Goal: Task Accomplishment & Management: Use online tool/utility

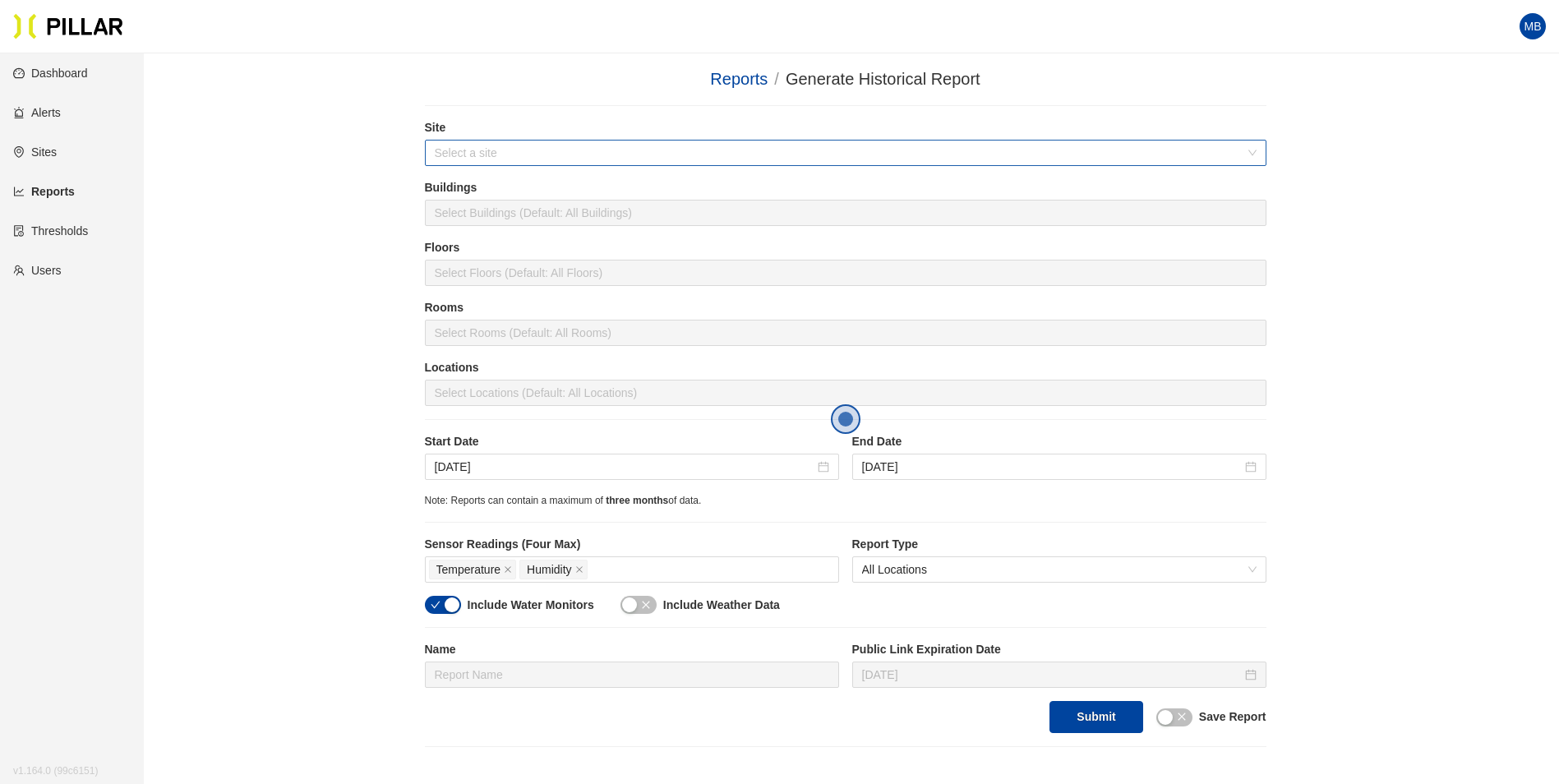
click at [516, 147] on input "search" at bounding box center [839, 152] width 810 height 24
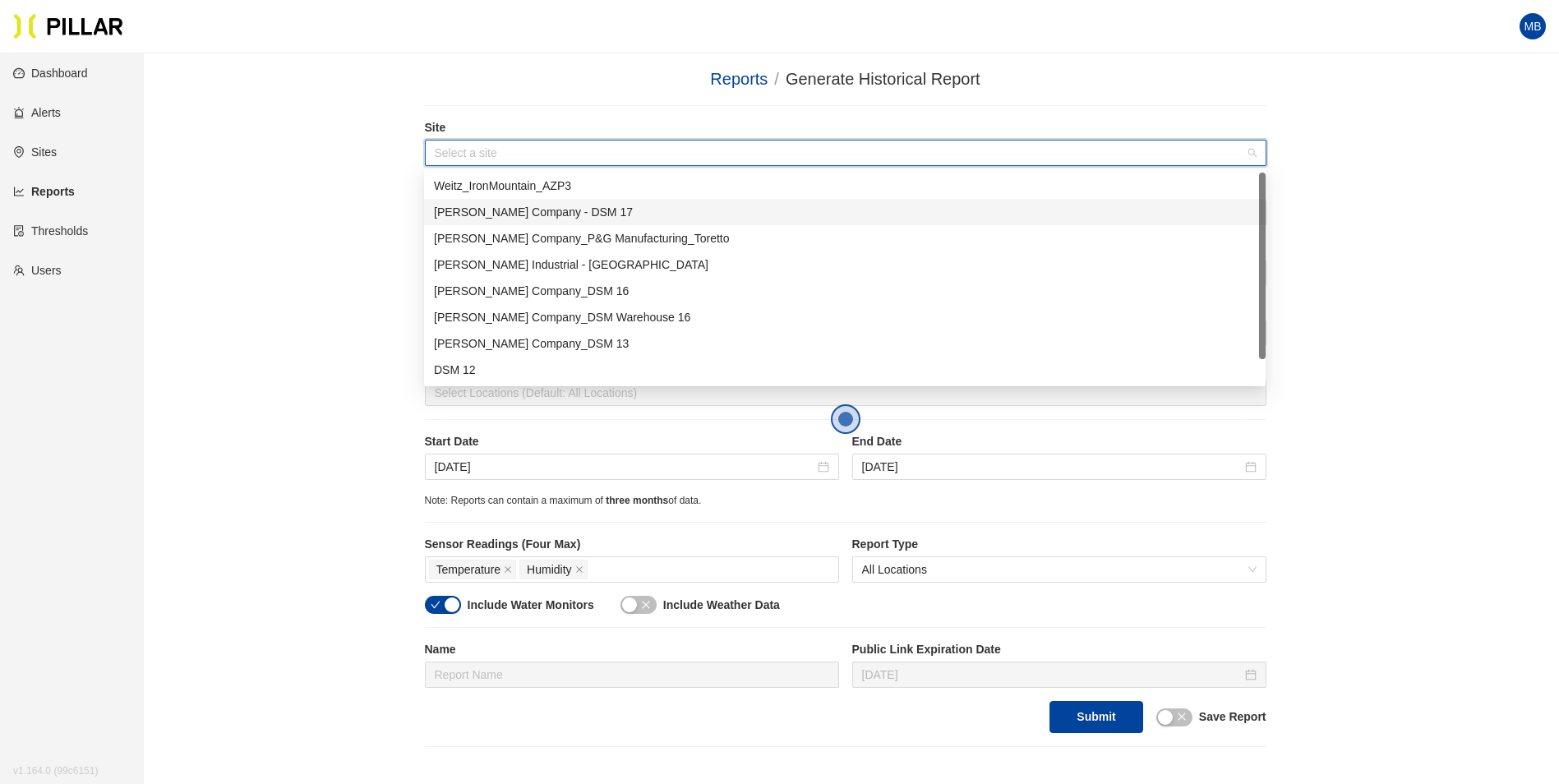
click at [494, 208] on div "[PERSON_NAME] Company - DSM 17" at bounding box center [845, 212] width 822 height 18
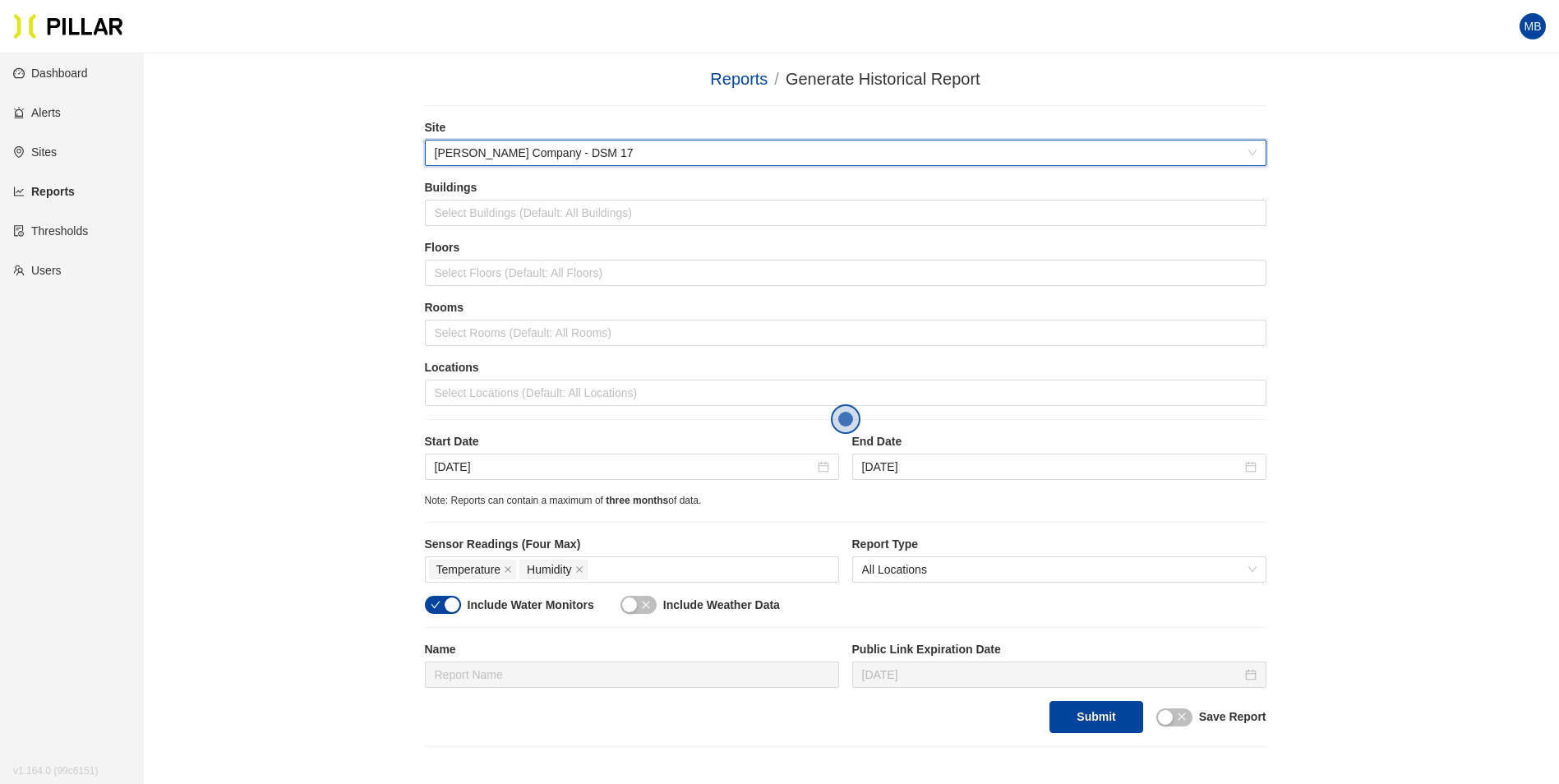
click at [299, 255] on div "Reports / Generate Historical Report / Site 6d0aa5c7 [PERSON_NAME] Company - DS…" at bounding box center [845, 407] width 1322 height 681
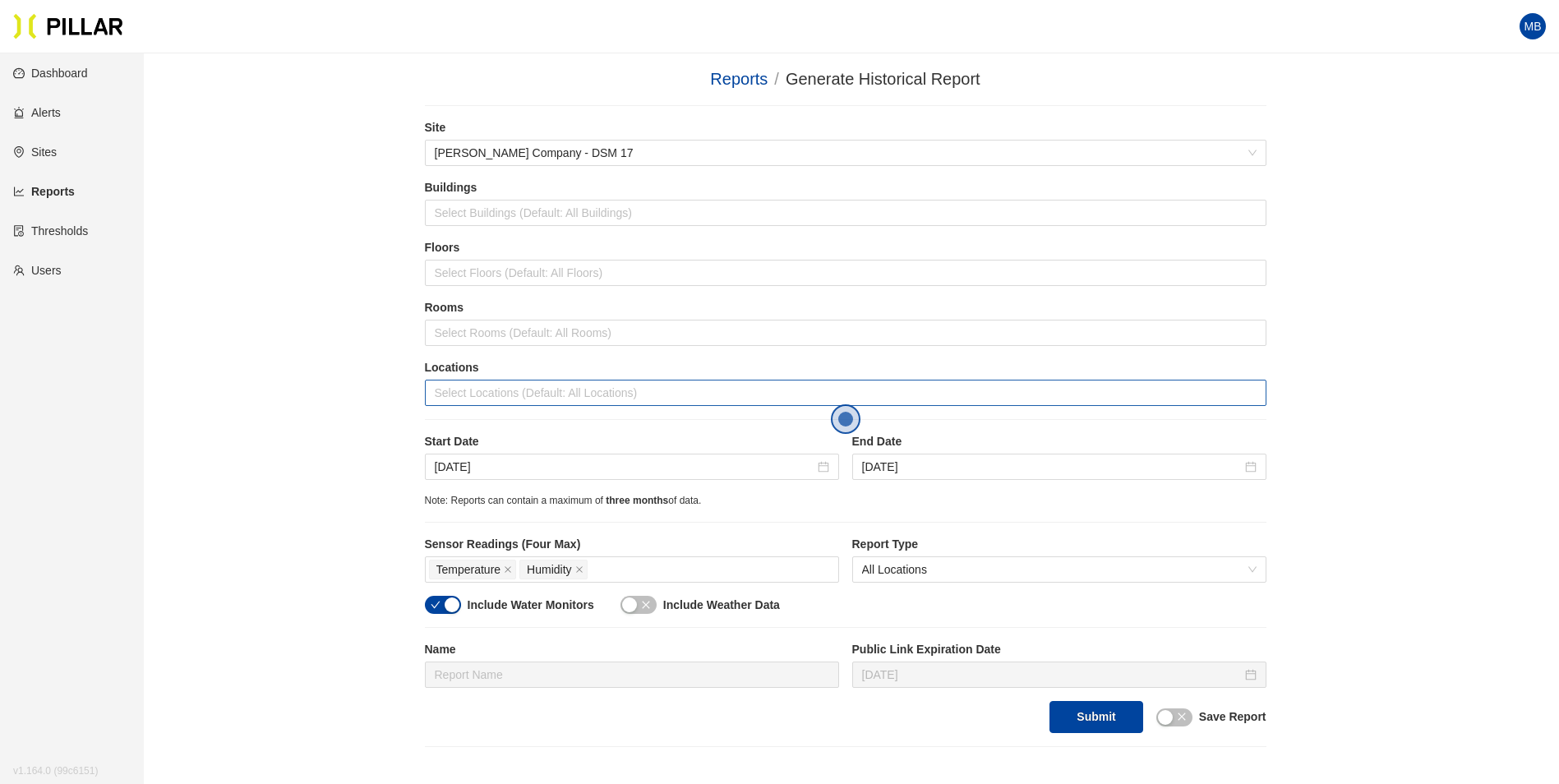
click at [518, 397] on div at bounding box center [846, 392] width 833 height 23
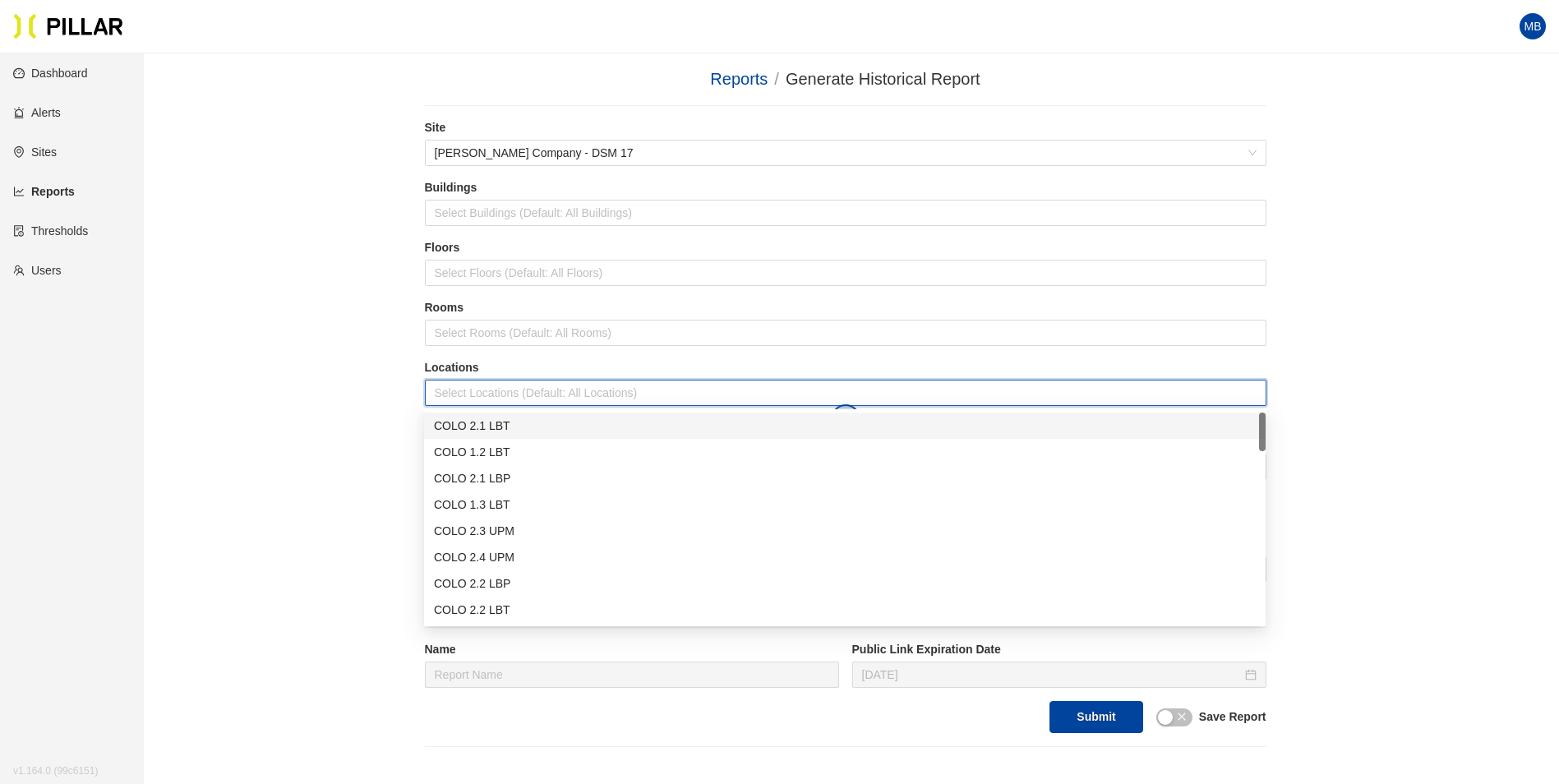
scroll to position [83, 0]
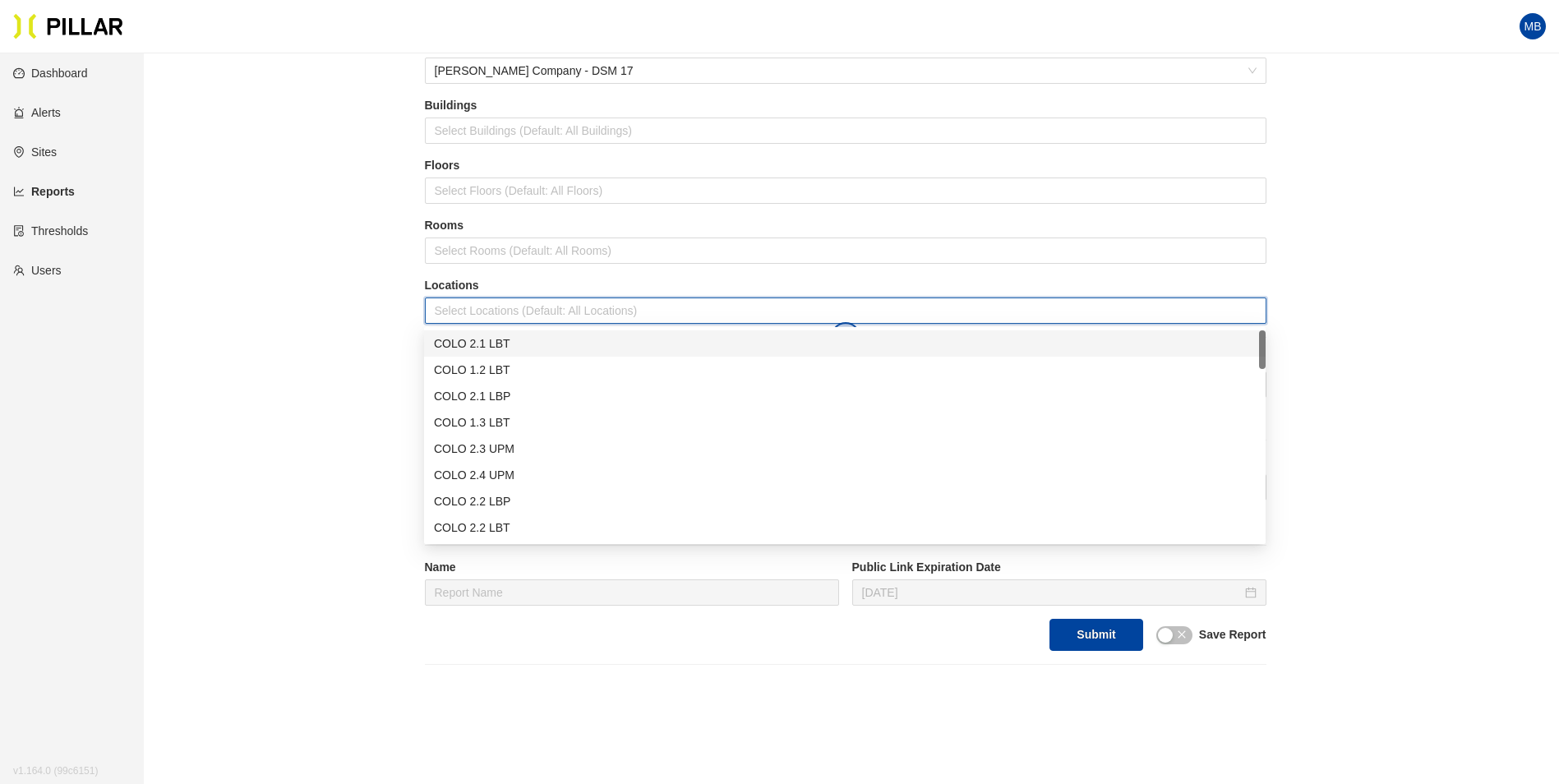
click at [534, 337] on div "COLO 2.1 LBT" at bounding box center [845, 344] width 822 height 18
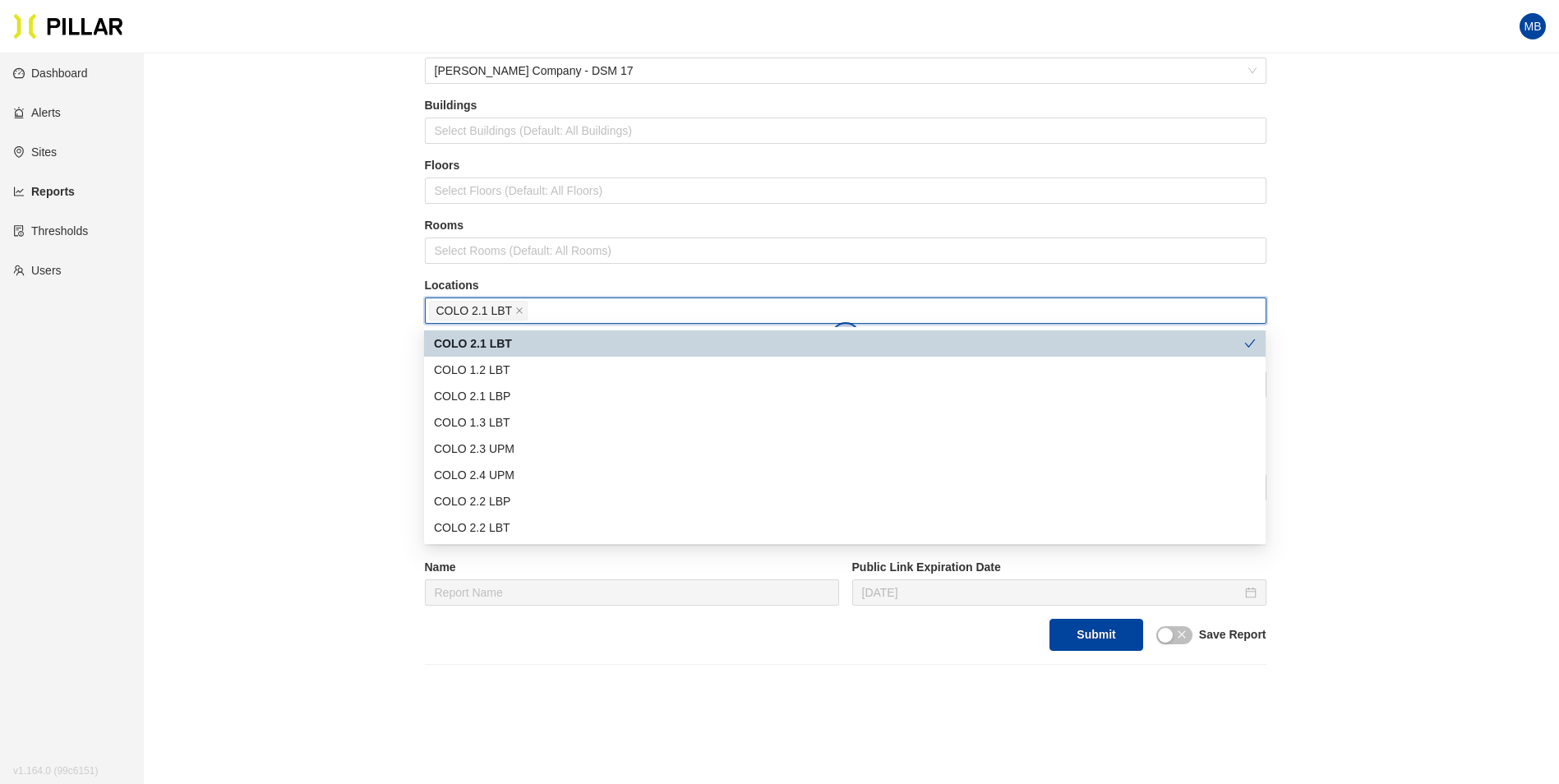
click at [532, 347] on div "COLO 2.1 LBT" at bounding box center [838, 344] width 810 height 18
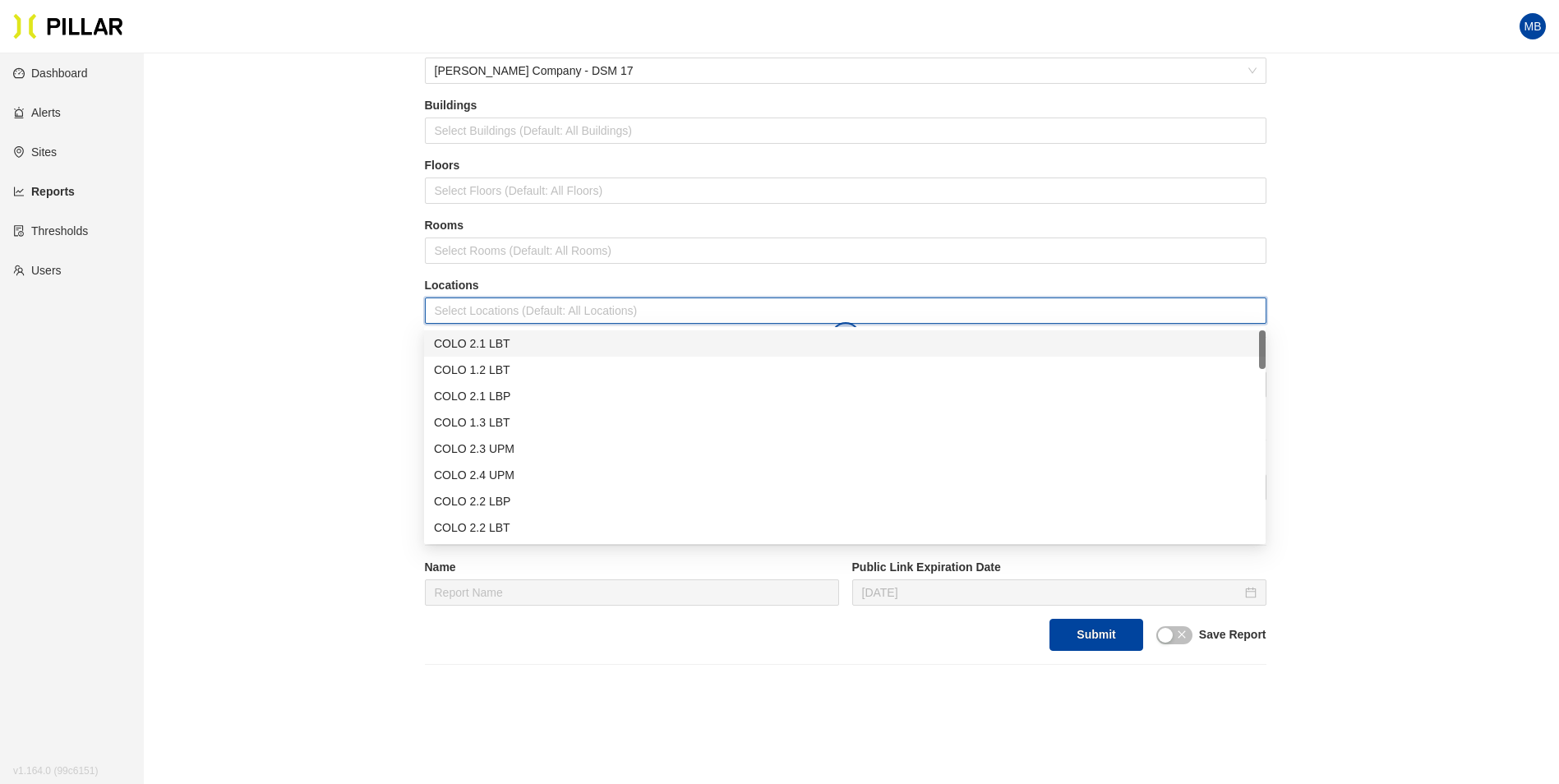
click at [533, 345] on div "COLO 2.1 LBT" at bounding box center [845, 344] width 822 height 18
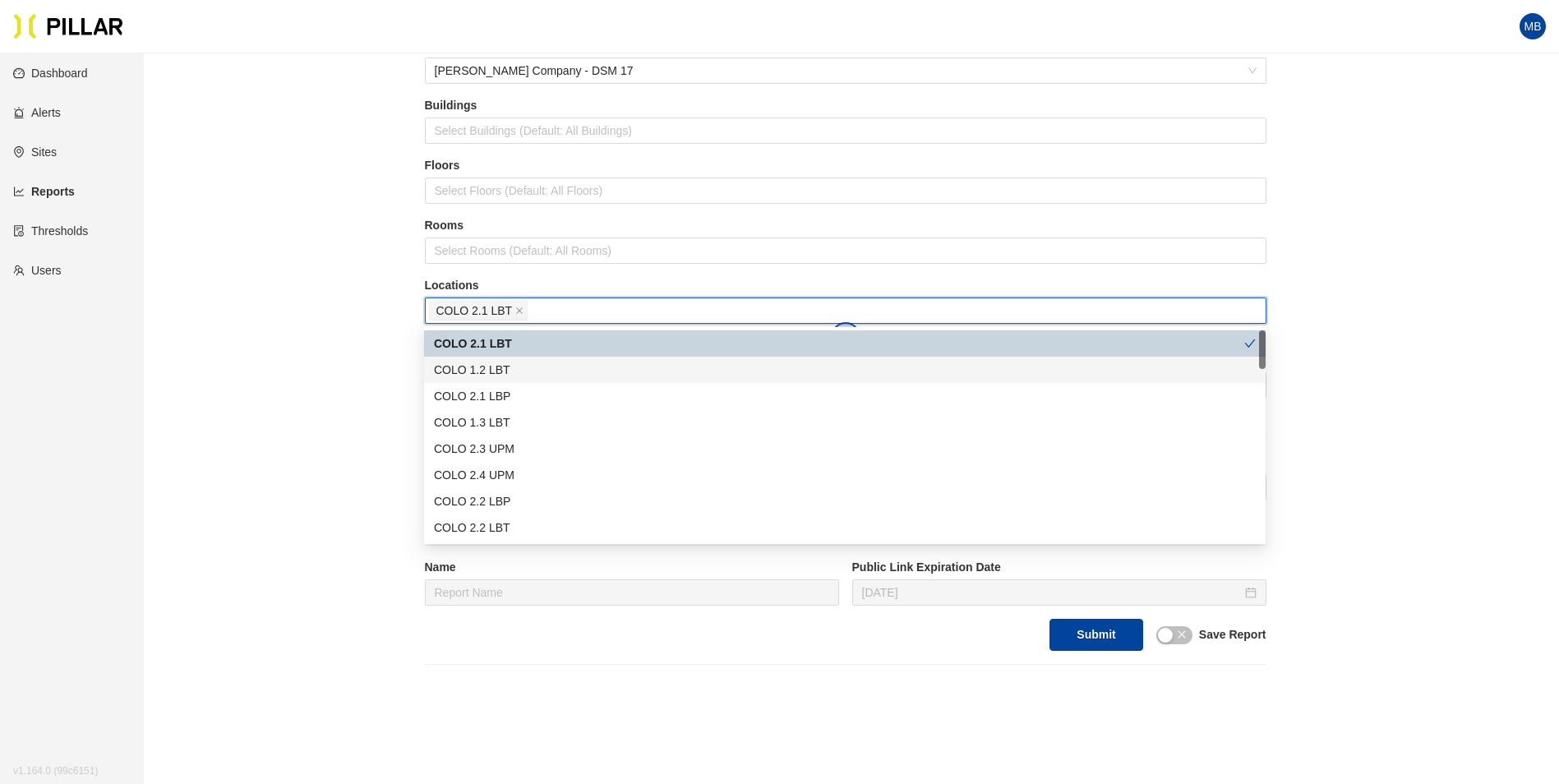
click at [521, 364] on div "COLO 1.2 LBT" at bounding box center [845, 370] width 822 height 18
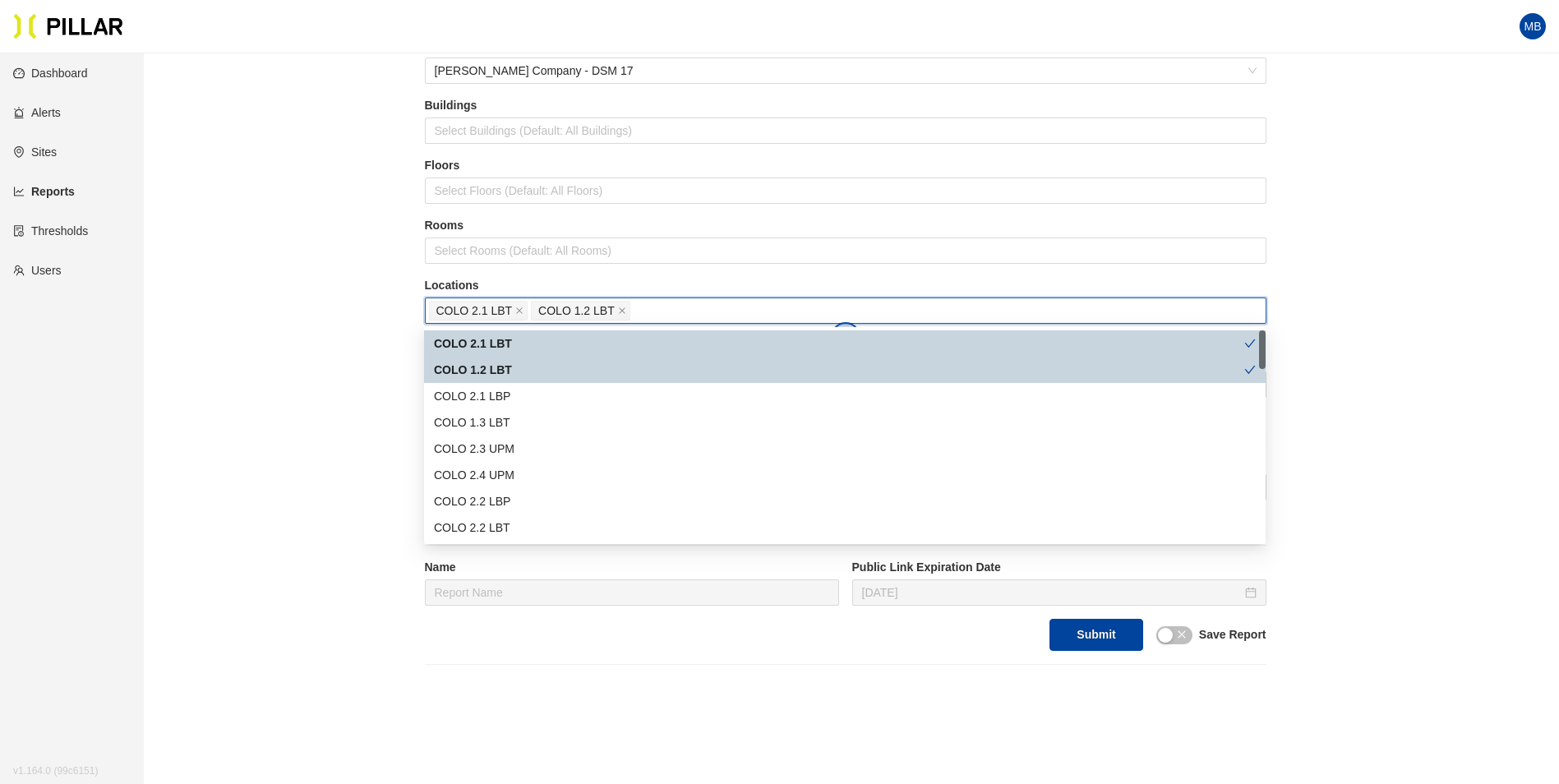
click at [513, 384] on div "COLO 2.1 LBP" at bounding box center [844, 396] width 841 height 26
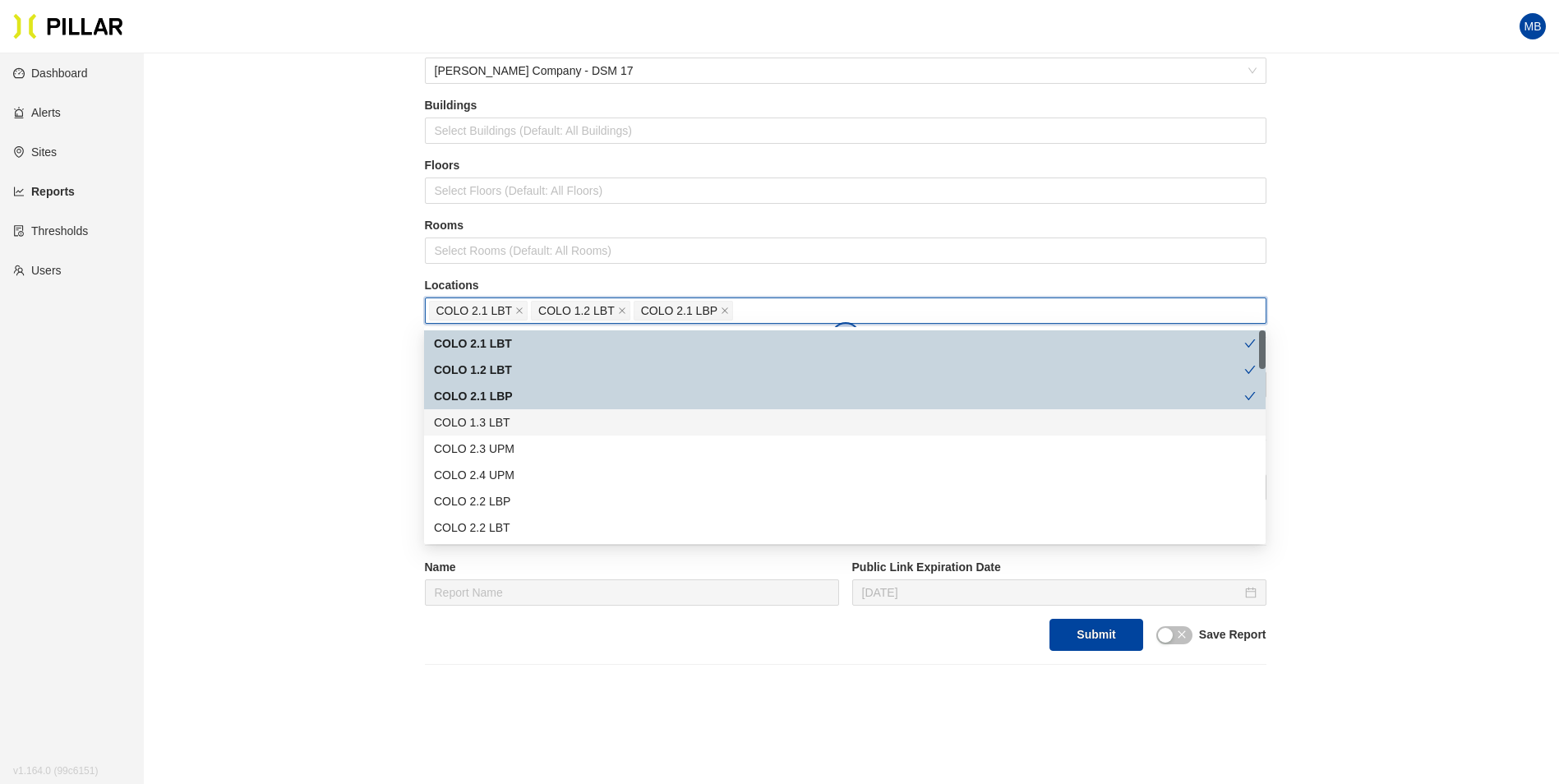
click at [506, 412] on div "COLO 1.3 LBT" at bounding box center [844, 422] width 841 height 26
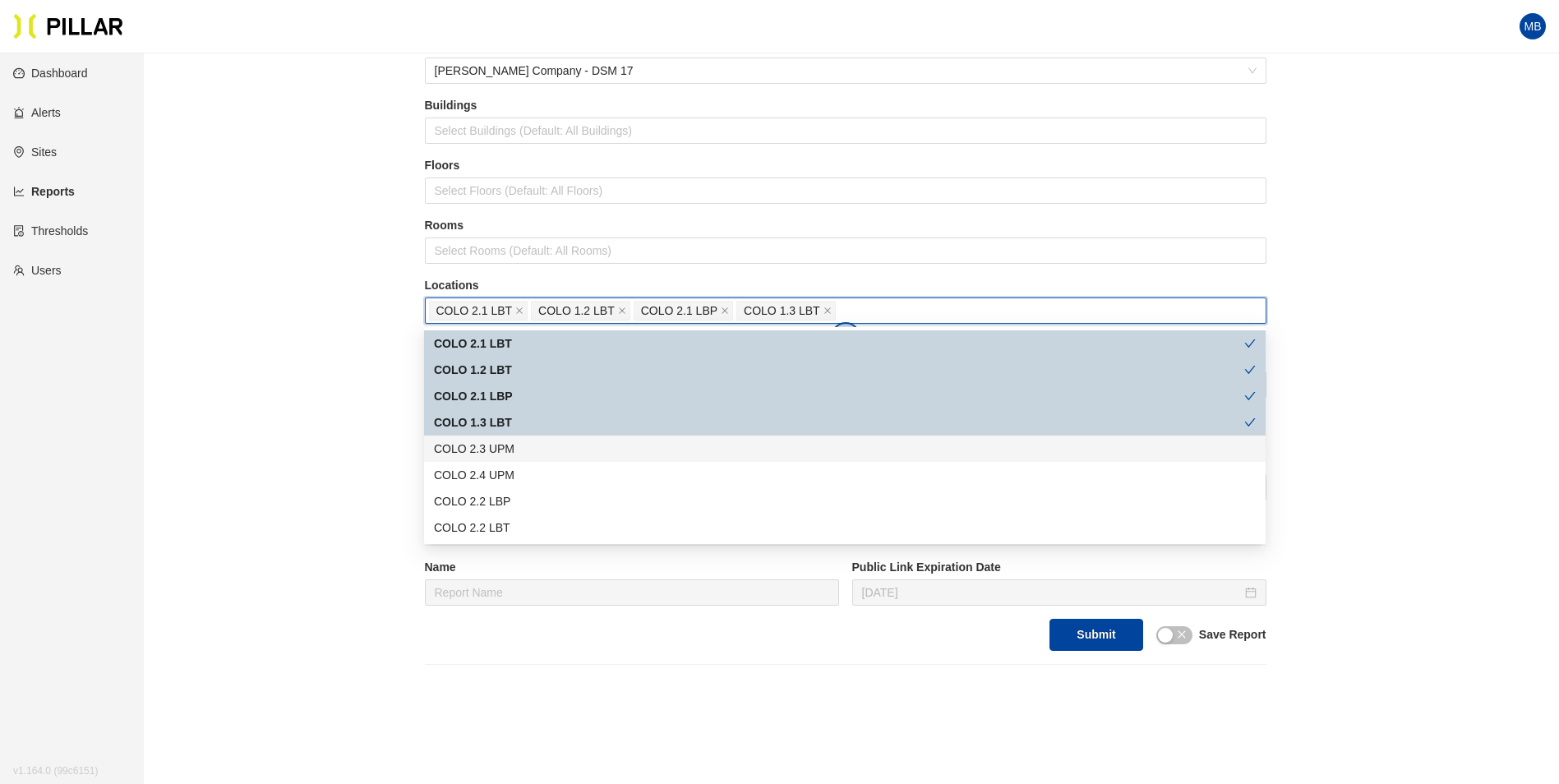
click at [505, 439] on div "COLO 2.3 UPM" at bounding box center [844, 448] width 841 height 26
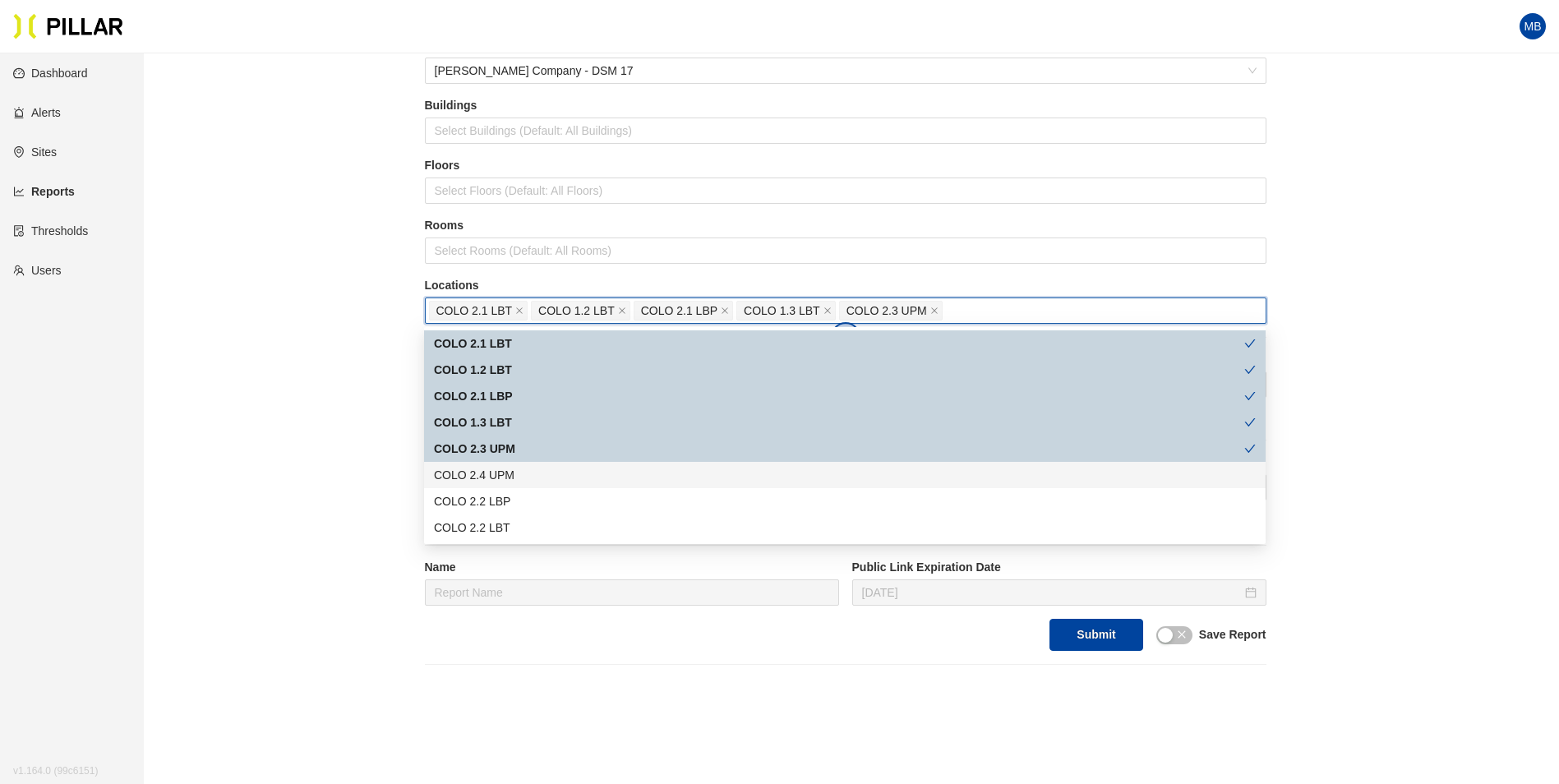
click at [507, 471] on div "COLO 2.4 UPM" at bounding box center [845, 475] width 822 height 18
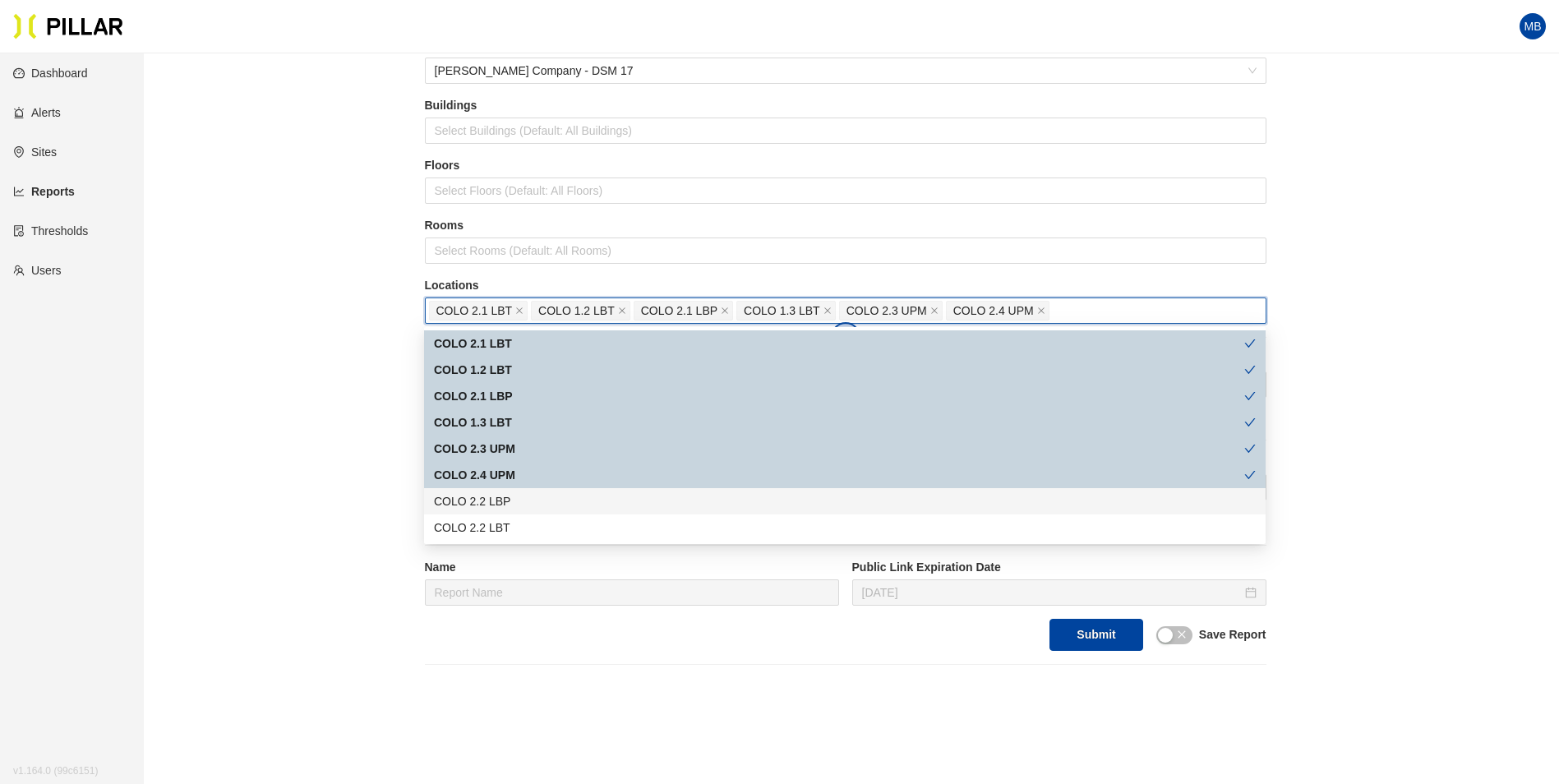
click at [507, 500] on div "COLO 2.2 LBP" at bounding box center [845, 501] width 822 height 18
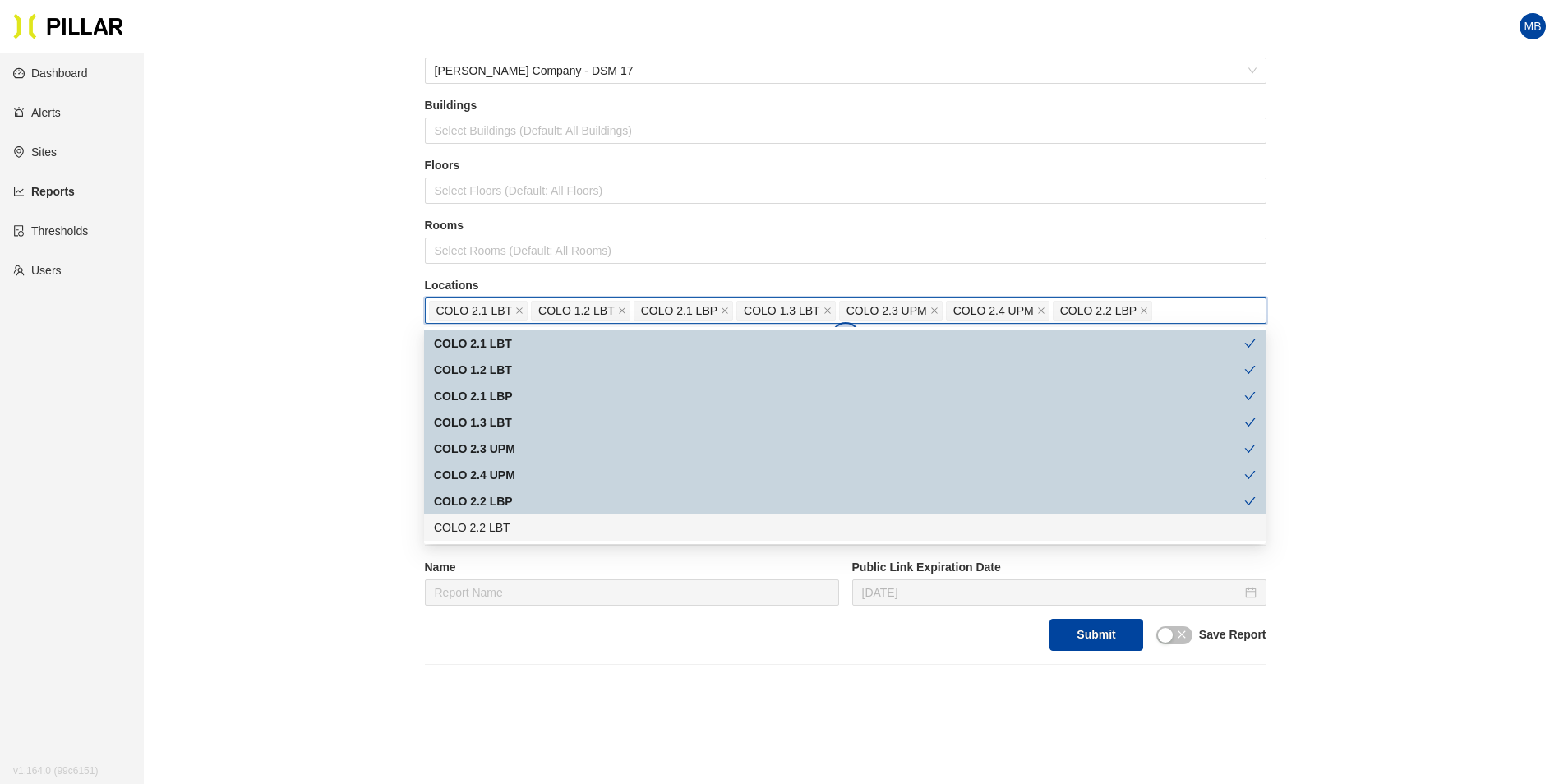
click at [507, 527] on div "COLO 2.2 LBT" at bounding box center [845, 527] width 822 height 18
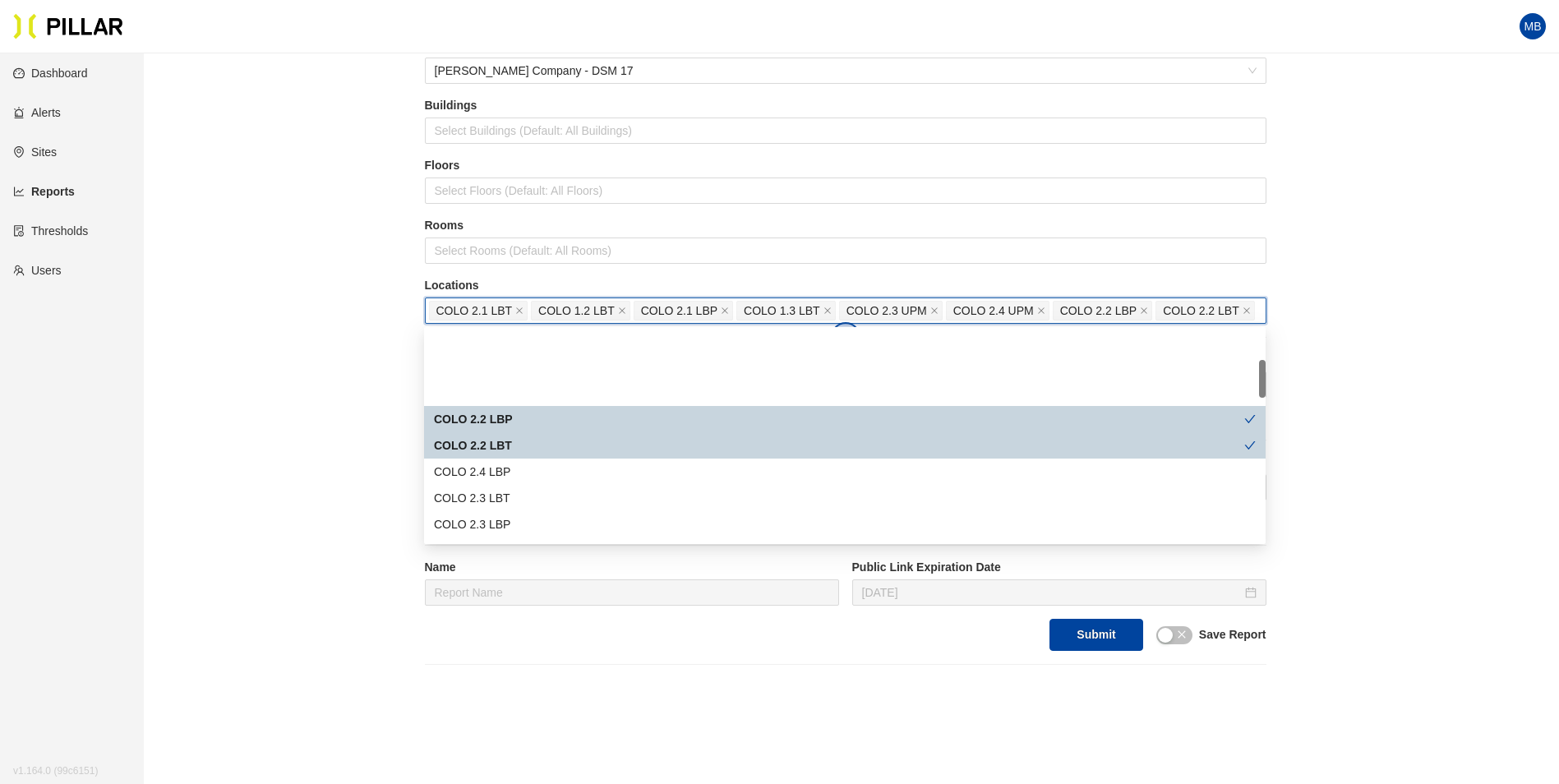
scroll to position [164, 0]
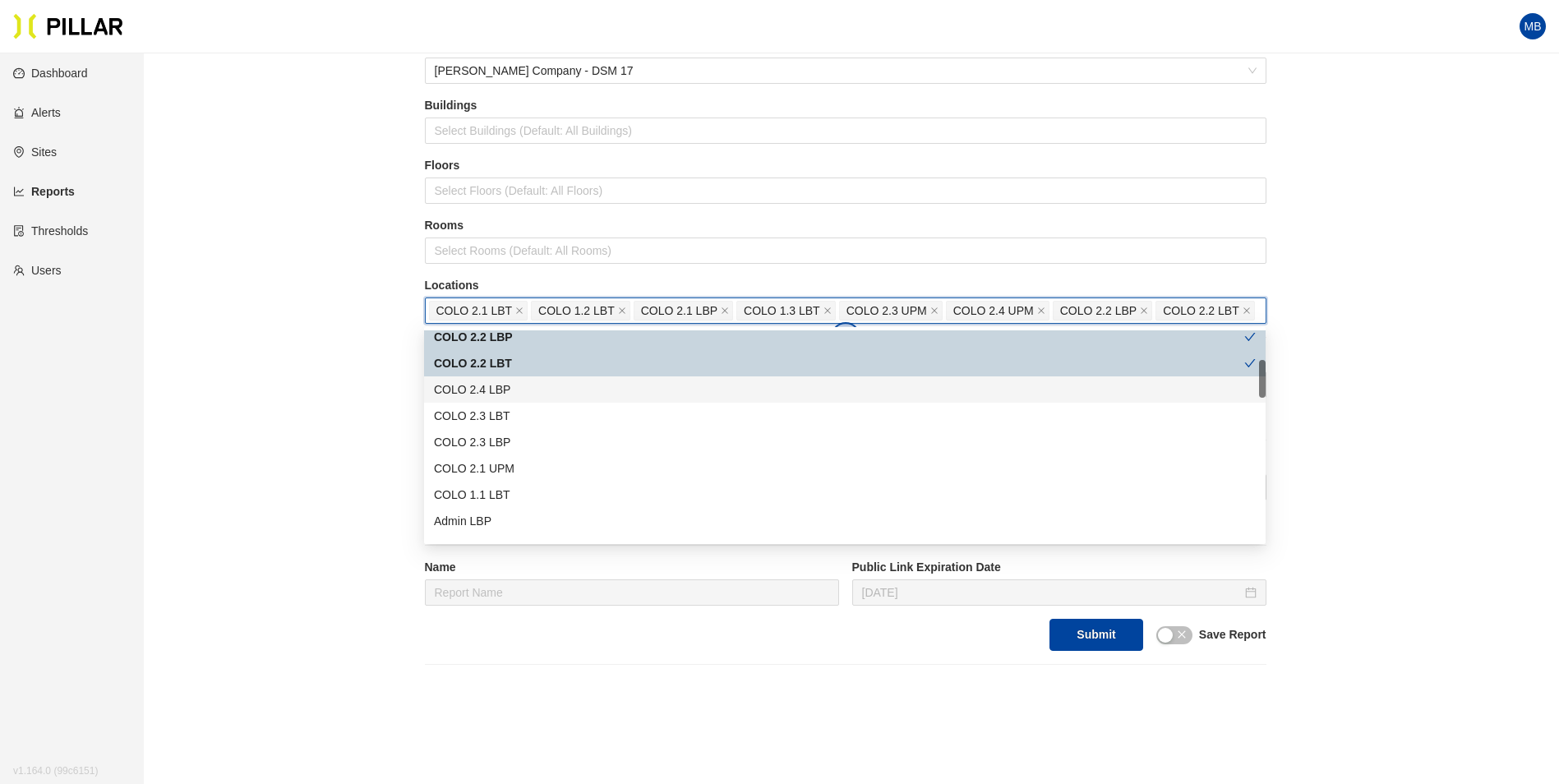
click at [500, 386] on div "COLO 2.4 LBP" at bounding box center [845, 389] width 822 height 18
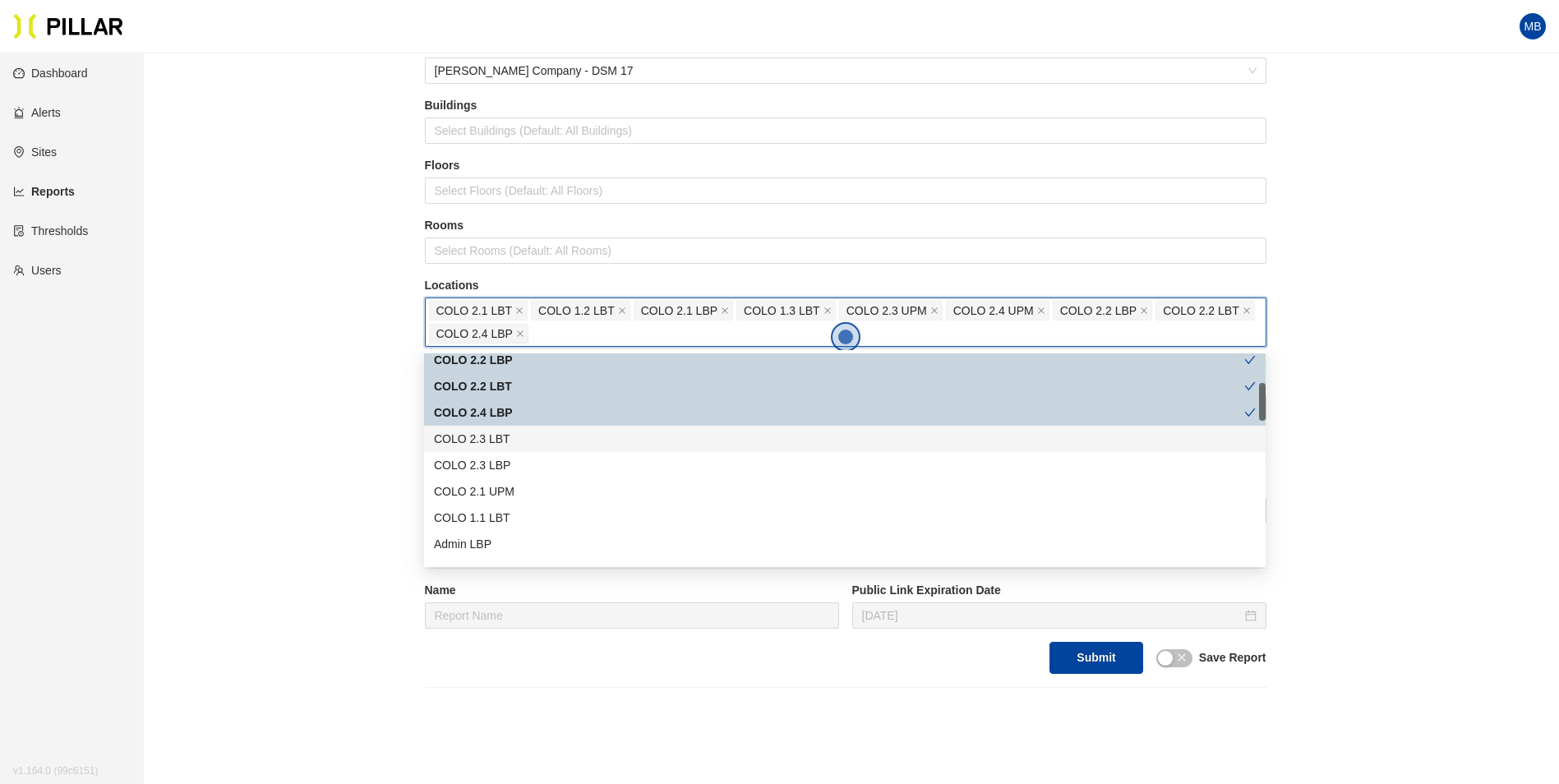
click at [508, 443] on div "COLO 2.3 LBT" at bounding box center [845, 439] width 822 height 18
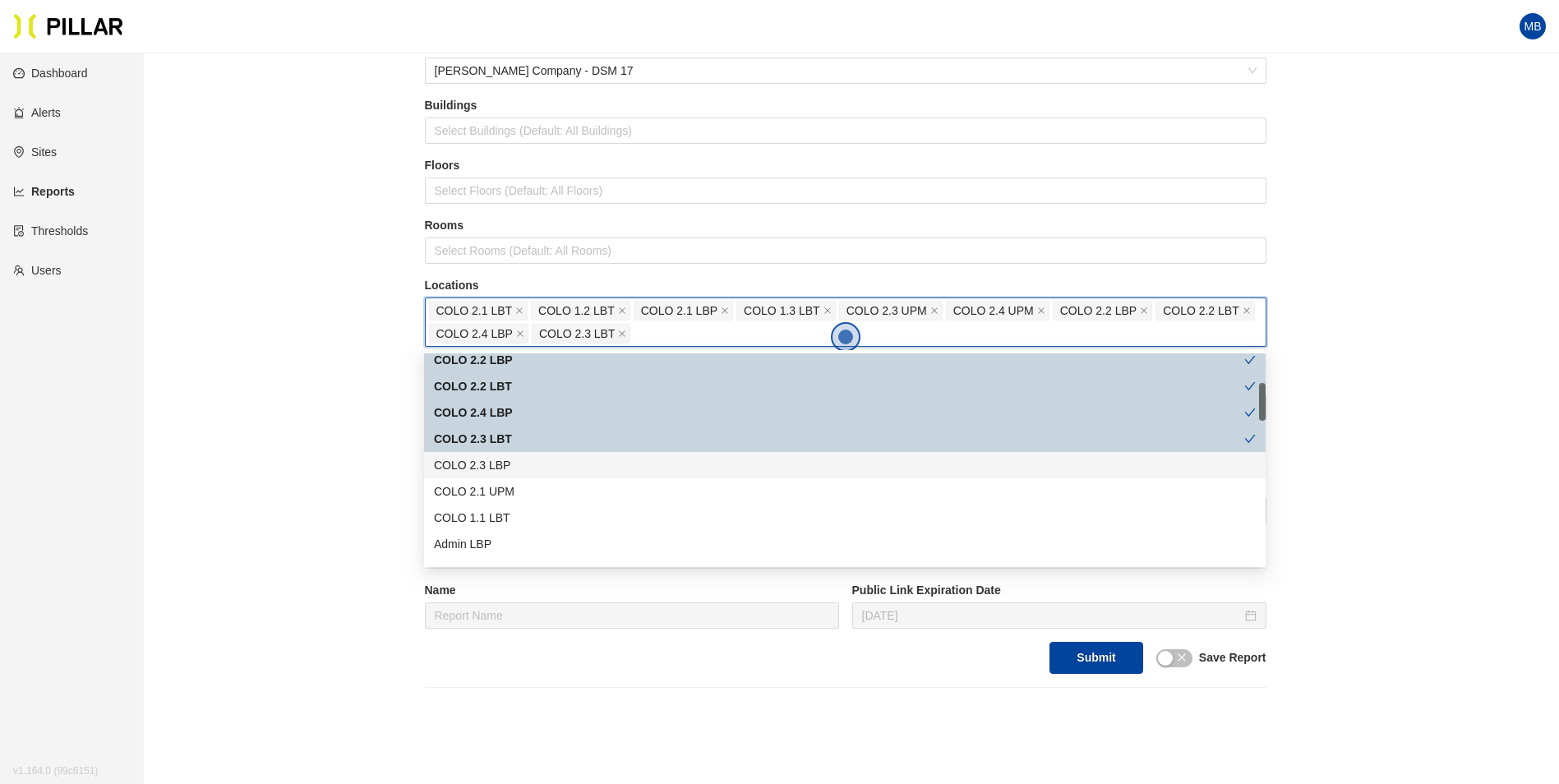
click at [508, 466] on div "COLO 2.3 LBP" at bounding box center [845, 466] width 822 height 18
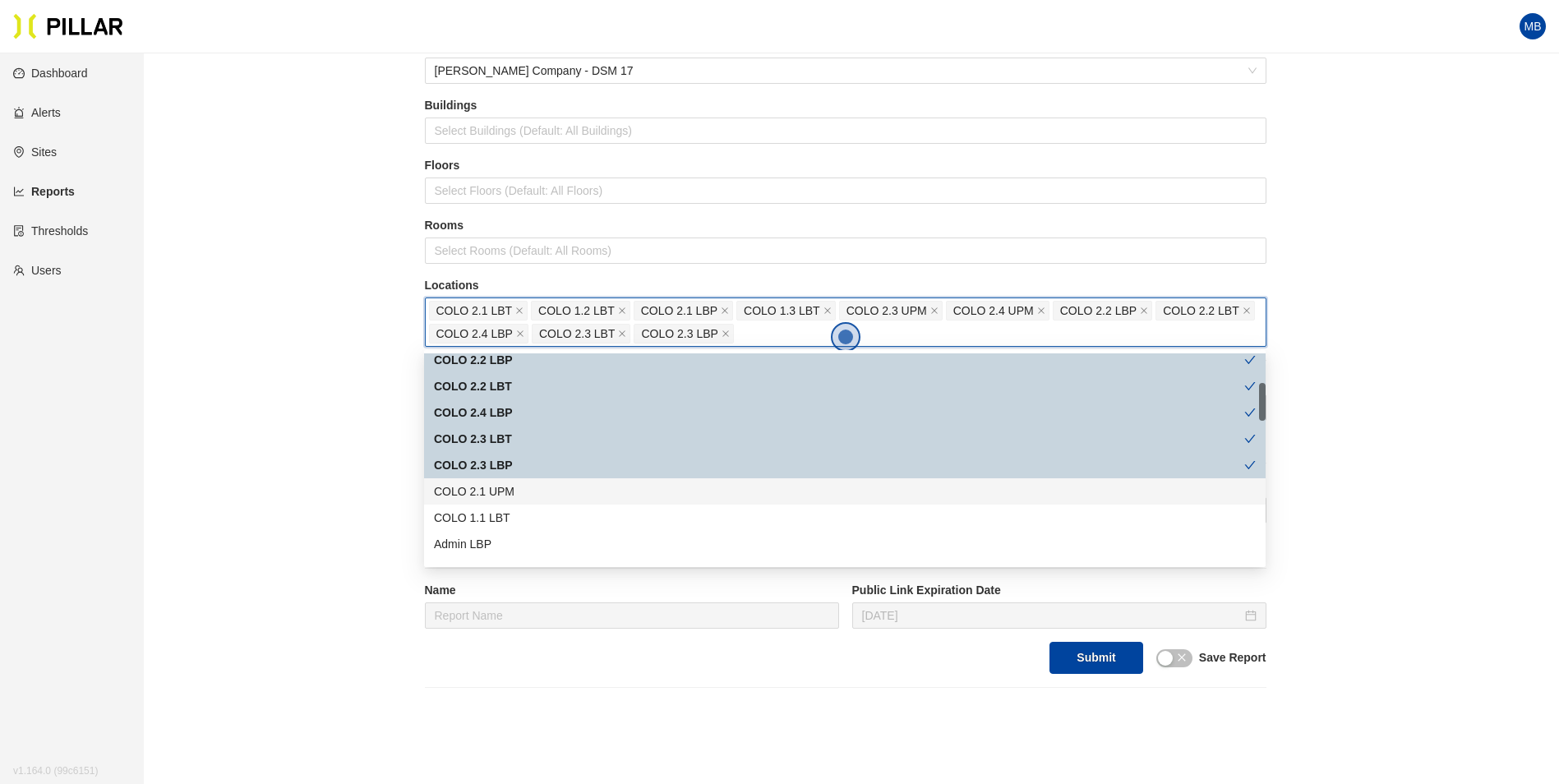
click at [509, 491] on div "COLO 2.1 UPM" at bounding box center [845, 492] width 822 height 18
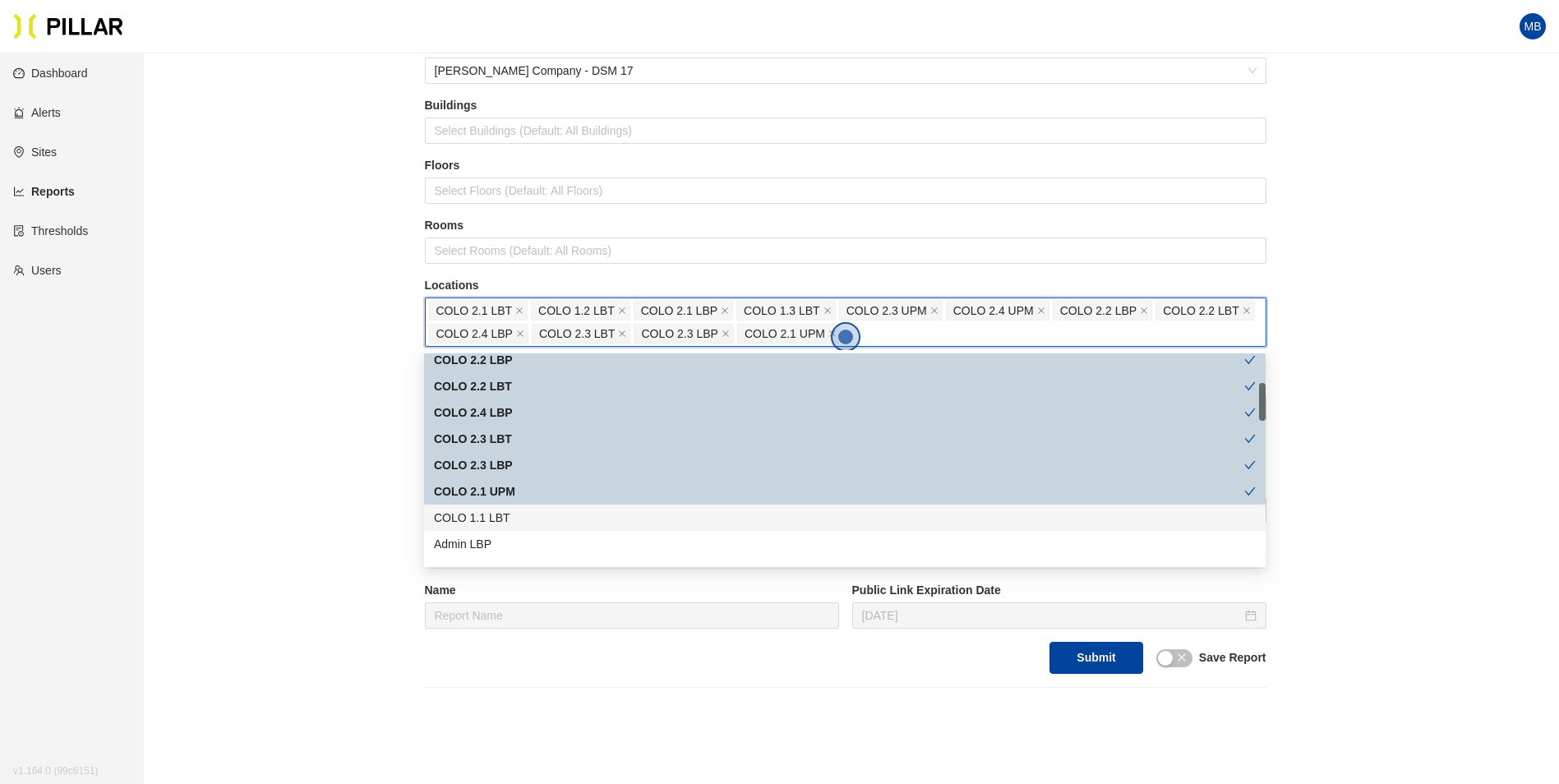
click at [509, 517] on div "COLO 1.1 LBT" at bounding box center [845, 518] width 822 height 18
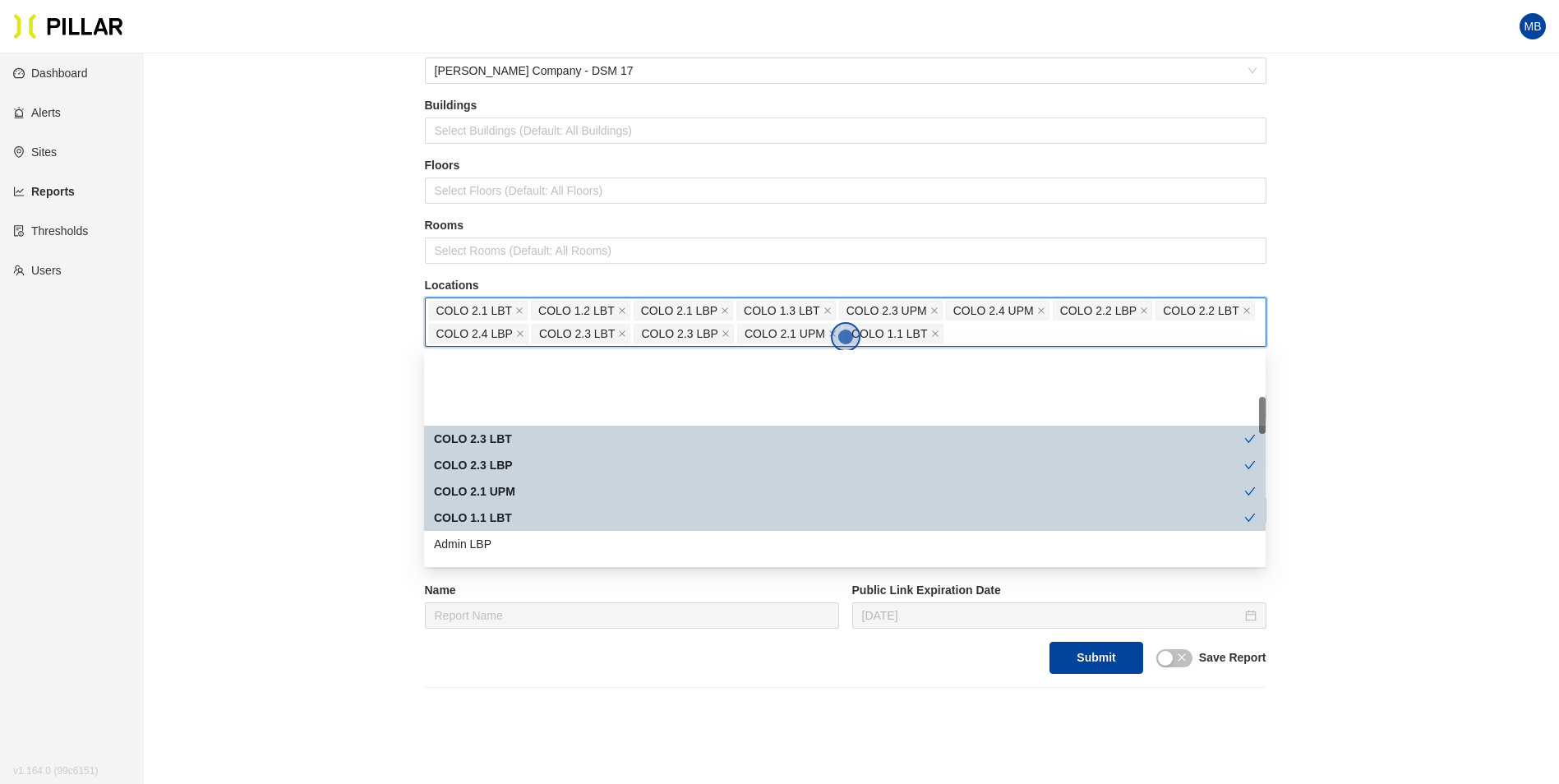
scroll to position [247, 0]
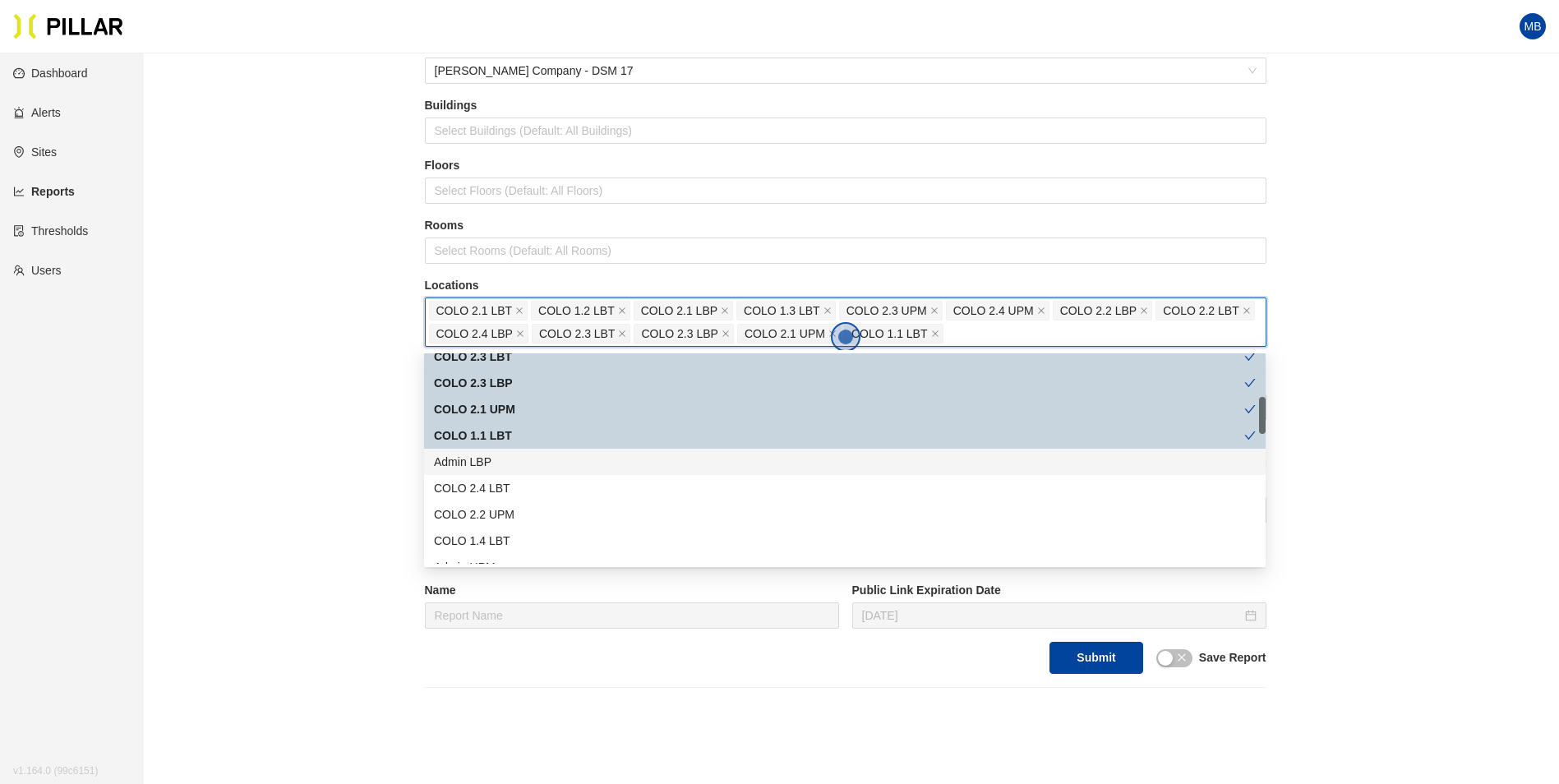
click at [514, 465] on div "Admin LBP" at bounding box center [845, 462] width 822 height 18
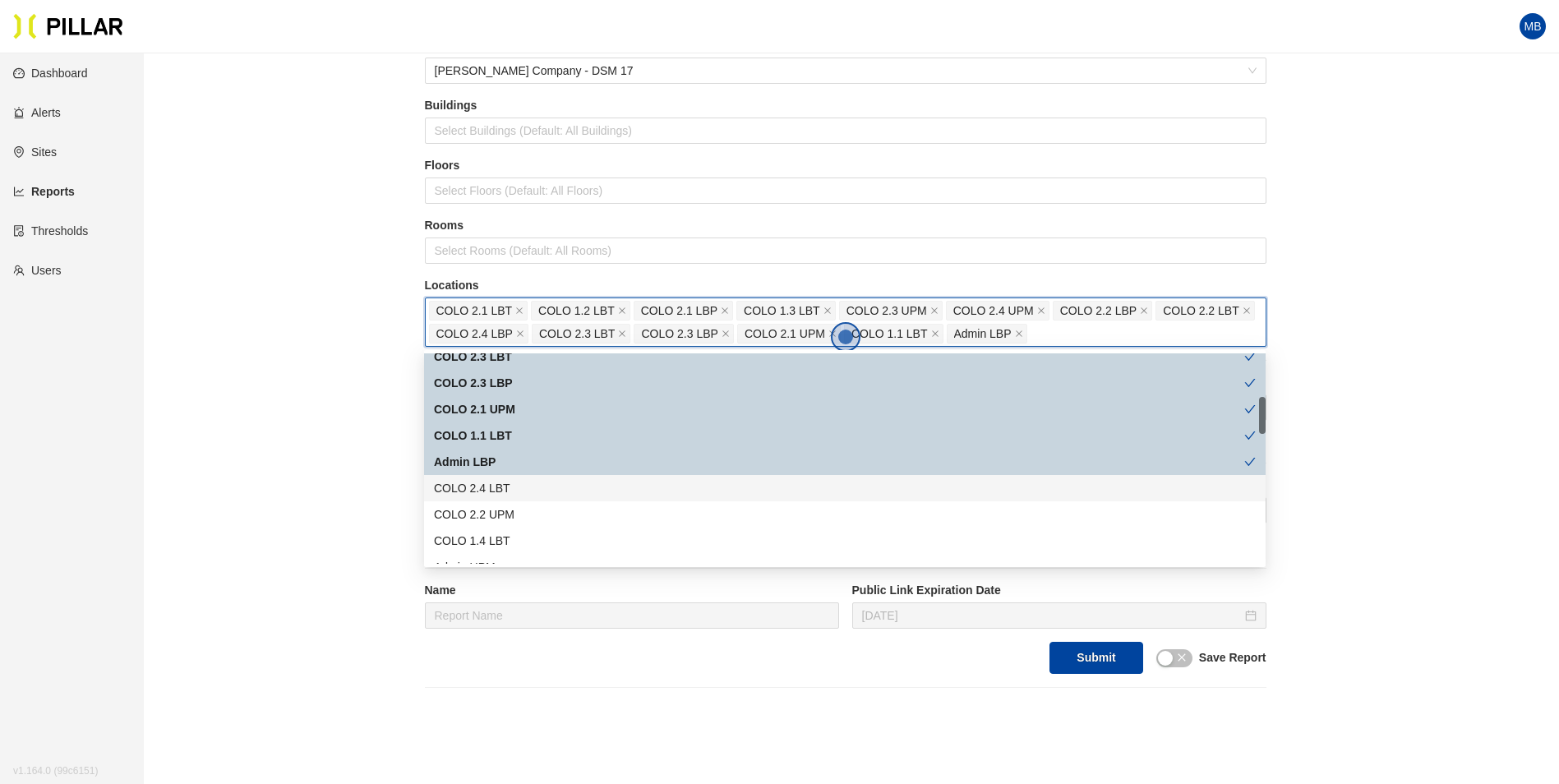
click at [514, 494] on div "COLO 2.4 LBT" at bounding box center [845, 488] width 822 height 18
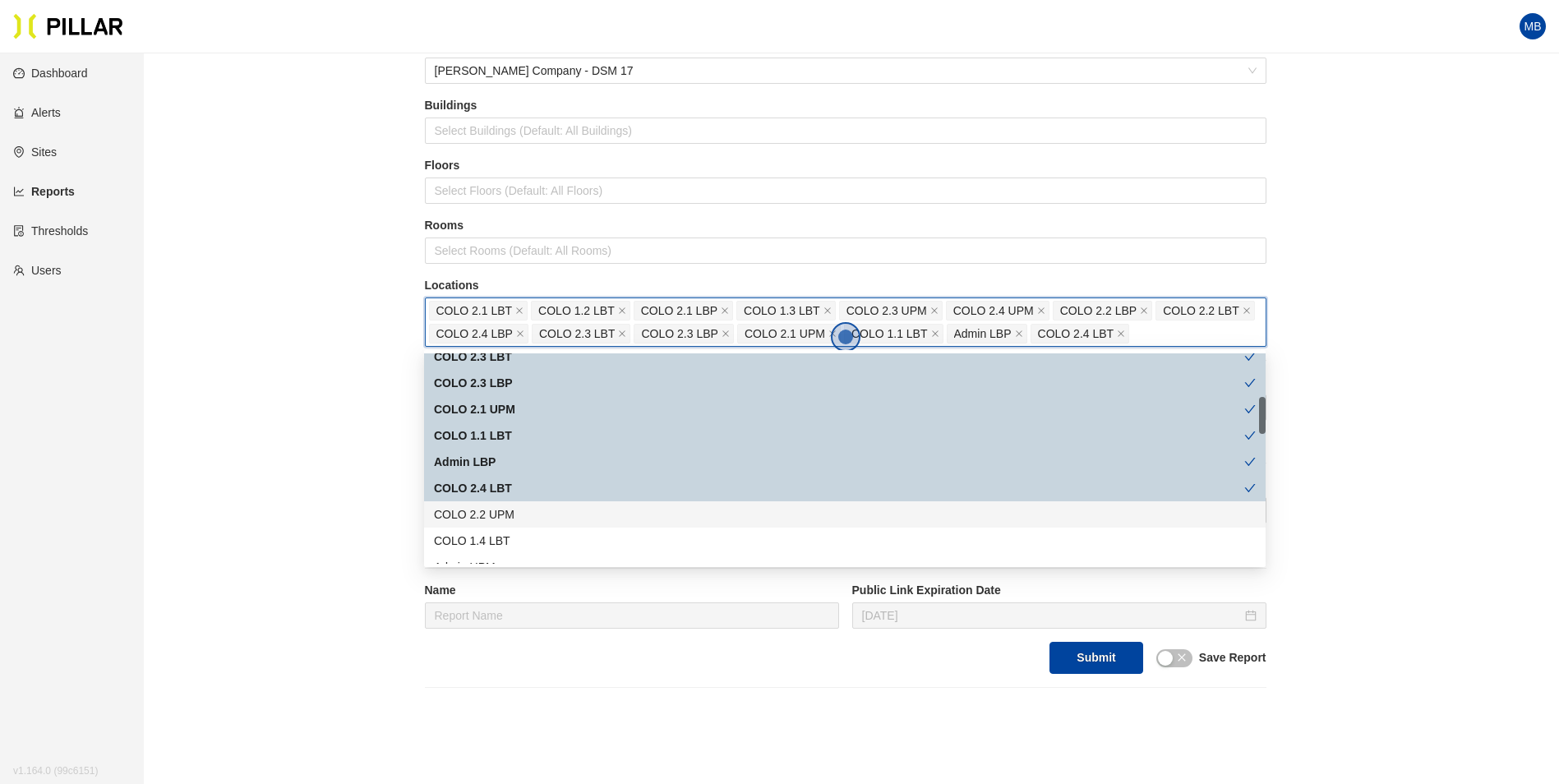
click at [512, 515] on div "COLO 2.2 UPM" at bounding box center [845, 514] width 822 height 18
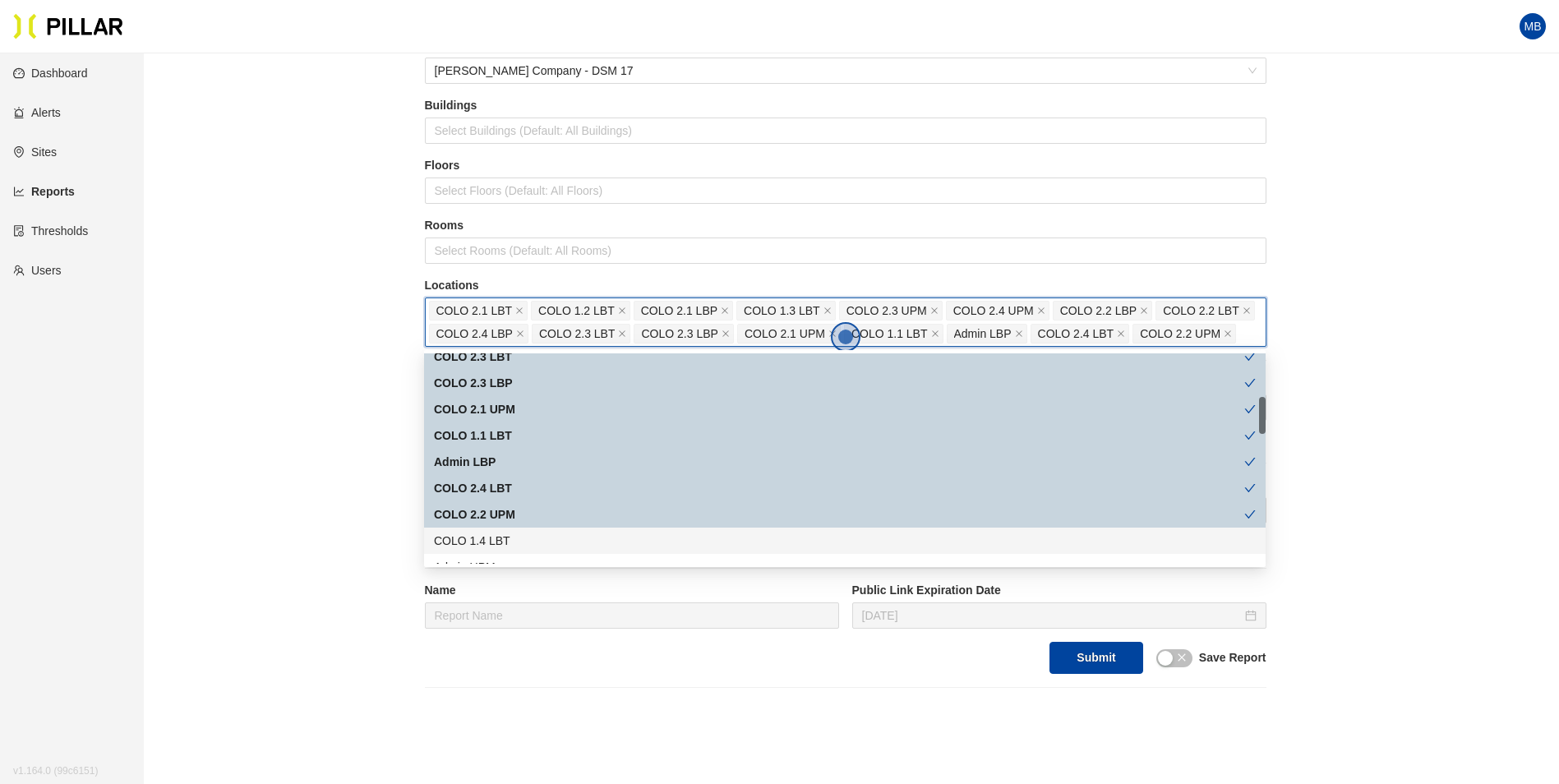
click at [510, 535] on div "COLO 1.4 LBT" at bounding box center [845, 541] width 822 height 18
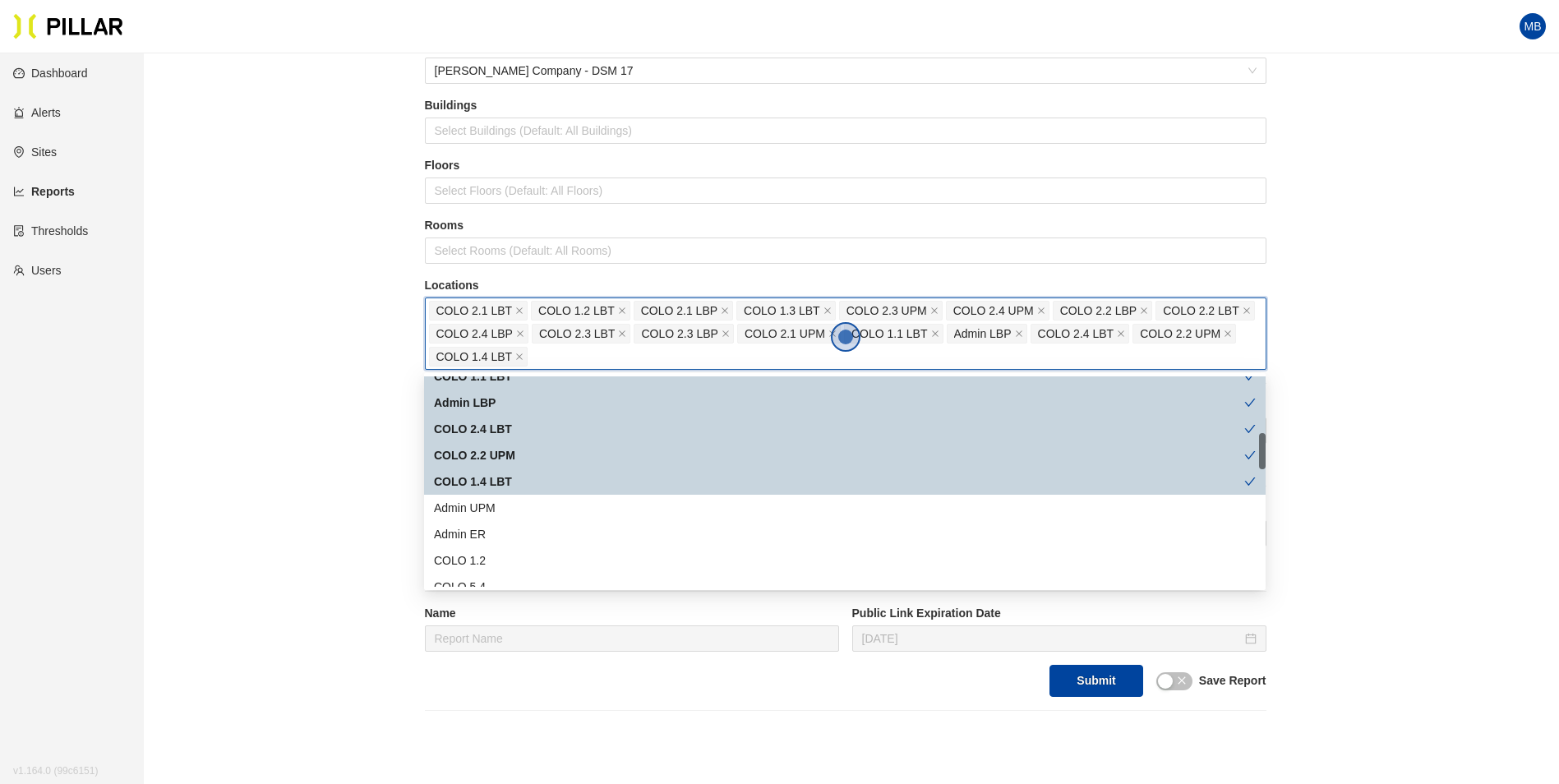
scroll to position [411, 0]
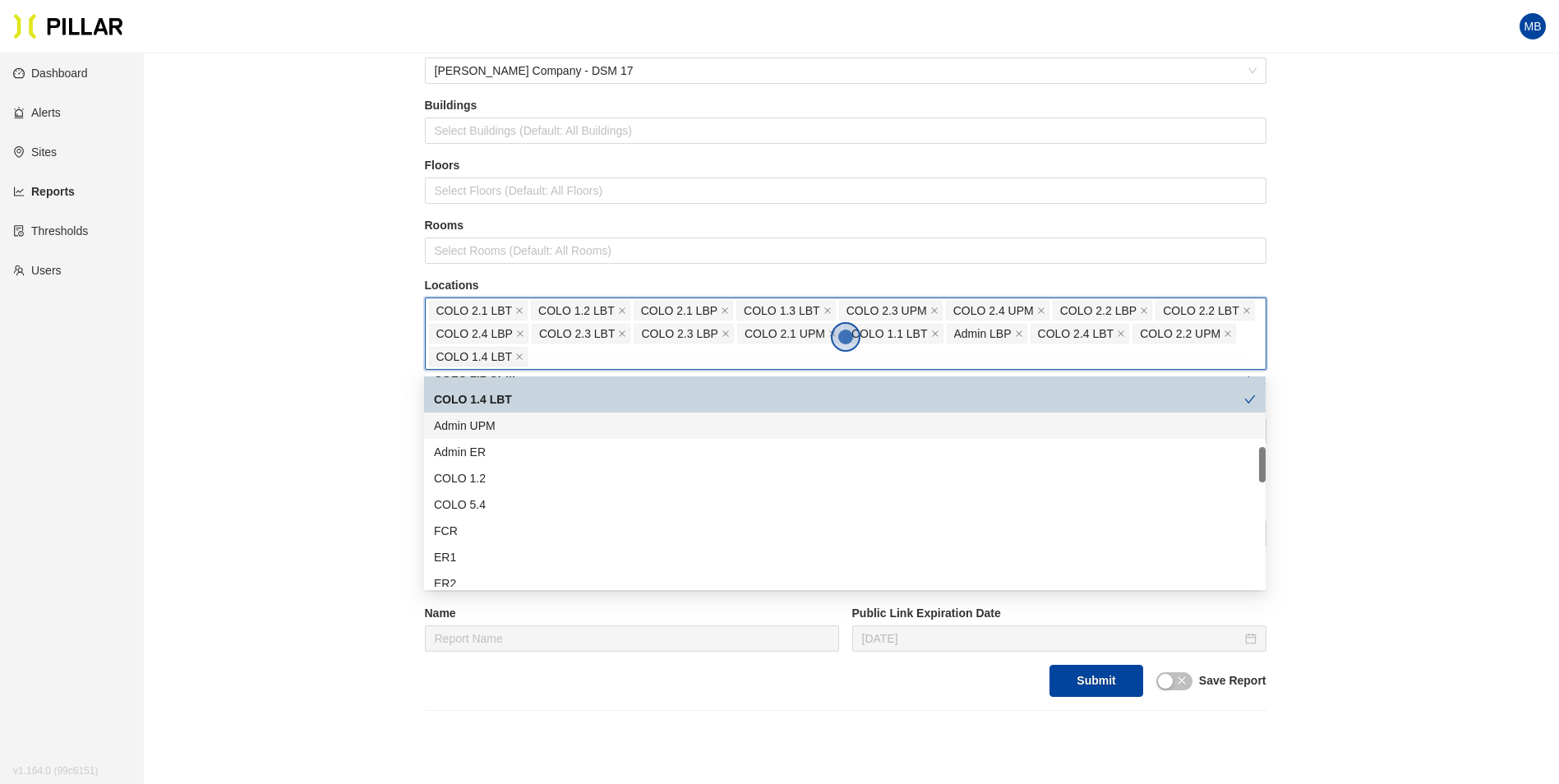
click at [500, 419] on div "Admin UPM" at bounding box center [845, 426] width 822 height 18
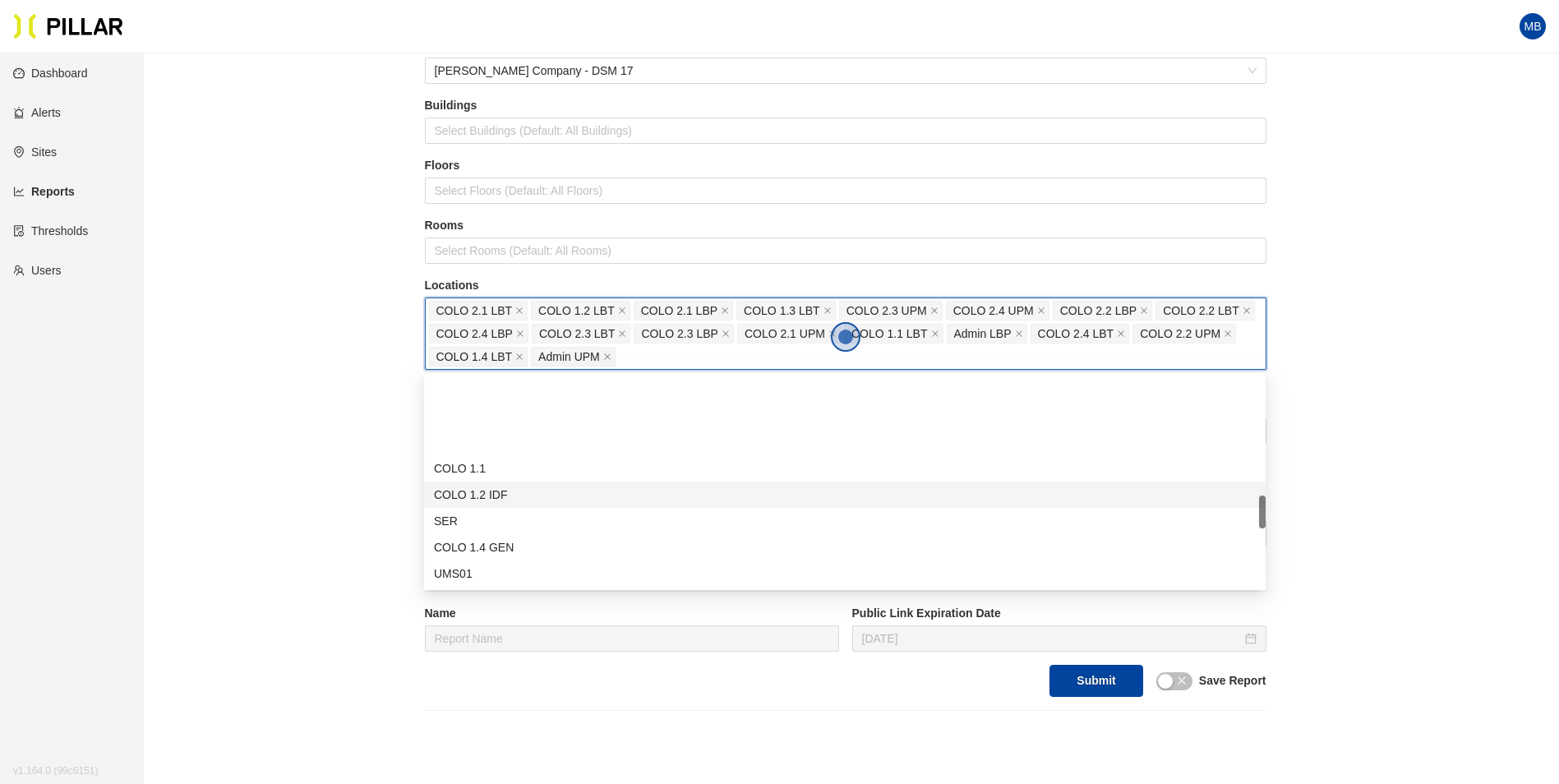
scroll to position [740, 0]
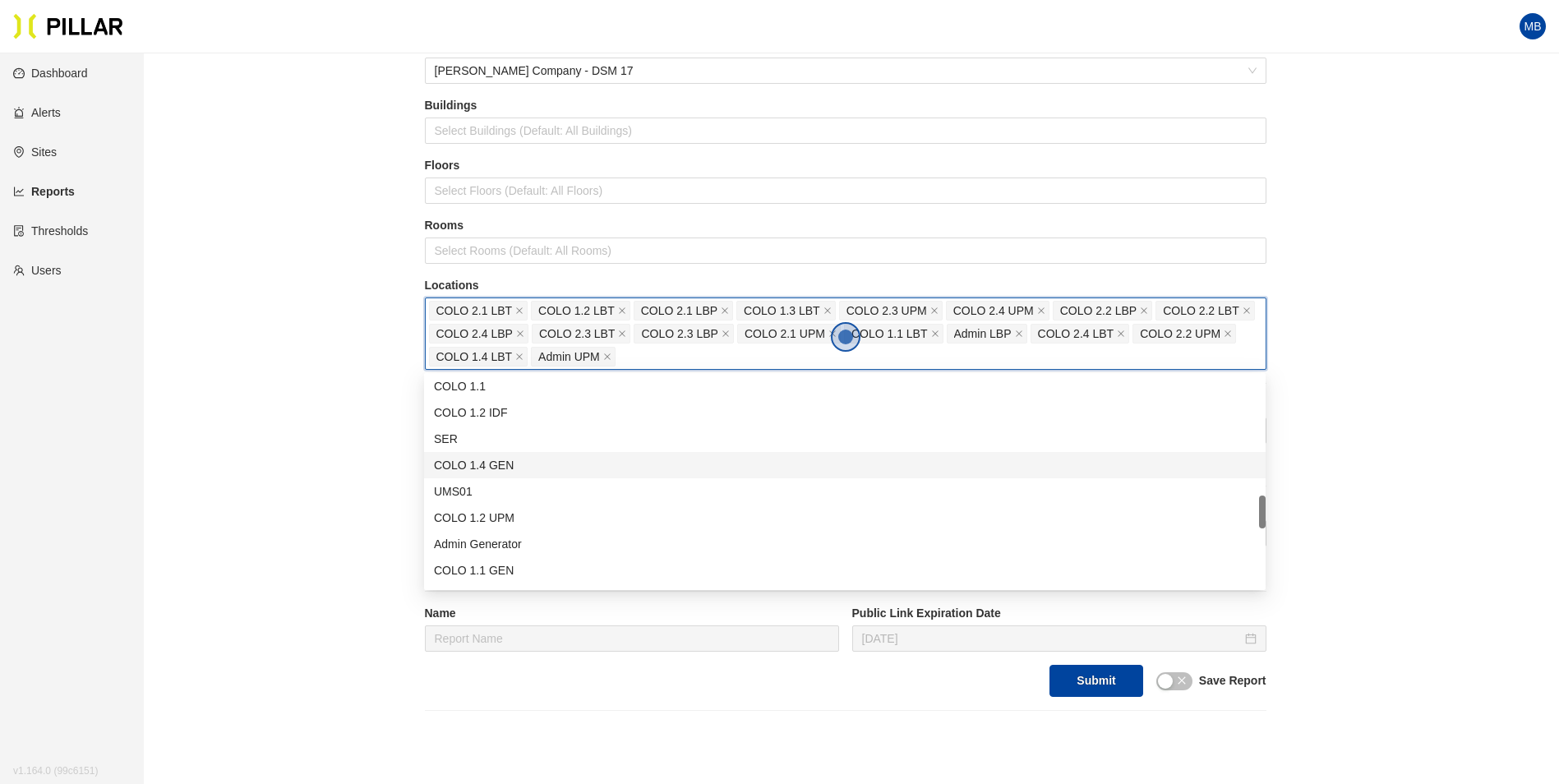
click at [556, 466] on div "COLO 1.4 GEN" at bounding box center [845, 466] width 822 height 18
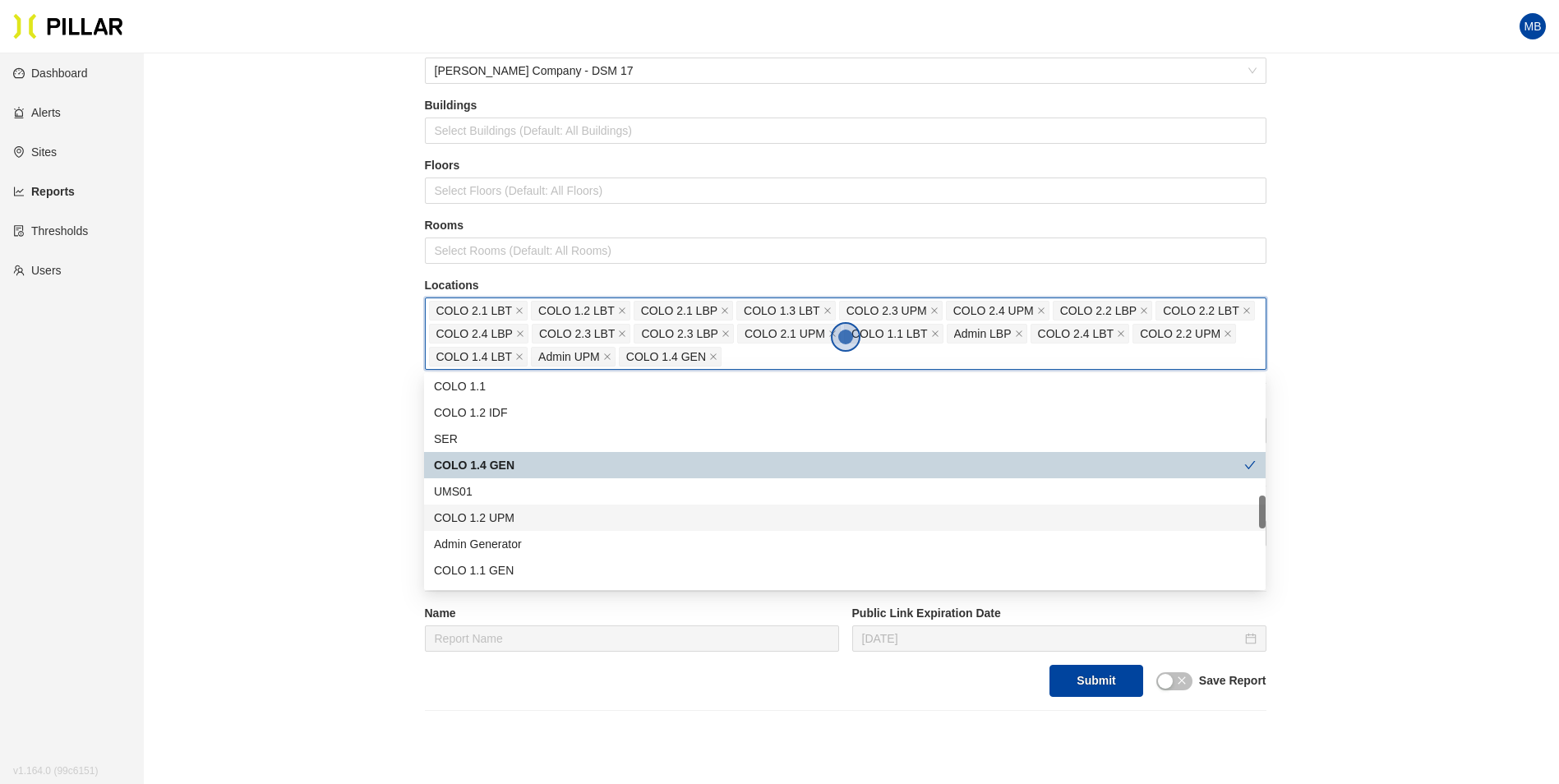
click at [547, 518] on div "COLO 1.2 UPM" at bounding box center [845, 518] width 822 height 18
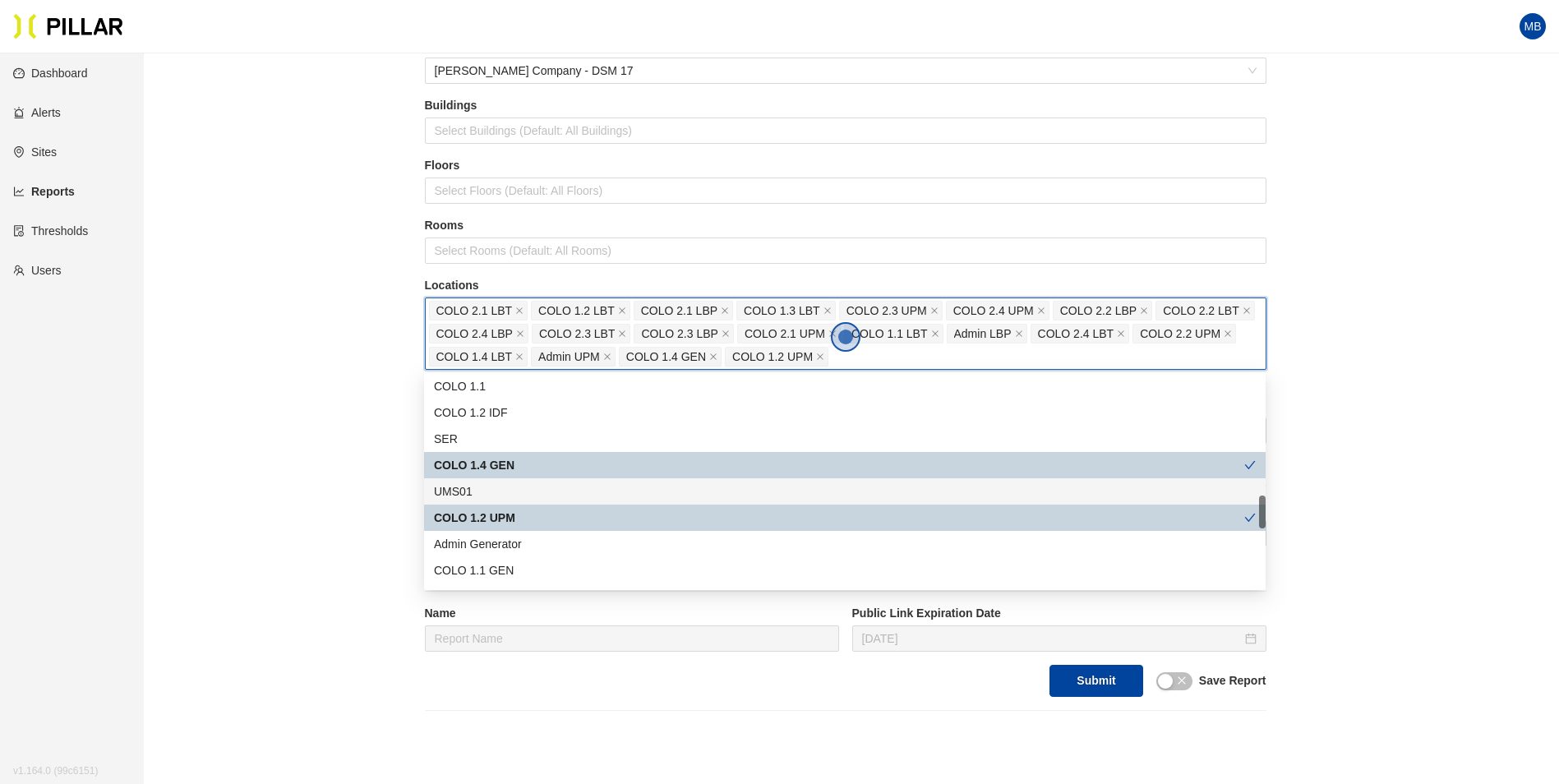
click at [544, 495] on div "UMS01" at bounding box center [845, 492] width 822 height 18
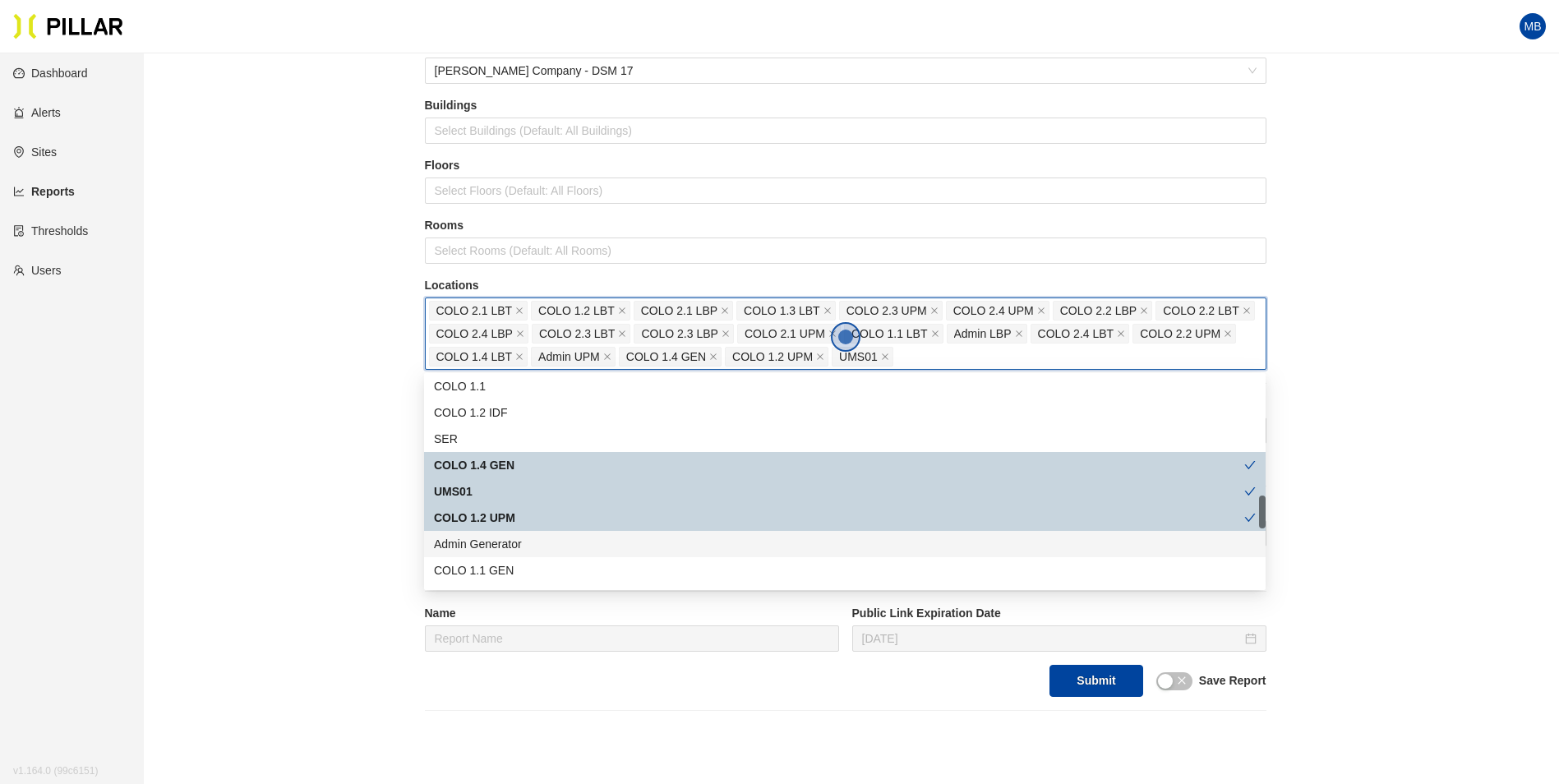
click at [536, 534] on div "Admin Generator" at bounding box center [844, 544] width 841 height 26
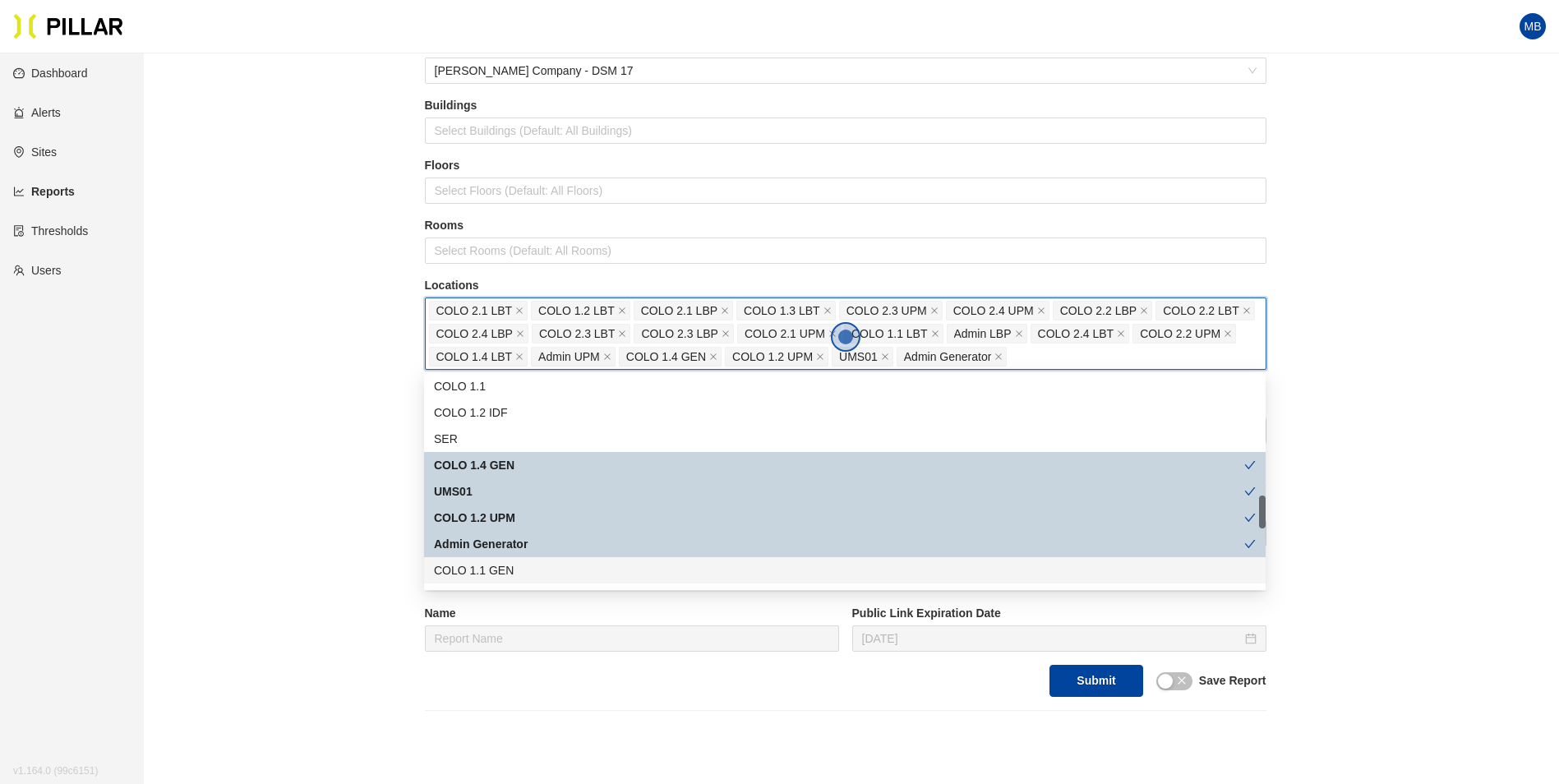
click at [532, 563] on div "COLO 1.1 GEN" at bounding box center [845, 570] width 822 height 18
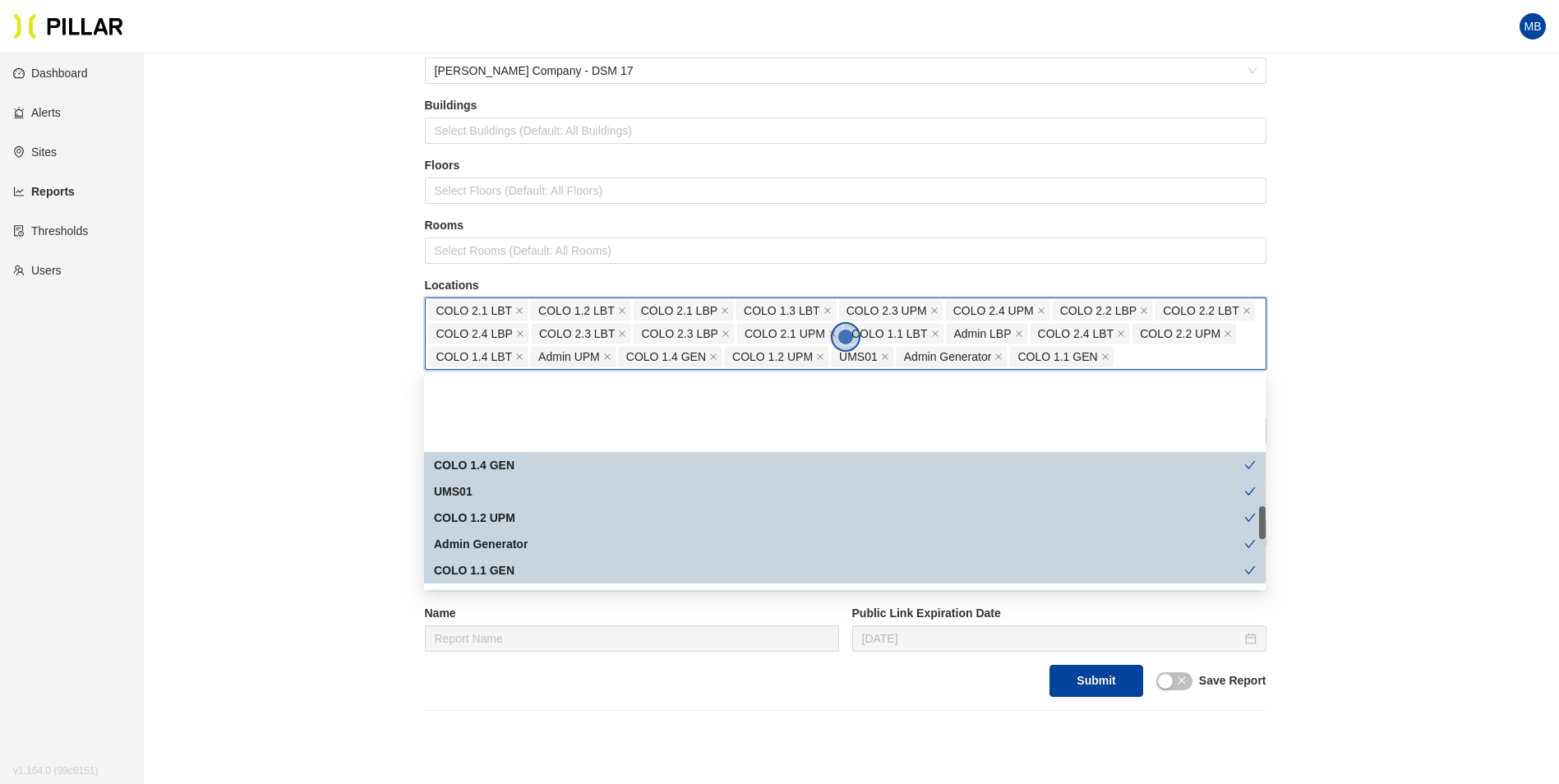
scroll to position [904, 0]
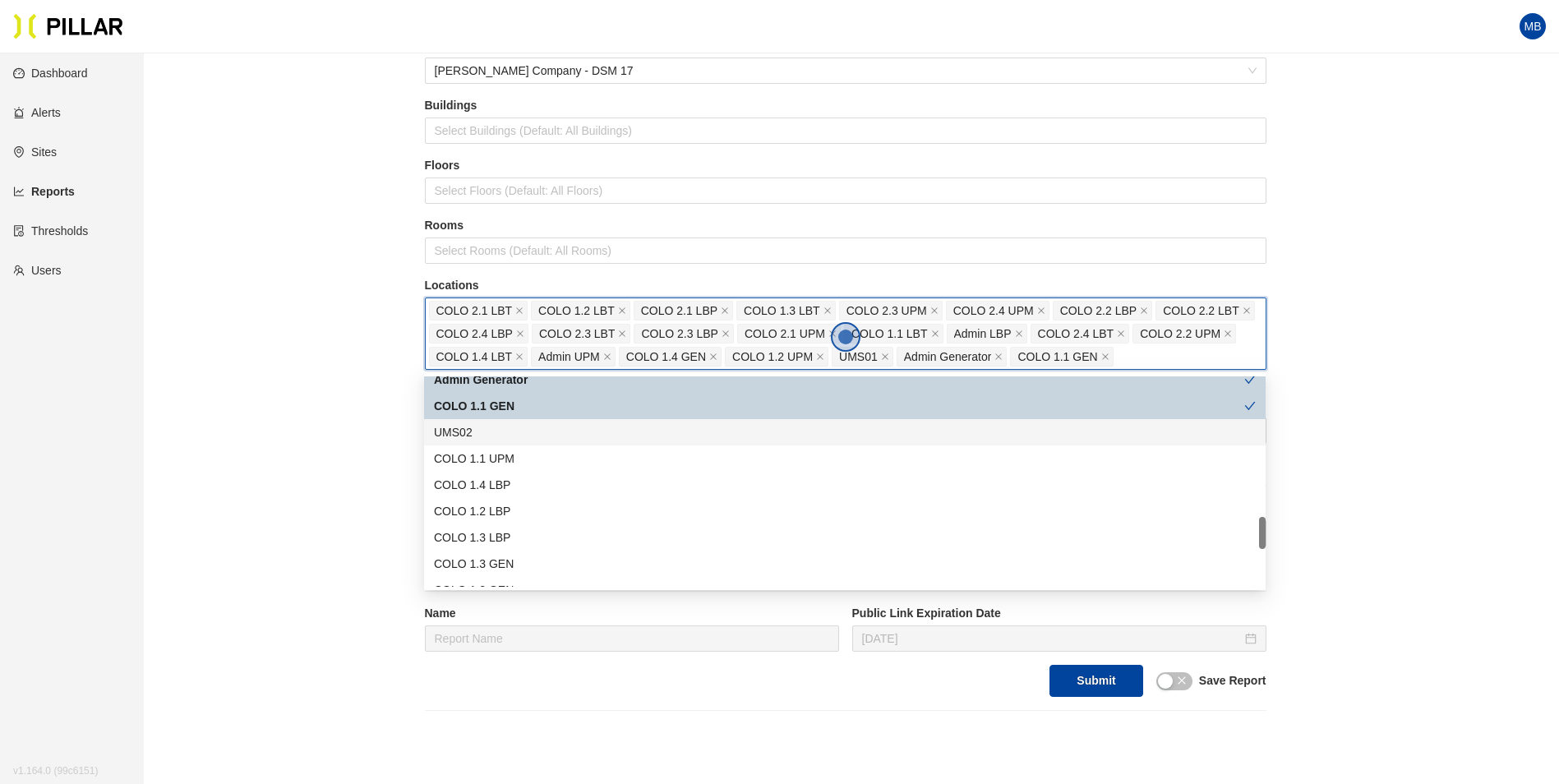
click at [529, 428] on div "UMS02" at bounding box center [845, 432] width 822 height 18
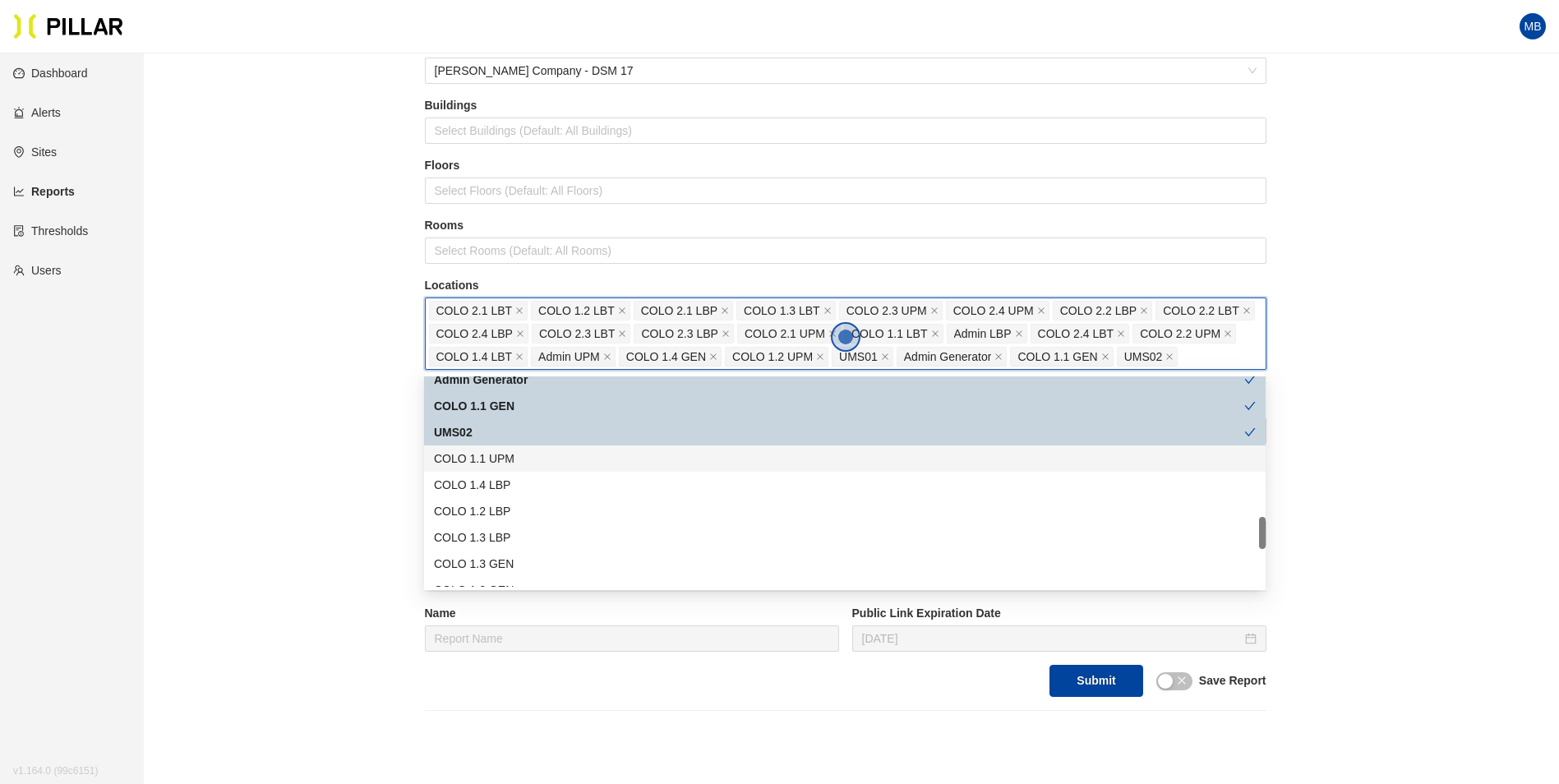
click at [537, 463] on div "COLO 1.1 UPM" at bounding box center [845, 458] width 822 height 18
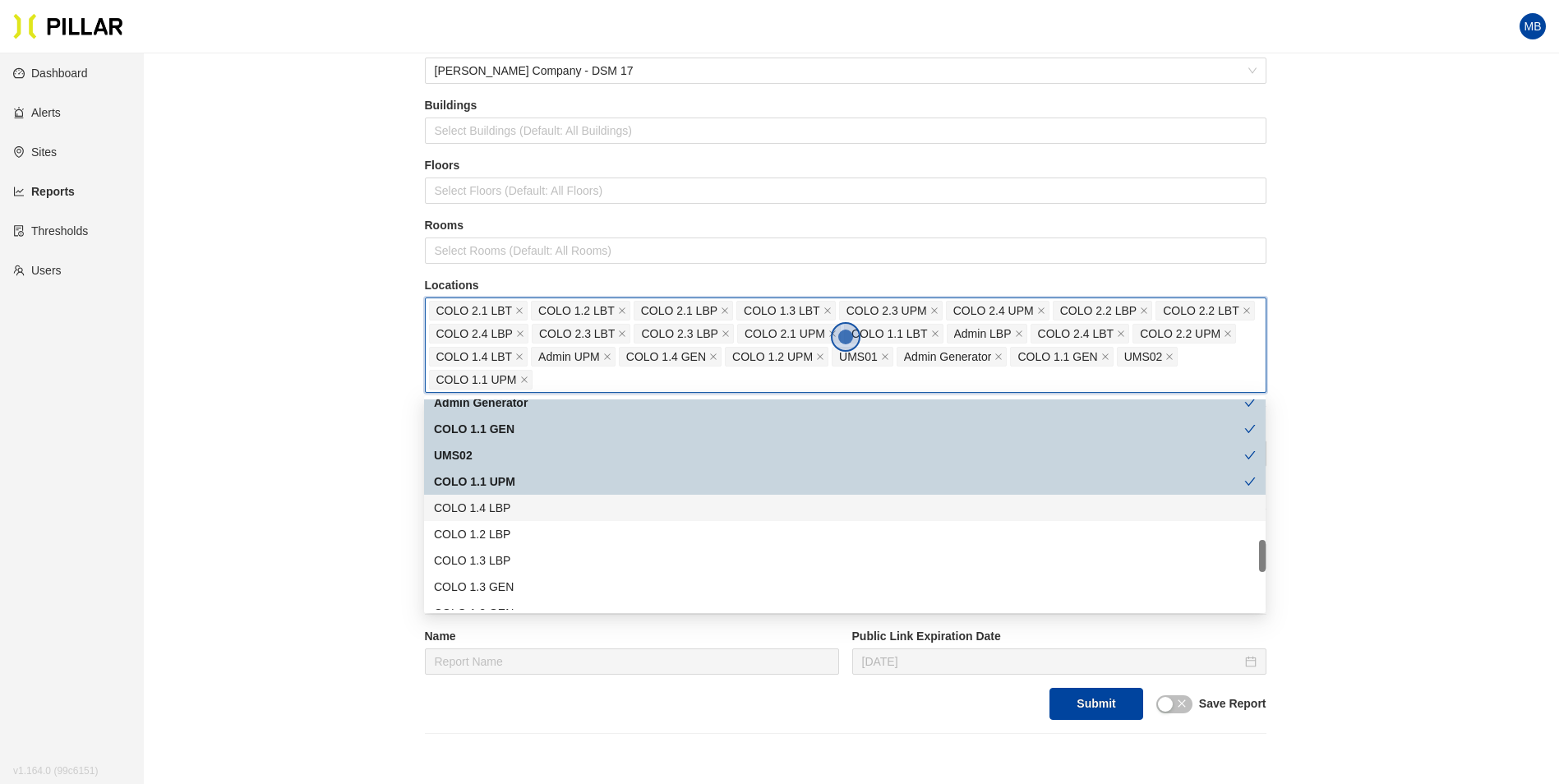
click at [524, 506] on div "COLO 1.4 LBP" at bounding box center [845, 508] width 822 height 18
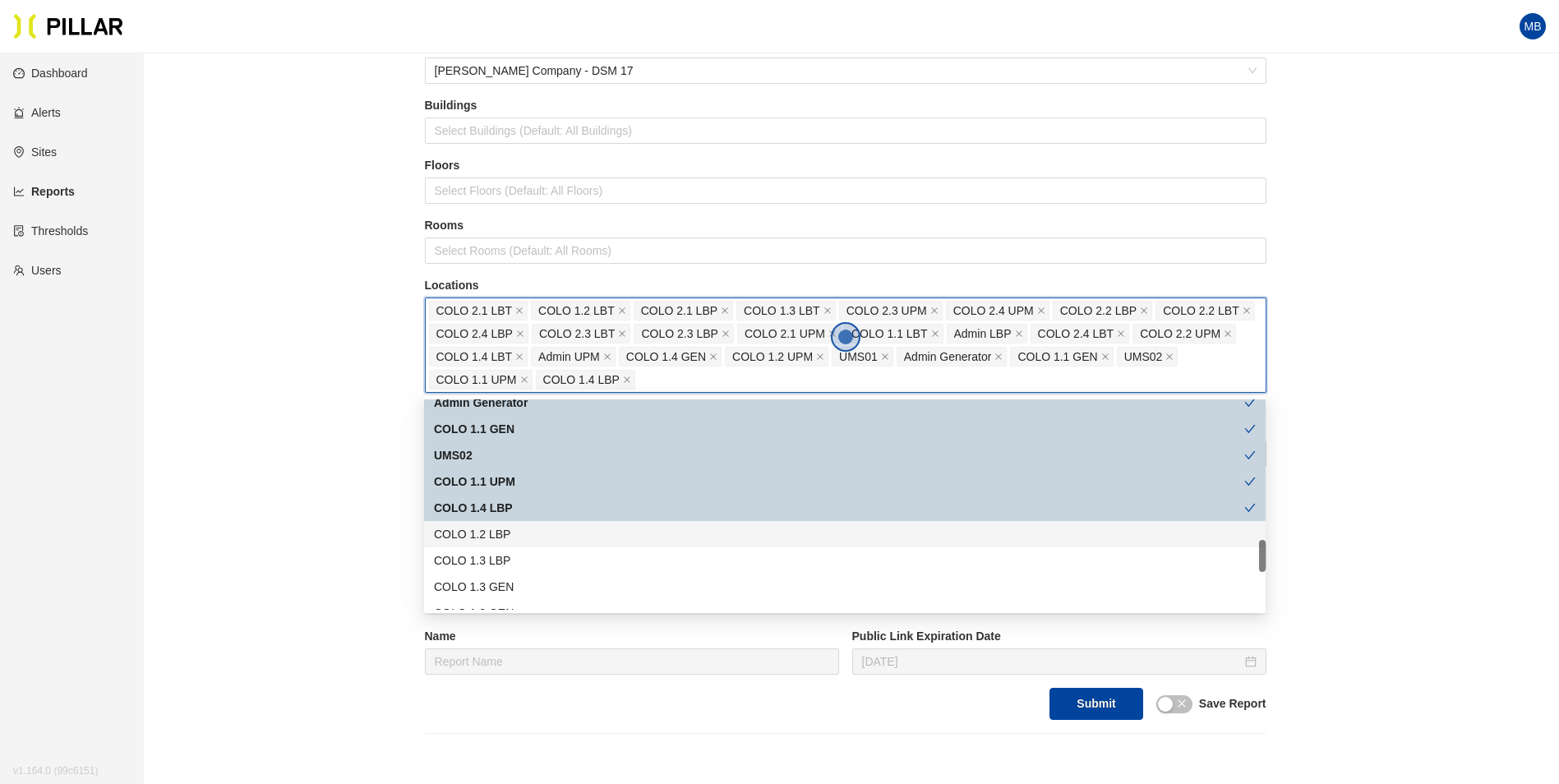
click at [520, 535] on div "COLO 1.2 LBP" at bounding box center [845, 534] width 822 height 18
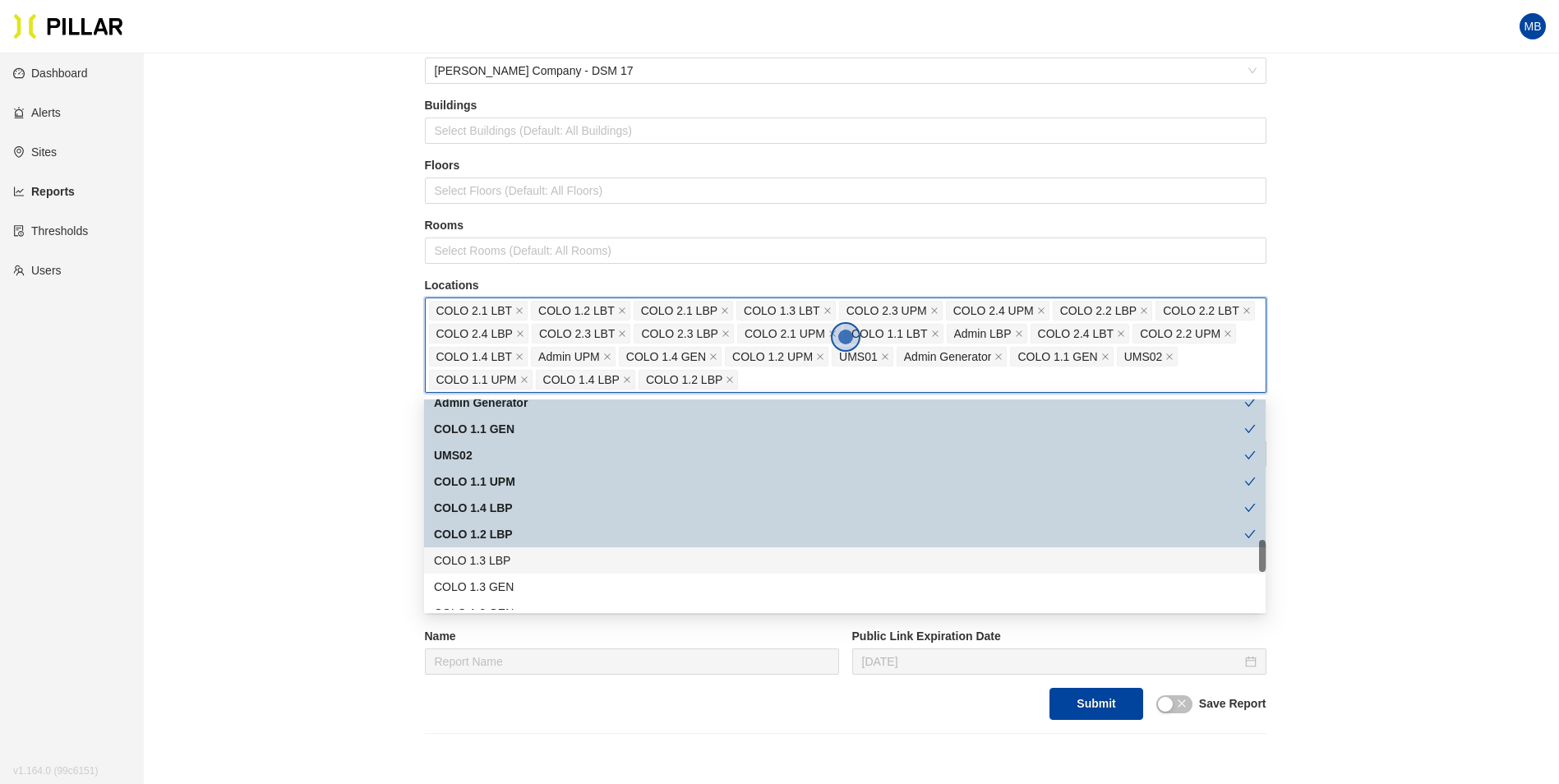
click at [517, 561] on div "COLO 1.3 LBP" at bounding box center [845, 561] width 822 height 18
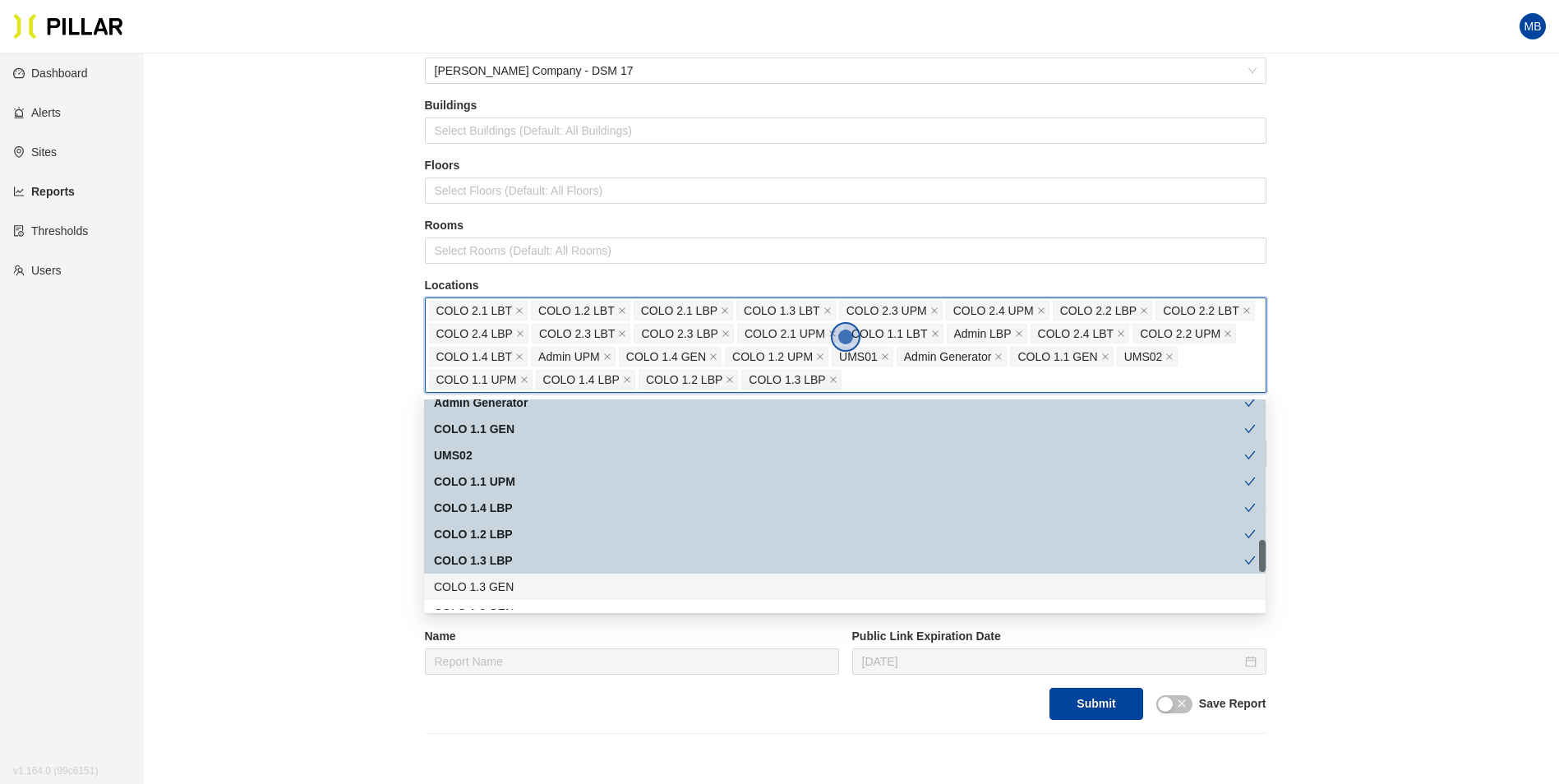
drag, startPoint x: 516, startPoint y: 580, endPoint x: 540, endPoint y: 517, distance: 67.4
click at [517, 580] on div "COLO 1.3 GEN" at bounding box center [845, 587] width 822 height 18
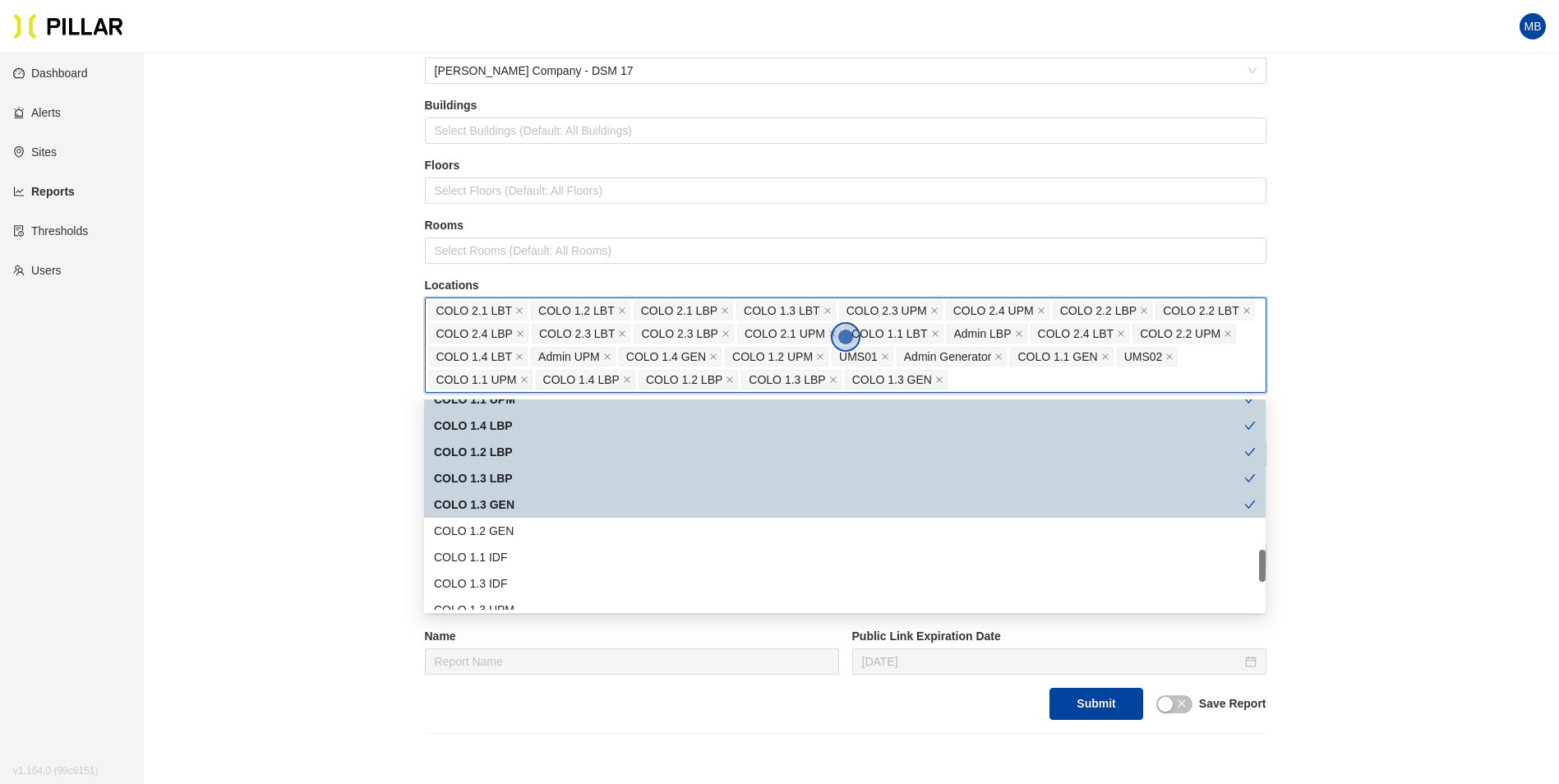
scroll to position [1068, 0]
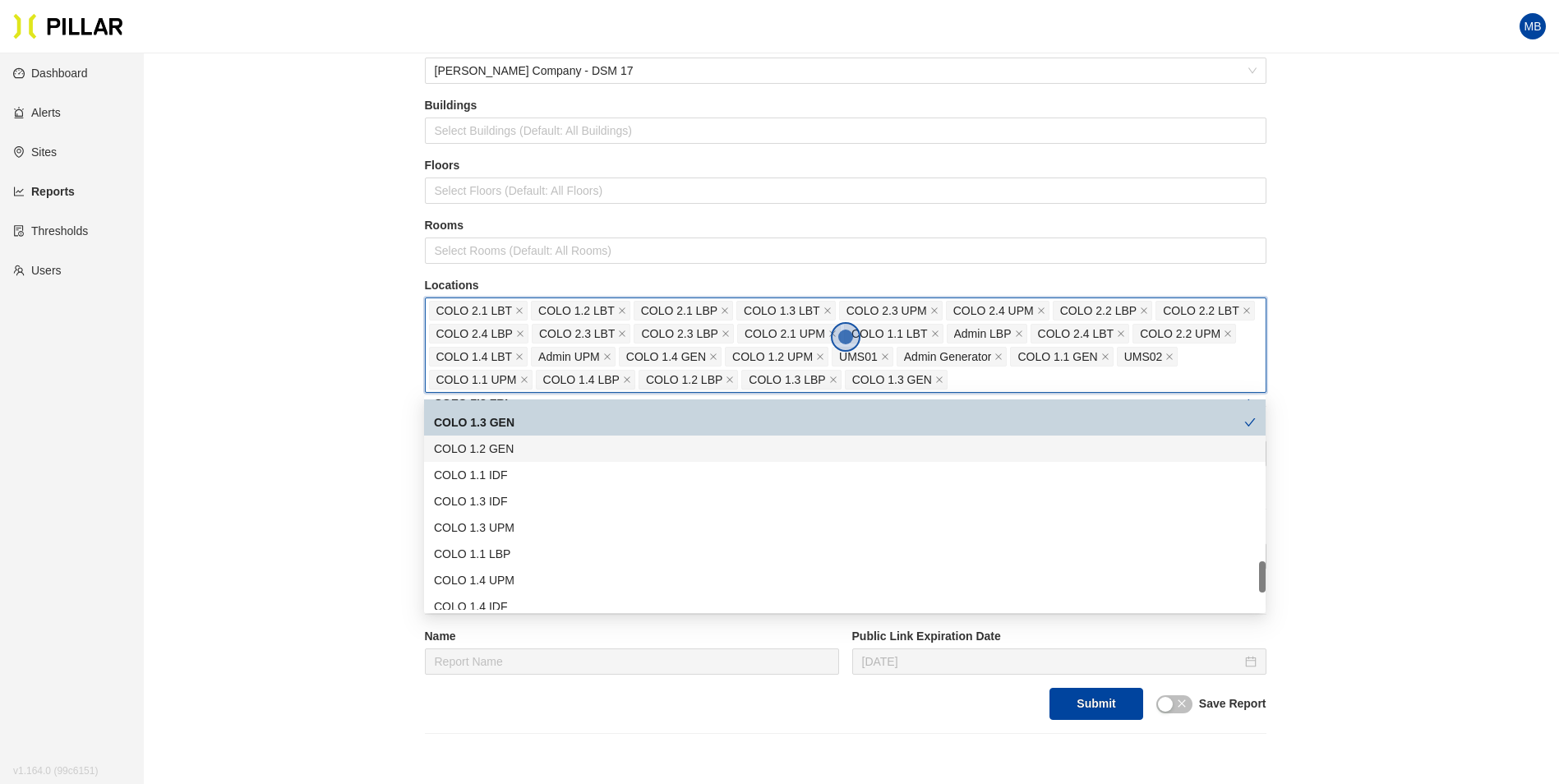
click at [535, 454] on div "COLO 1.2 GEN" at bounding box center [845, 448] width 822 height 18
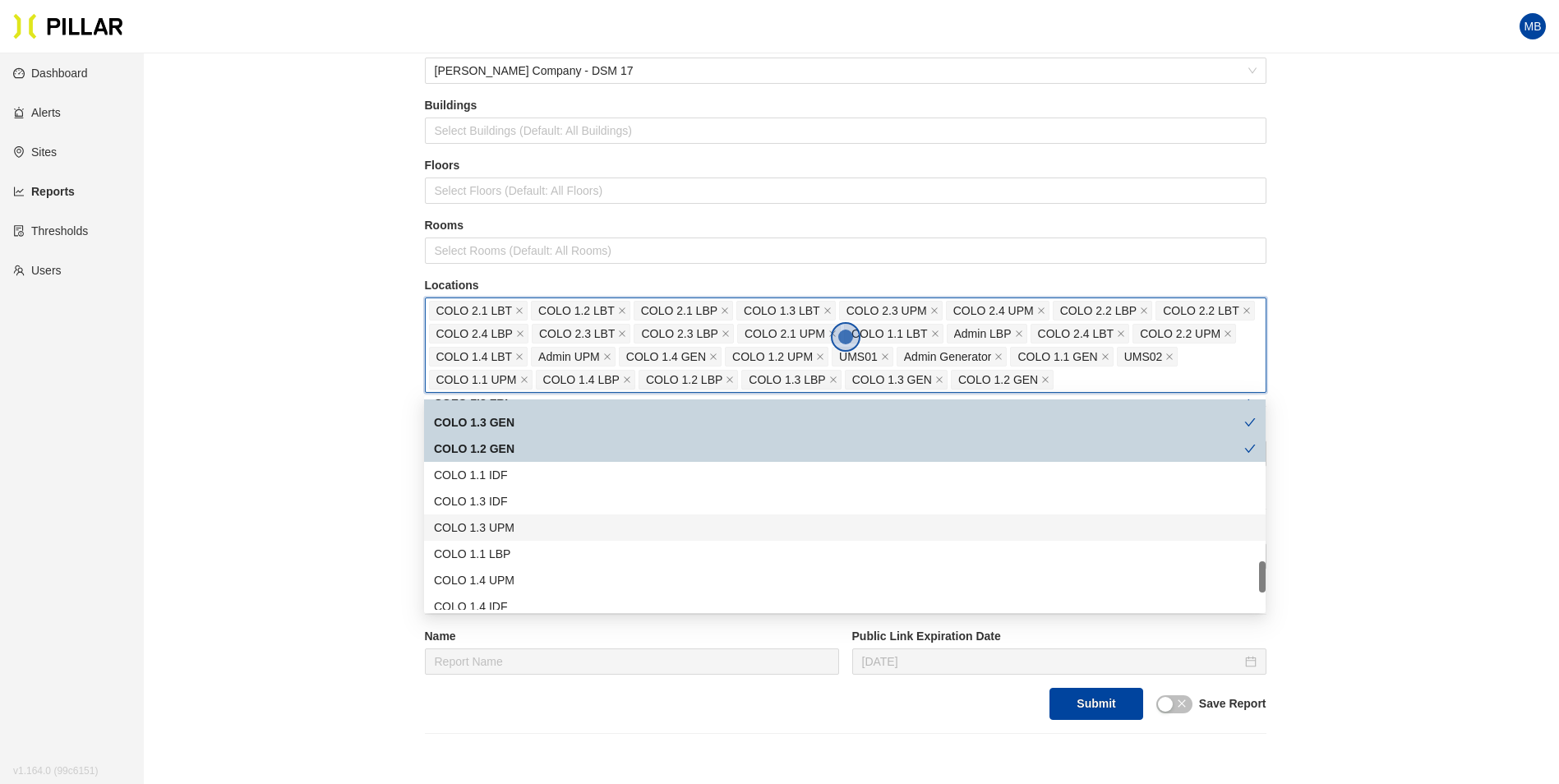
drag, startPoint x: 522, startPoint y: 524, endPoint x: 511, endPoint y: 553, distance: 31.0
click at [521, 525] on div "COLO 1.3 UPM" at bounding box center [845, 527] width 822 height 18
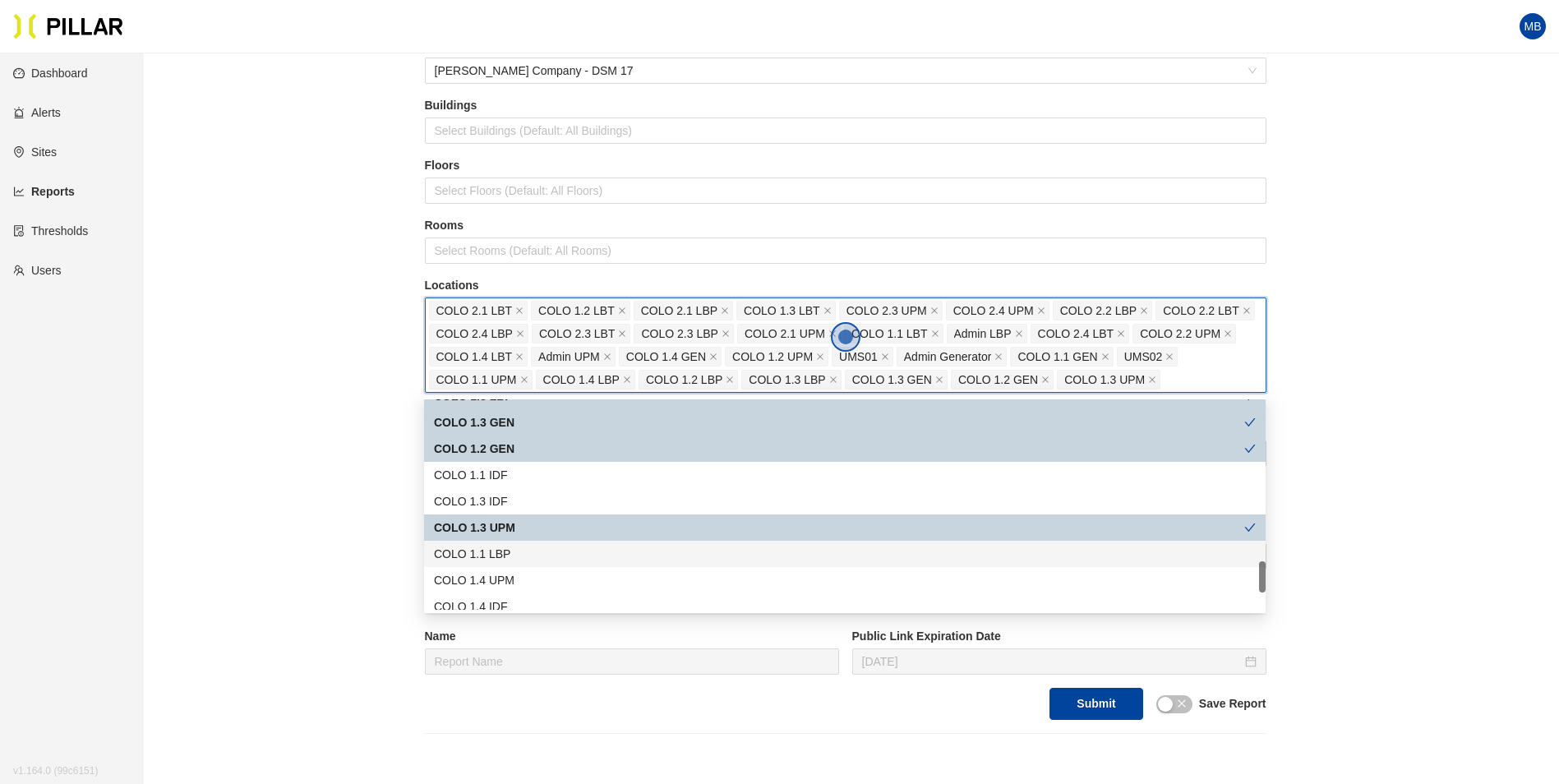
click at [509, 563] on div "COLO 1.1 LBP" at bounding box center [844, 554] width 841 height 26
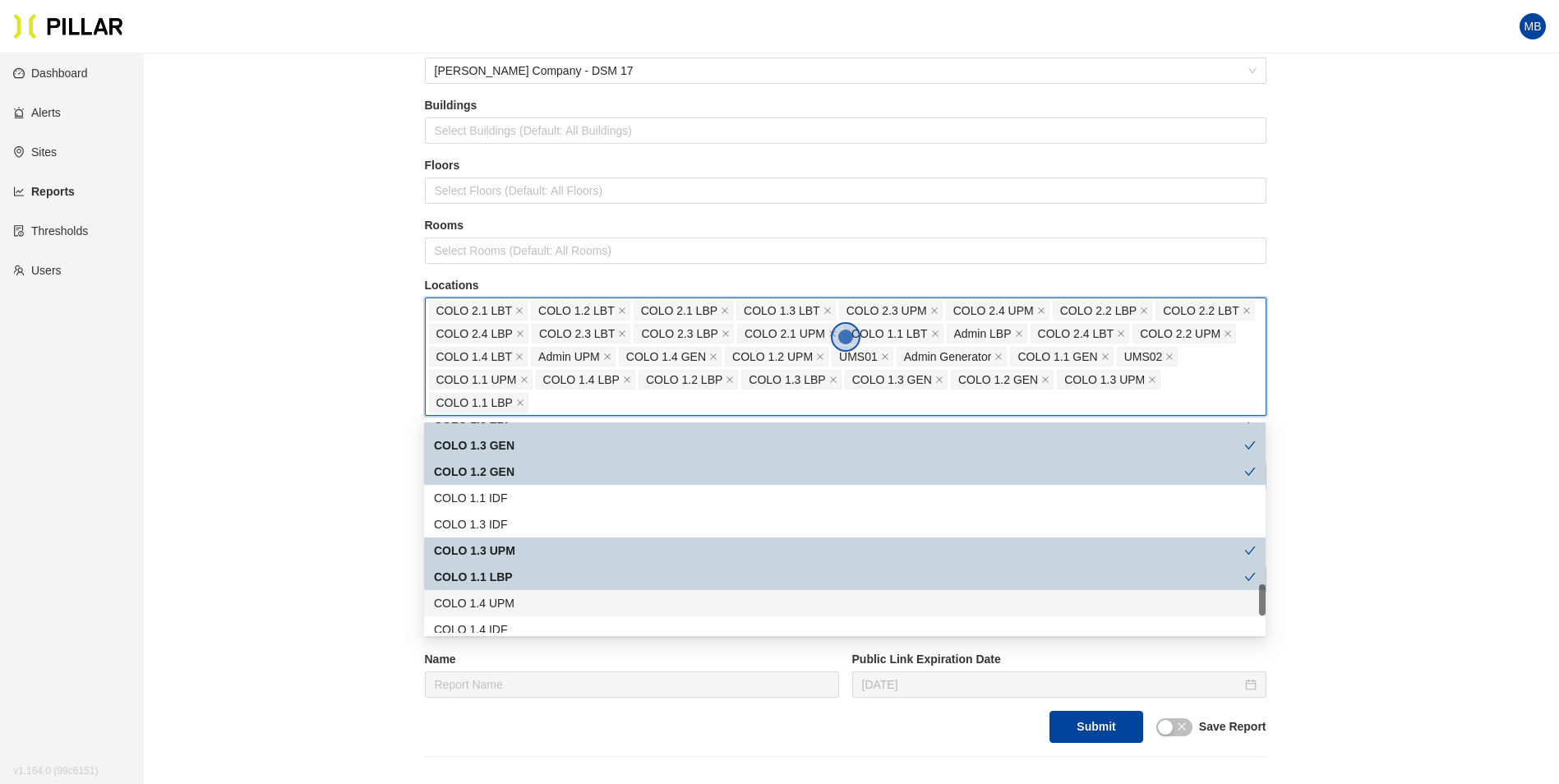
click at [513, 601] on div "COLO 1.4 UPM" at bounding box center [845, 603] width 822 height 18
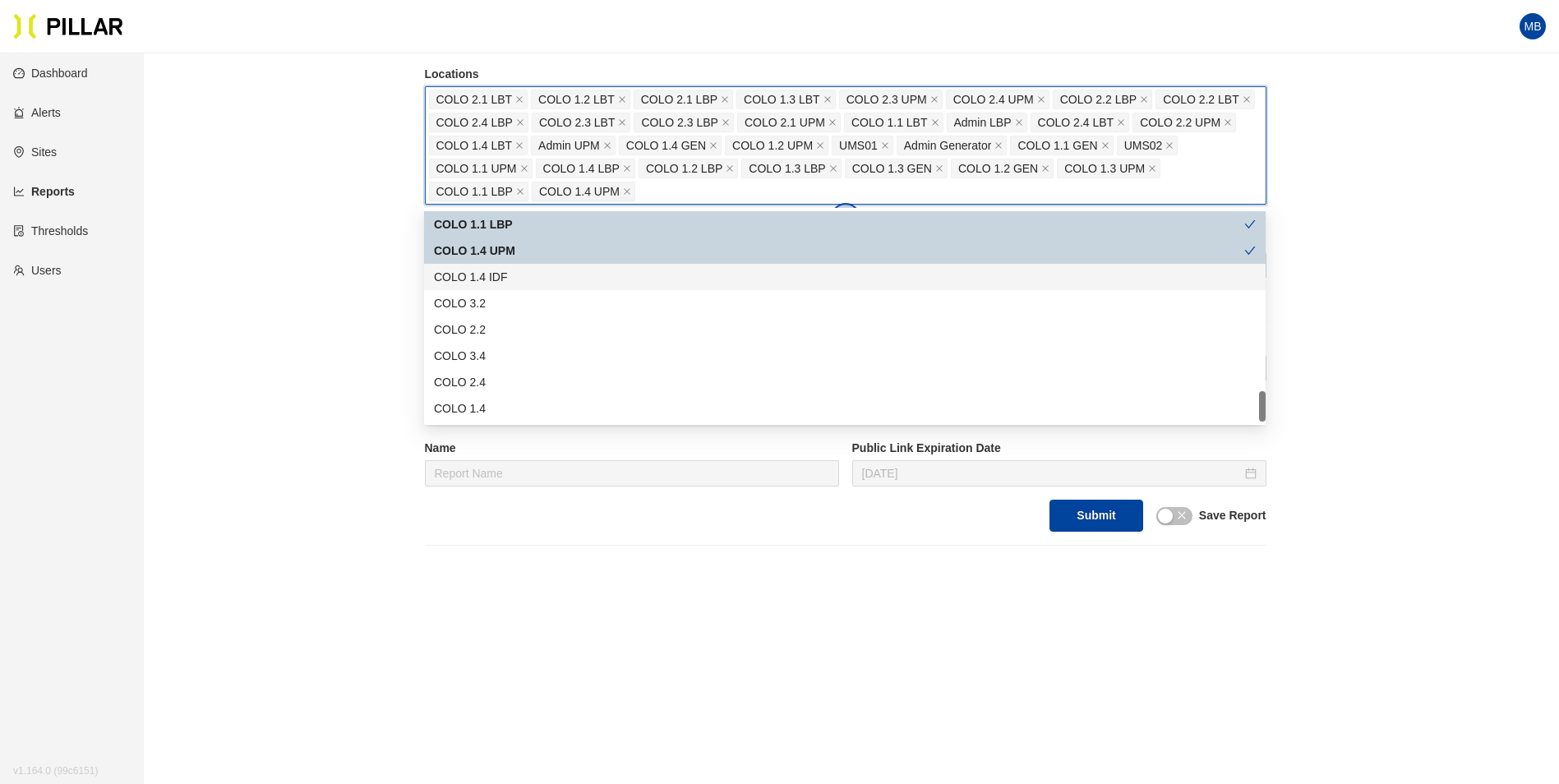
scroll to position [318, 0]
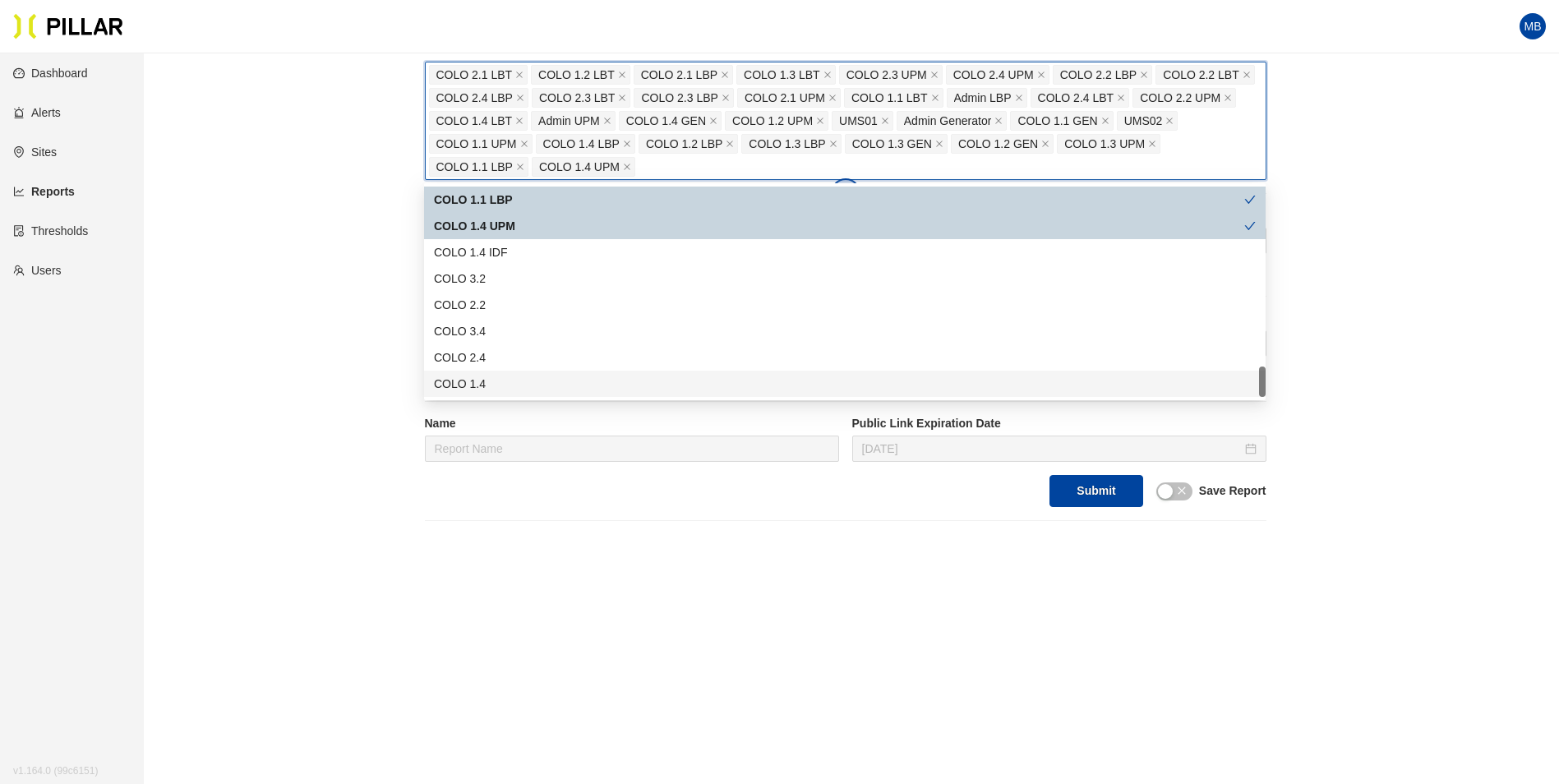
click at [306, 316] on div "Reports / Generate Historical Report / Site [PERSON_NAME] Company - DSM 17 Buil…" at bounding box center [845, 134] width 1322 height 772
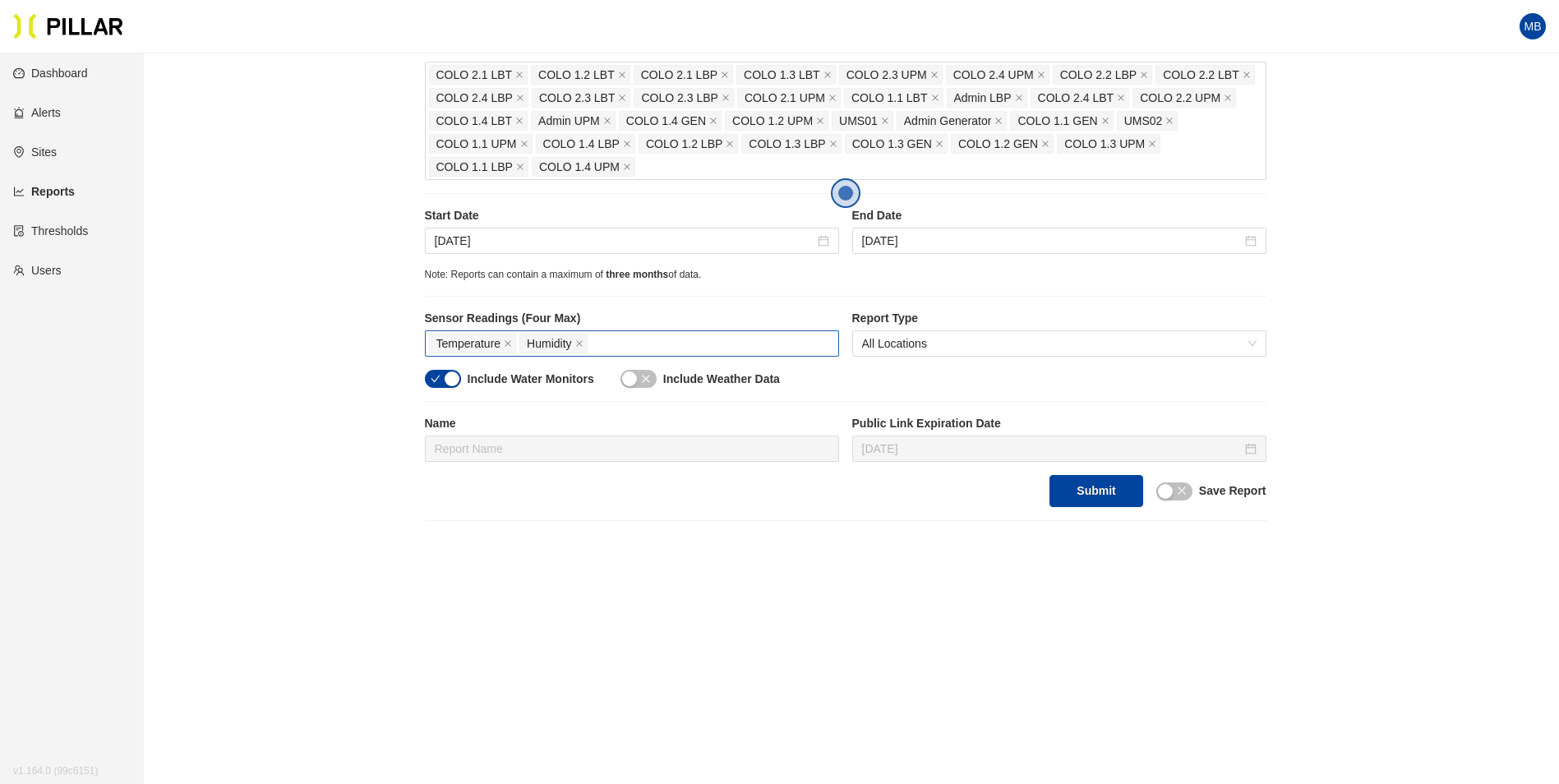
click at [465, 344] on span "Temperature" at bounding box center [469, 344] width 65 height 18
click at [329, 303] on div "Reports / Generate Historical Report / Site [PERSON_NAME] Company - DSM 17 Buil…" at bounding box center [845, 134] width 1322 height 772
click at [439, 366] on div "Sensor Readings (Four Max) Temperature Humidity" at bounding box center [632, 339] width 414 height 60
click at [445, 370] on button "button" at bounding box center [443, 378] width 36 height 18
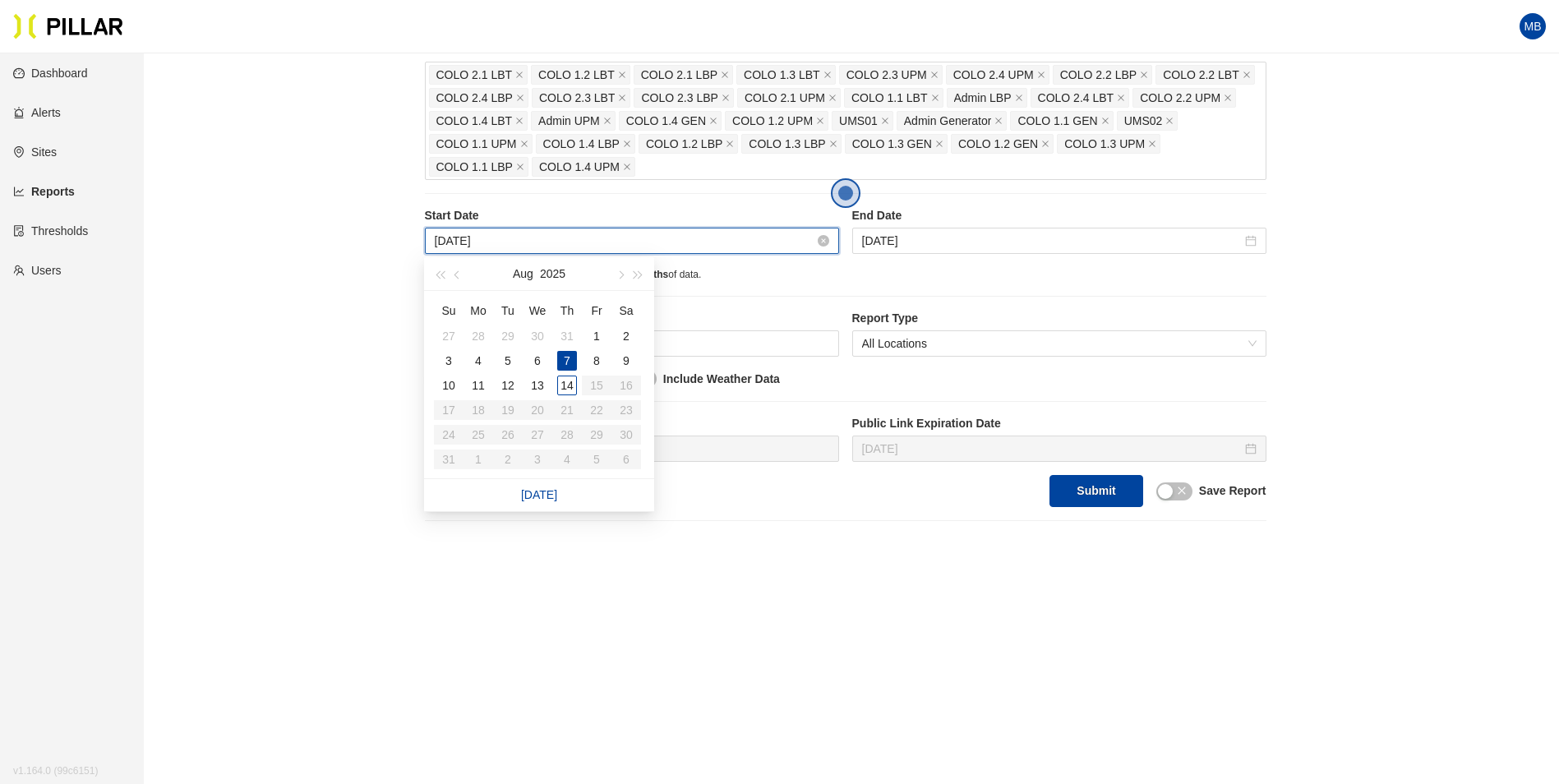
click at [593, 239] on input "[DATE]" at bounding box center [624, 240] width 379 height 18
type input "[DATE]"
click at [513, 380] on div "12" at bounding box center [508, 386] width 20 height 20
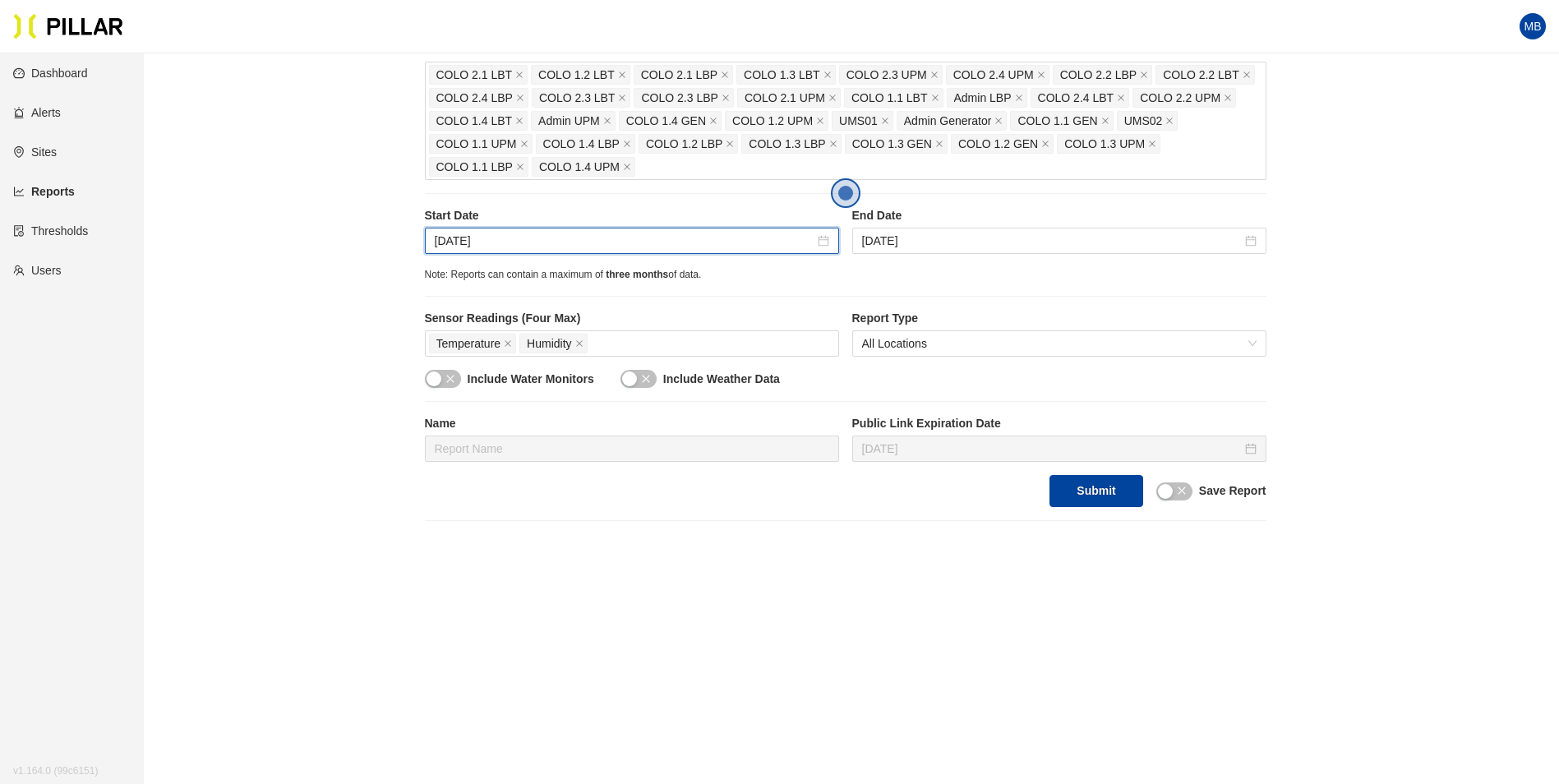
click at [765, 604] on main "Reports / Generate Historical Report / Site [PERSON_NAME] Company - DSM 17 Buil…" at bounding box center [780, 259] width 1559 height 1048
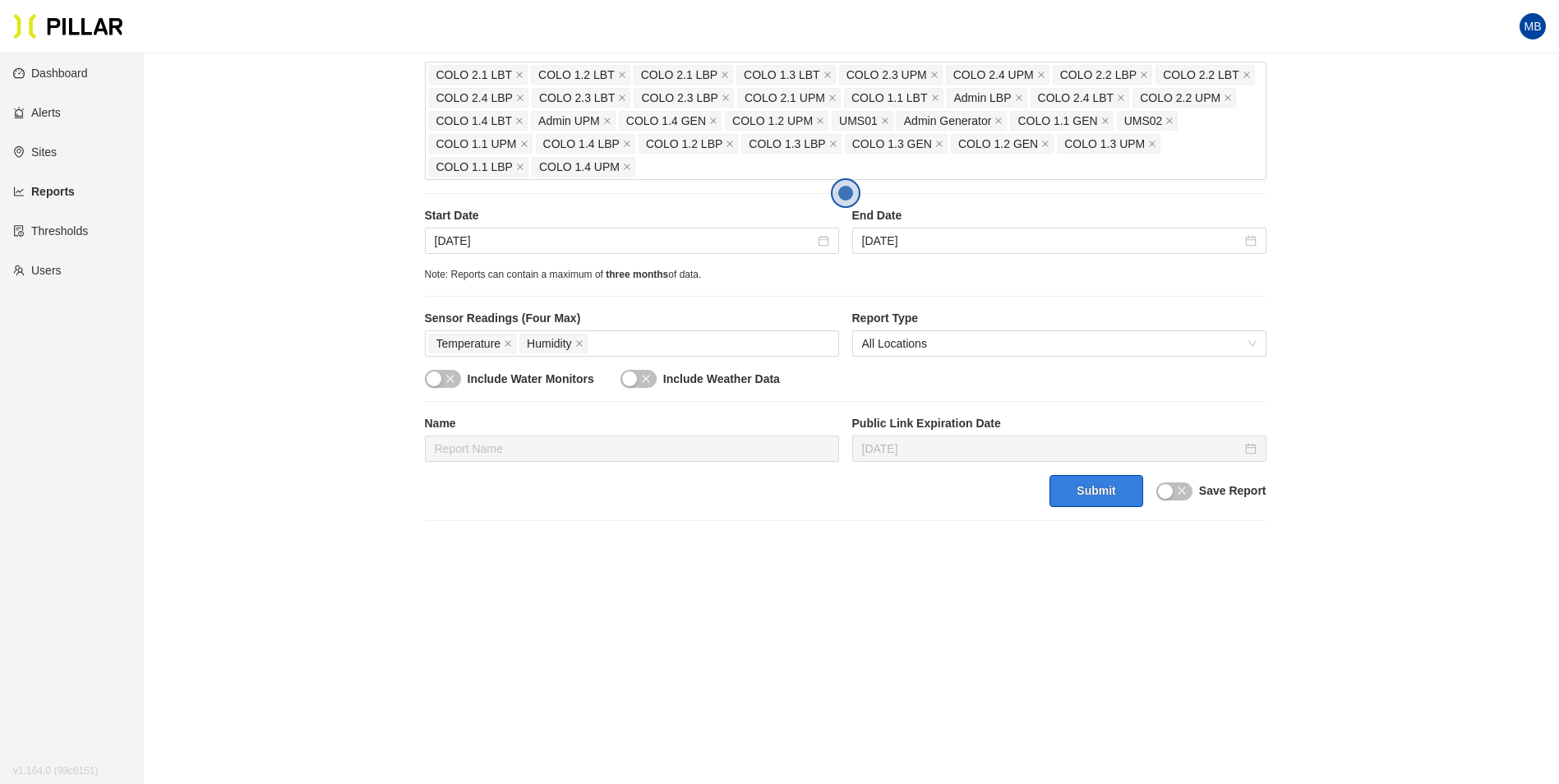
click at [1110, 496] on button "Submit" at bounding box center [1095, 490] width 93 height 32
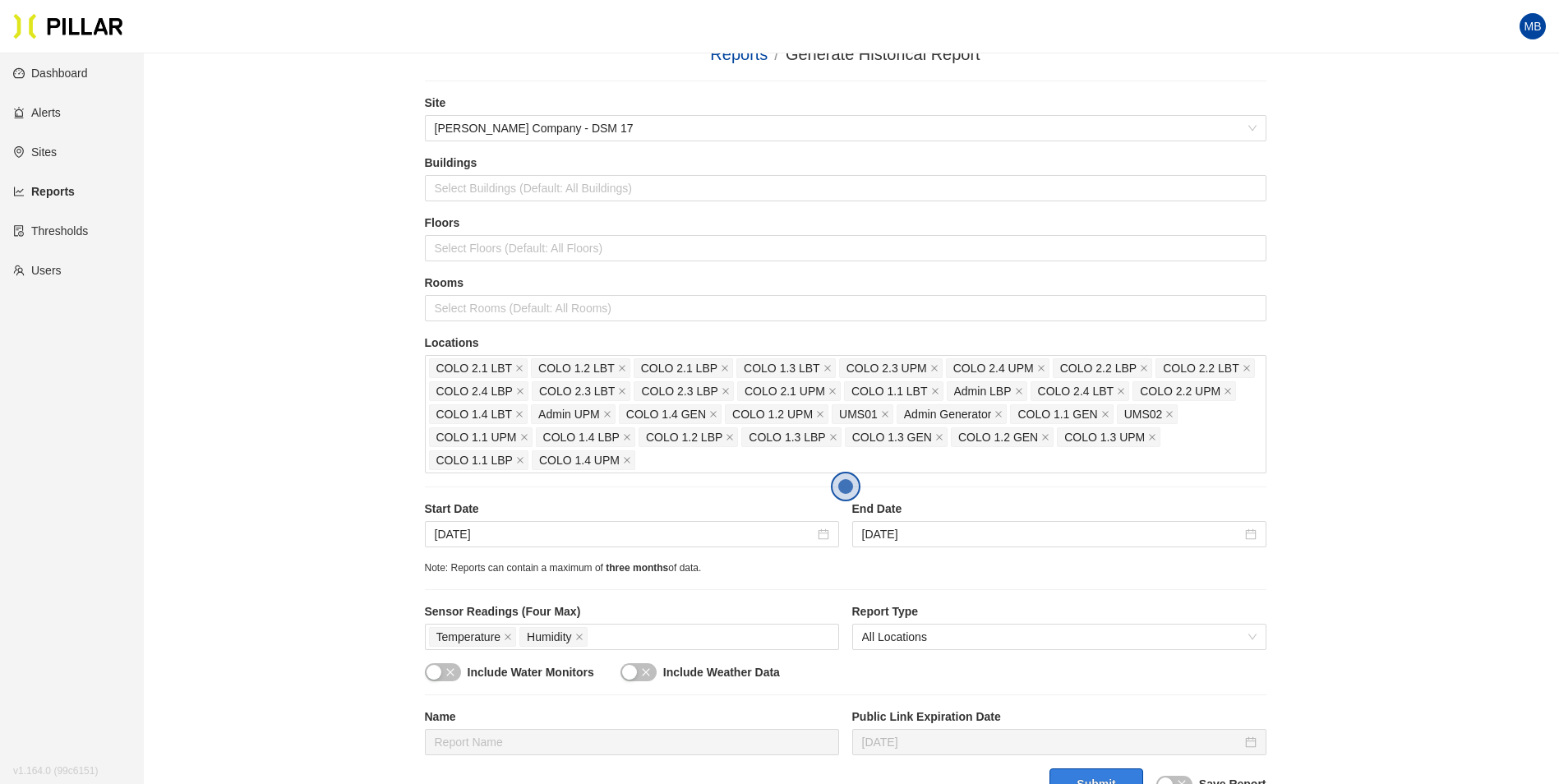
scroll to position [0, 0]
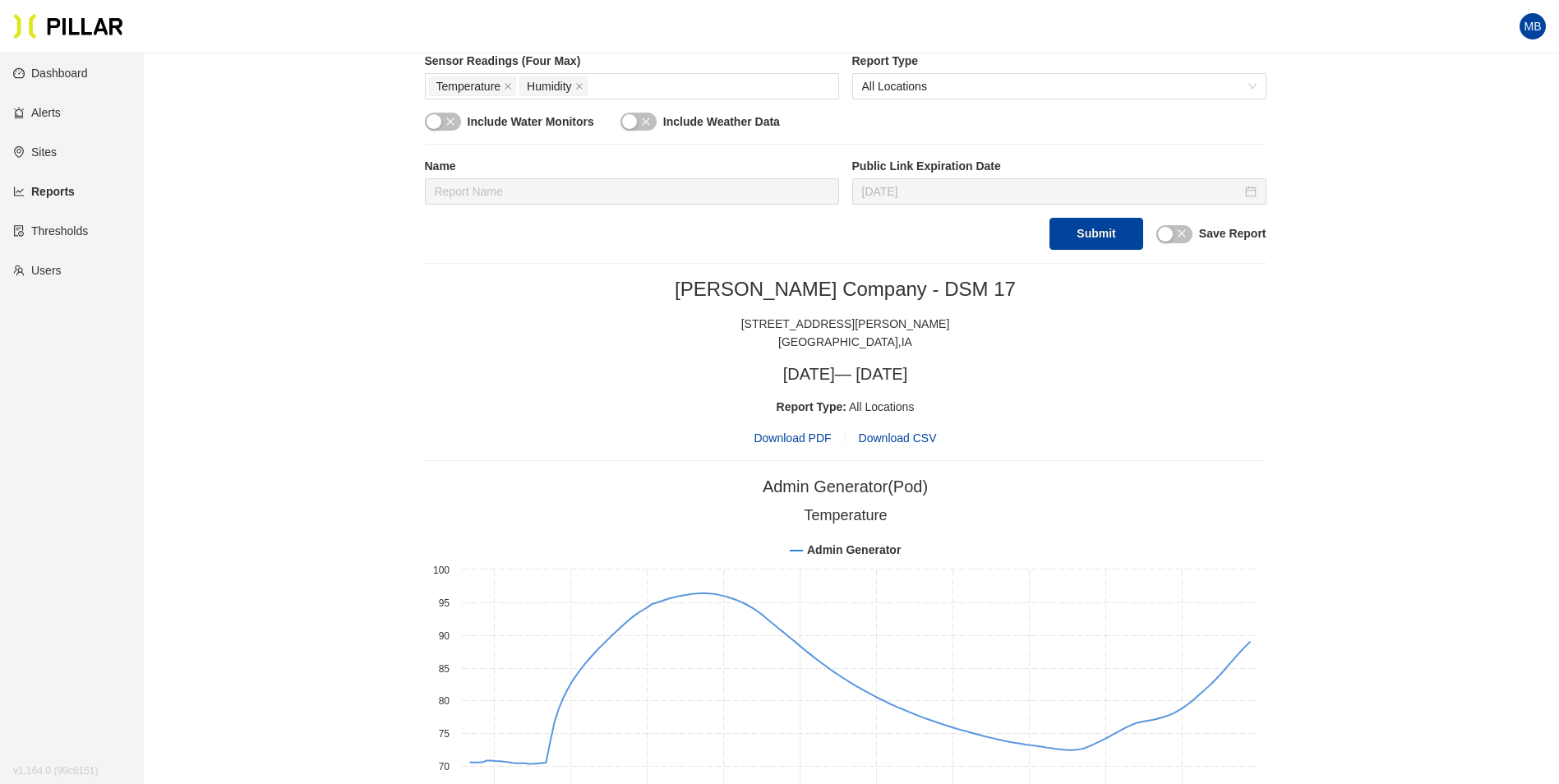
click at [814, 441] on span "Download PDF" at bounding box center [791, 438] width 77 height 18
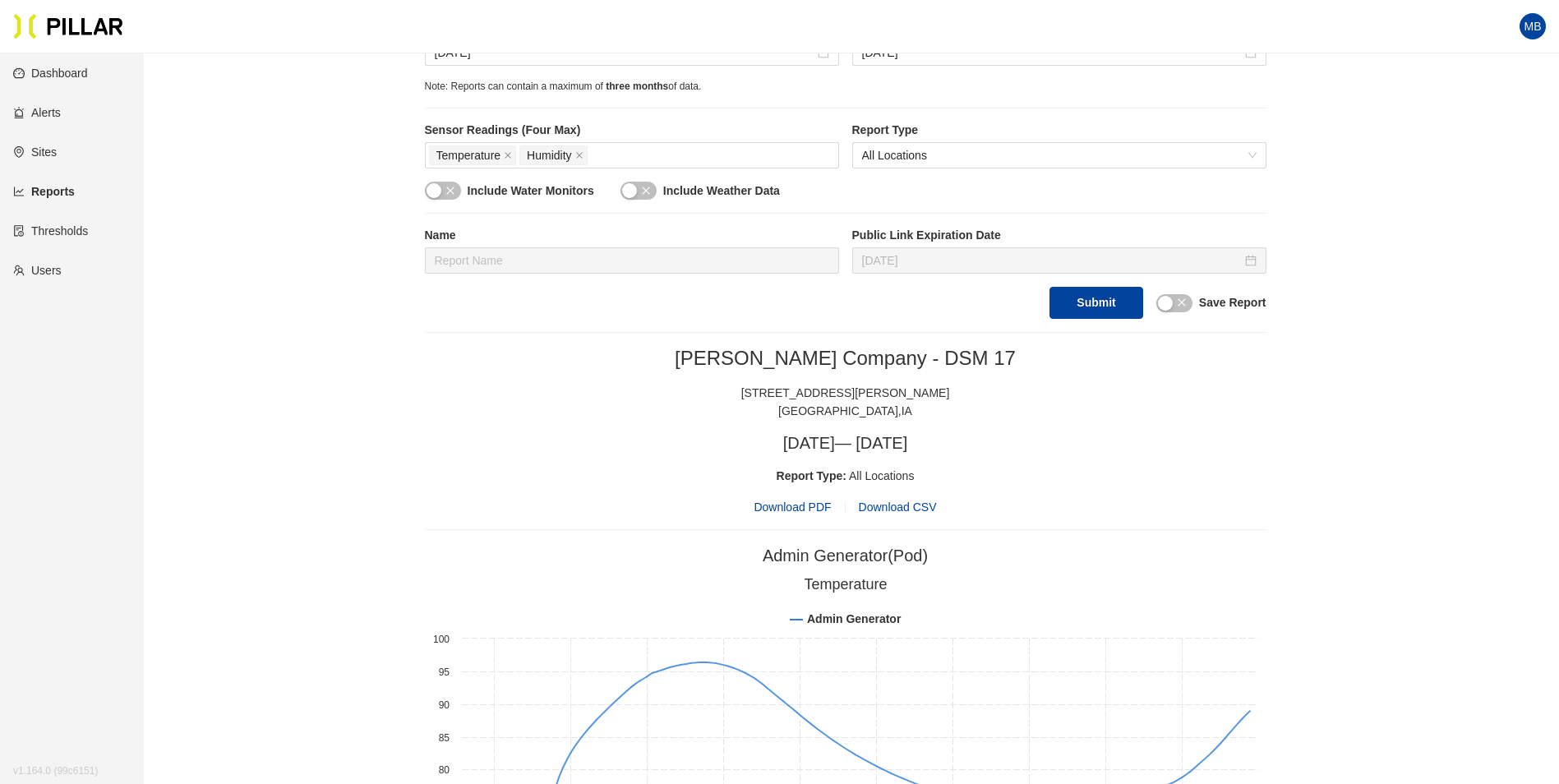
scroll to position [411, 0]
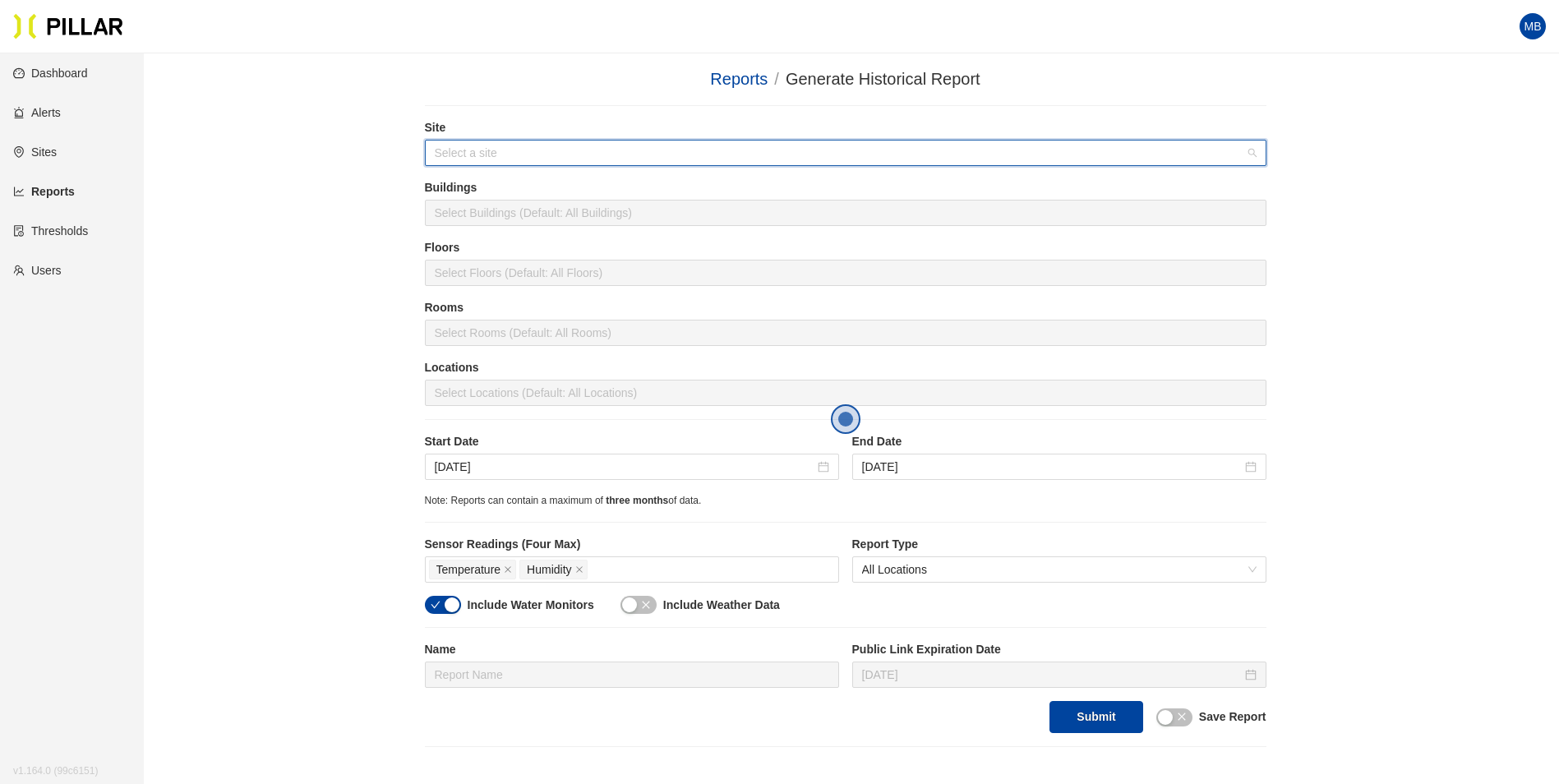
click at [489, 148] on input "search" at bounding box center [839, 152] width 810 height 24
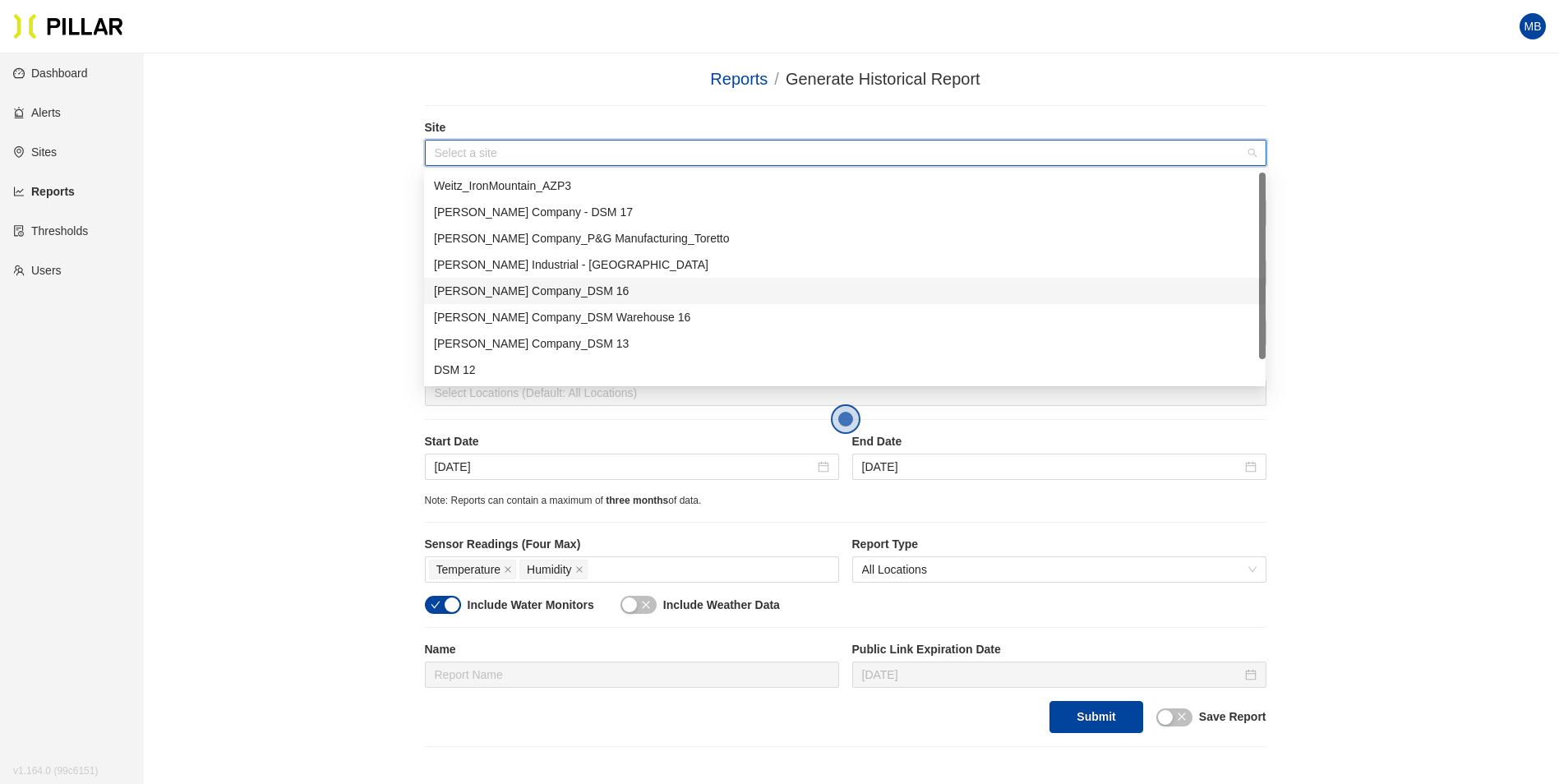
click at [526, 291] on div "[PERSON_NAME] Company_DSM 16" at bounding box center [845, 291] width 822 height 18
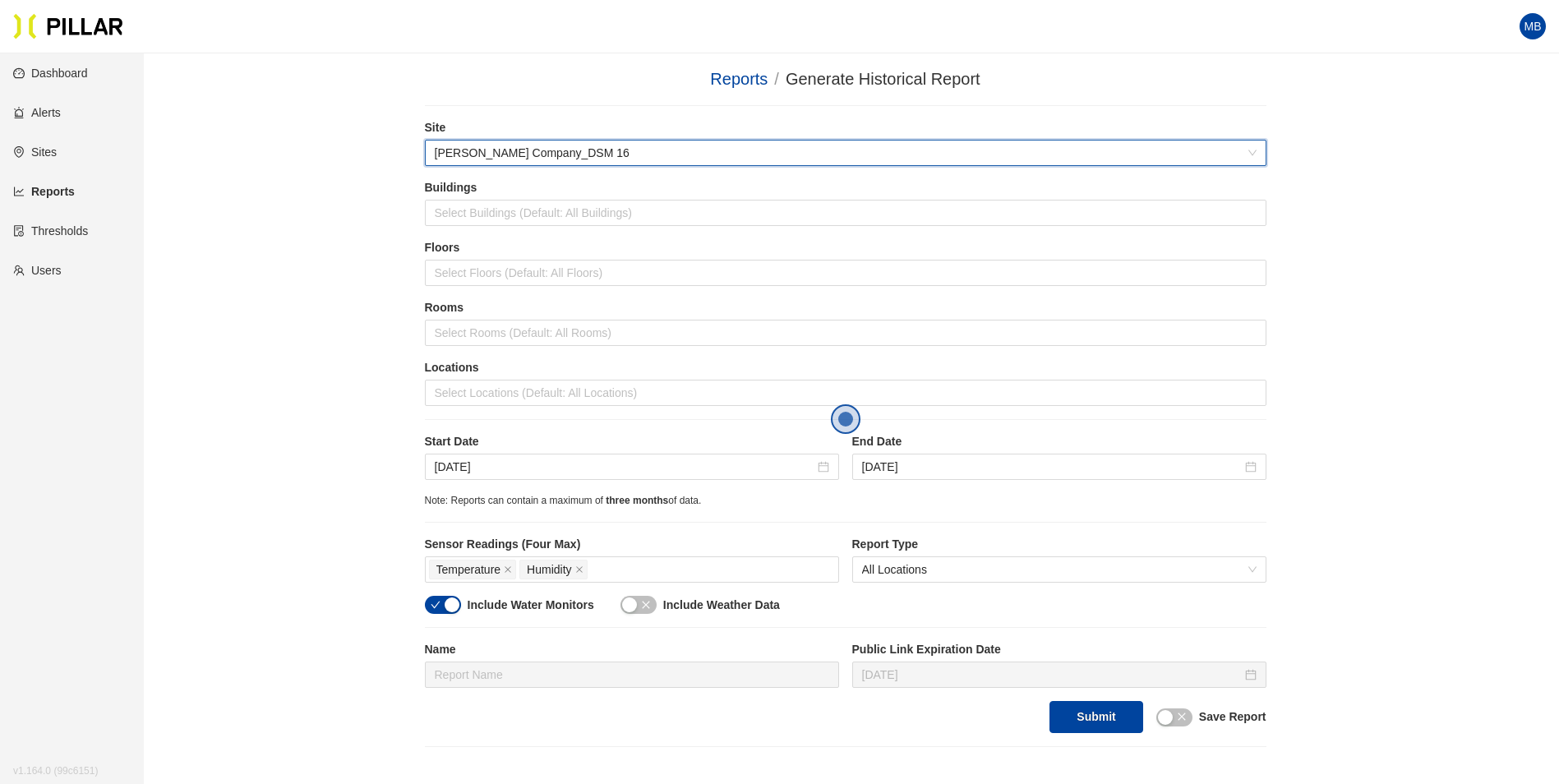
click at [313, 315] on div "Reports / Generate Historical Report / Site 546b1093 Weitz Company_DSM 16 Build…" at bounding box center [845, 407] width 1322 height 681
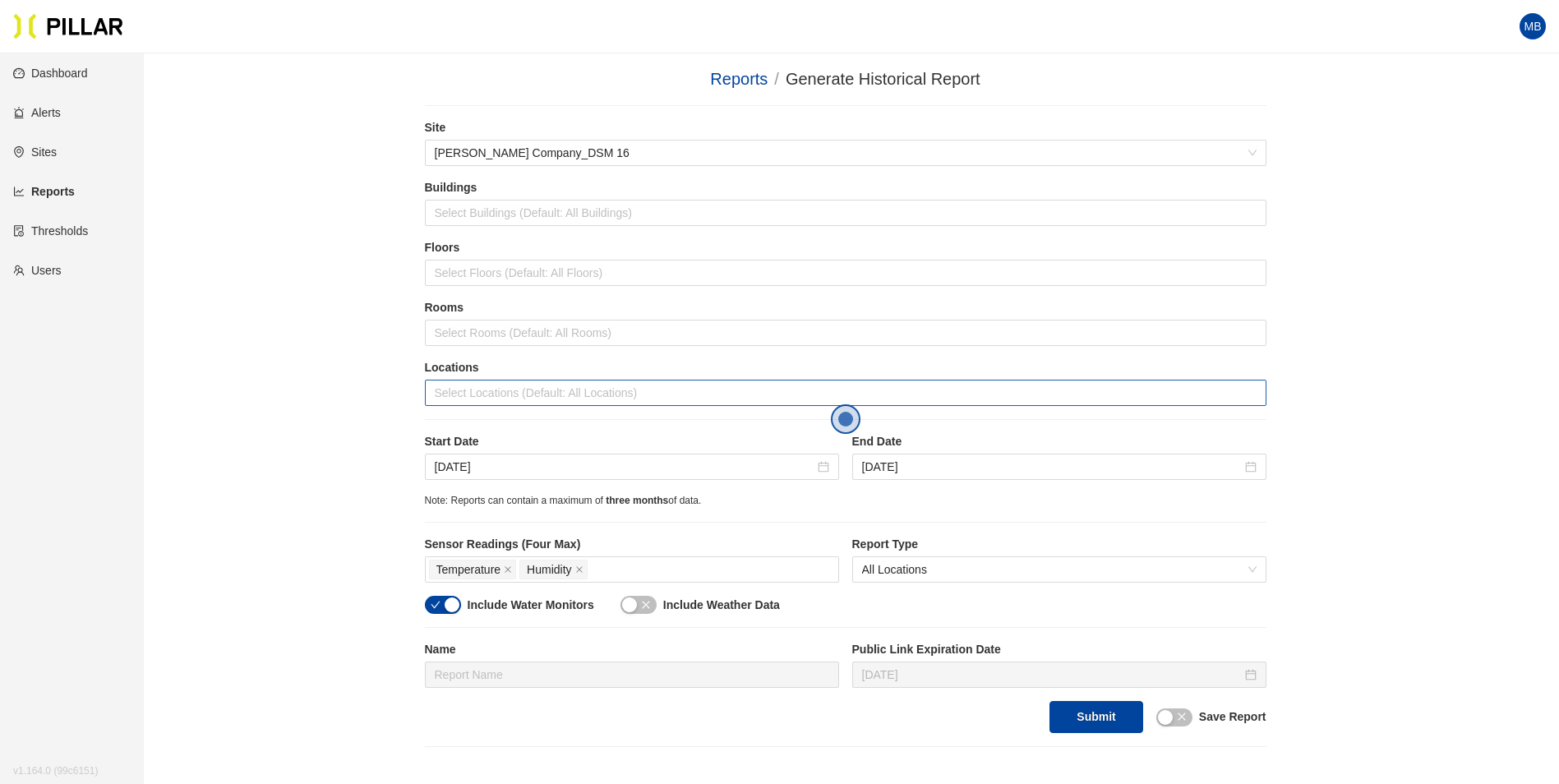
click at [449, 398] on div at bounding box center [846, 392] width 833 height 23
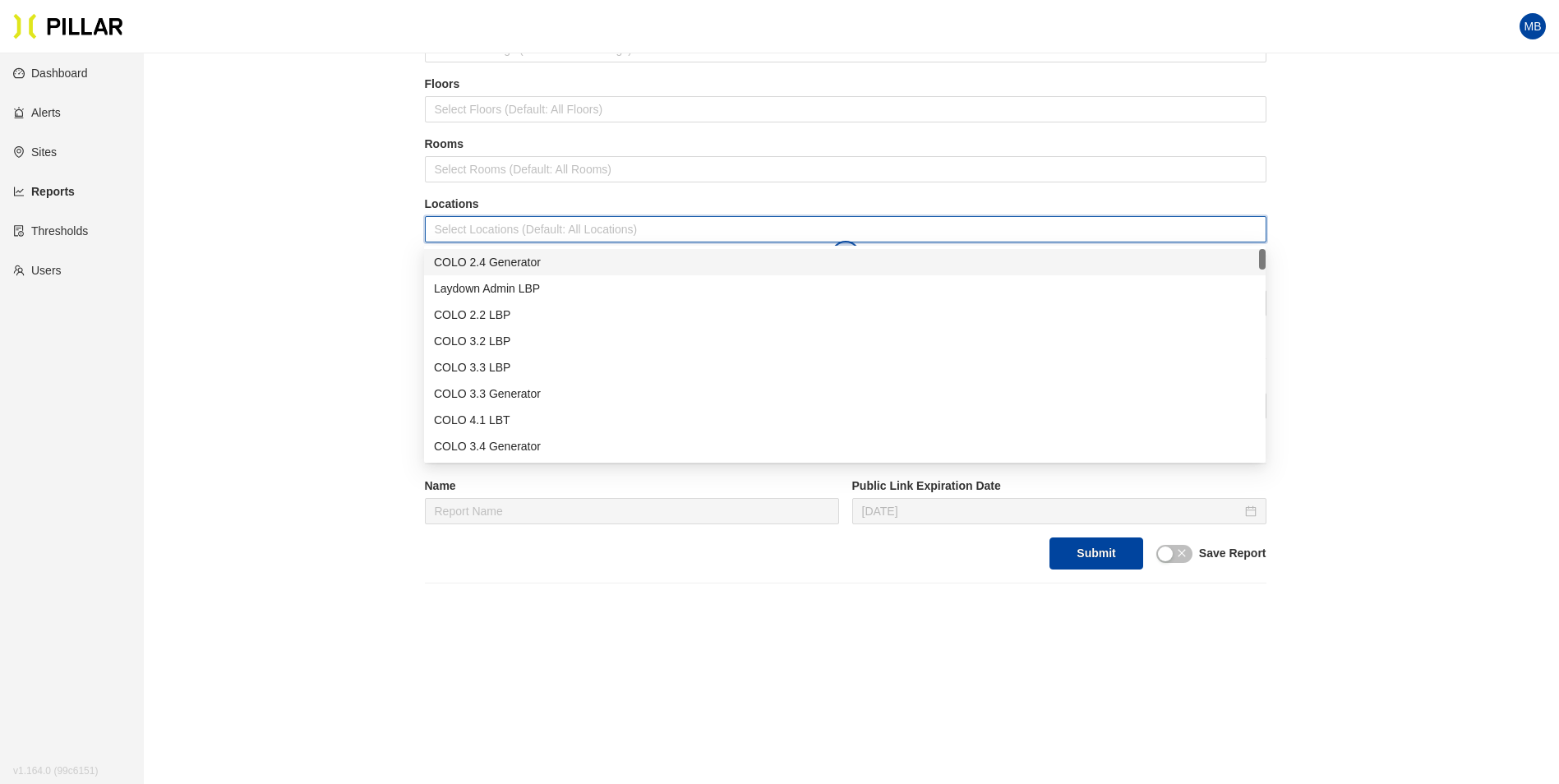
scroll to position [164, 0]
click at [493, 258] on div "COLO 2.4 Generator" at bounding box center [845, 261] width 822 height 18
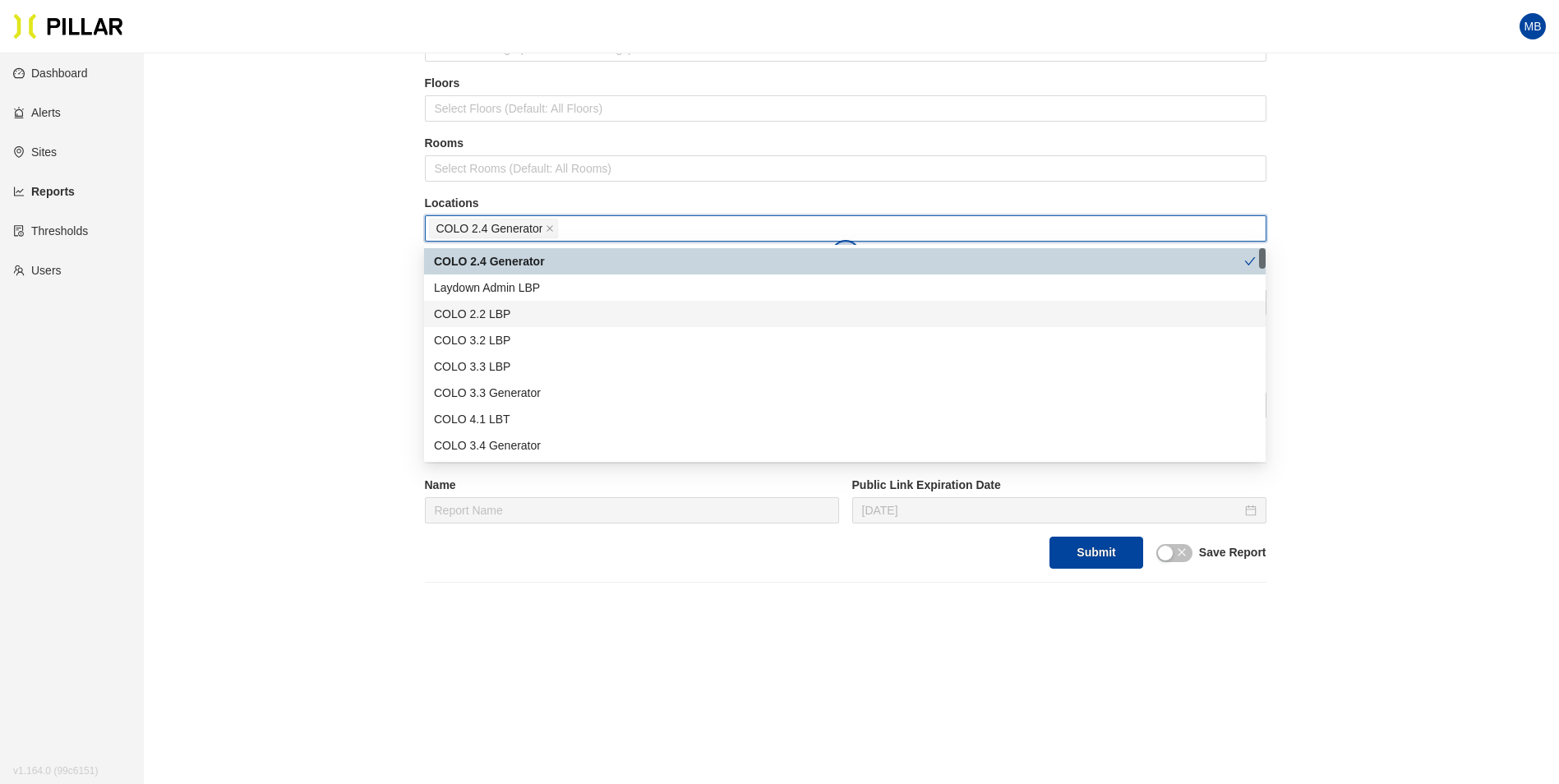
click at [495, 311] on div "COLO 2.2 LBP" at bounding box center [845, 314] width 822 height 18
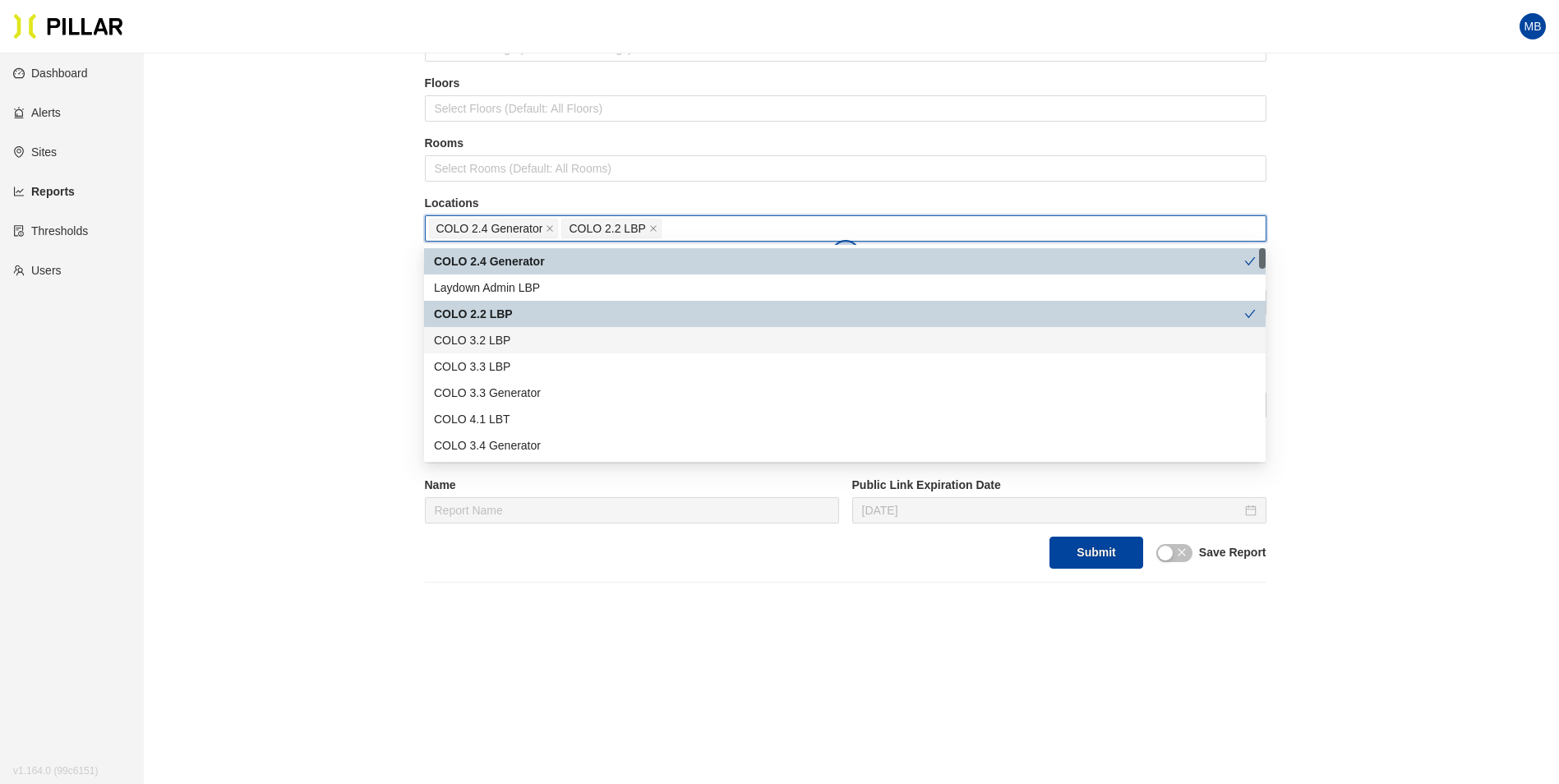
click at [494, 337] on div "COLO 3.2 LBP" at bounding box center [845, 340] width 822 height 18
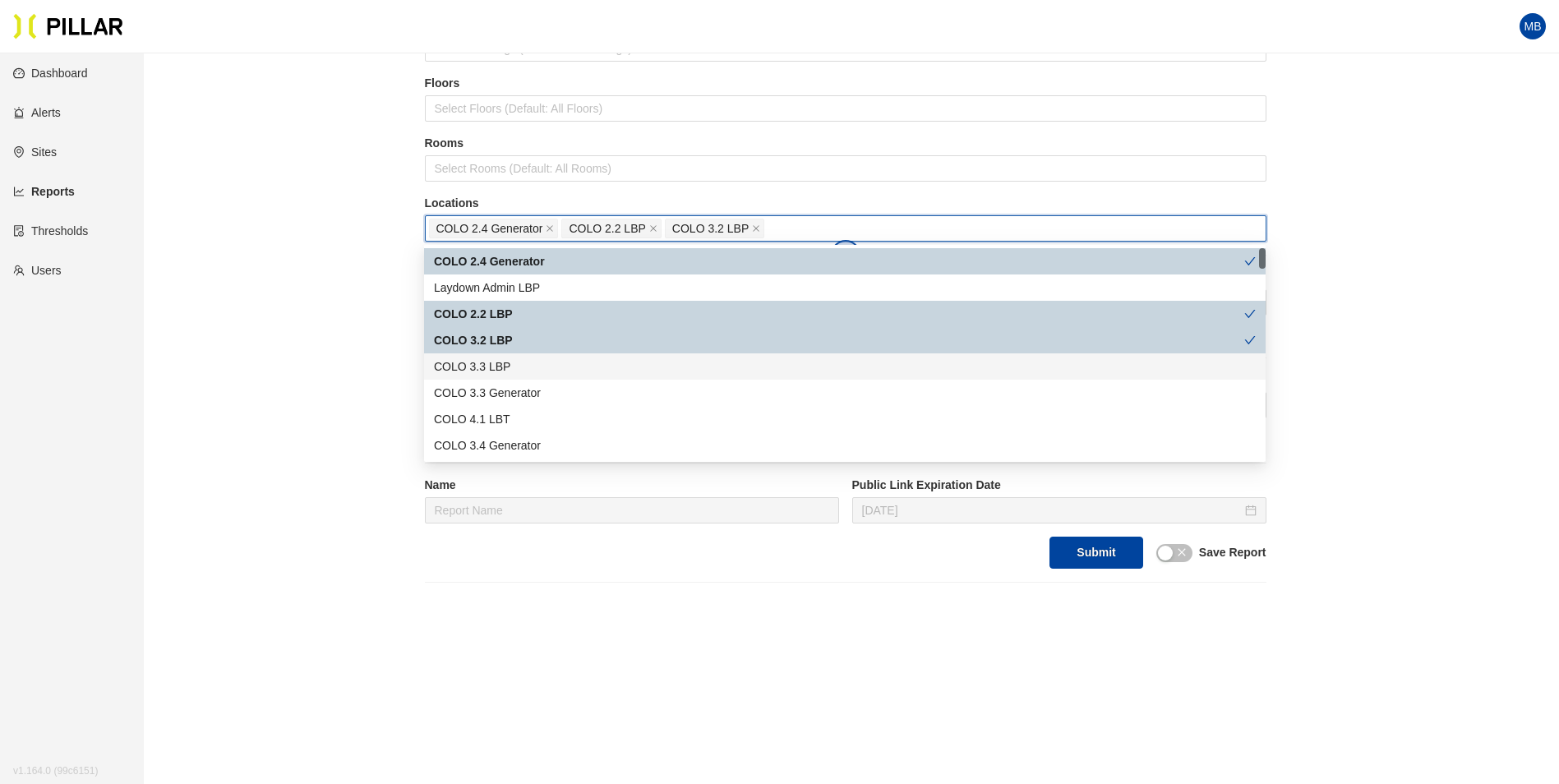
click at [497, 361] on div "COLO 3.3 LBP" at bounding box center [845, 367] width 822 height 18
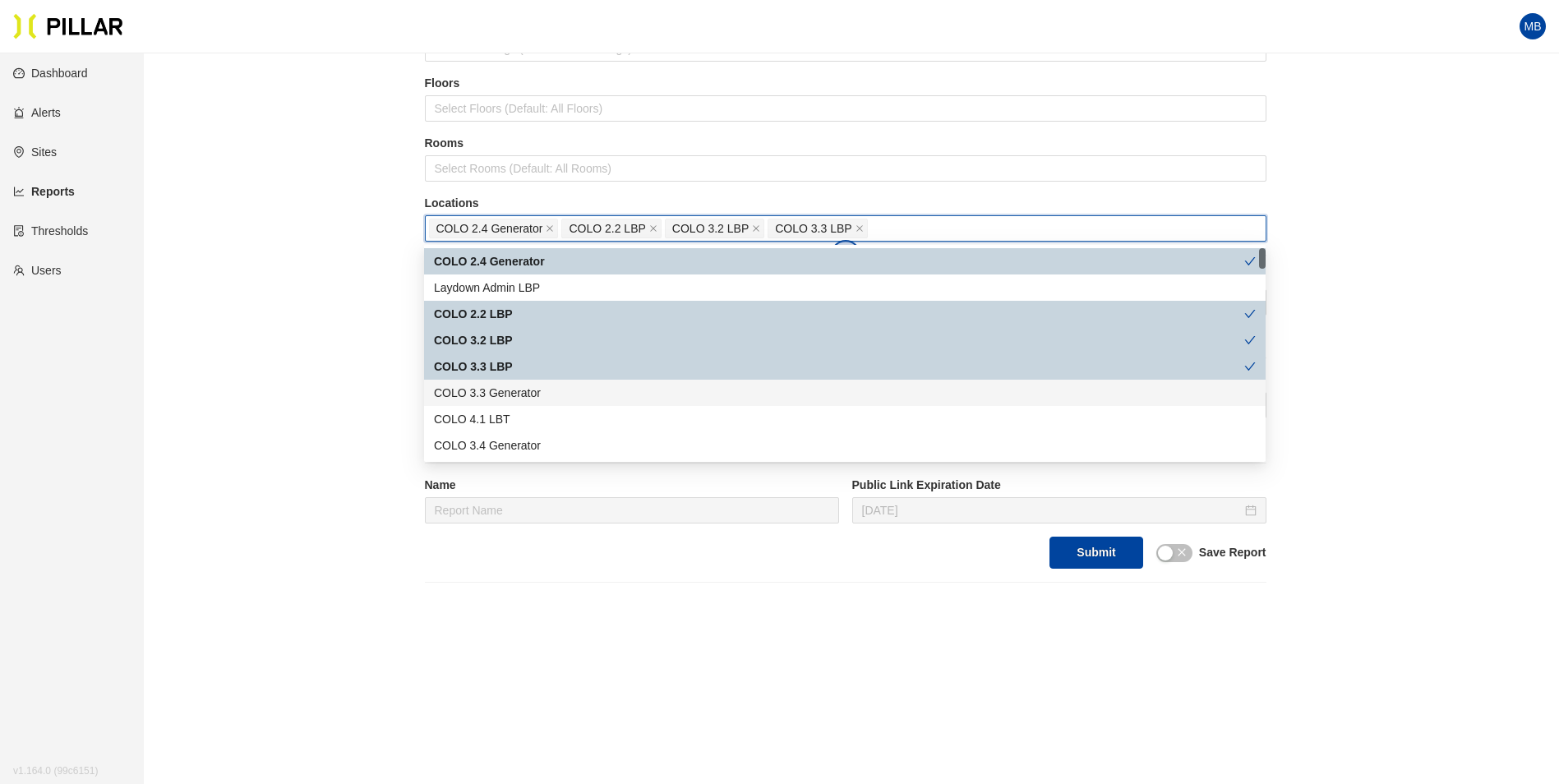
click at [493, 396] on div "COLO 3.3 Generator" at bounding box center [845, 393] width 822 height 18
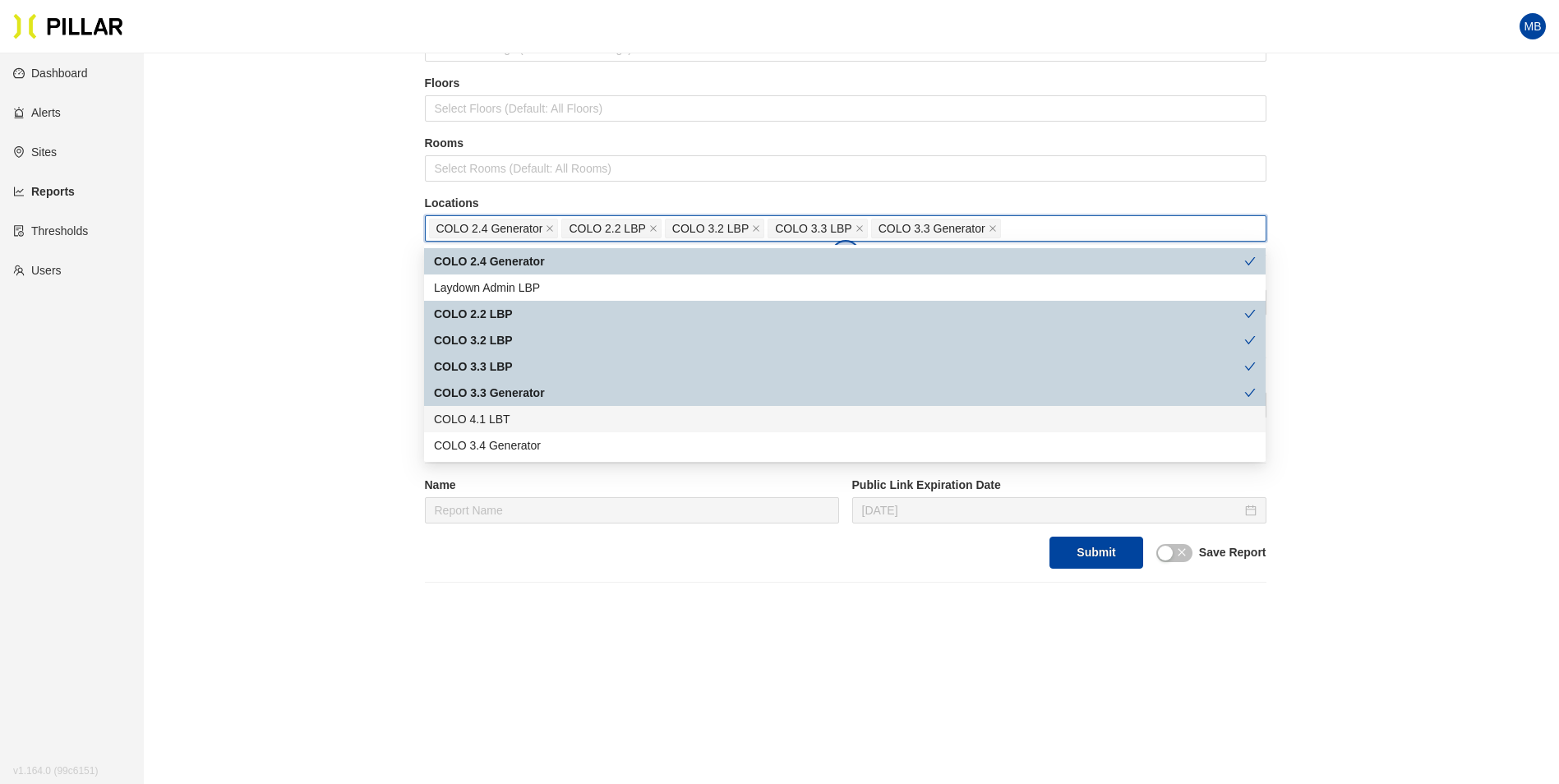
click at [492, 416] on div "COLO 4.1 LBT" at bounding box center [845, 419] width 822 height 18
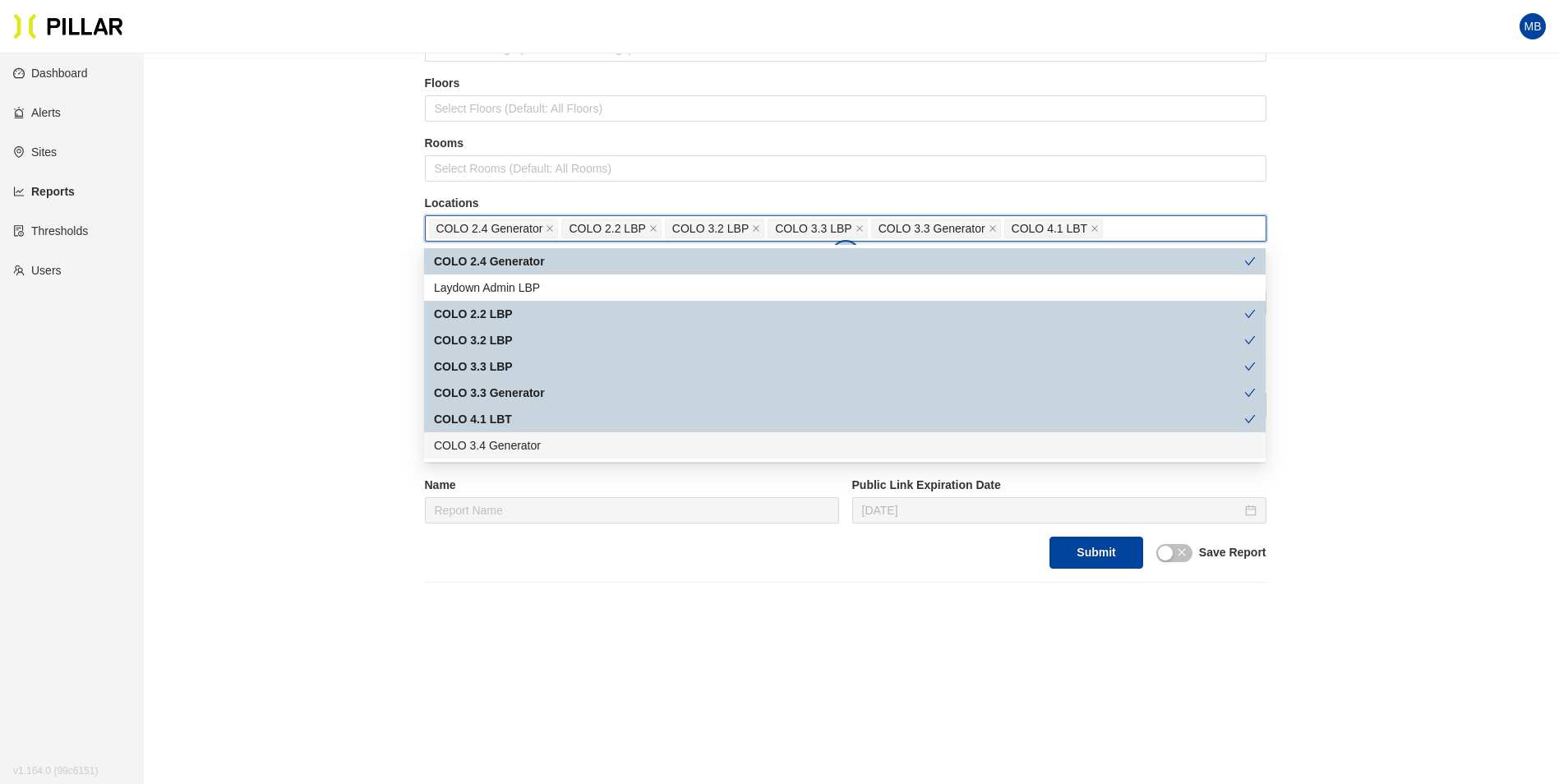
click at [490, 437] on div "COLO 3.4 Generator" at bounding box center [845, 446] width 822 height 18
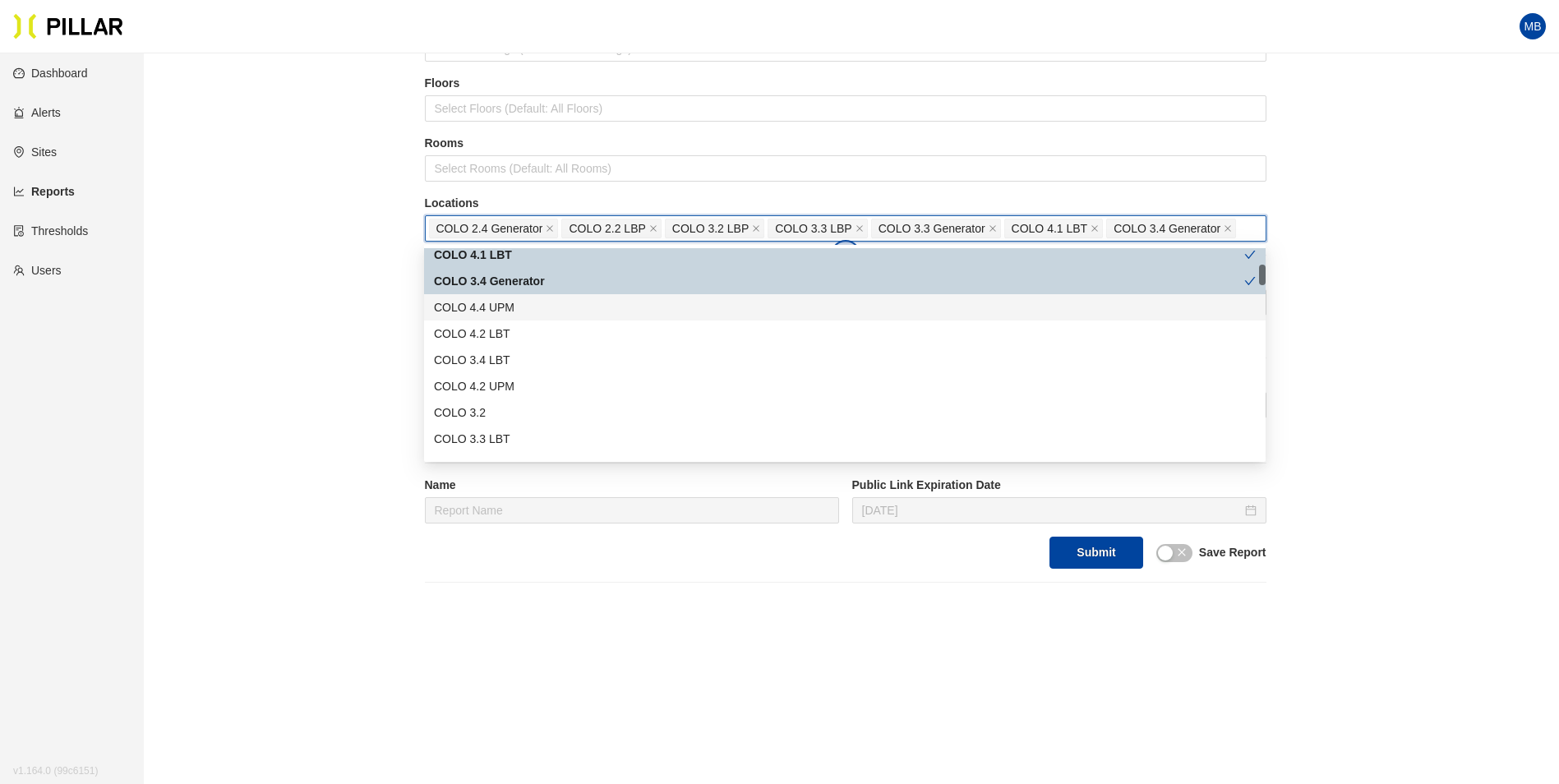
click at [517, 309] on div "COLO 4.4 UPM" at bounding box center [845, 308] width 822 height 18
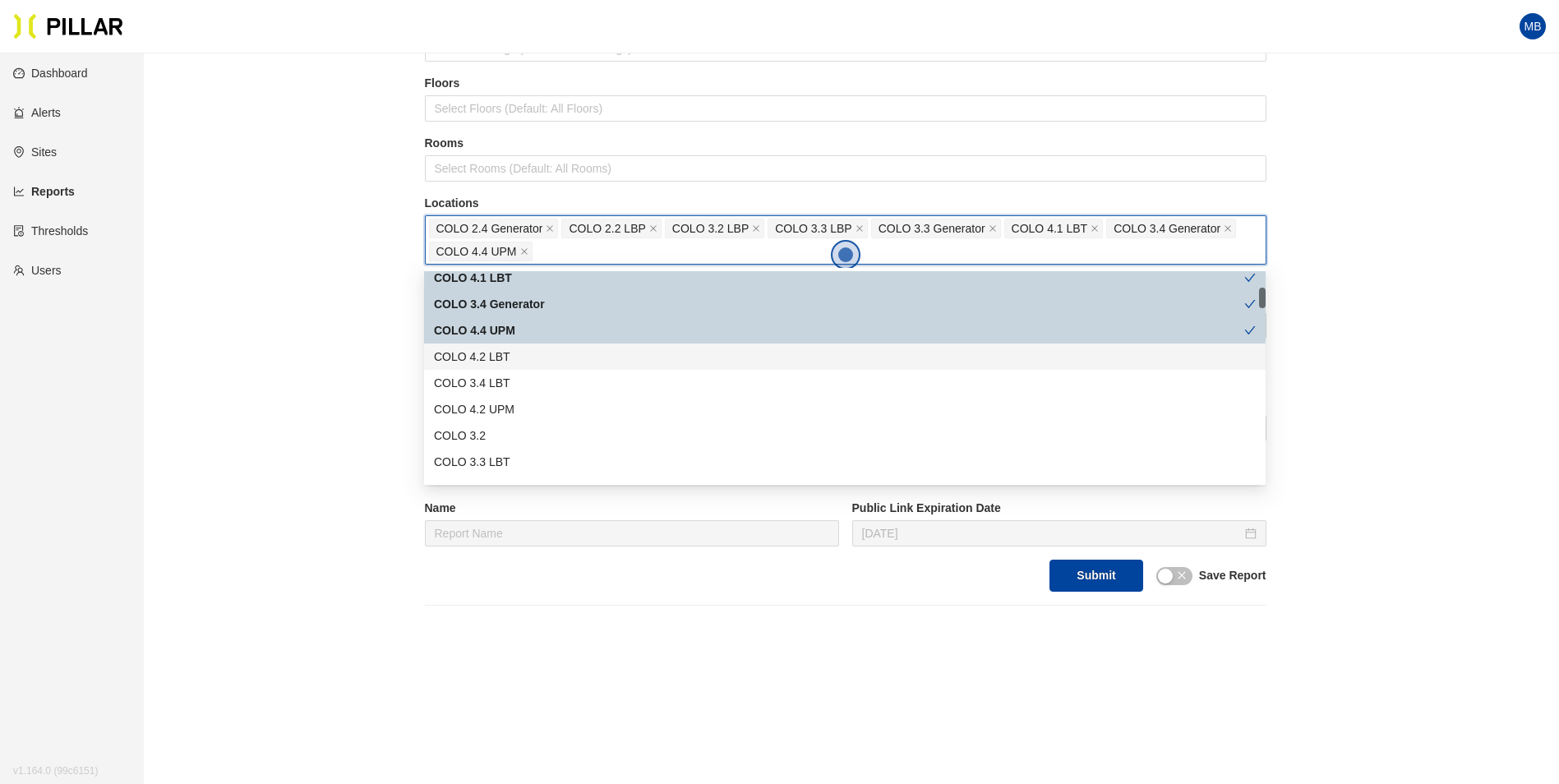
click at [509, 361] on div "COLO 4.2 LBT" at bounding box center [845, 357] width 822 height 18
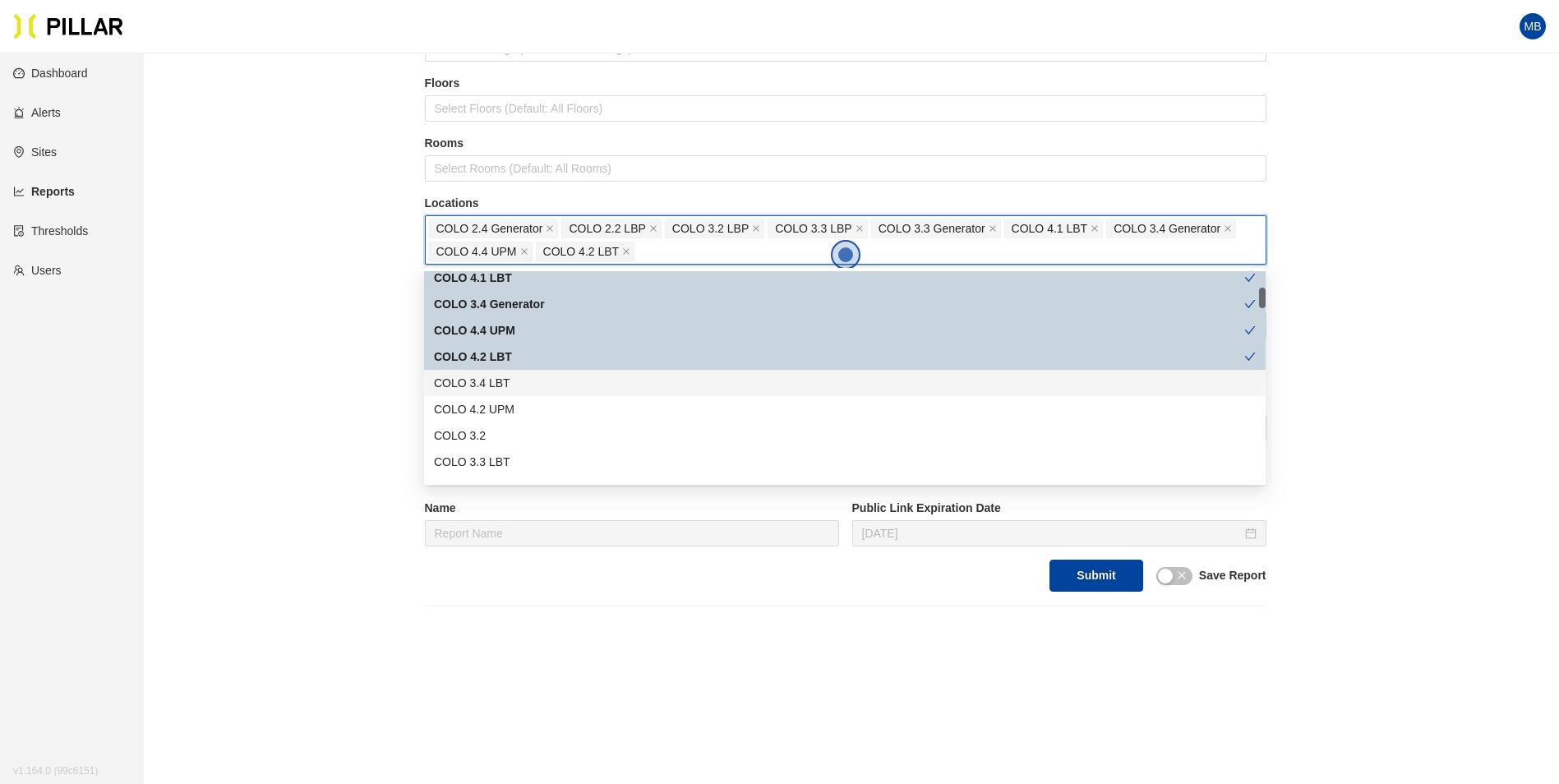
click at [505, 382] on div "COLO 3.4 LBT" at bounding box center [845, 383] width 822 height 18
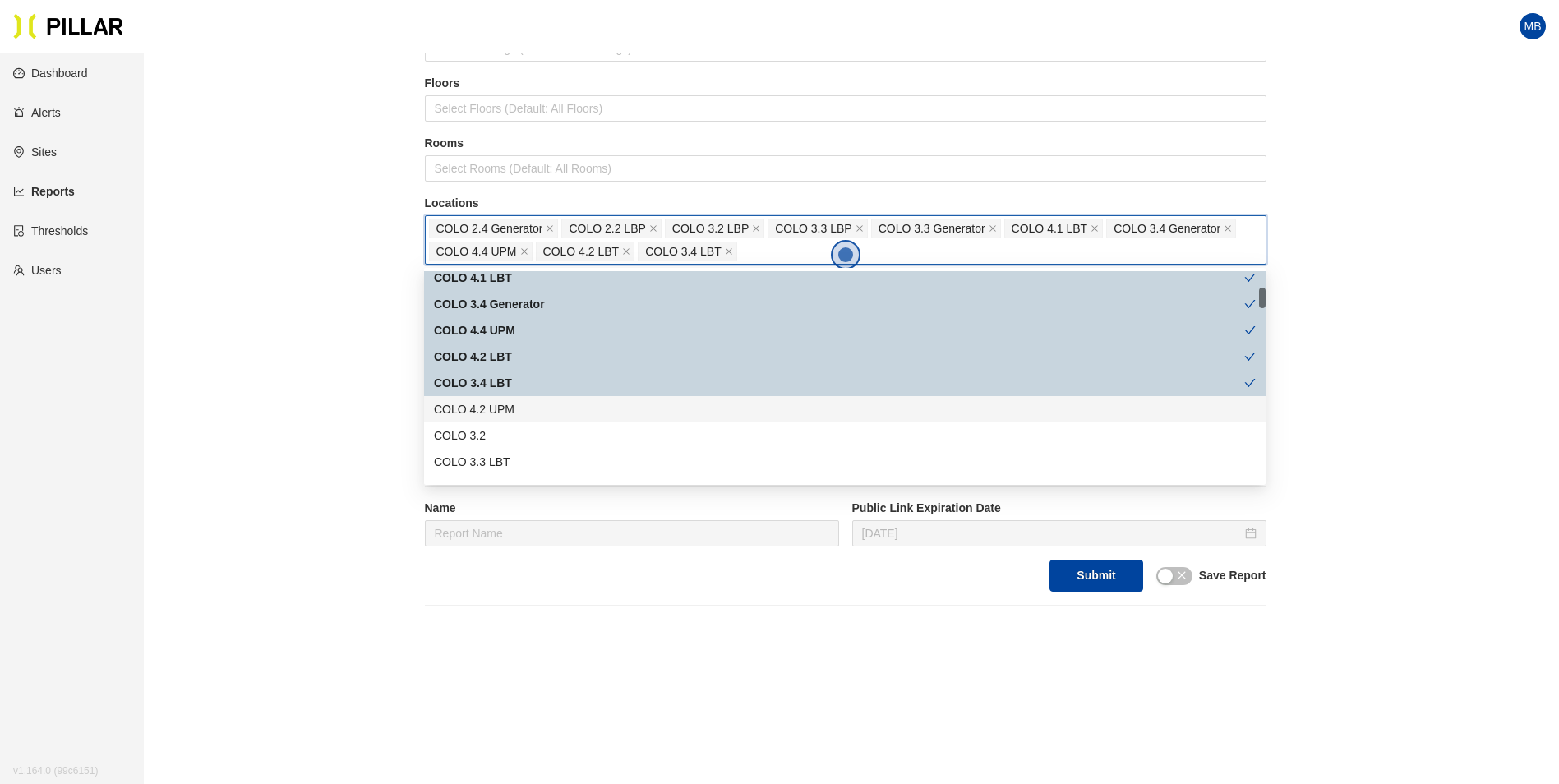
click at [503, 403] on div "COLO 4.2 UPM" at bounding box center [845, 409] width 822 height 18
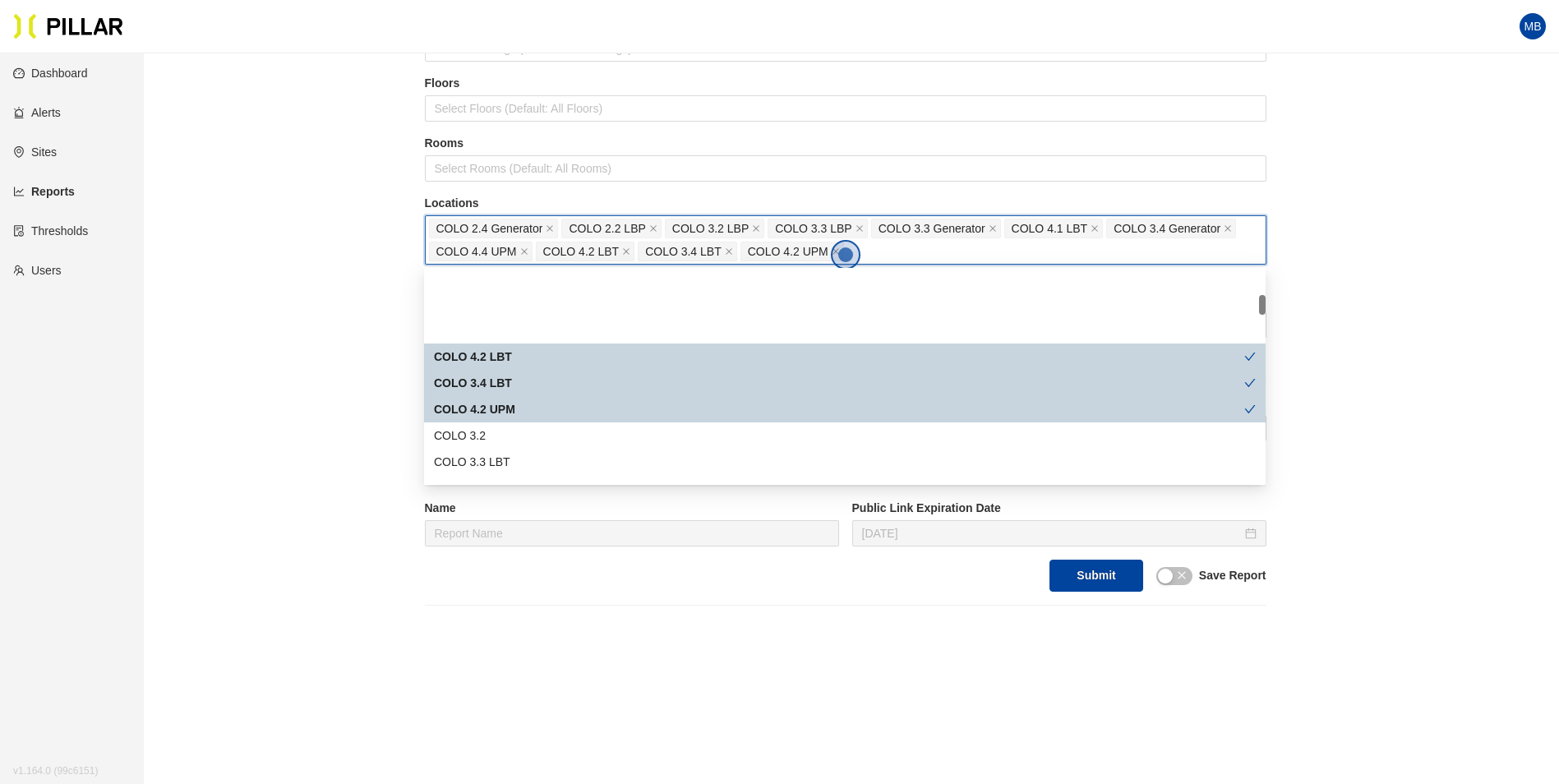
scroll to position [247, 0]
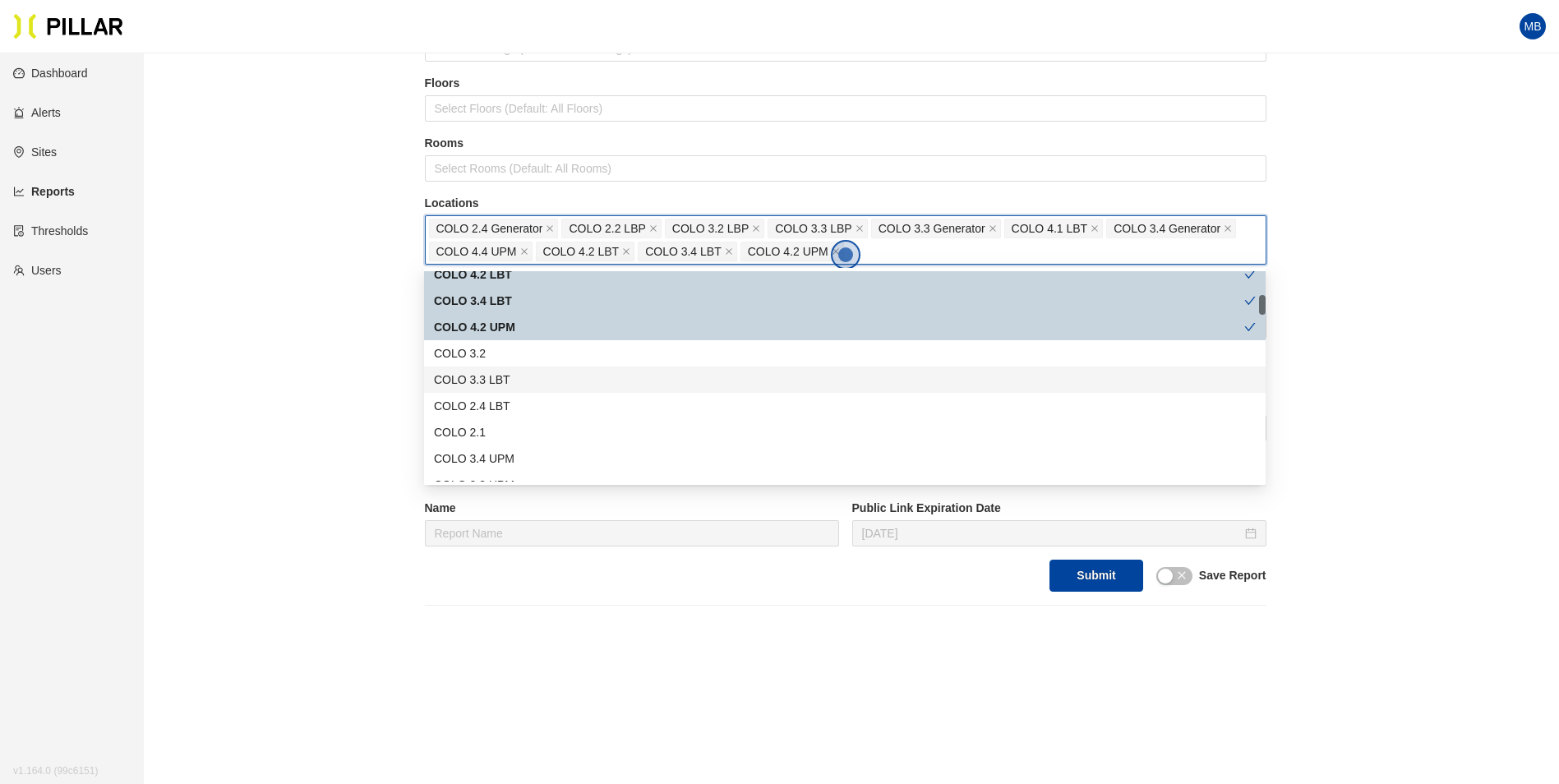
click at [515, 385] on div "COLO 3.3 LBT" at bounding box center [845, 379] width 822 height 18
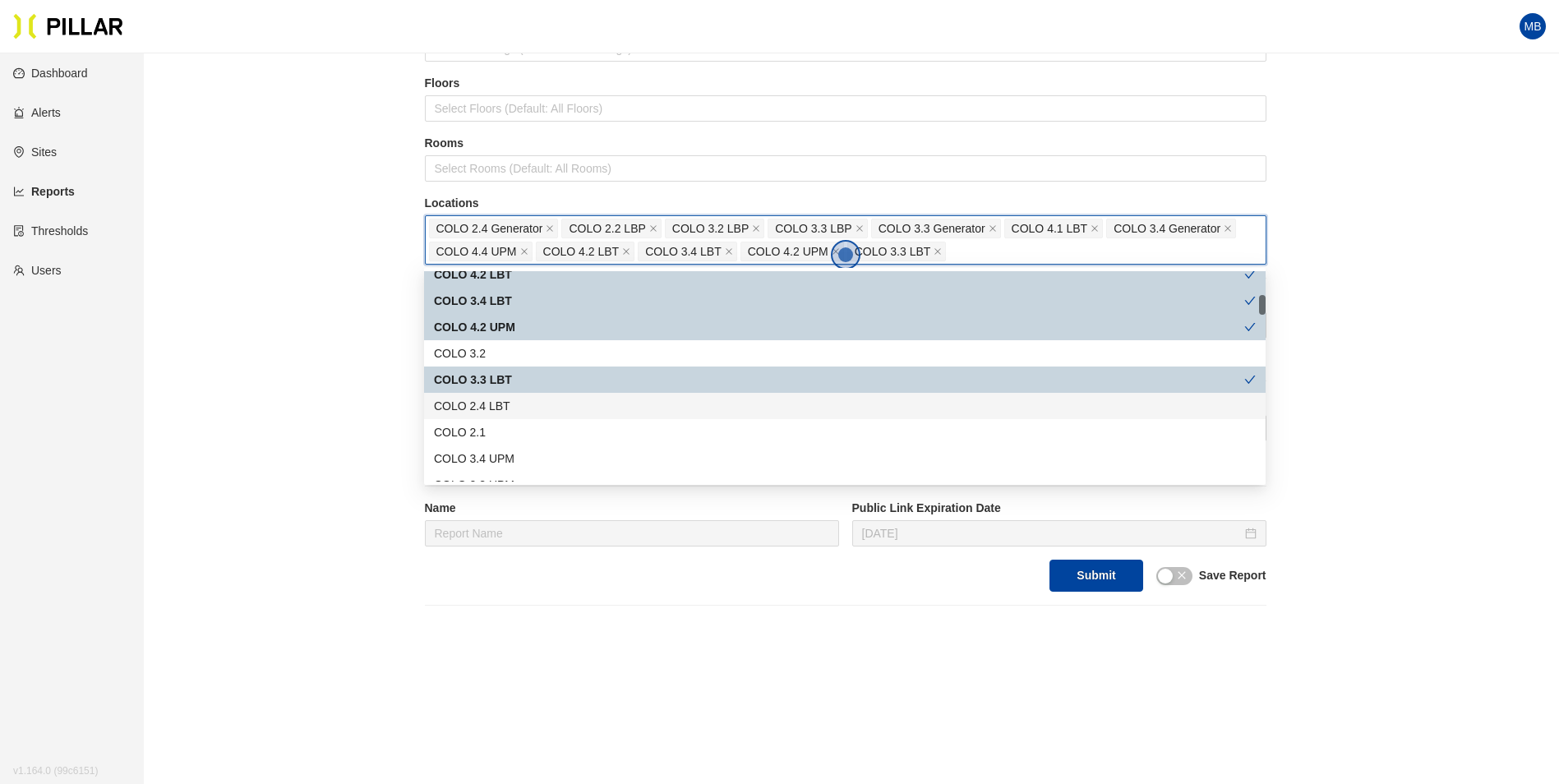
click at [514, 402] on div "COLO 2.4 LBT" at bounding box center [845, 406] width 822 height 18
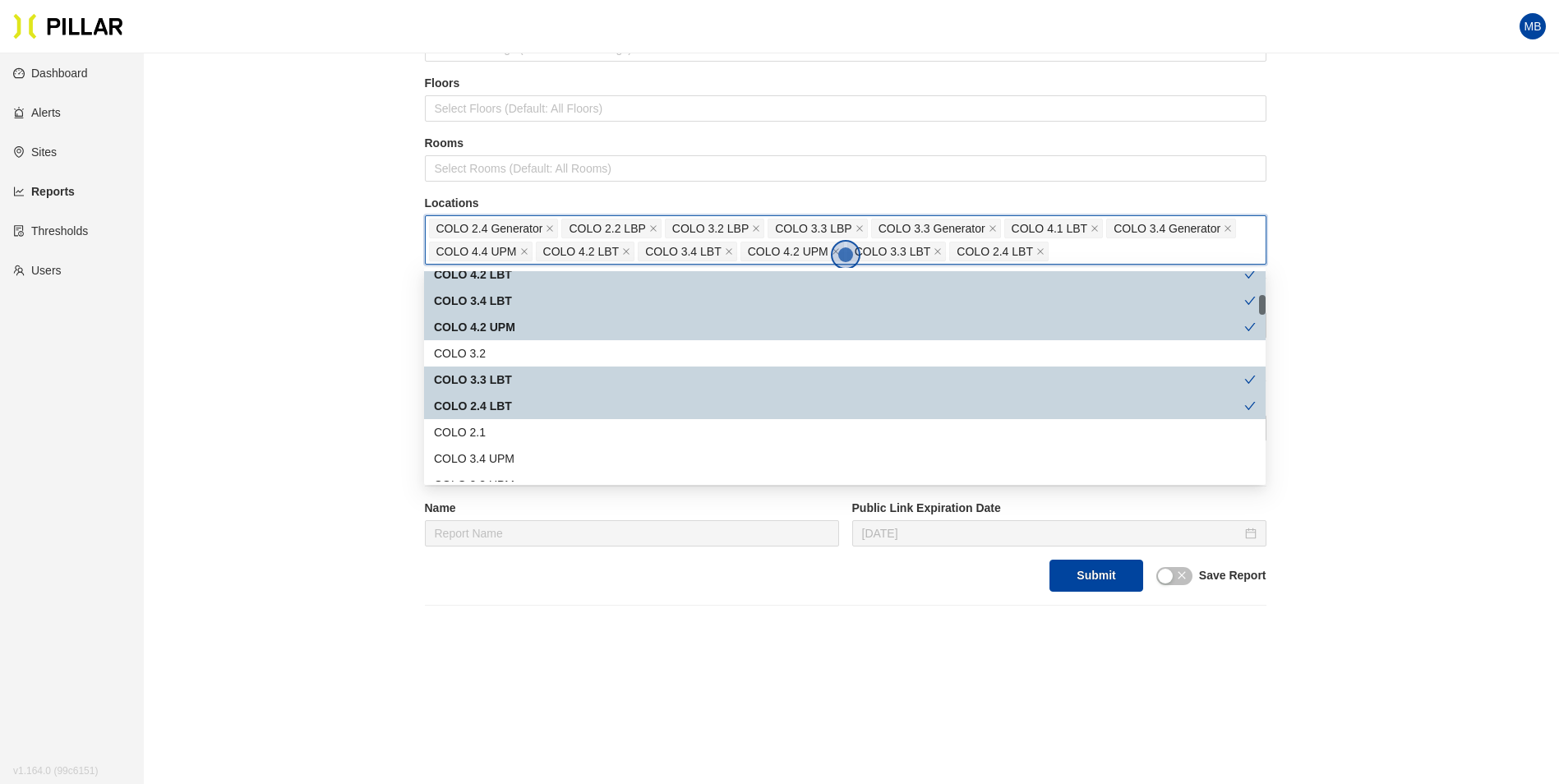
scroll to position [328, 0]
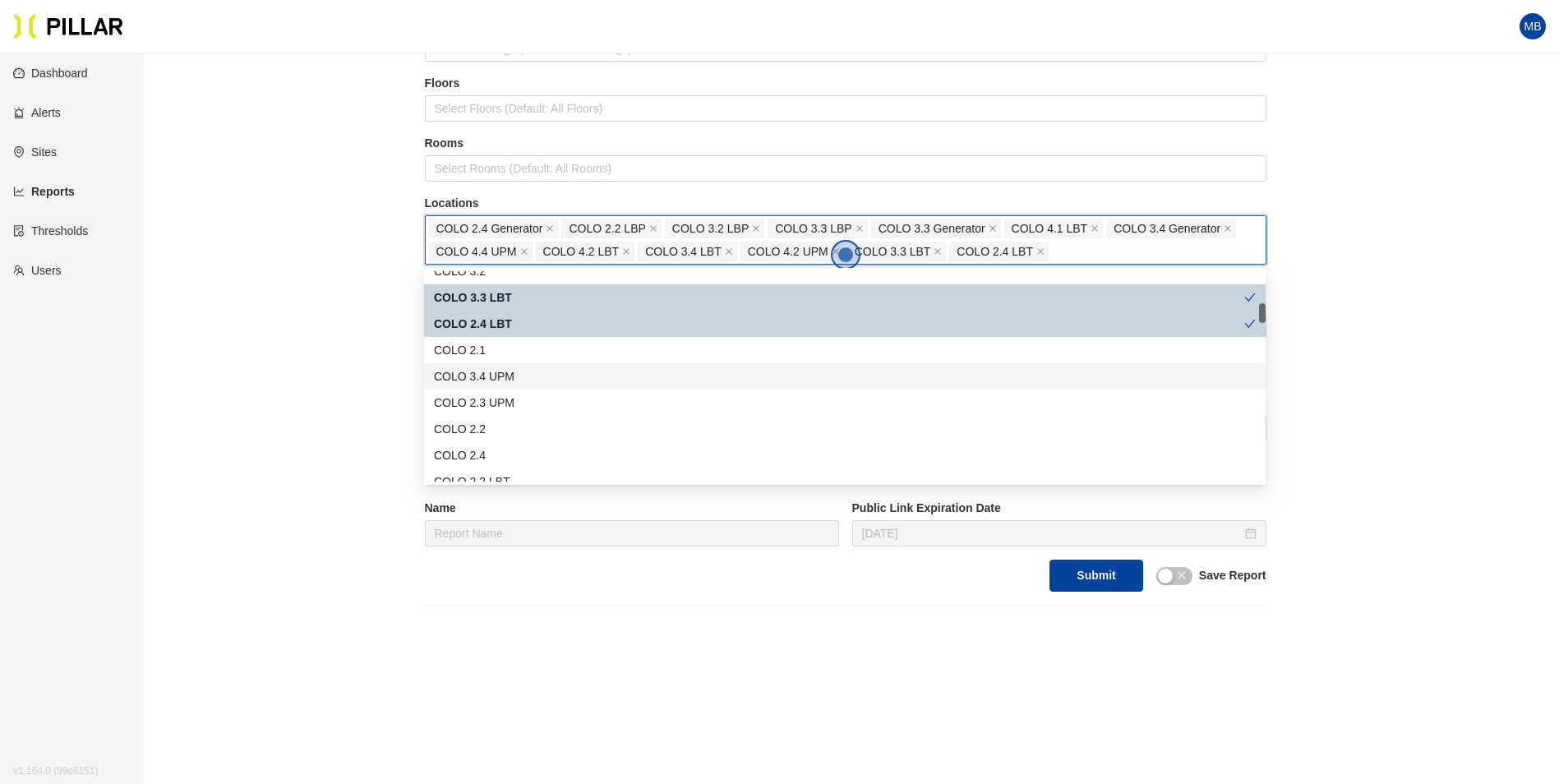
click at [521, 376] on div "COLO 3.4 UPM" at bounding box center [845, 377] width 822 height 18
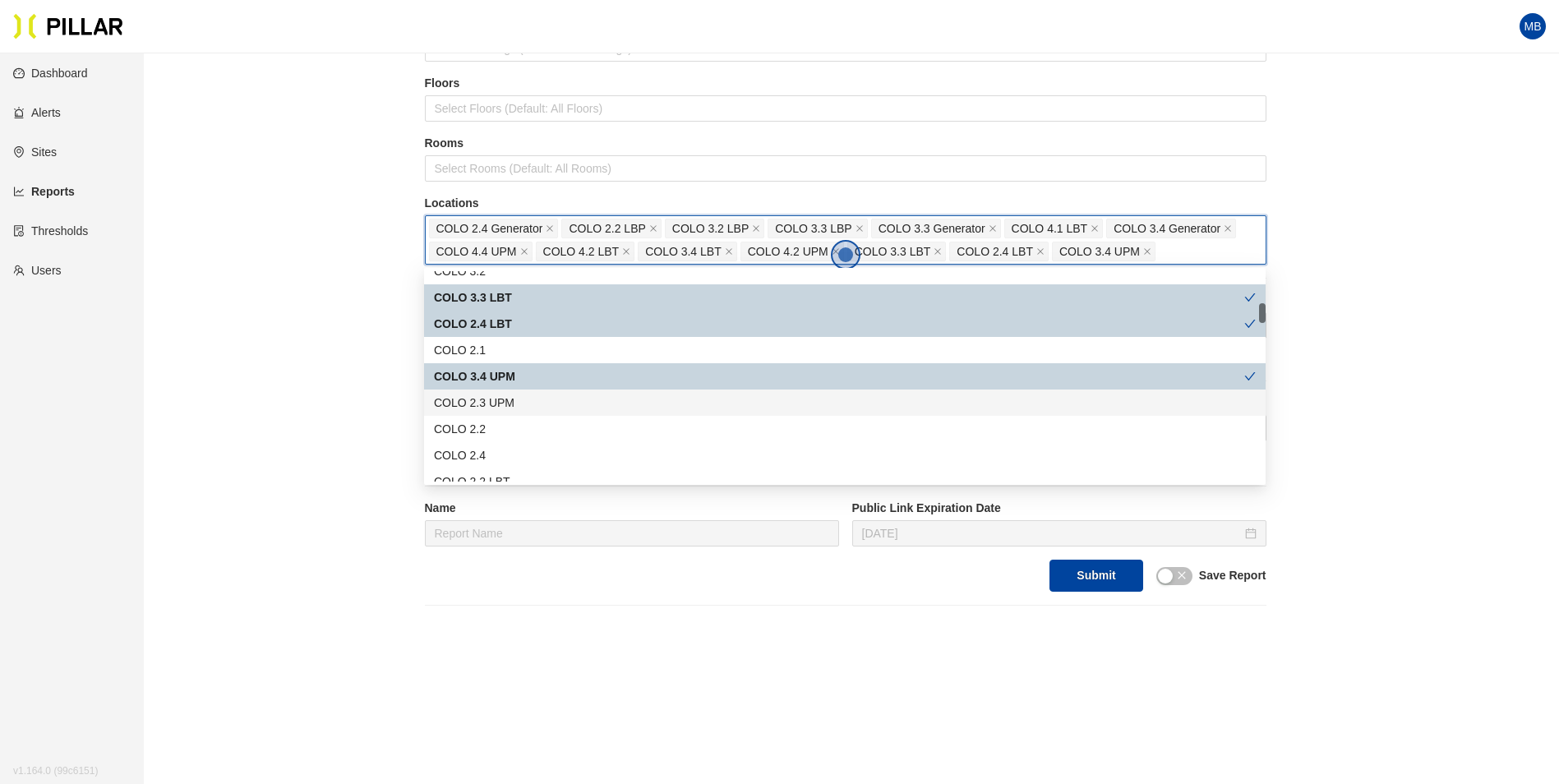
click at [515, 396] on div "COLO 2.3 UPM" at bounding box center [845, 403] width 822 height 18
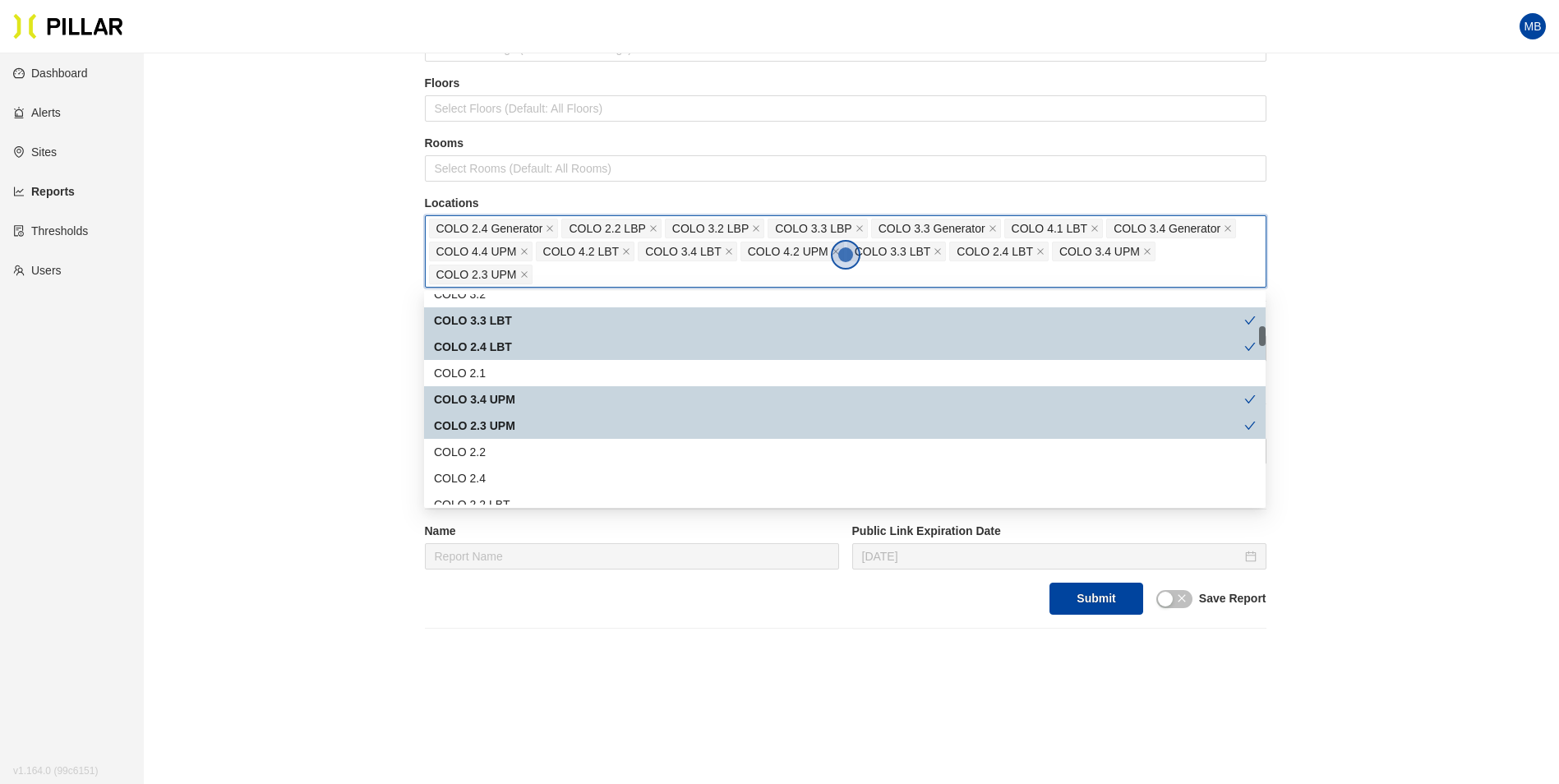
scroll to position [411, 0]
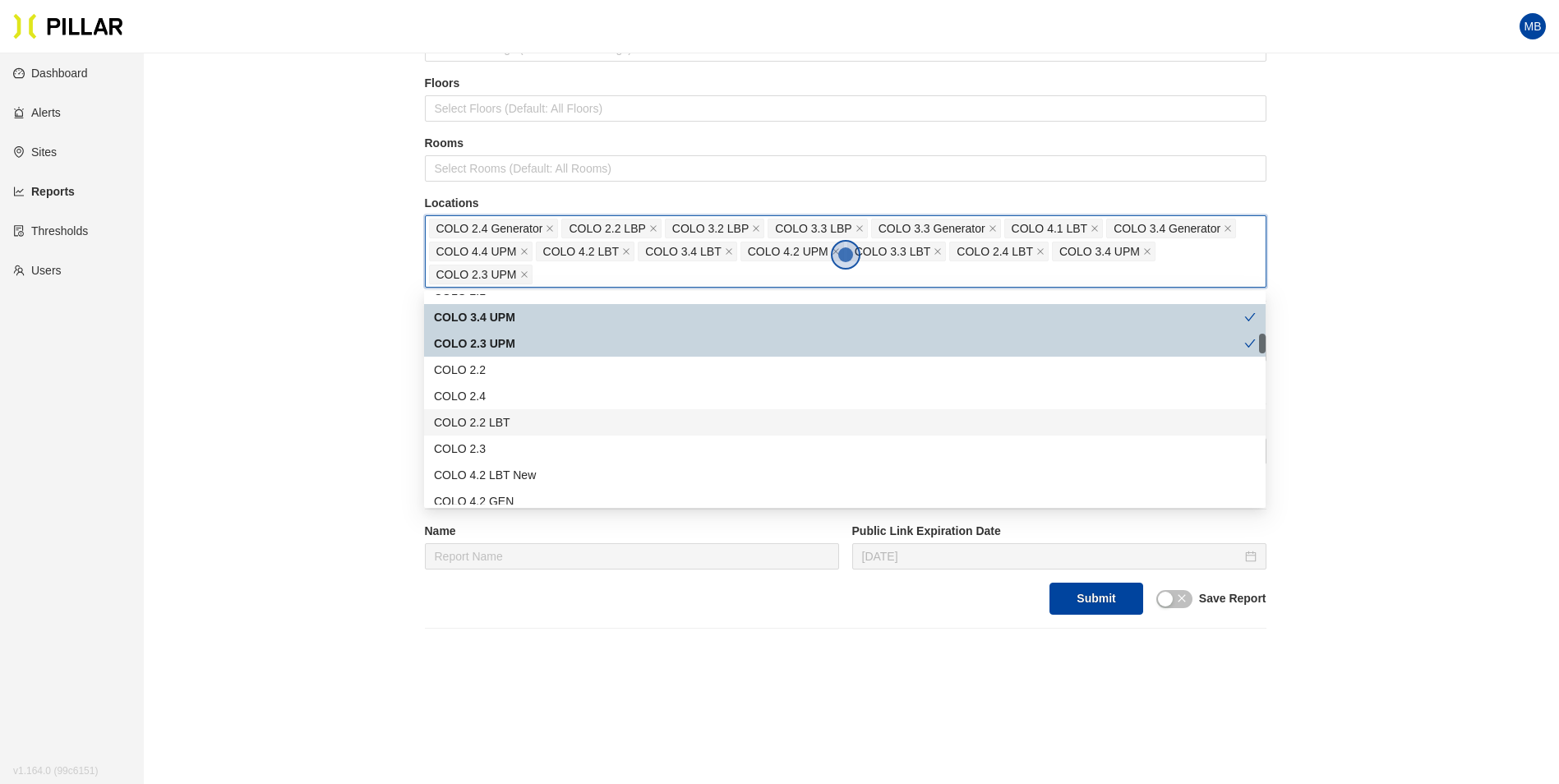
click at [518, 421] on div "COLO 2.2 LBT" at bounding box center [845, 422] width 822 height 18
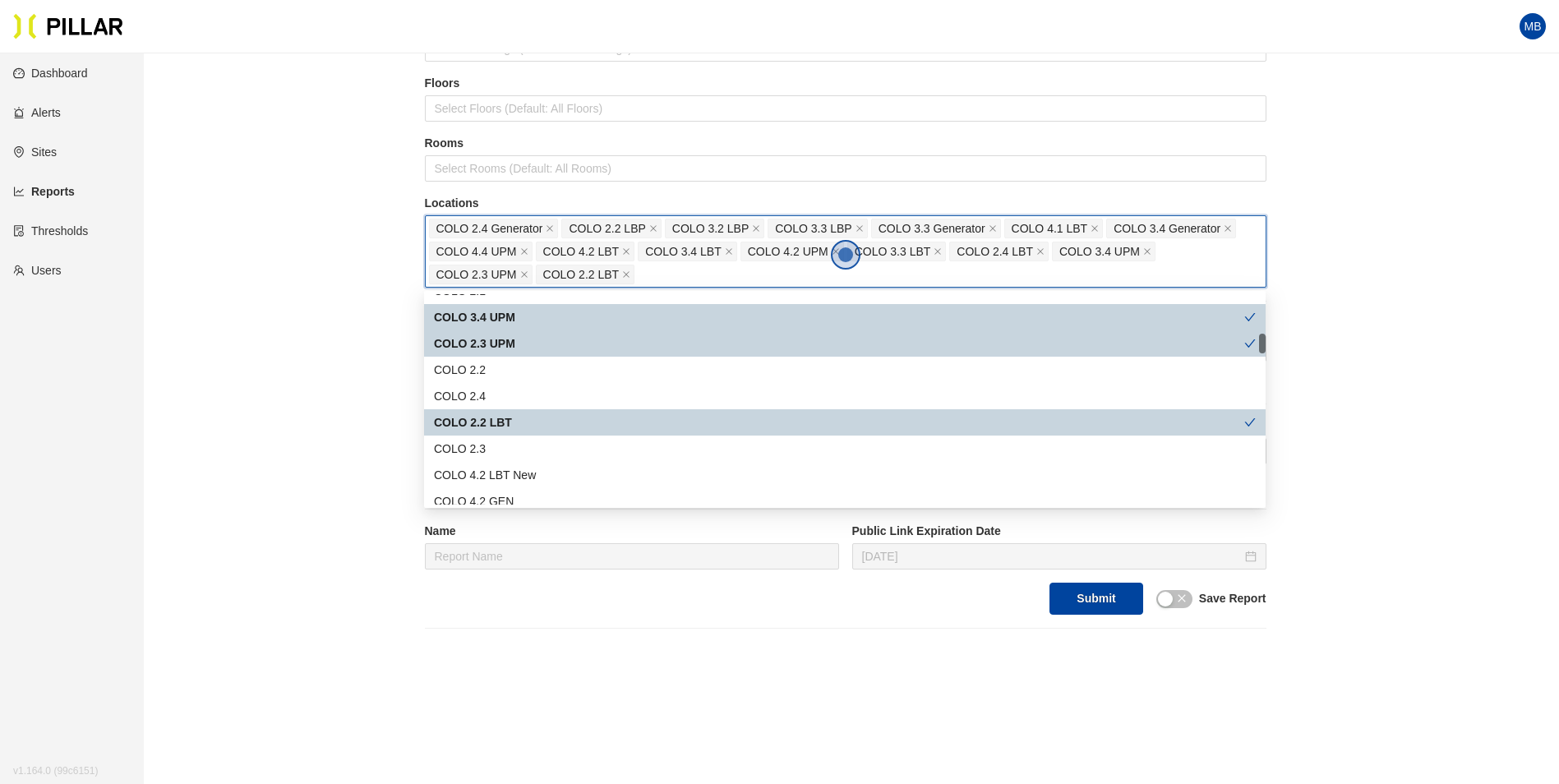
scroll to position [493, 0]
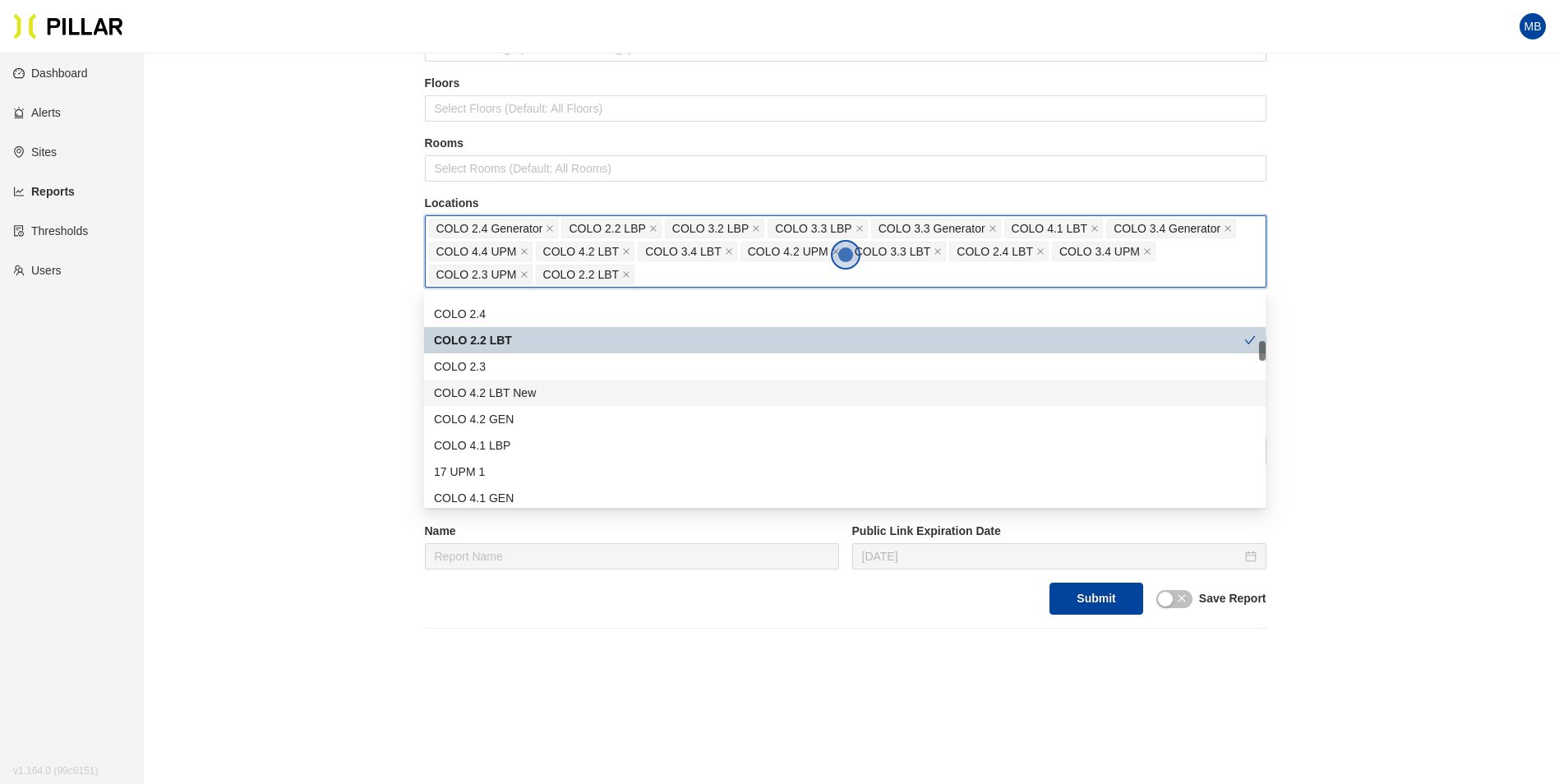
click at [537, 397] on div "COLO 4.2 LBT New" at bounding box center [845, 393] width 822 height 18
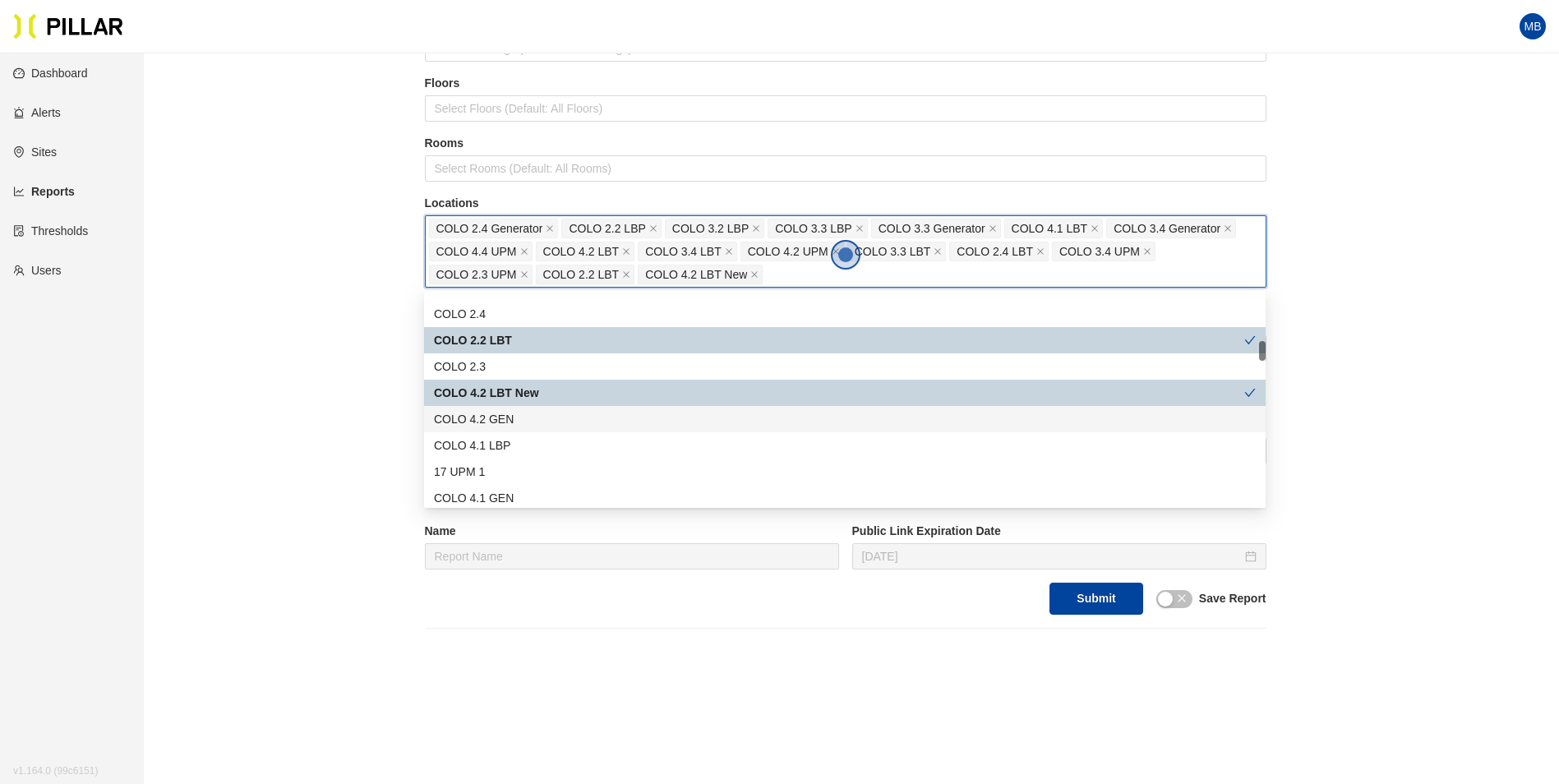
click at [525, 416] on div "COLO 4.2 GEN" at bounding box center [845, 419] width 822 height 18
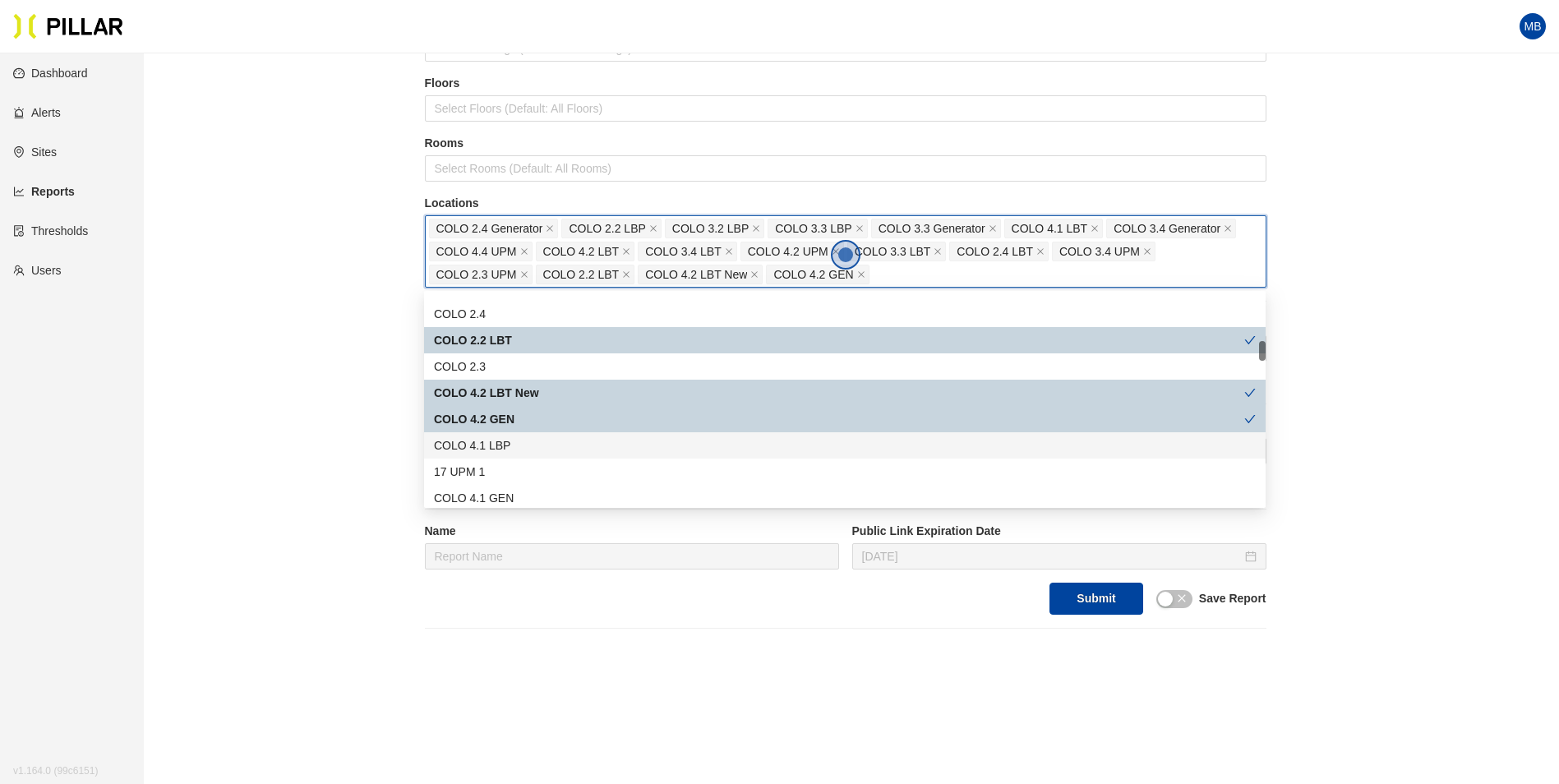
click at [515, 439] on div "COLO 4.1 LBP" at bounding box center [845, 446] width 822 height 18
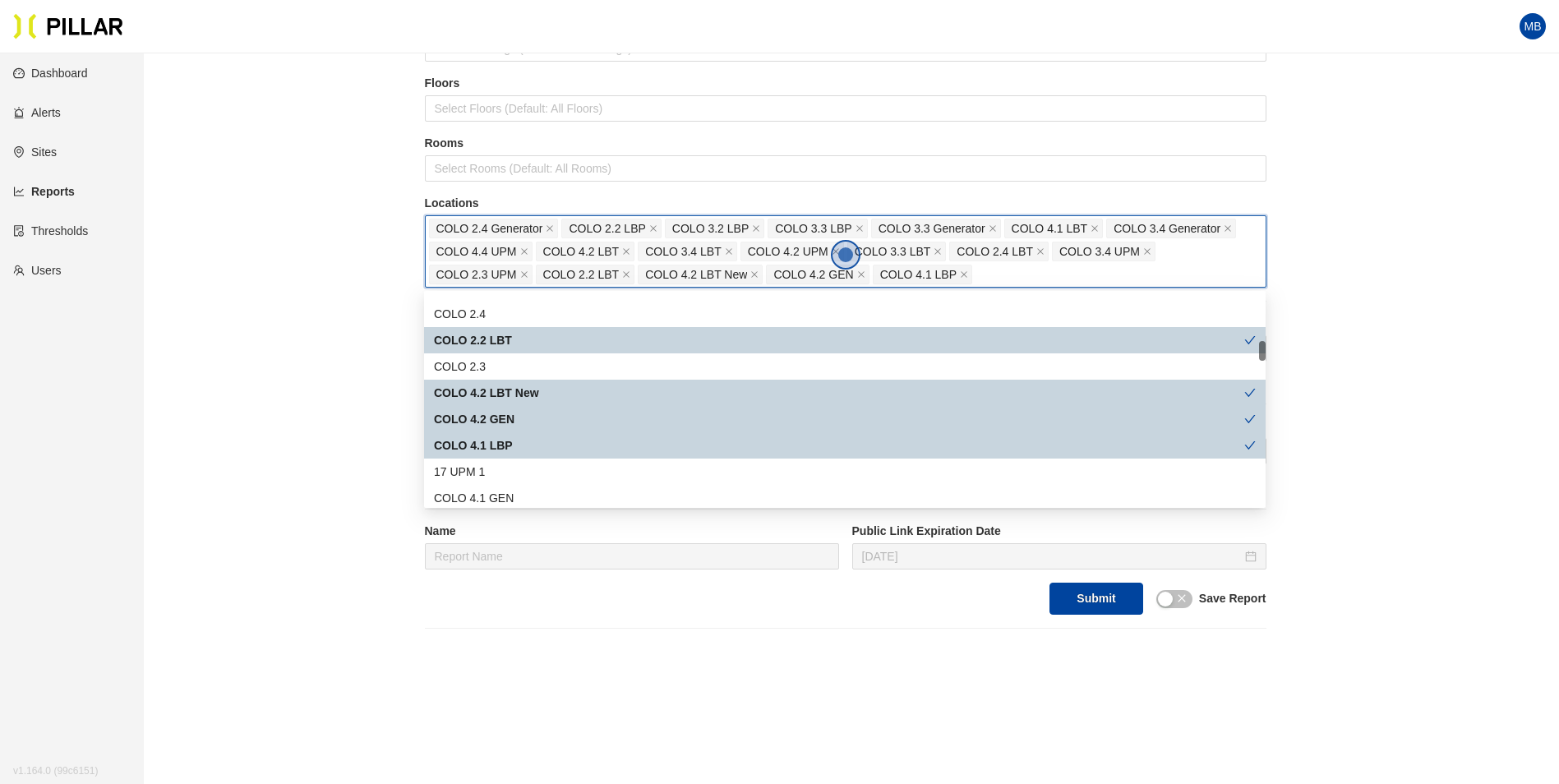
scroll to position [575, 0]
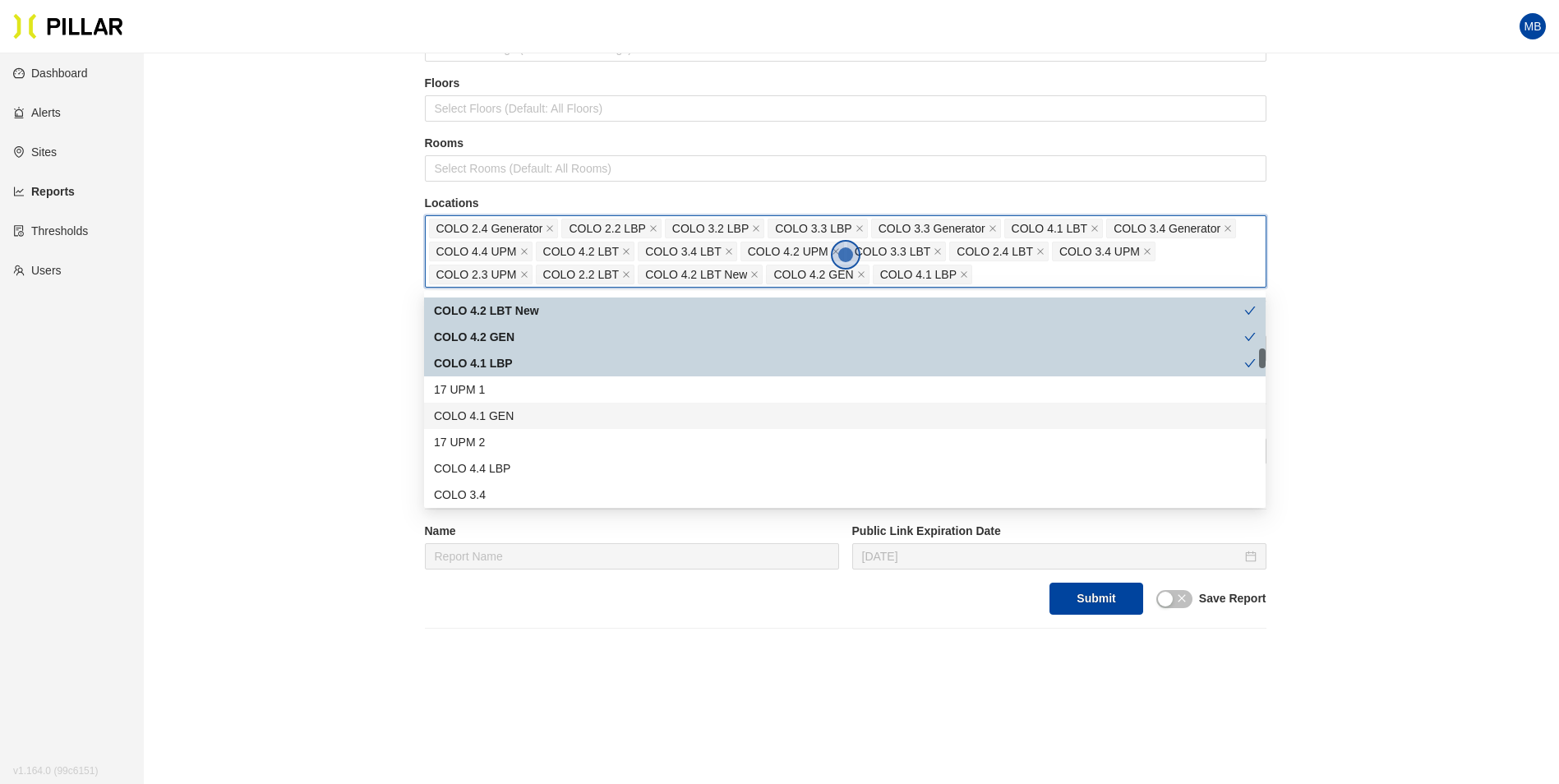
click at [525, 422] on div "COLO 4.1 GEN" at bounding box center [845, 416] width 822 height 18
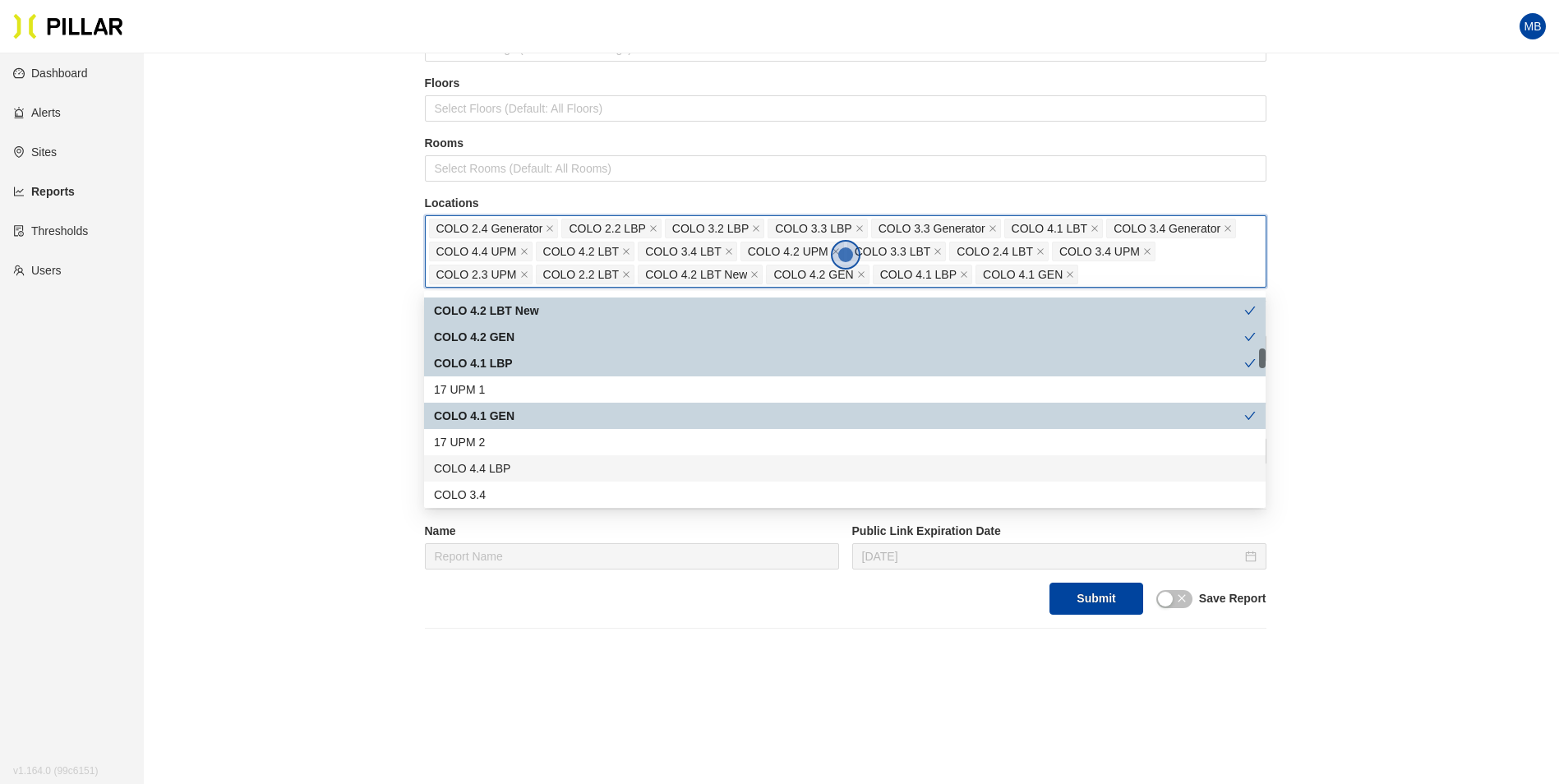
click at [515, 466] on div "COLO 4.4 LBP" at bounding box center [845, 468] width 822 height 18
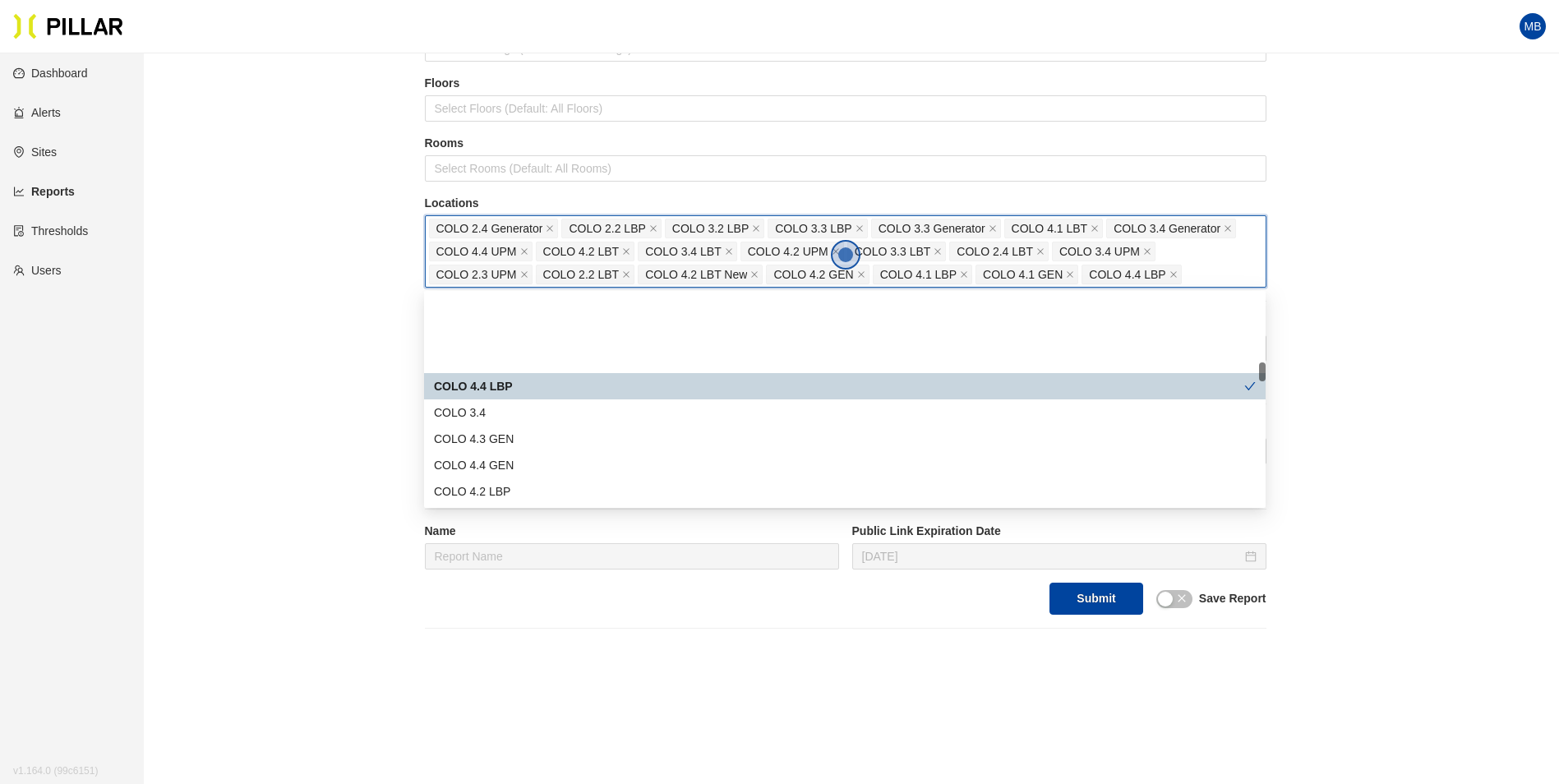
scroll to position [740, 0]
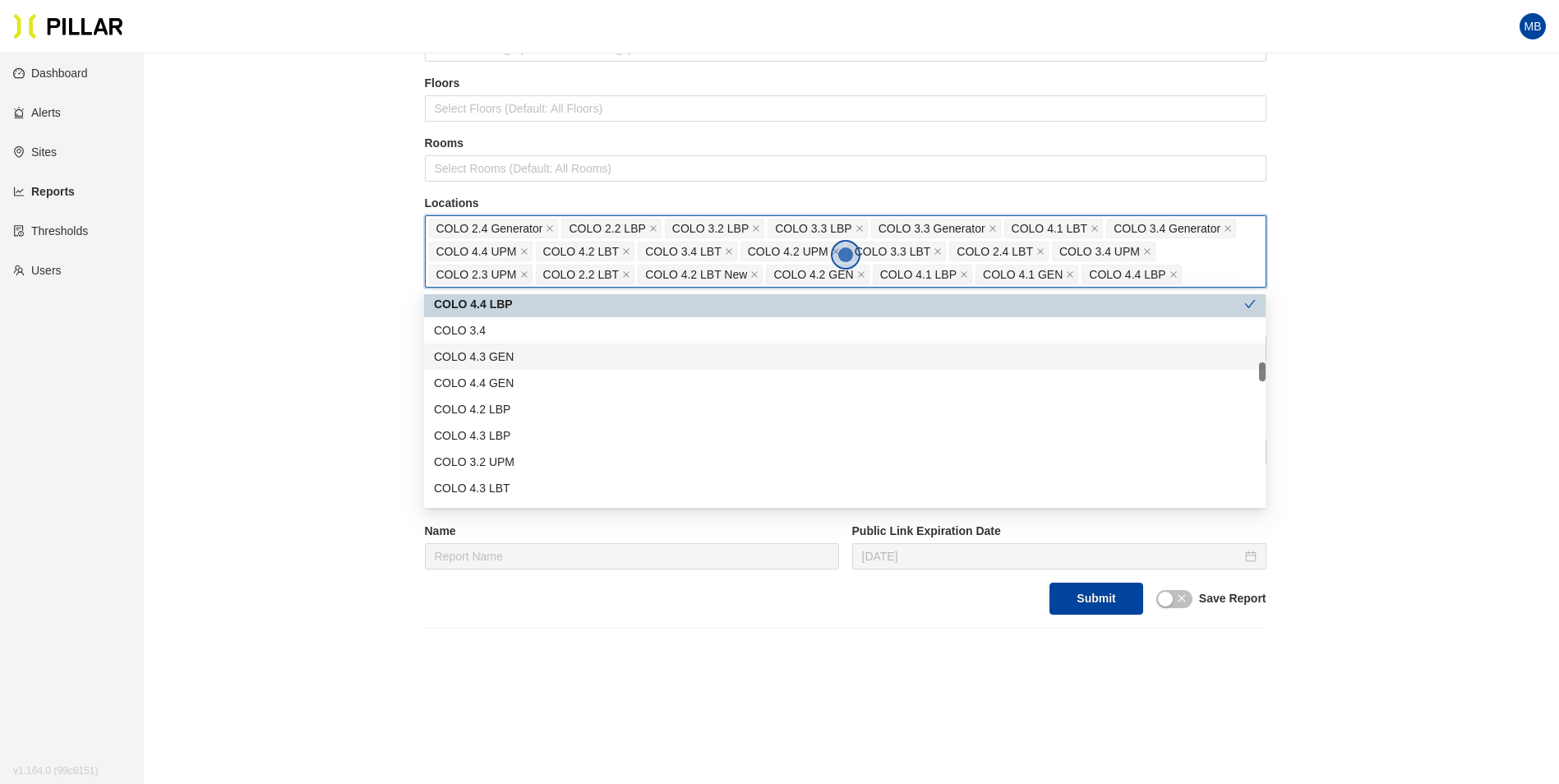
click at [532, 362] on div "COLO 4.3 GEN" at bounding box center [845, 357] width 822 height 18
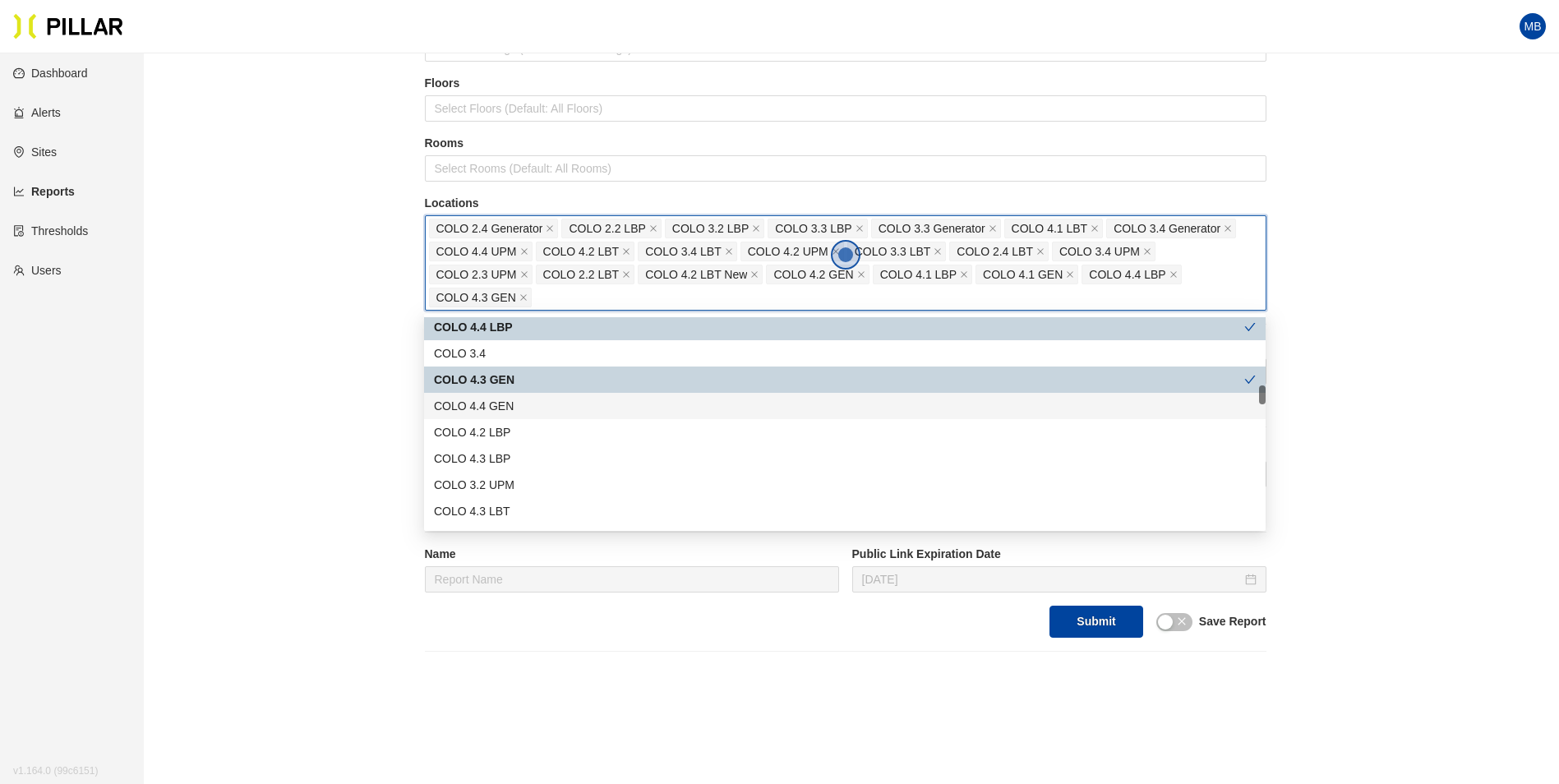
click at [520, 405] on div "COLO 4.4 GEN" at bounding box center [845, 406] width 822 height 18
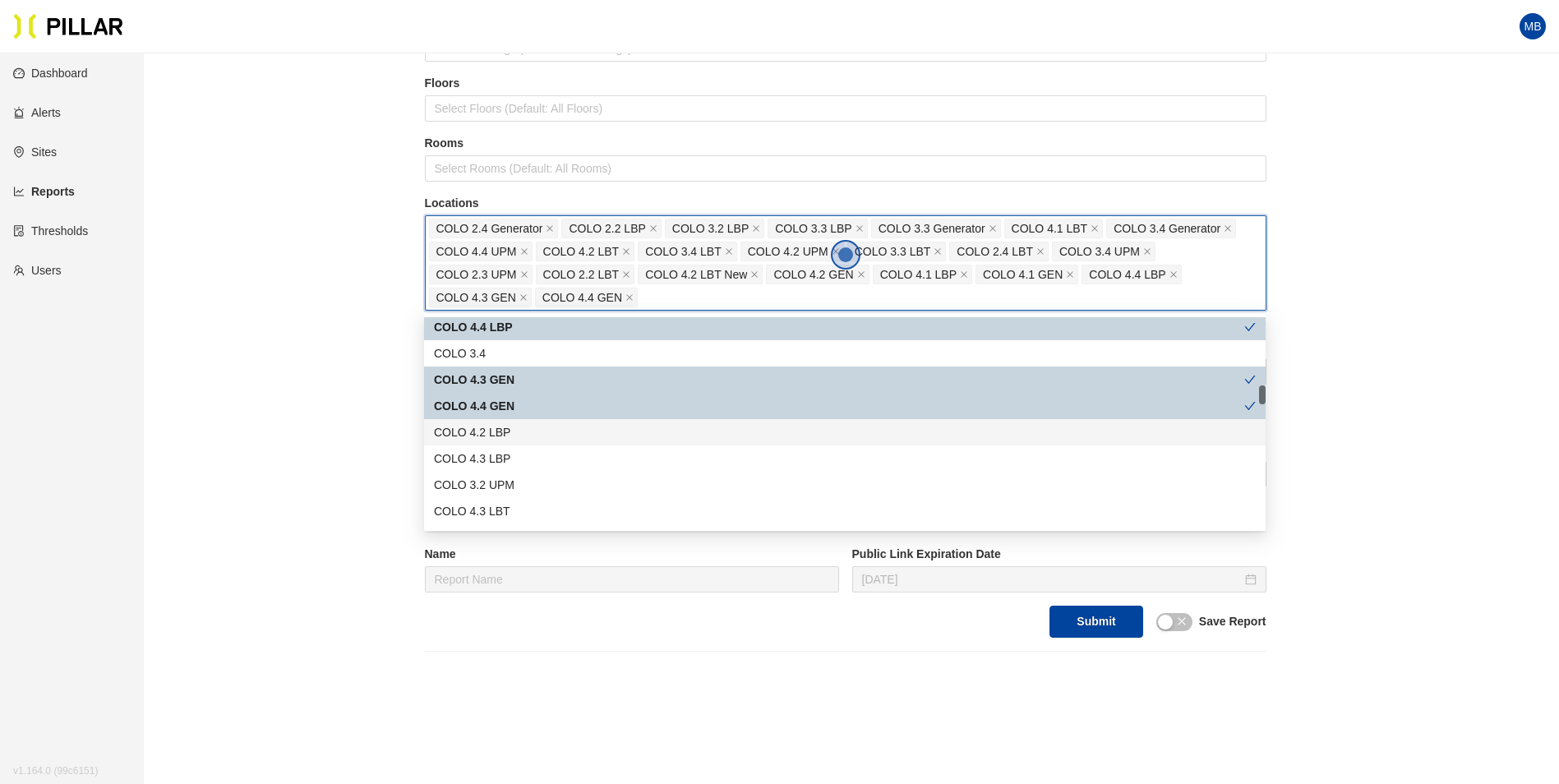
click at [518, 429] on div "COLO 4.2 LBP" at bounding box center [845, 432] width 822 height 18
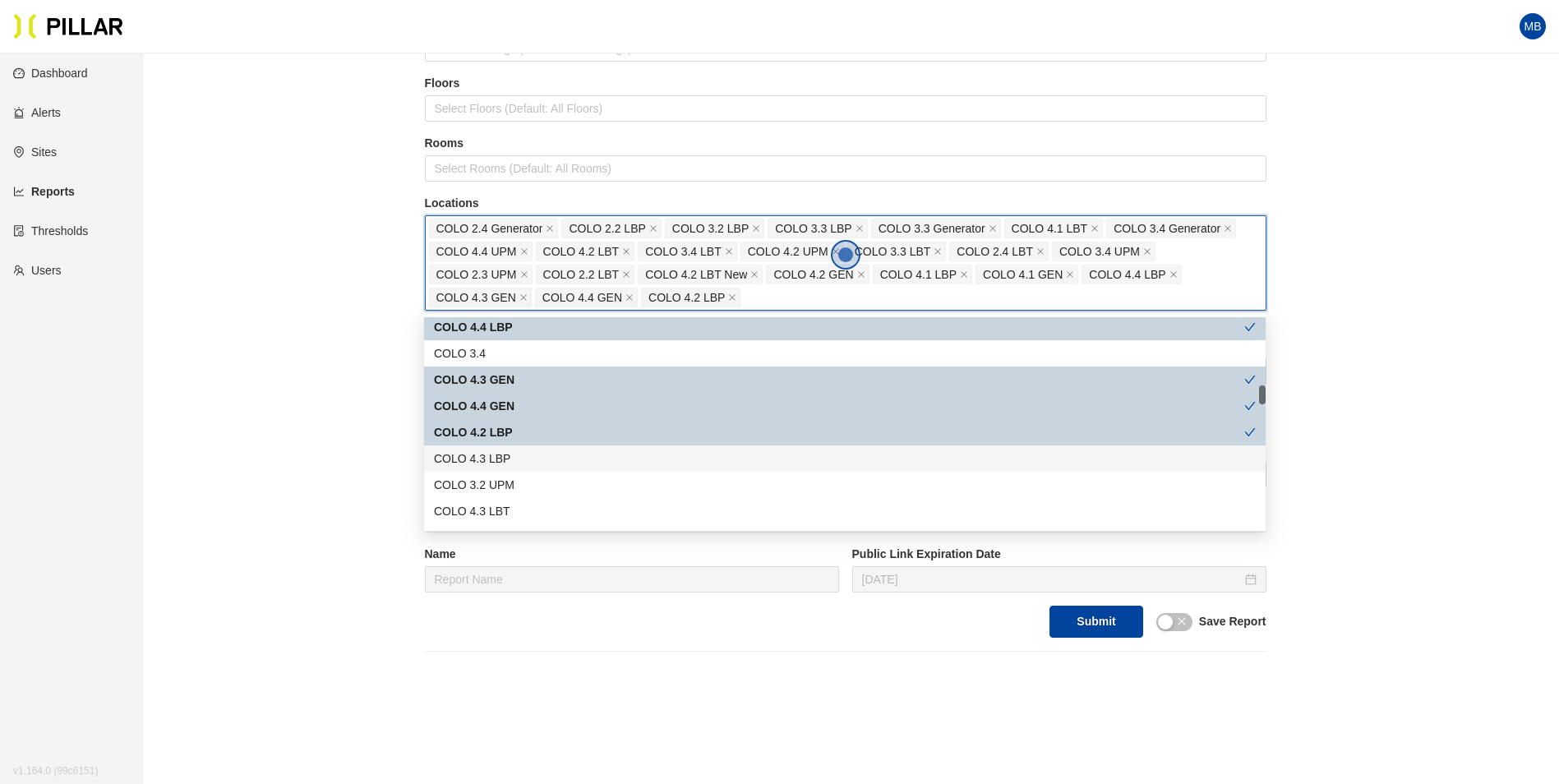
click at [516, 455] on div "COLO 4.3 LBP" at bounding box center [845, 458] width 822 height 18
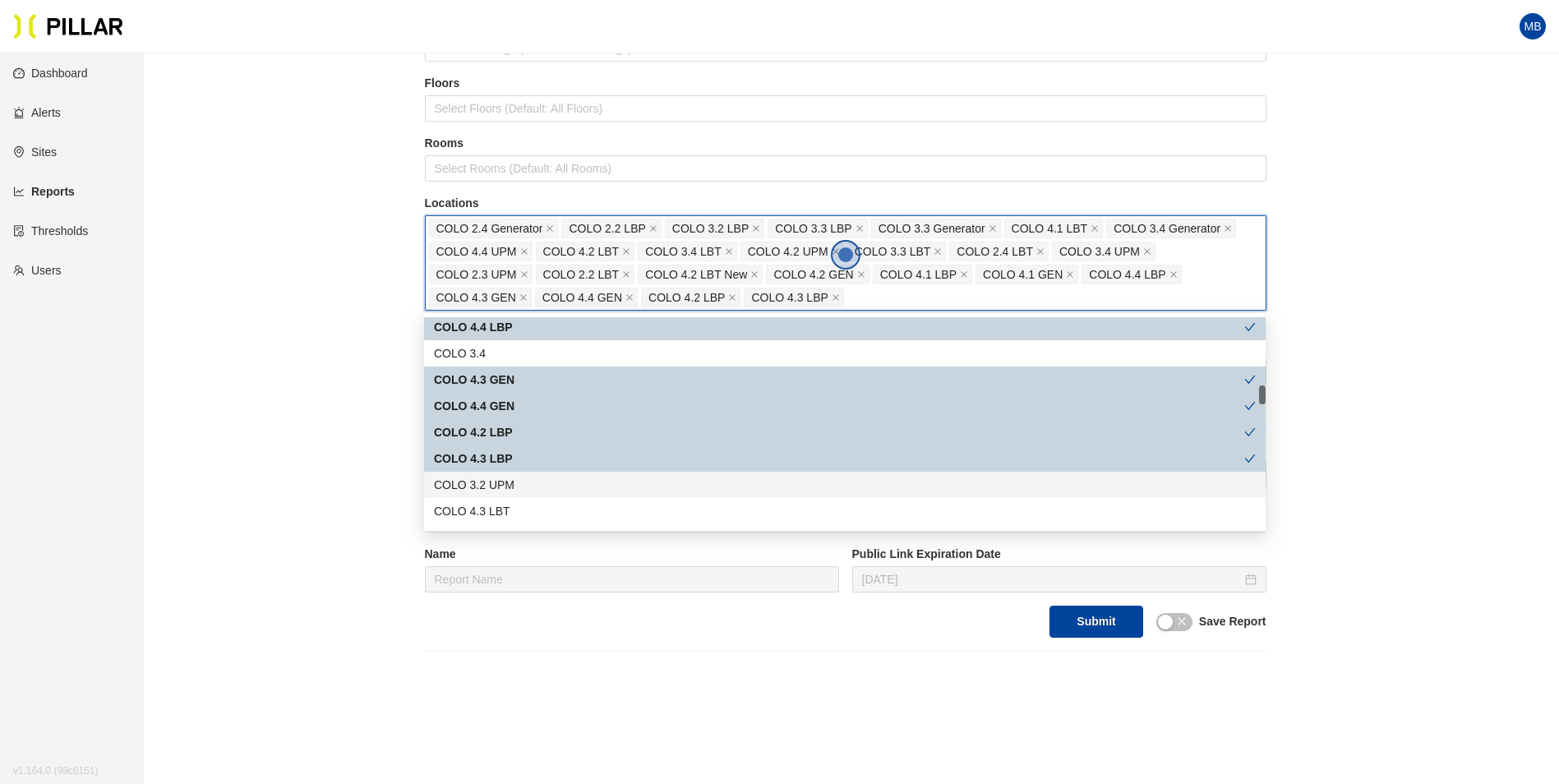
click at [511, 475] on div "COLO 3.2 UPM" at bounding box center [845, 485] width 822 height 18
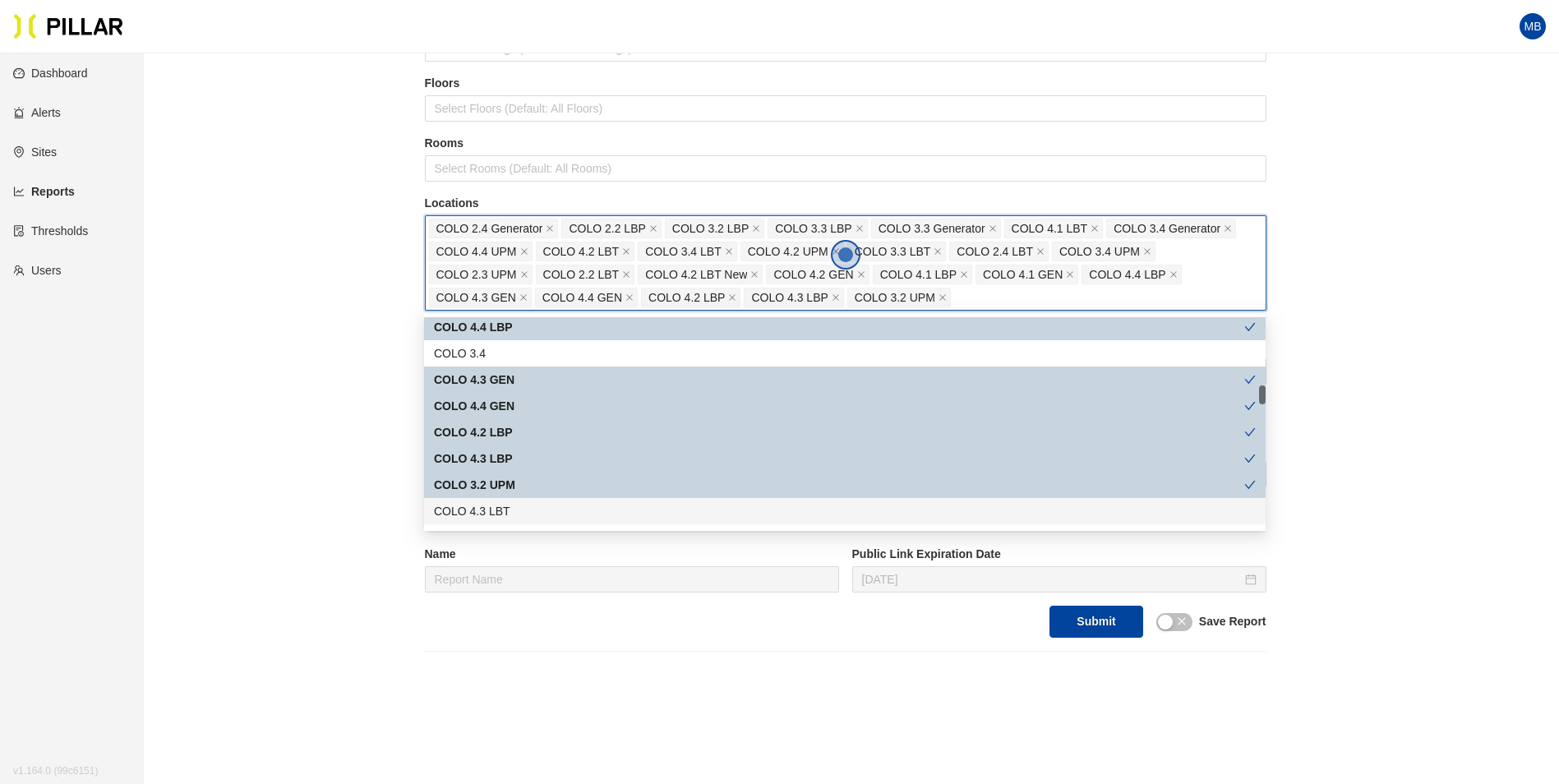
click at [509, 517] on div "COLO 4.3 LBT" at bounding box center [845, 511] width 822 height 18
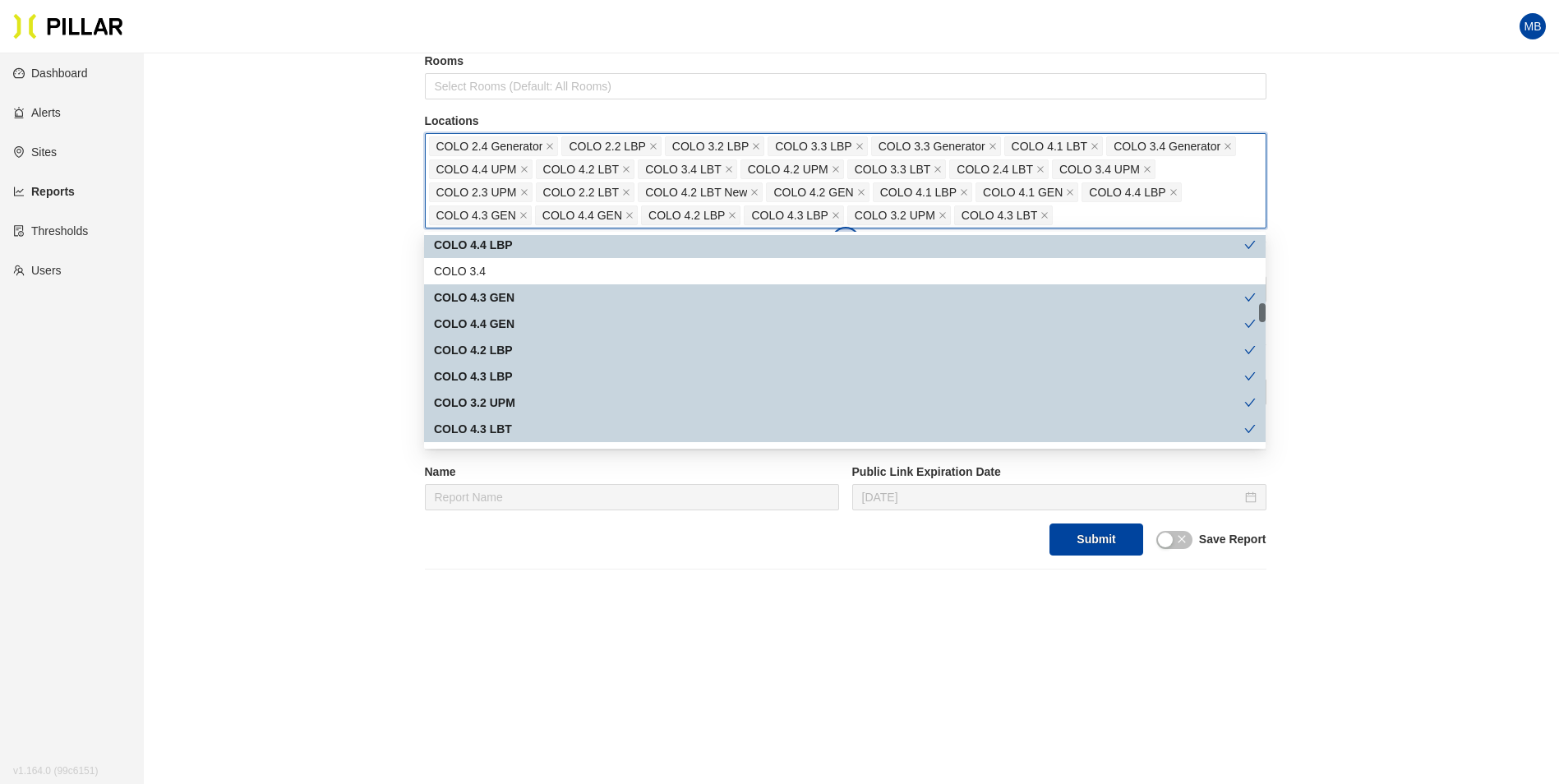
scroll to position [822, 0]
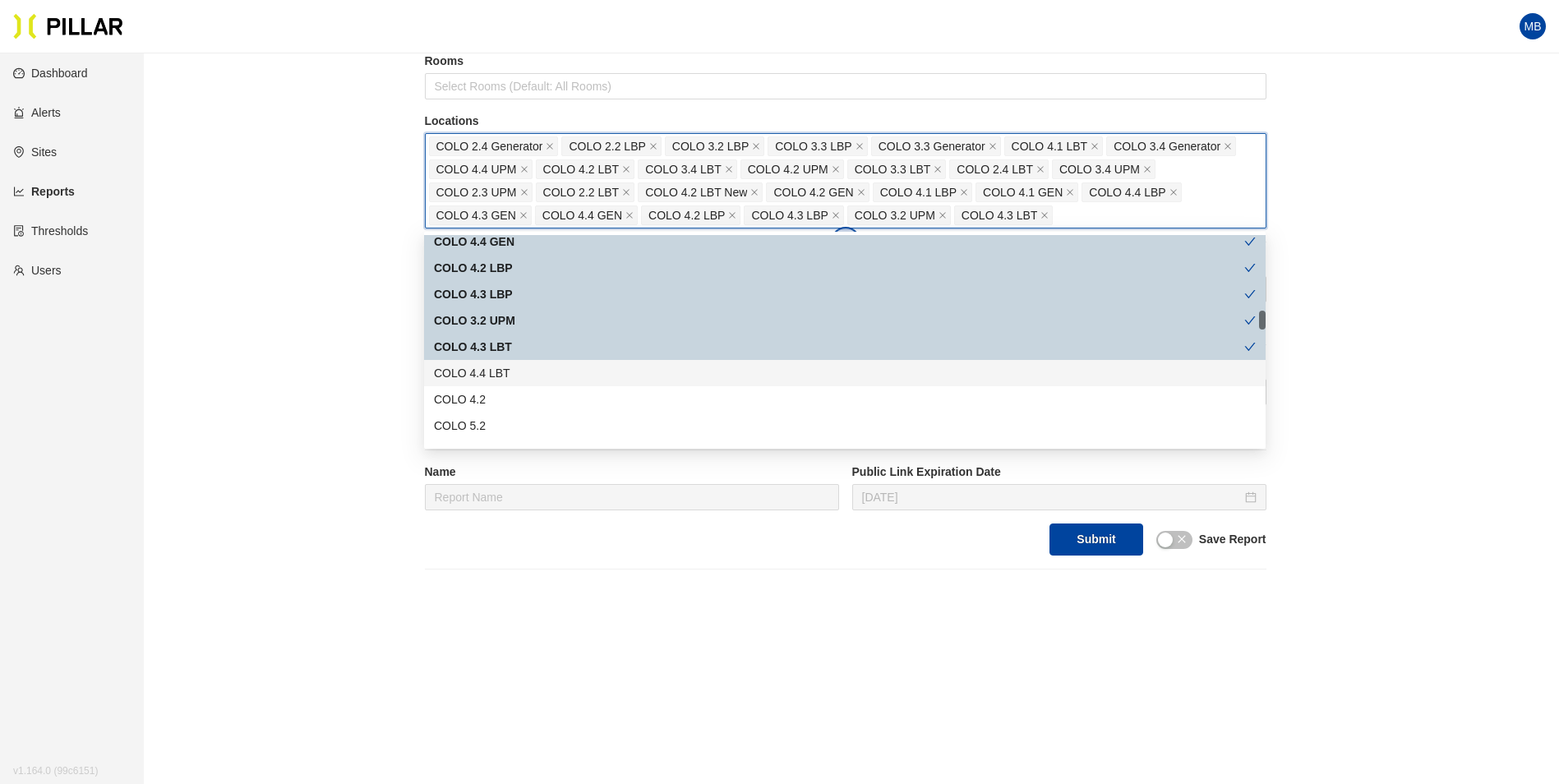
click at [500, 373] on div "COLO 4.4 LBT" at bounding box center [845, 373] width 822 height 18
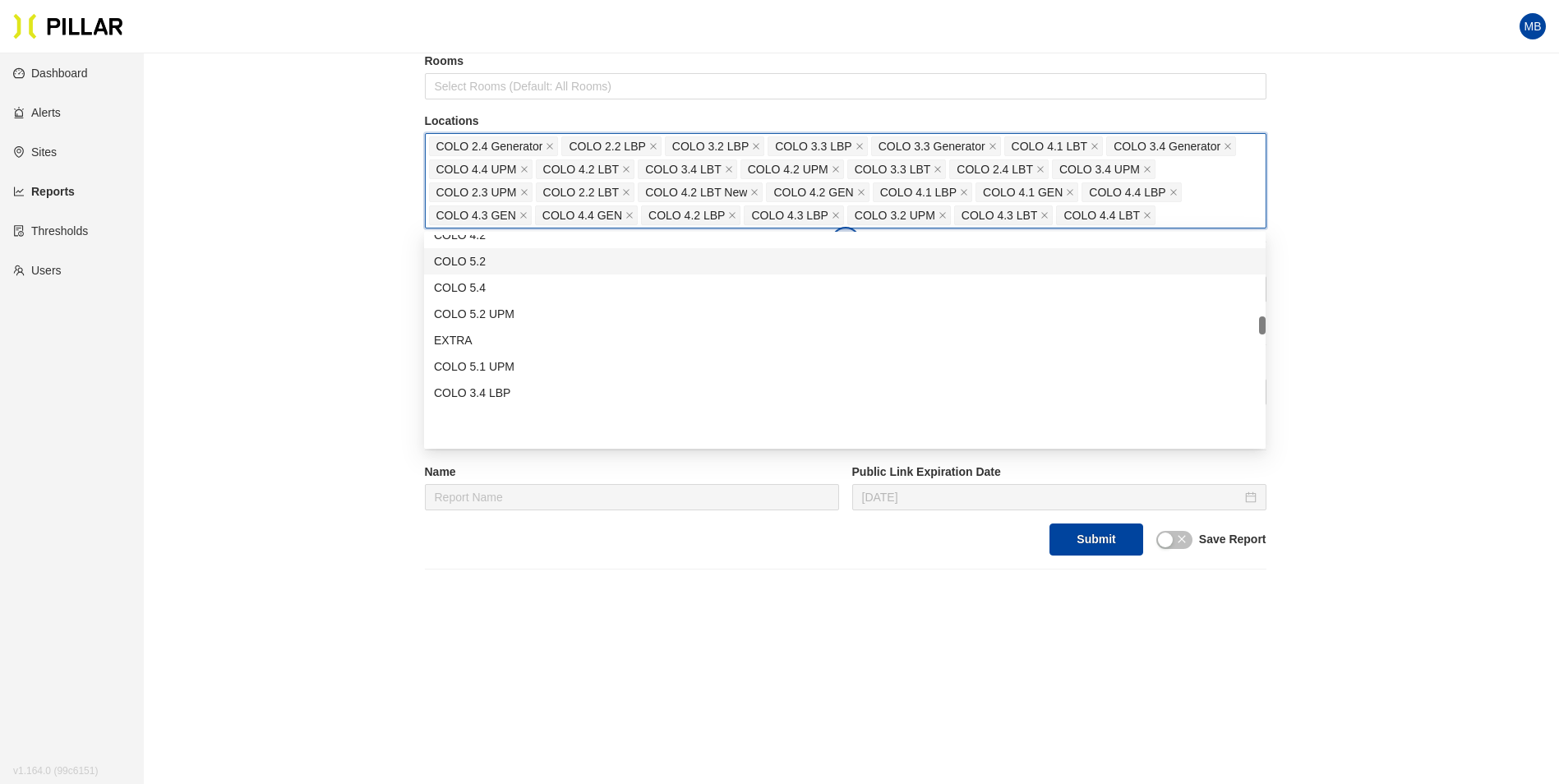
scroll to position [904, 0]
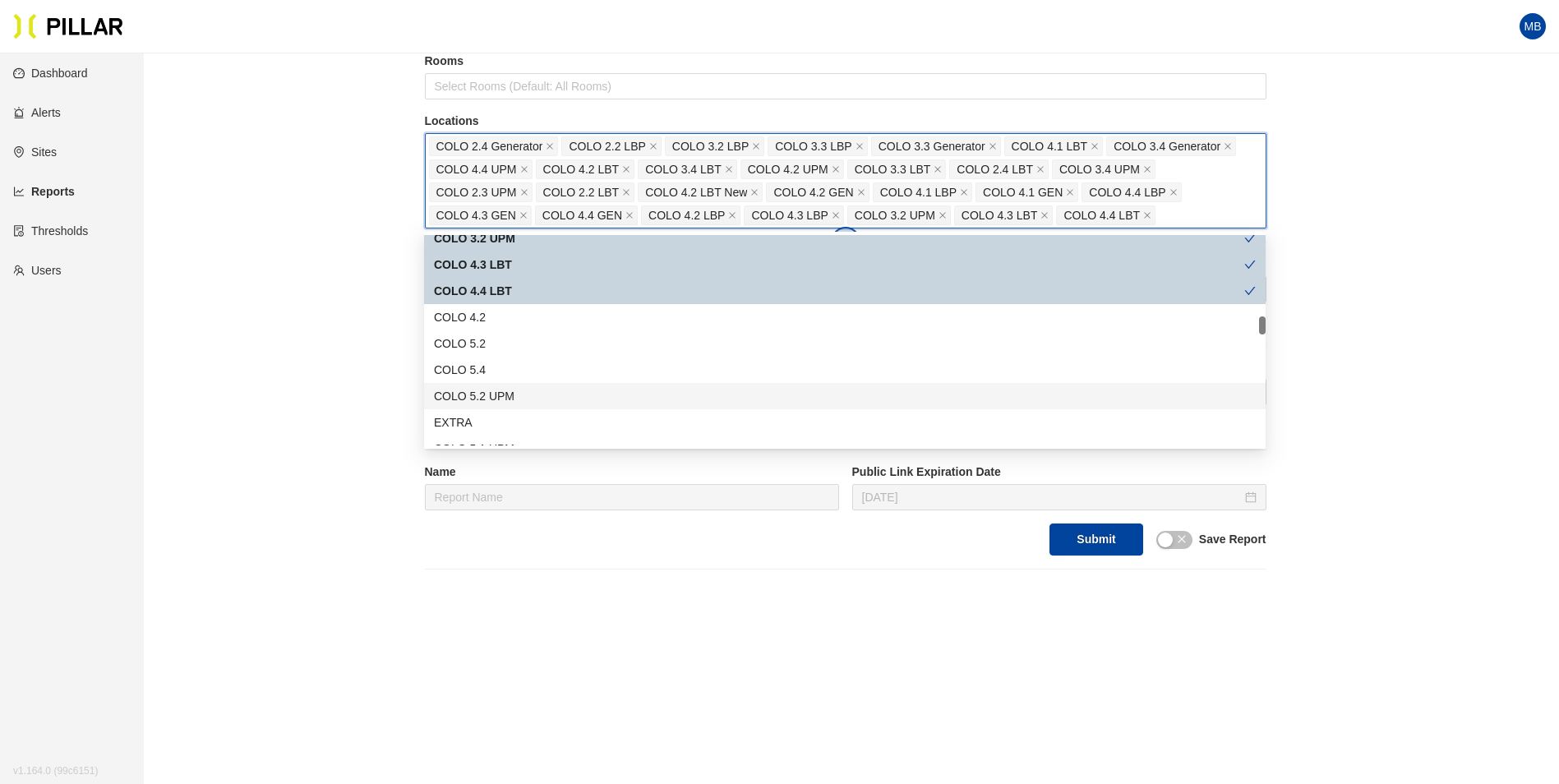
click at [524, 387] on div "COLO 5.2 UPM" at bounding box center [845, 397] width 822 height 18
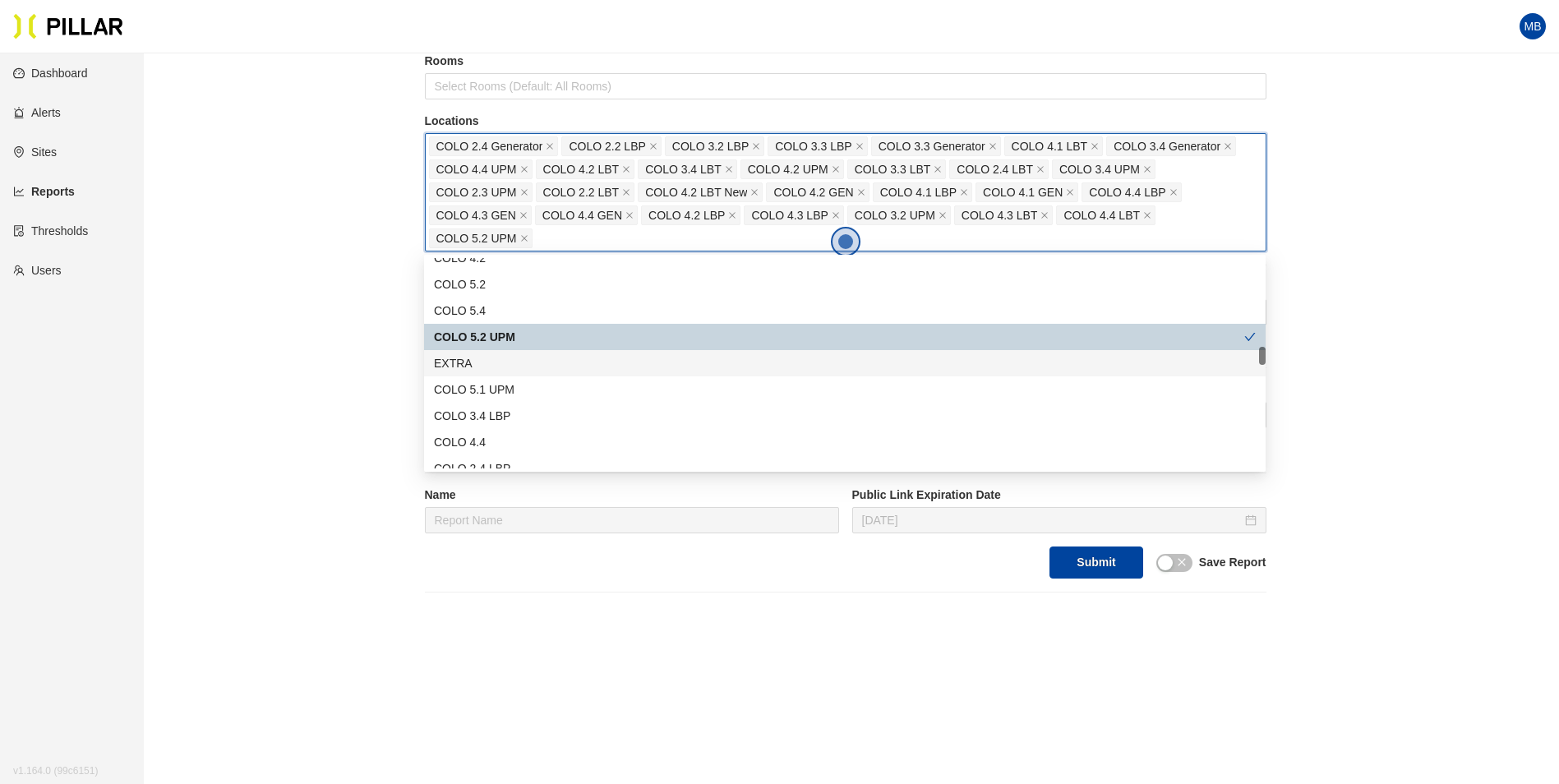
scroll to position [1068, 0]
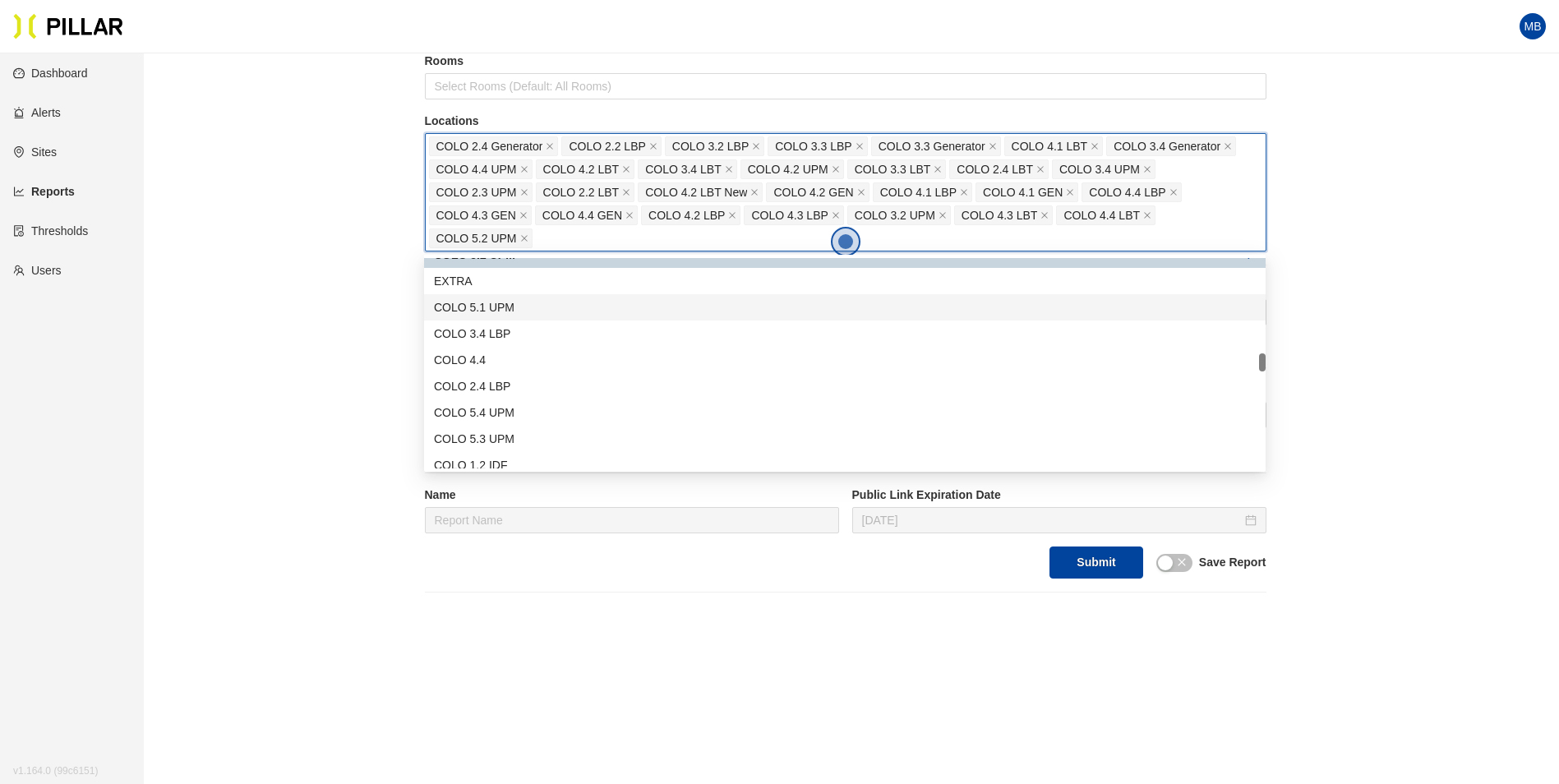
click at [542, 311] on div "COLO 5.1 UPM" at bounding box center [845, 308] width 822 height 18
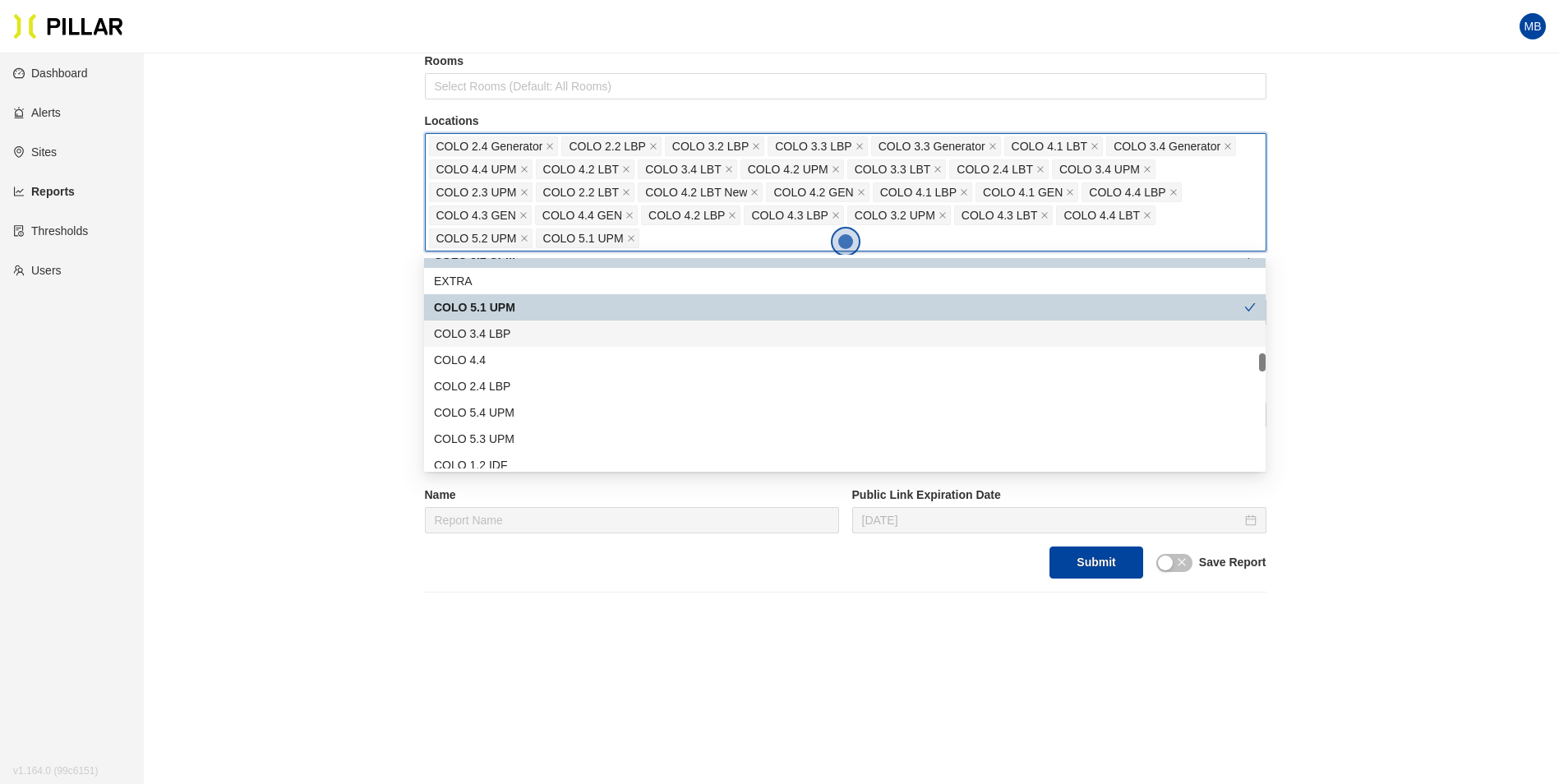
click at [533, 331] on div "COLO 3.4 LBP" at bounding box center [845, 334] width 822 height 18
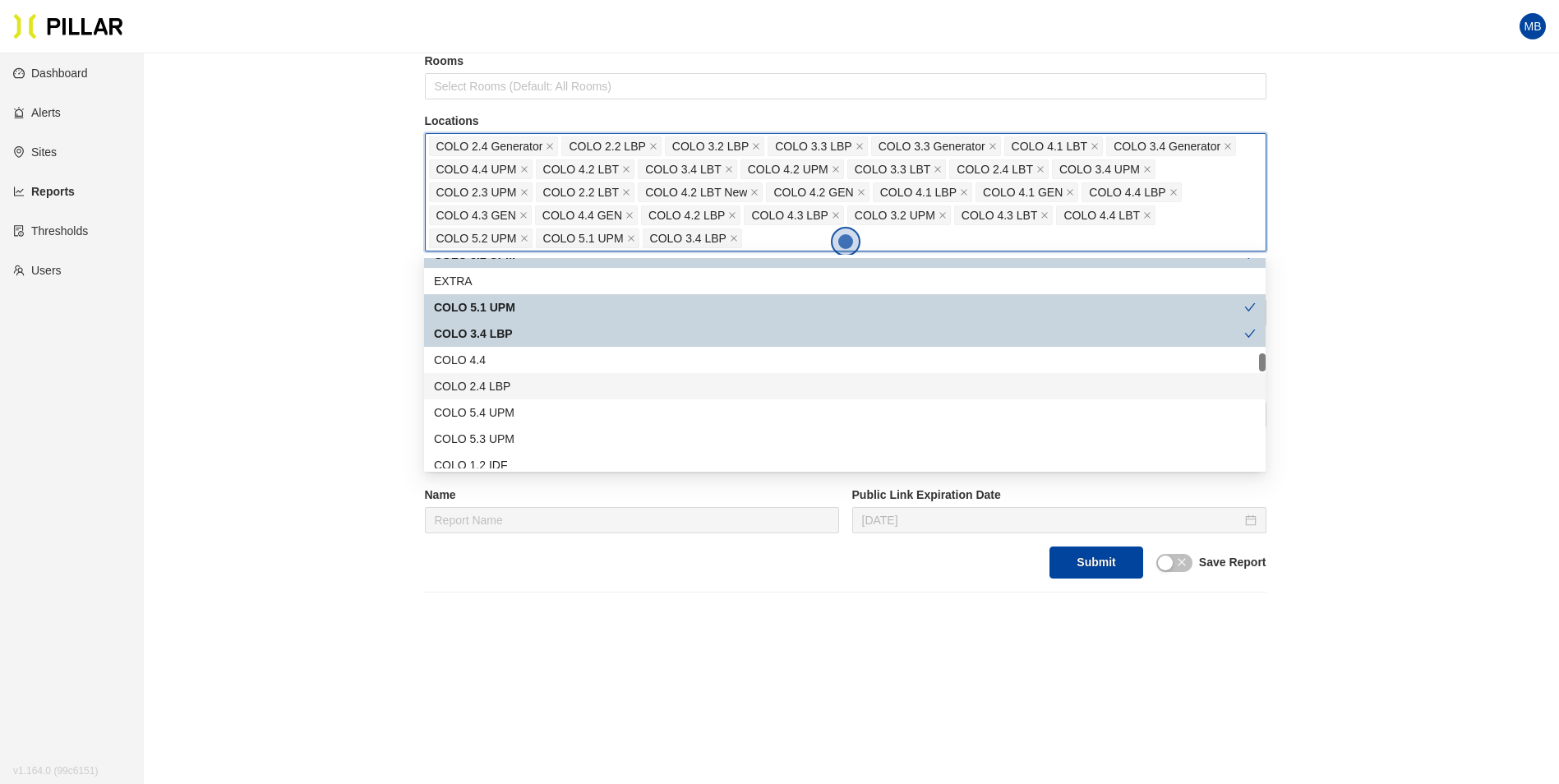
click at [535, 387] on div "COLO 2.4 LBP" at bounding box center [845, 387] width 822 height 18
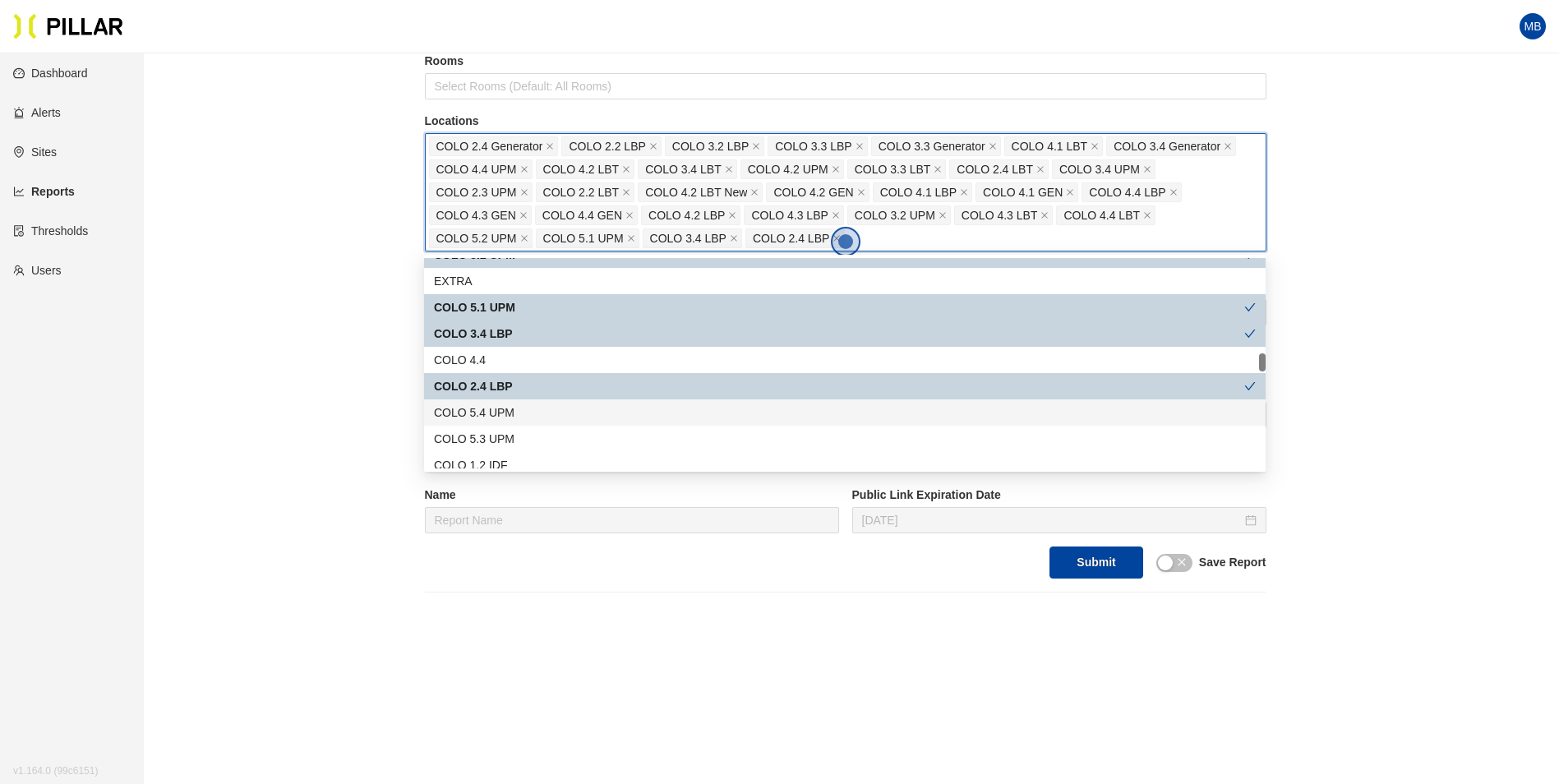
click at [531, 414] on div "COLO 5.4 UPM" at bounding box center [845, 413] width 822 height 18
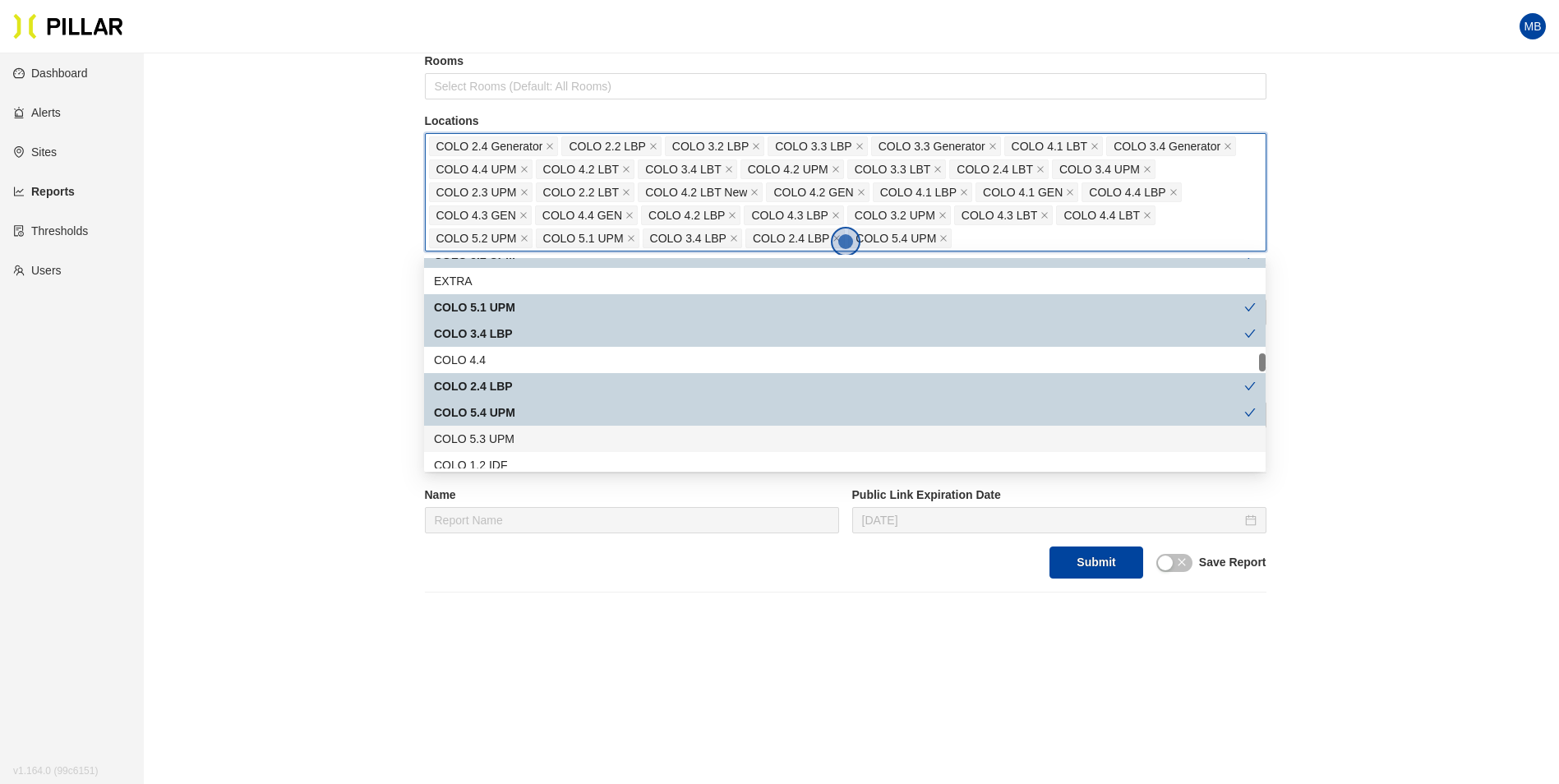
click at [521, 434] on div "COLO 5.3 UPM" at bounding box center [845, 439] width 822 height 18
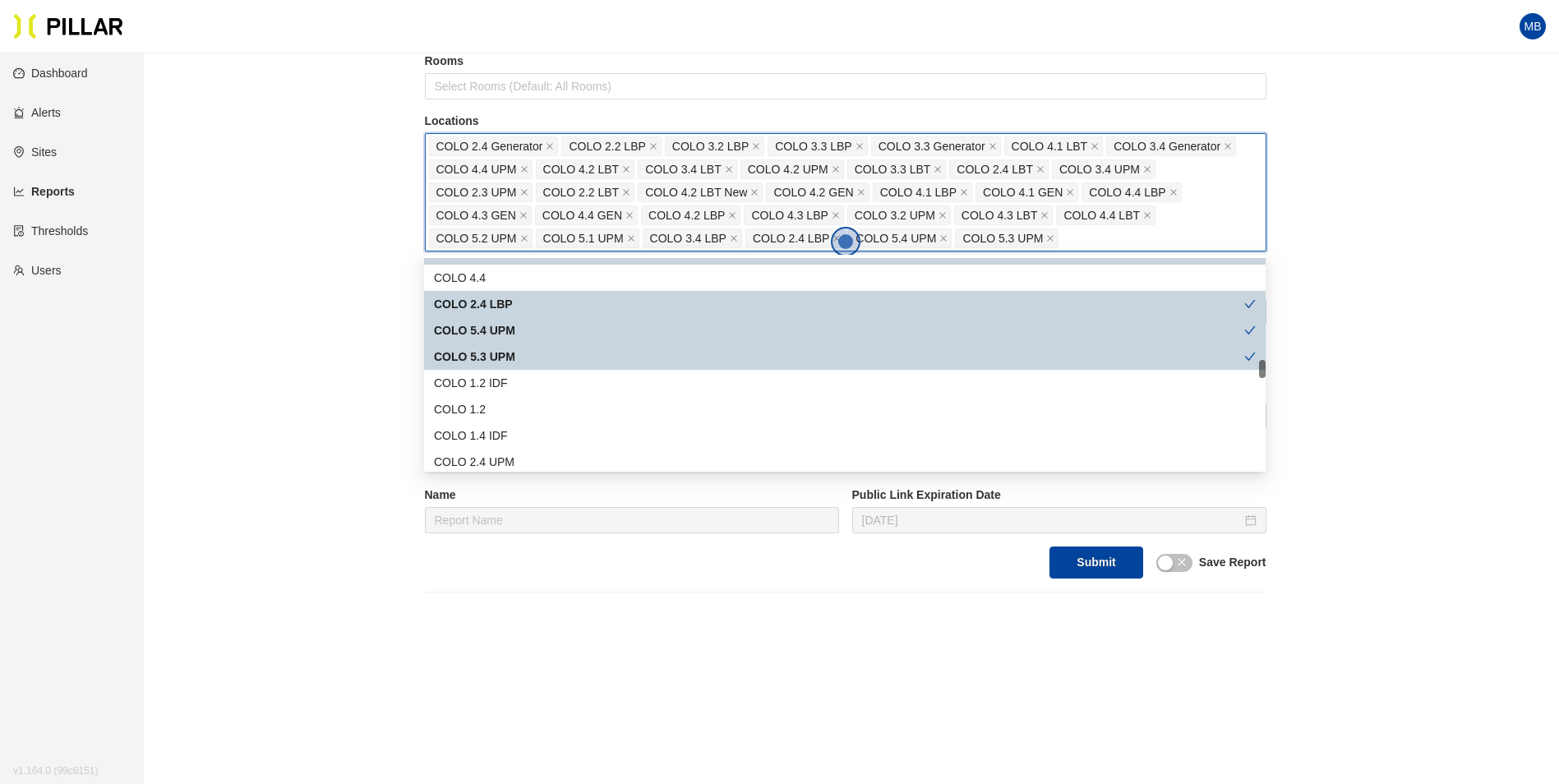
scroll to position [1232, 0]
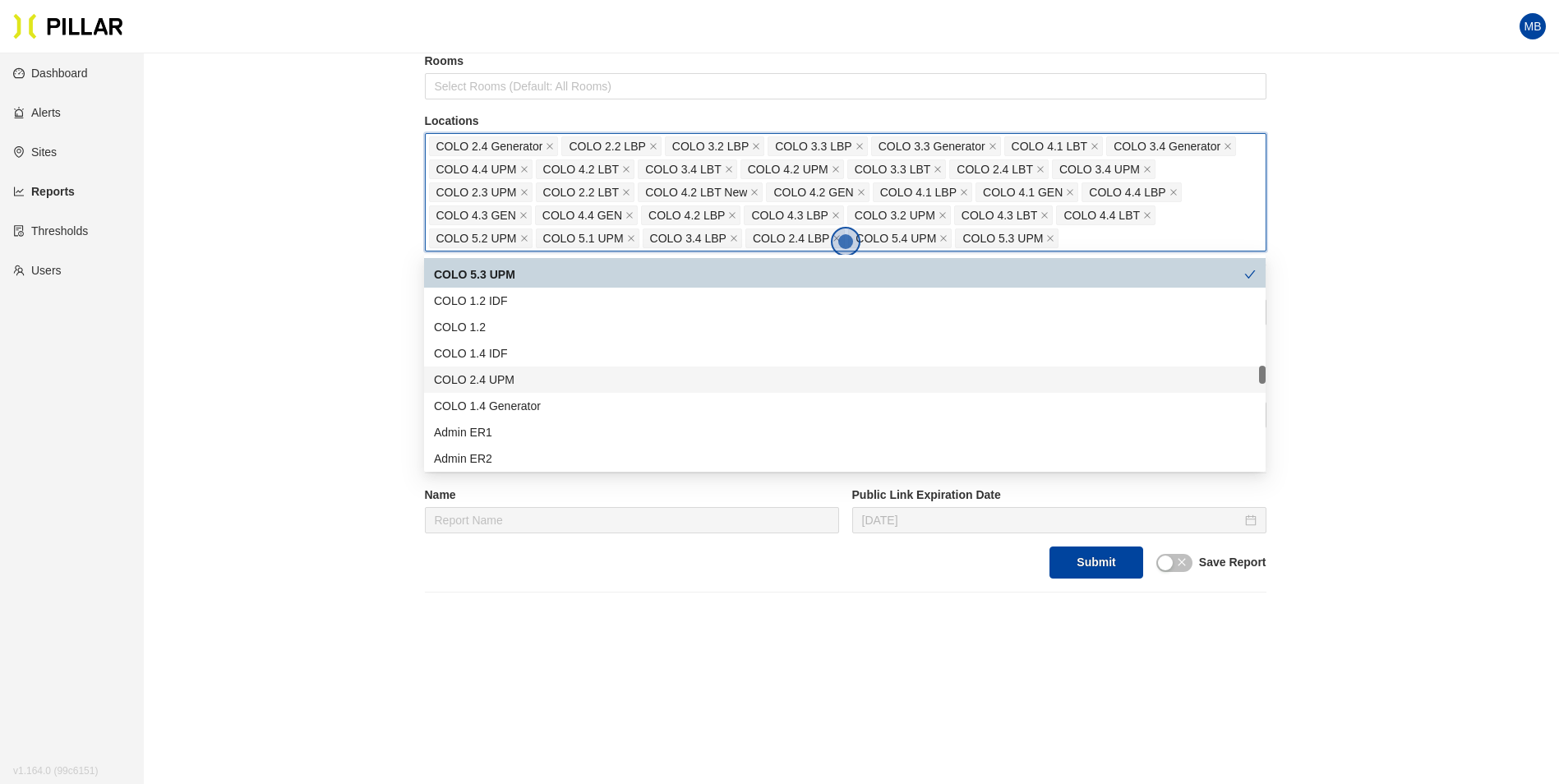
click at [544, 378] on div "COLO 2.4 UPM" at bounding box center [845, 379] width 822 height 18
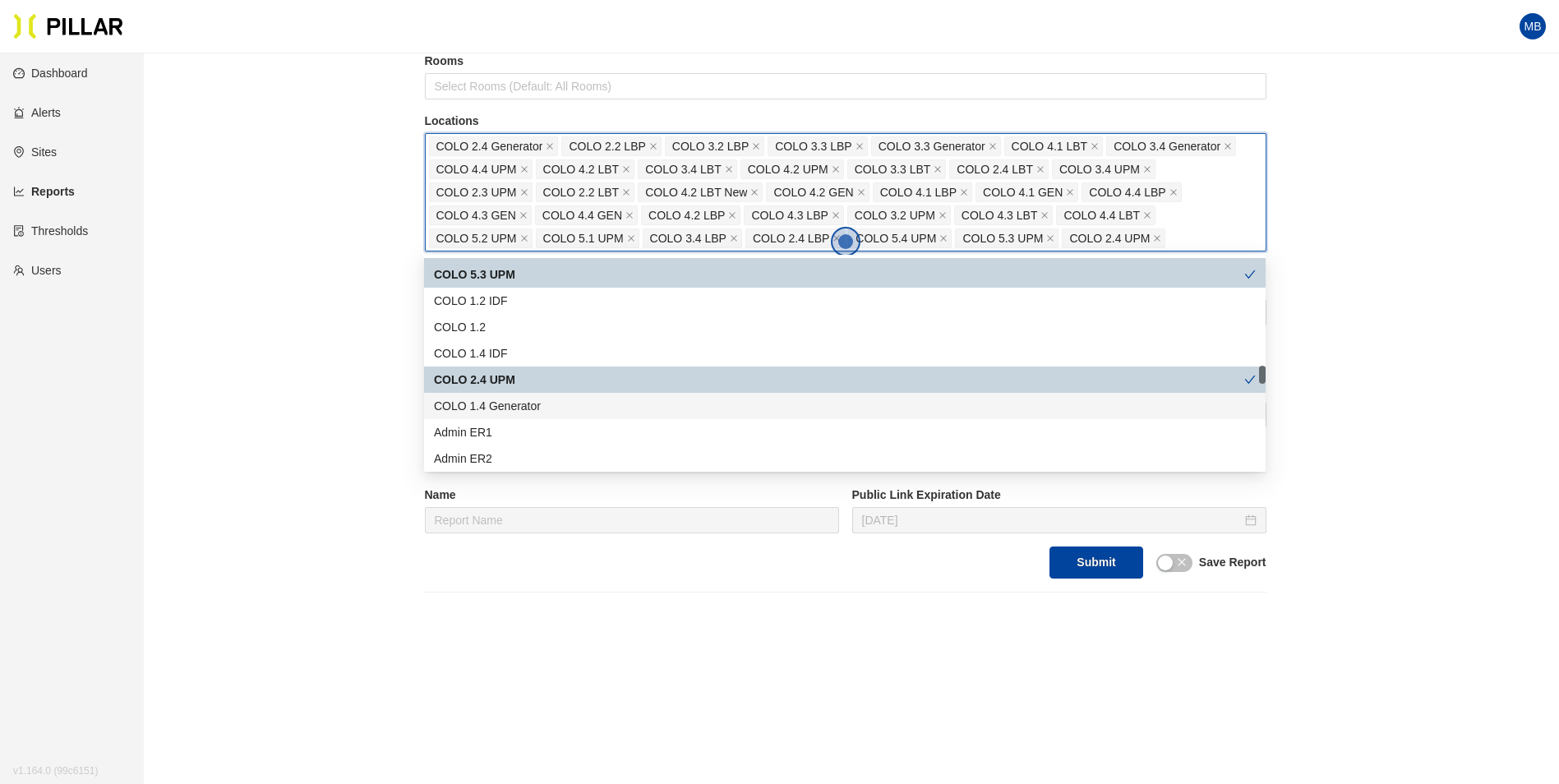
click at [538, 406] on div "COLO 1.4 Generator" at bounding box center [845, 406] width 822 height 18
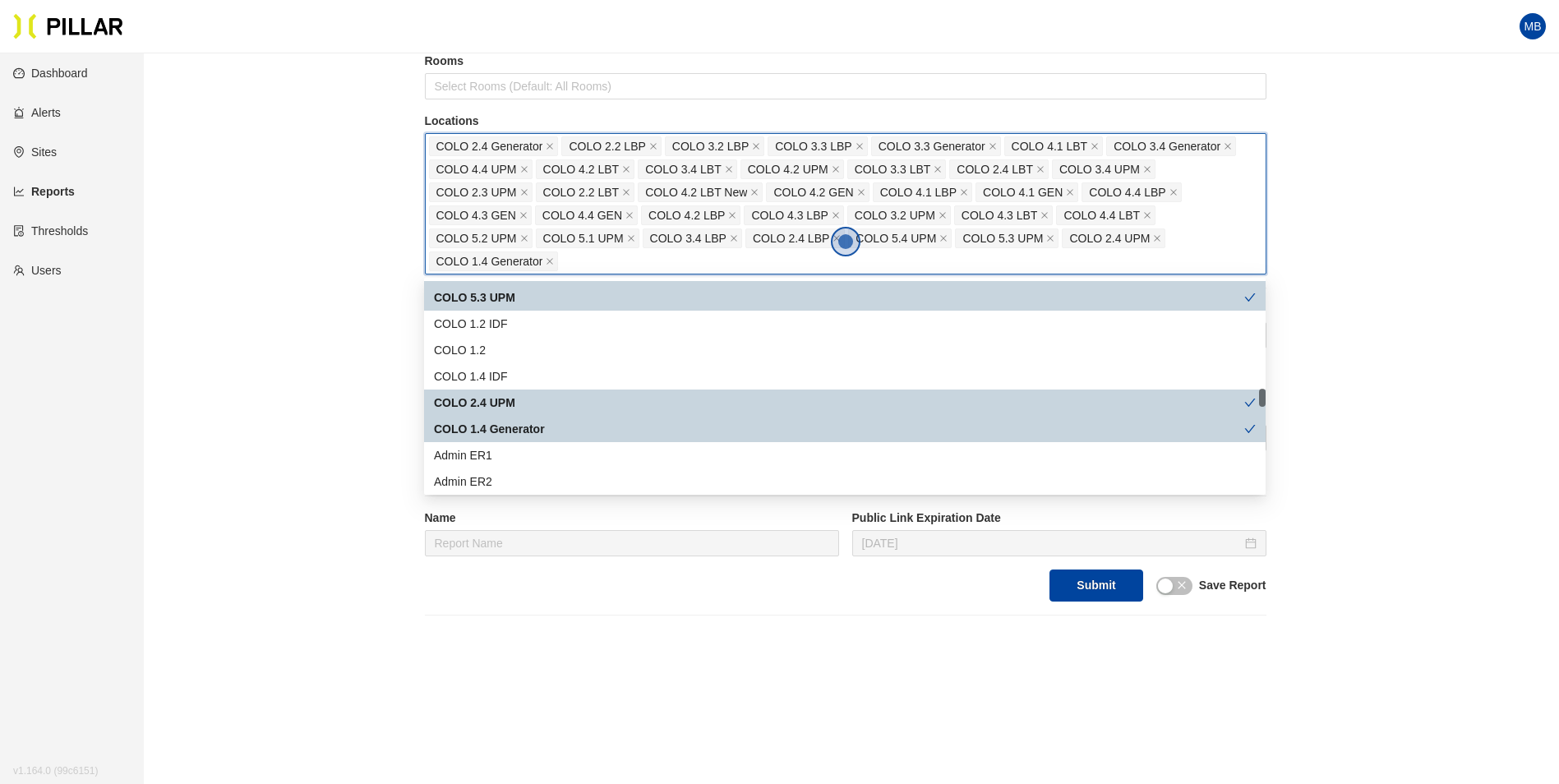
click at [531, 426] on div "COLO 1.4 Generator" at bounding box center [838, 429] width 810 height 18
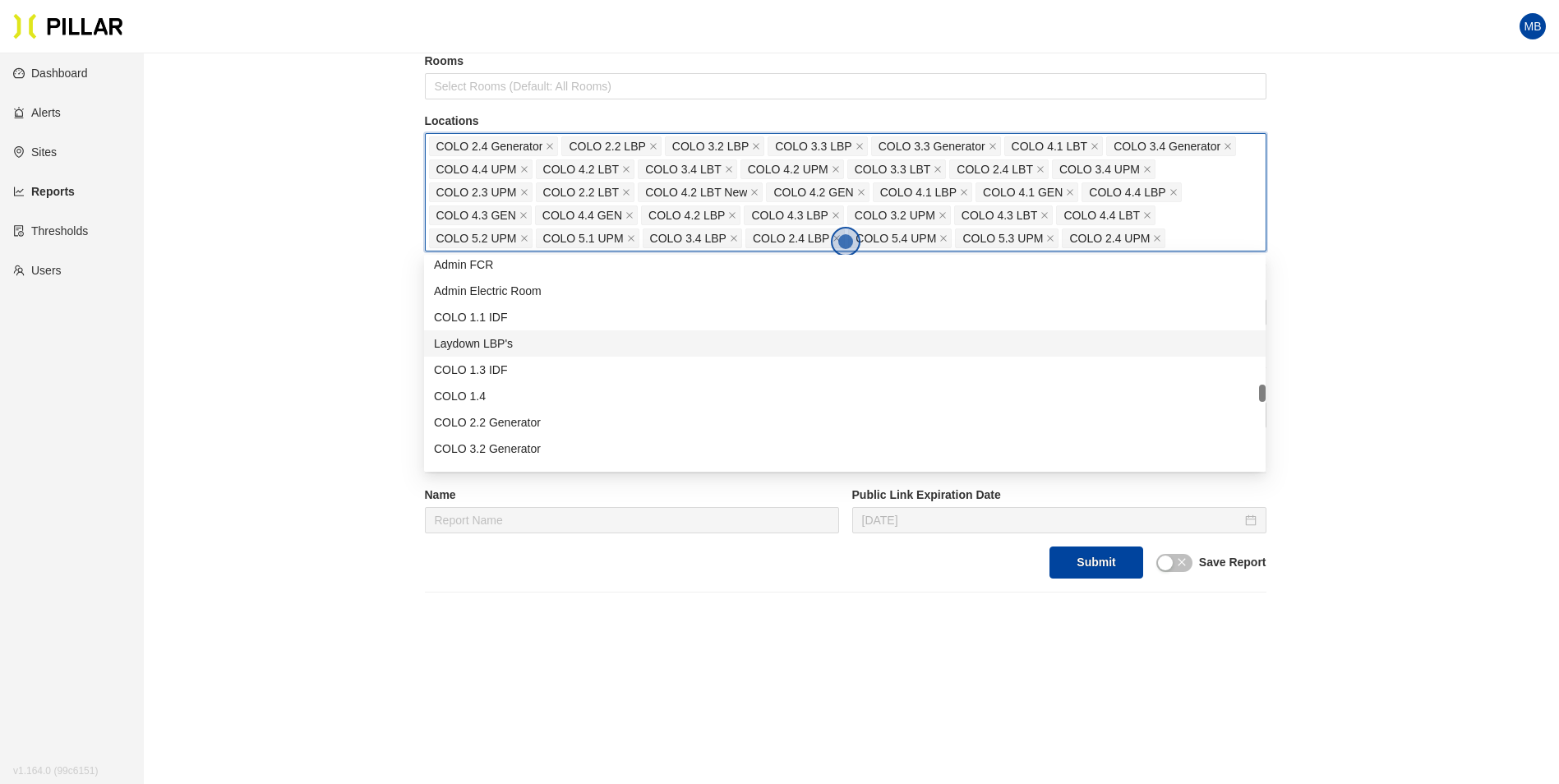
scroll to position [1562, 0]
click at [550, 343] on div "COLO 2.2 Generator" at bounding box center [845, 340] width 822 height 18
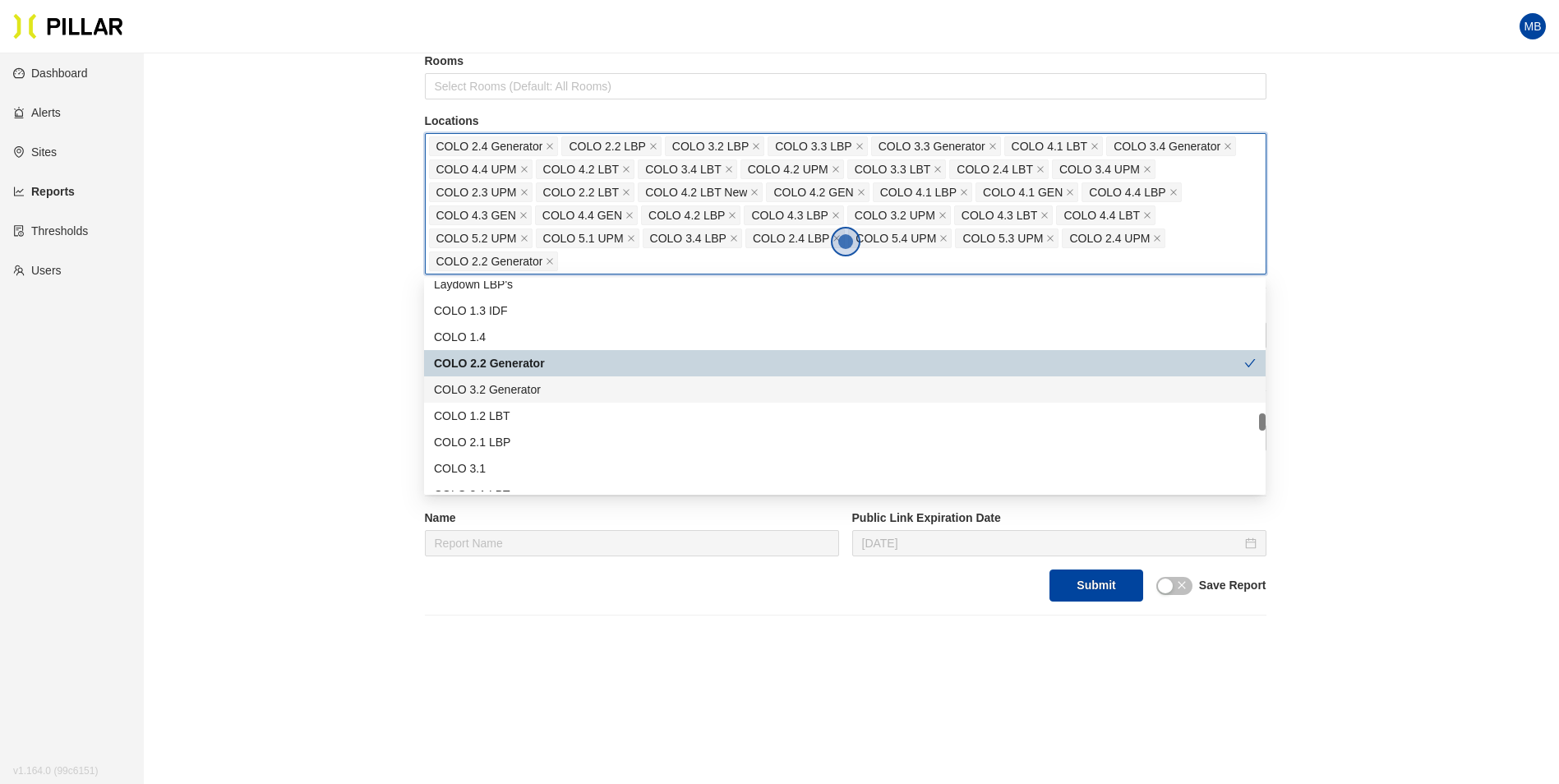
click at [532, 387] on div "COLO 3.2 Generator" at bounding box center [845, 389] width 822 height 18
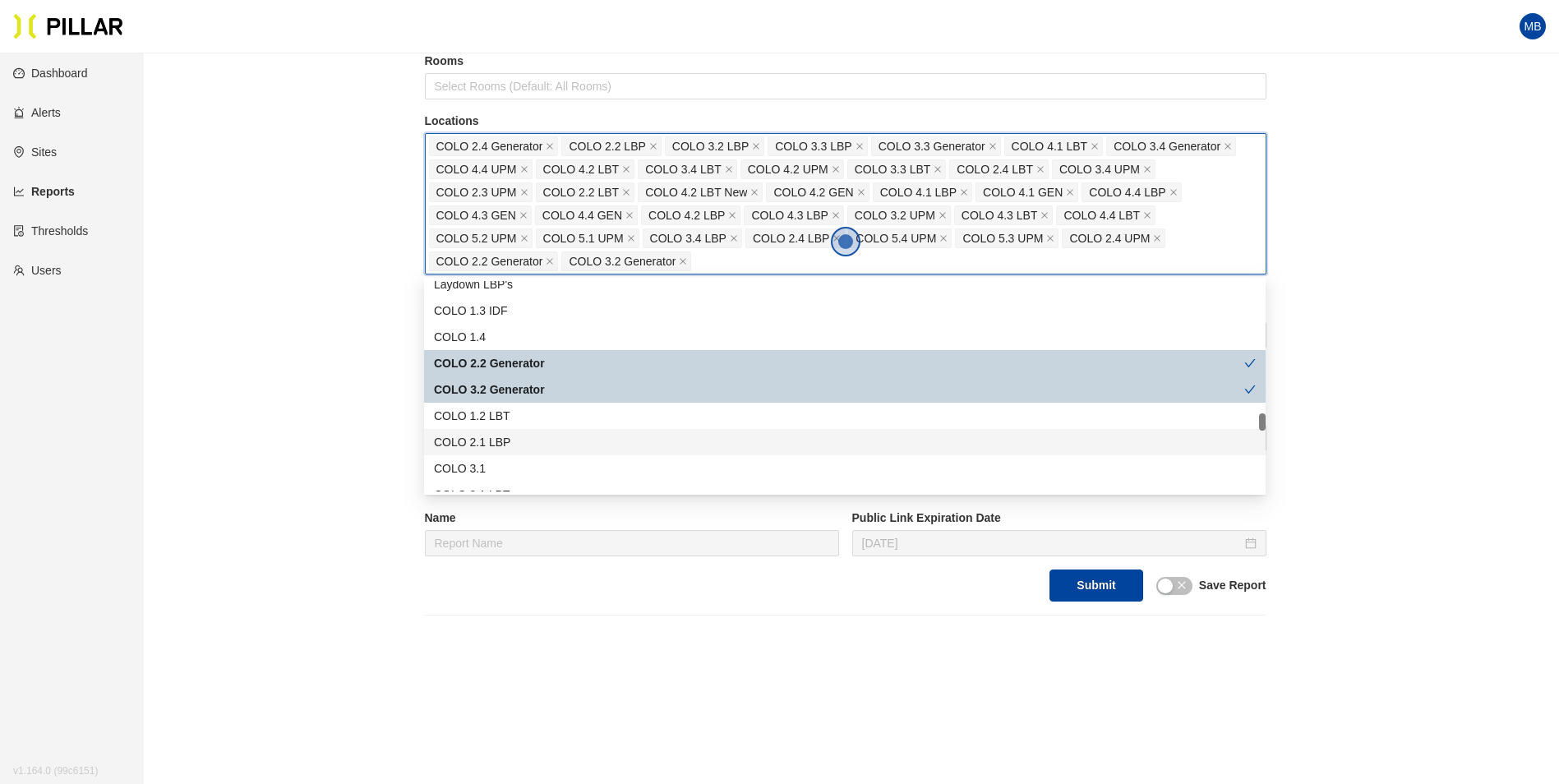
click at [526, 438] on div "COLO 2.1 LBP" at bounding box center [845, 442] width 822 height 18
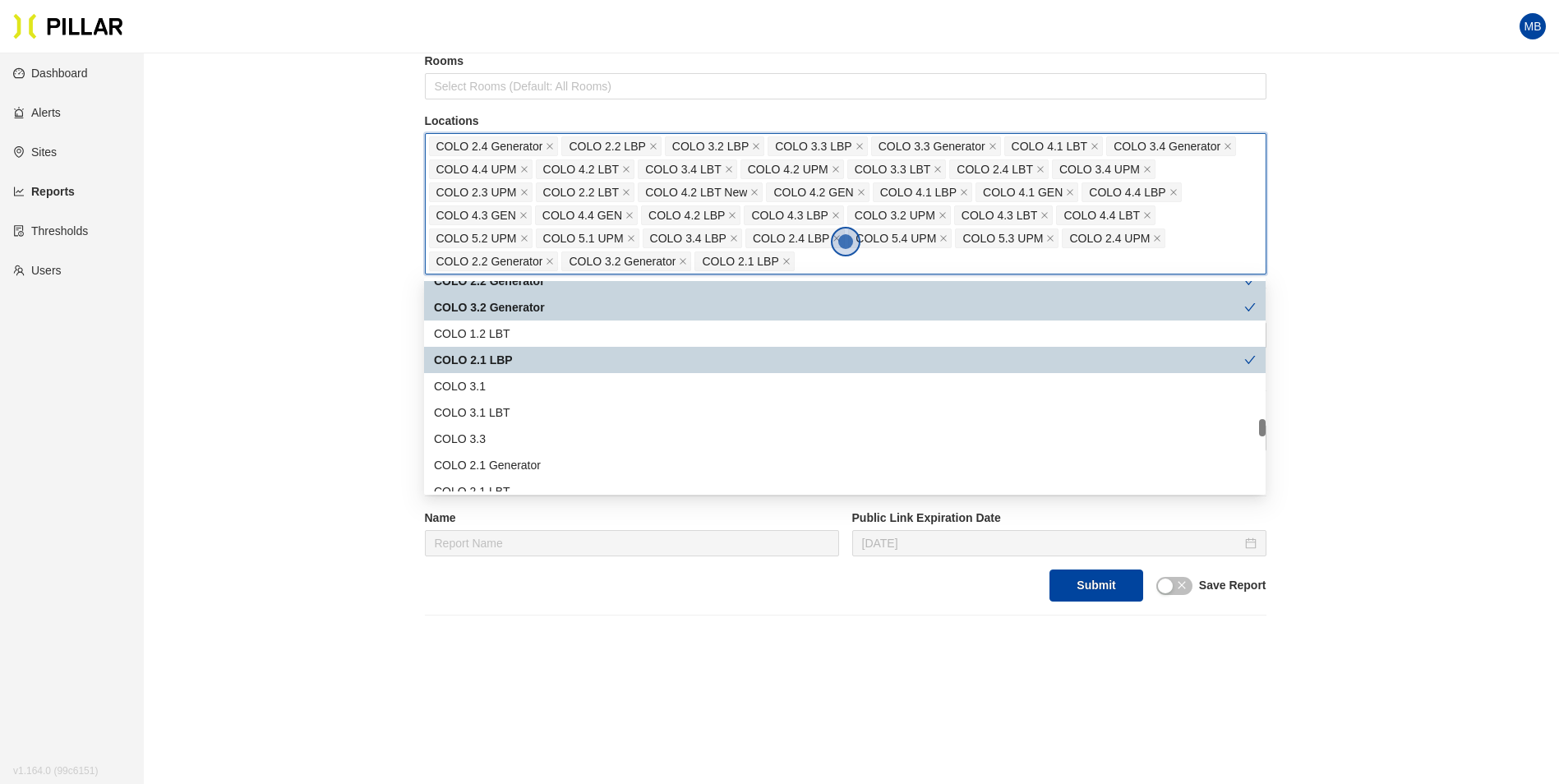
scroll to position [1726, 0]
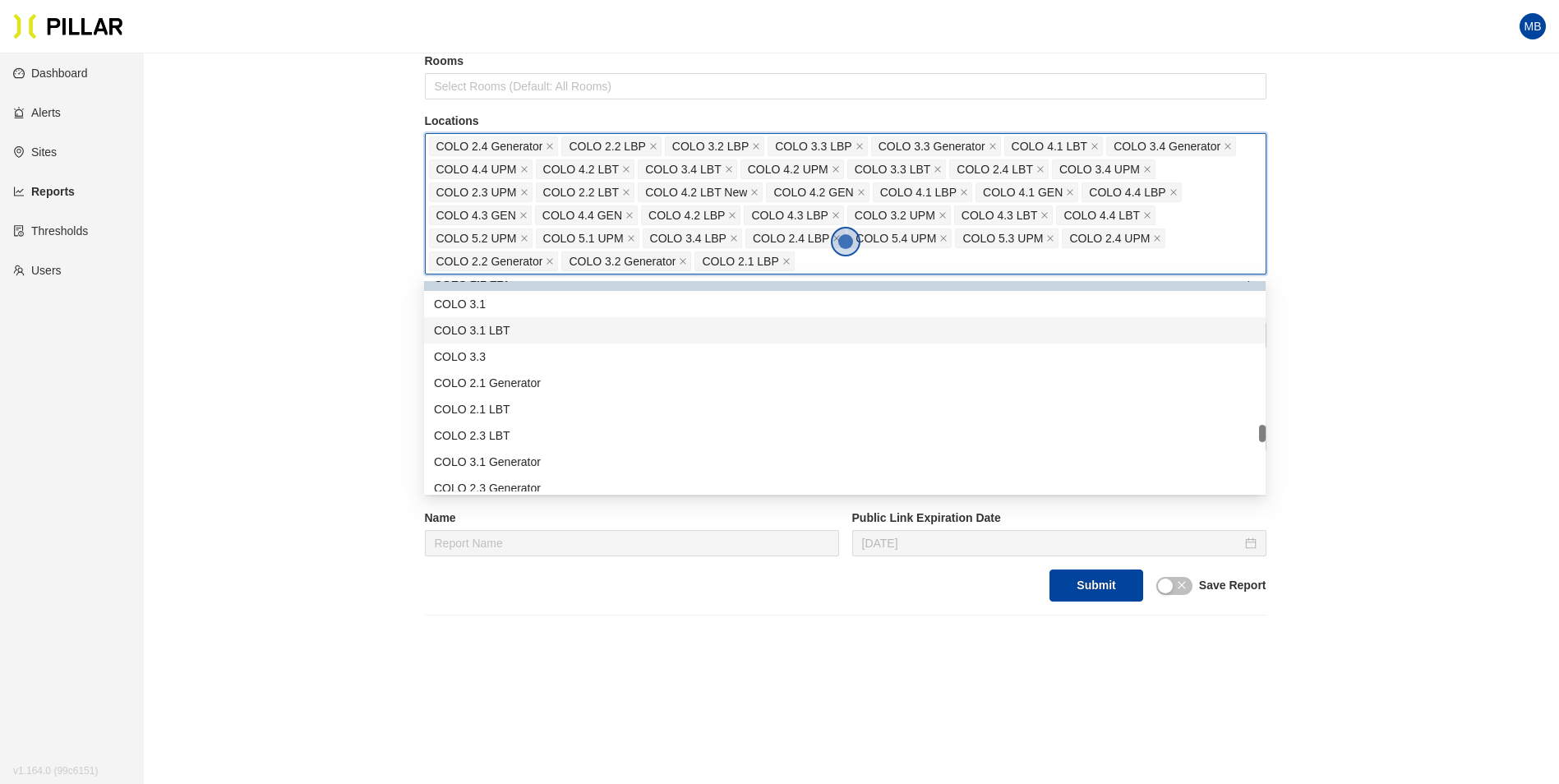
click at [538, 334] on div "COLO 3.1 LBT" at bounding box center [845, 330] width 822 height 18
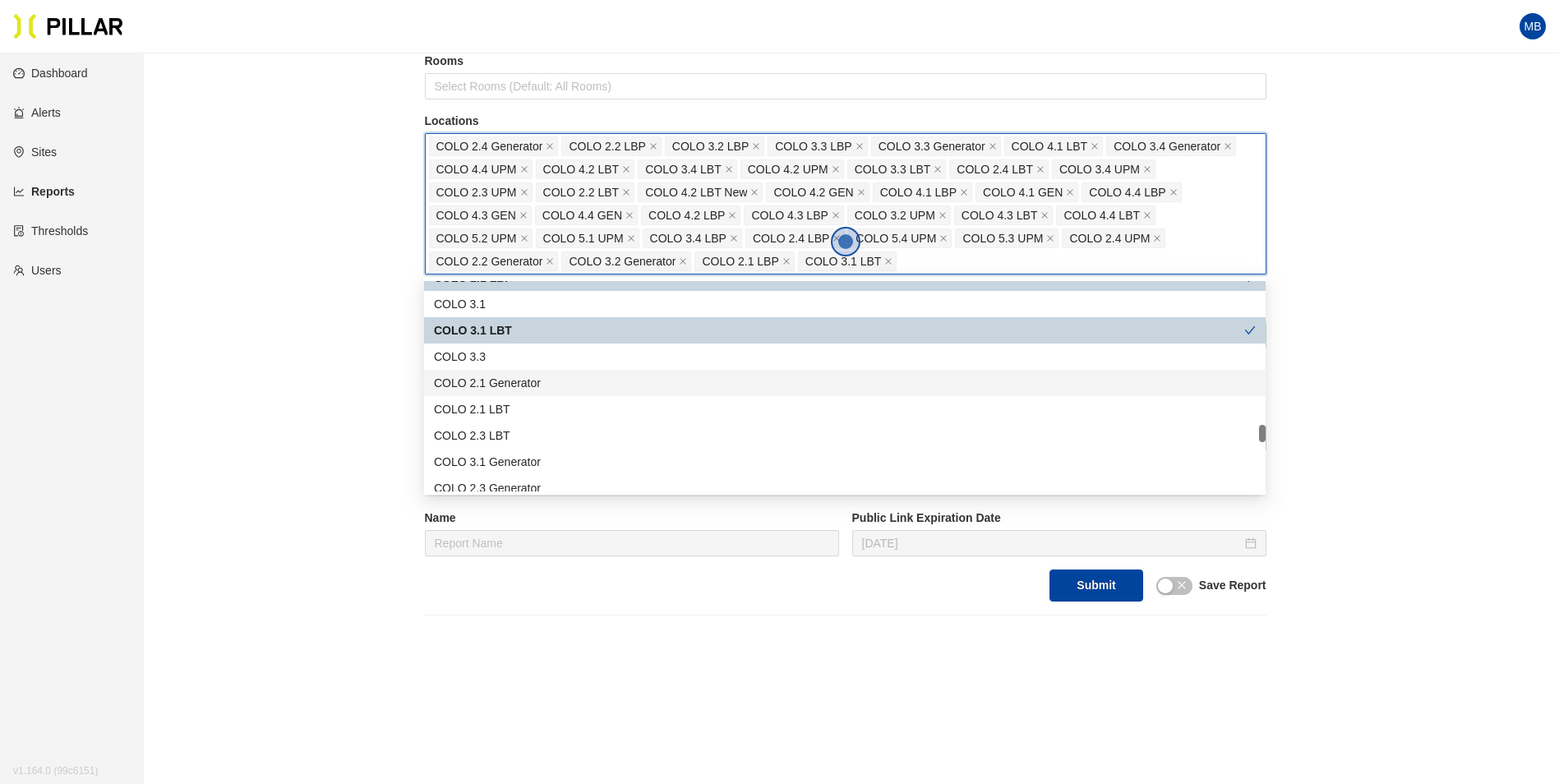
click at [526, 381] on div "COLO 2.1 Generator" at bounding box center [845, 383] width 822 height 18
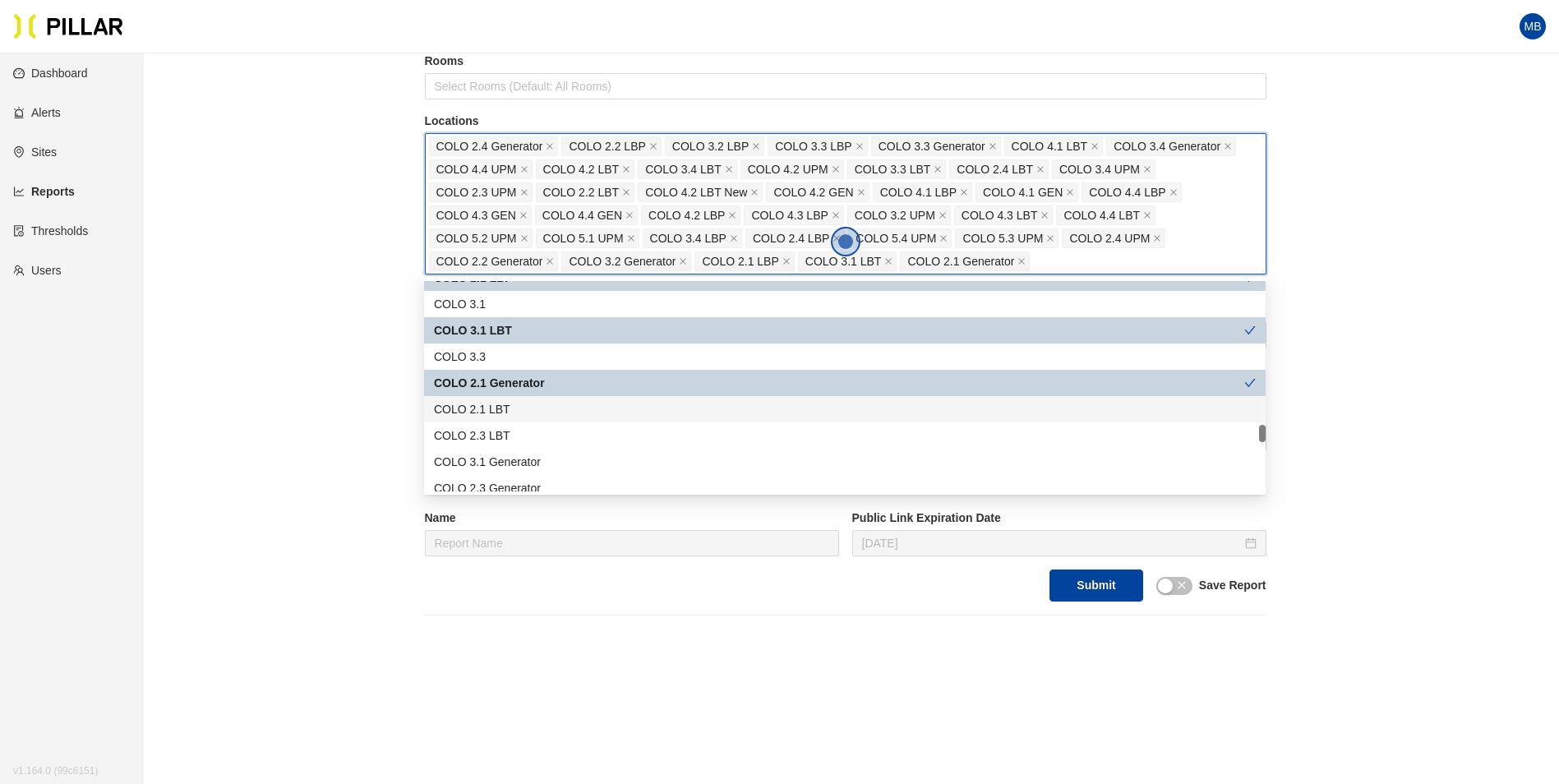
click at [524, 418] on div "COLO 2.1 LBT" at bounding box center [844, 408] width 841 height 26
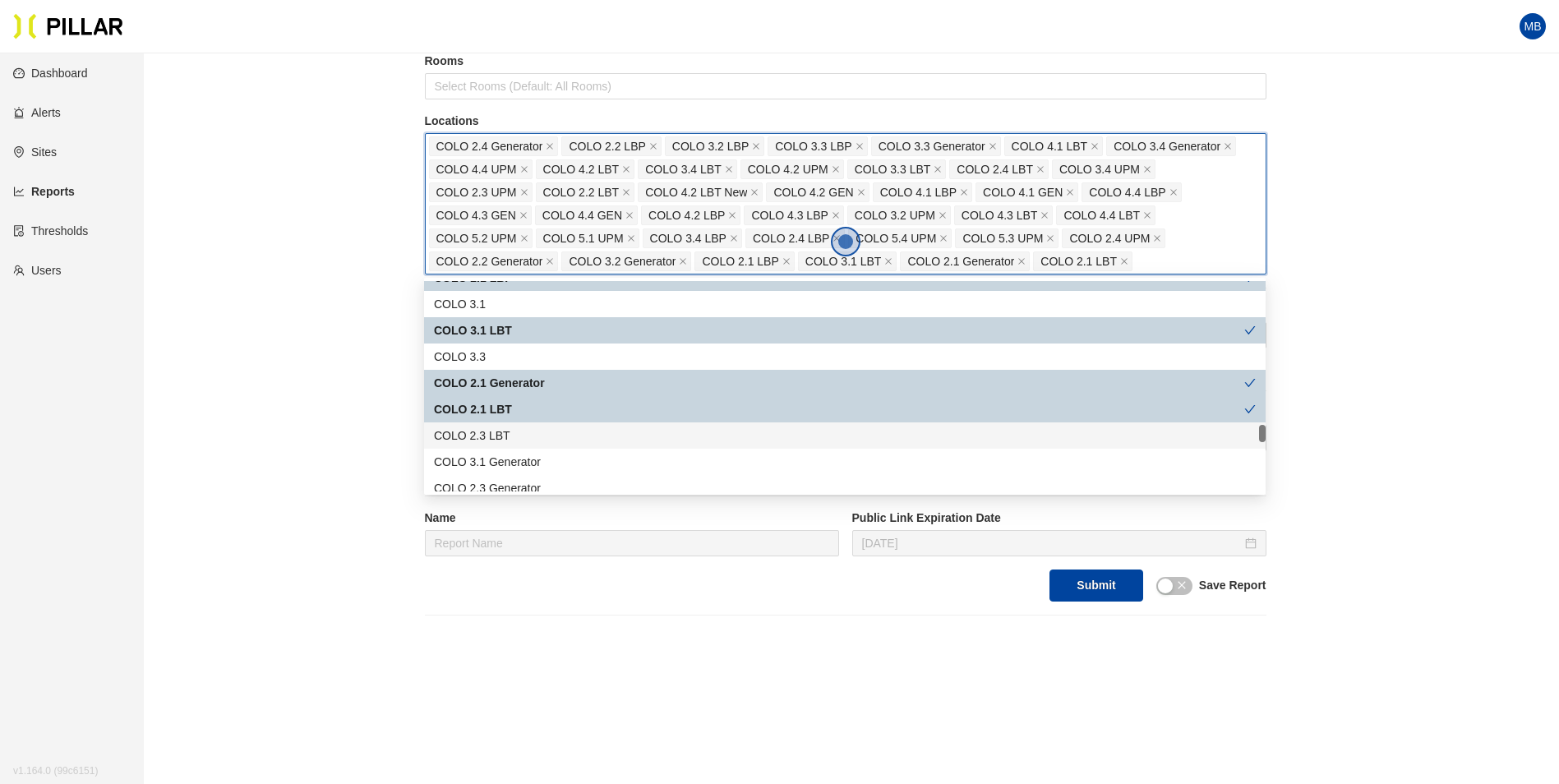
click at [520, 439] on div "COLO 2.3 LBT" at bounding box center [845, 436] width 822 height 18
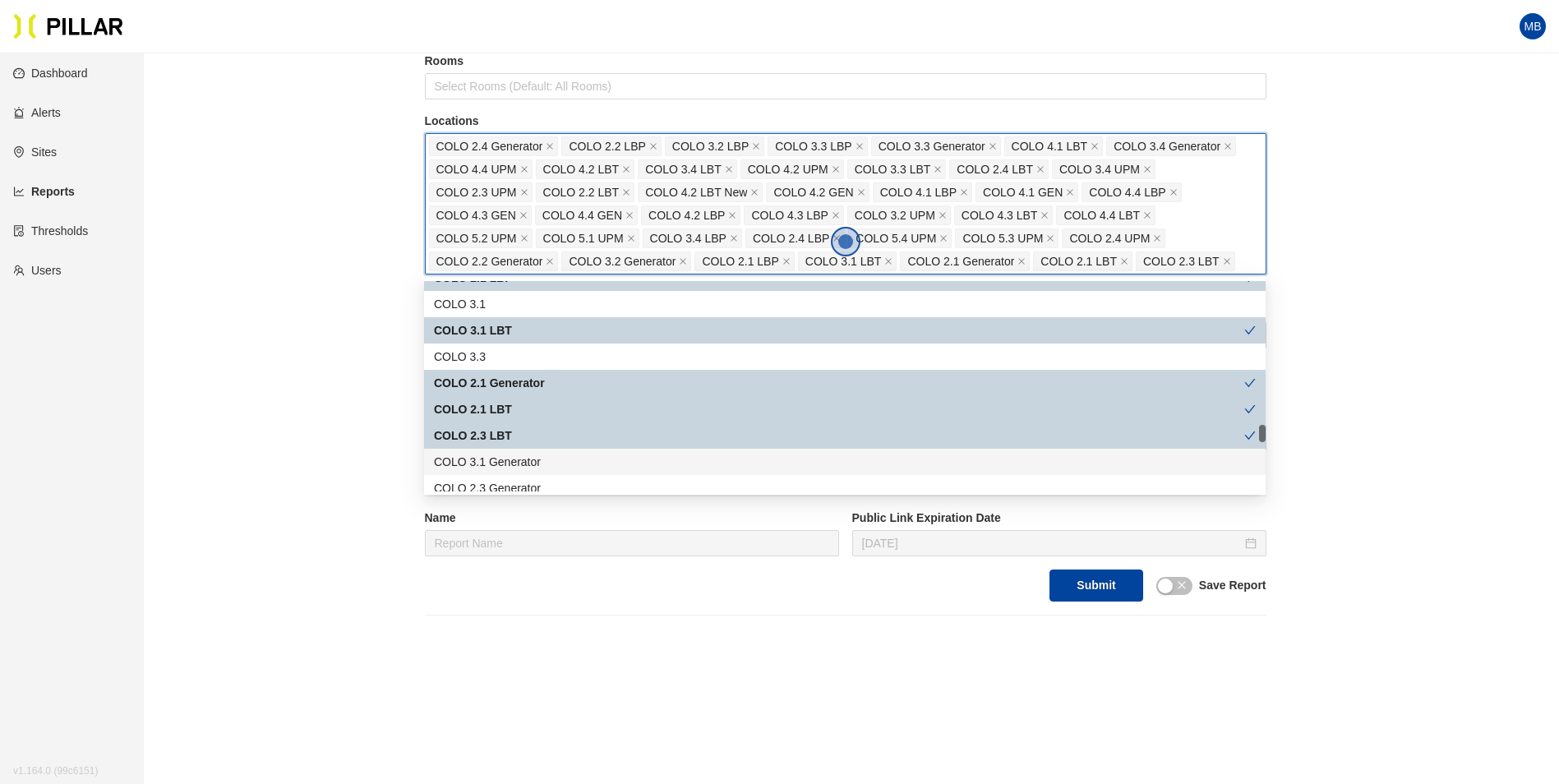
click at [526, 462] on div "COLO 3.1 Generator" at bounding box center [845, 462] width 822 height 18
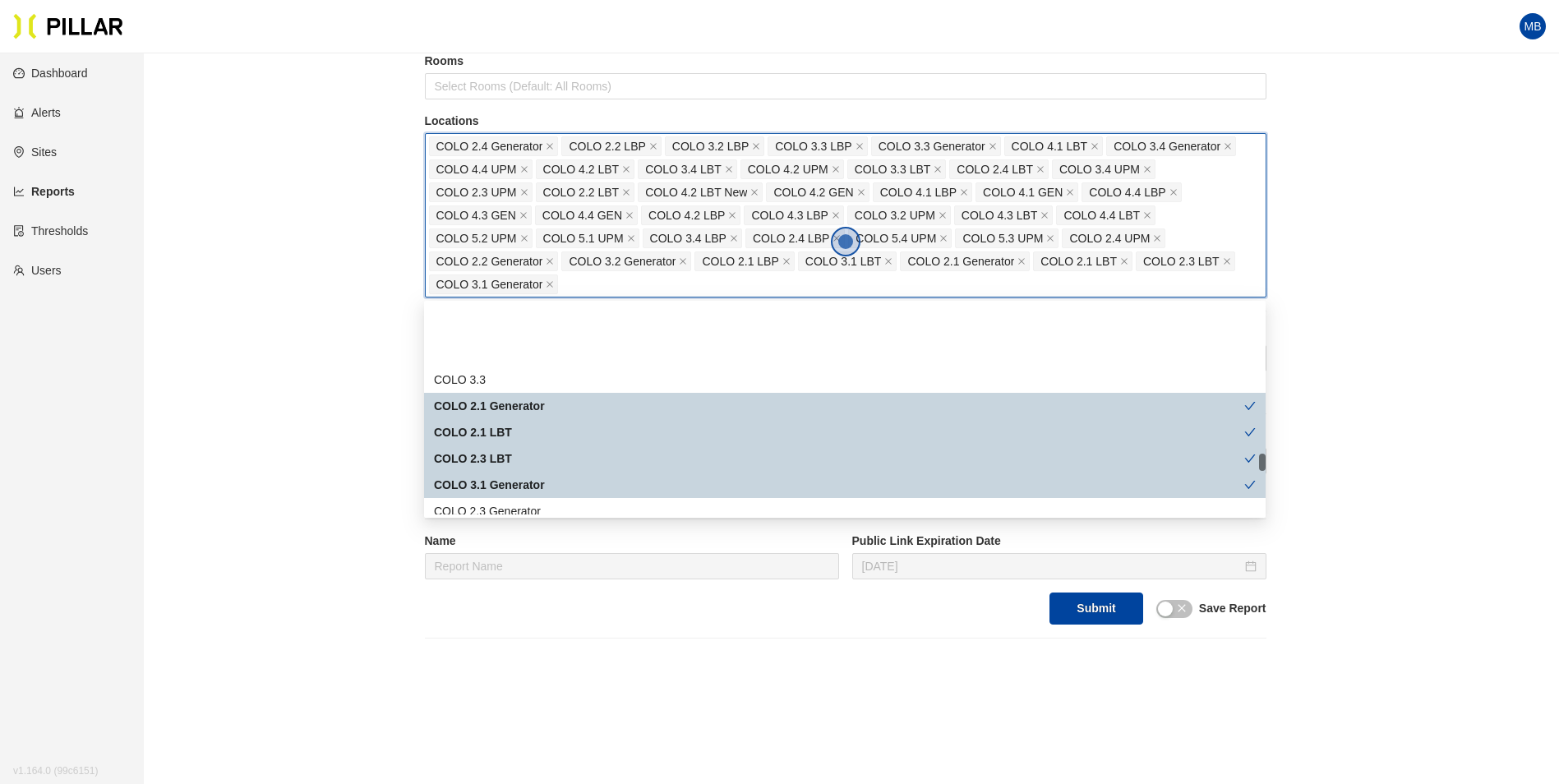
scroll to position [1808, 0]
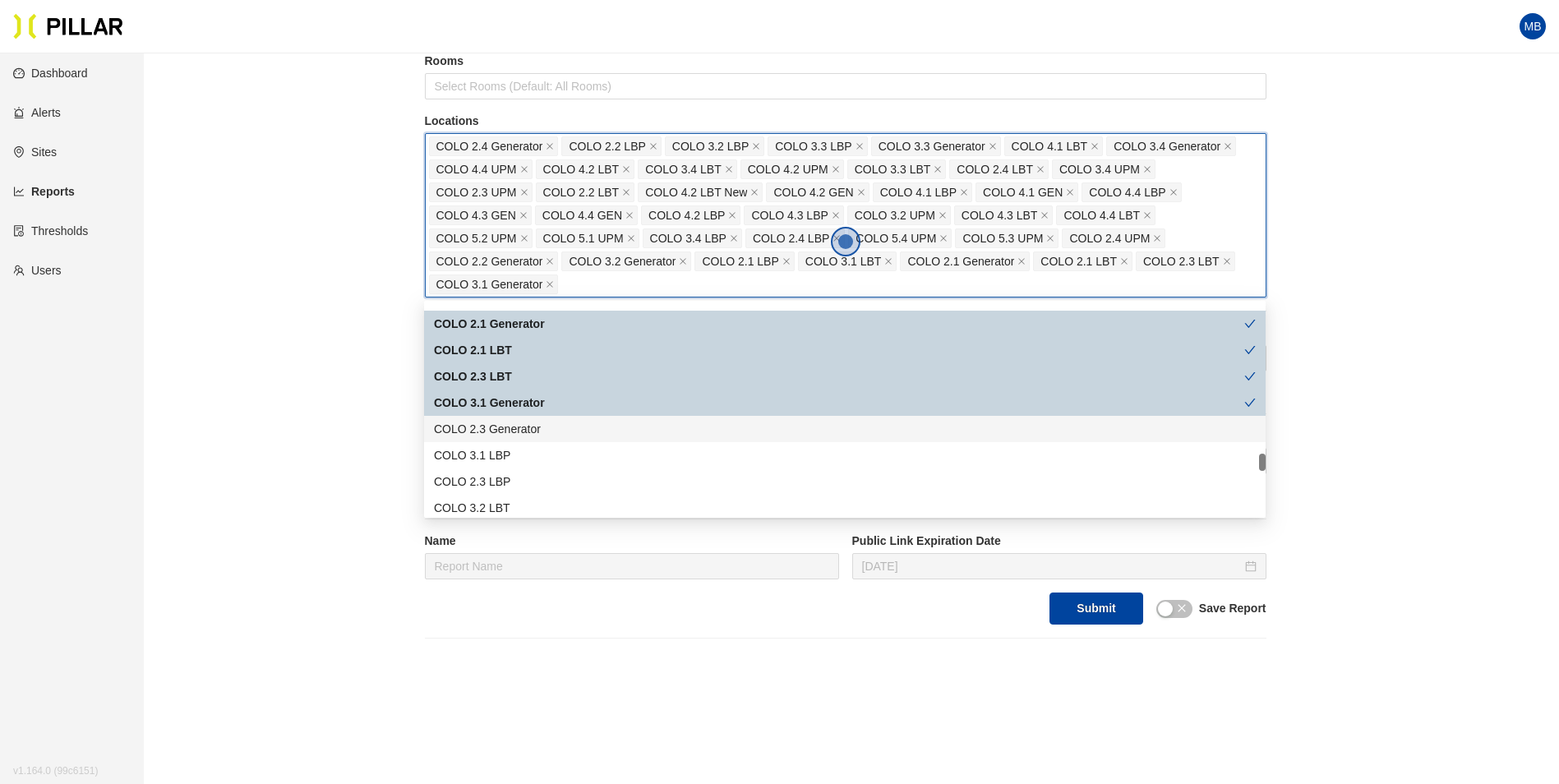
click at [553, 421] on div "COLO 2.3 Generator" at bounding box center [845, 429] width 822 height 18
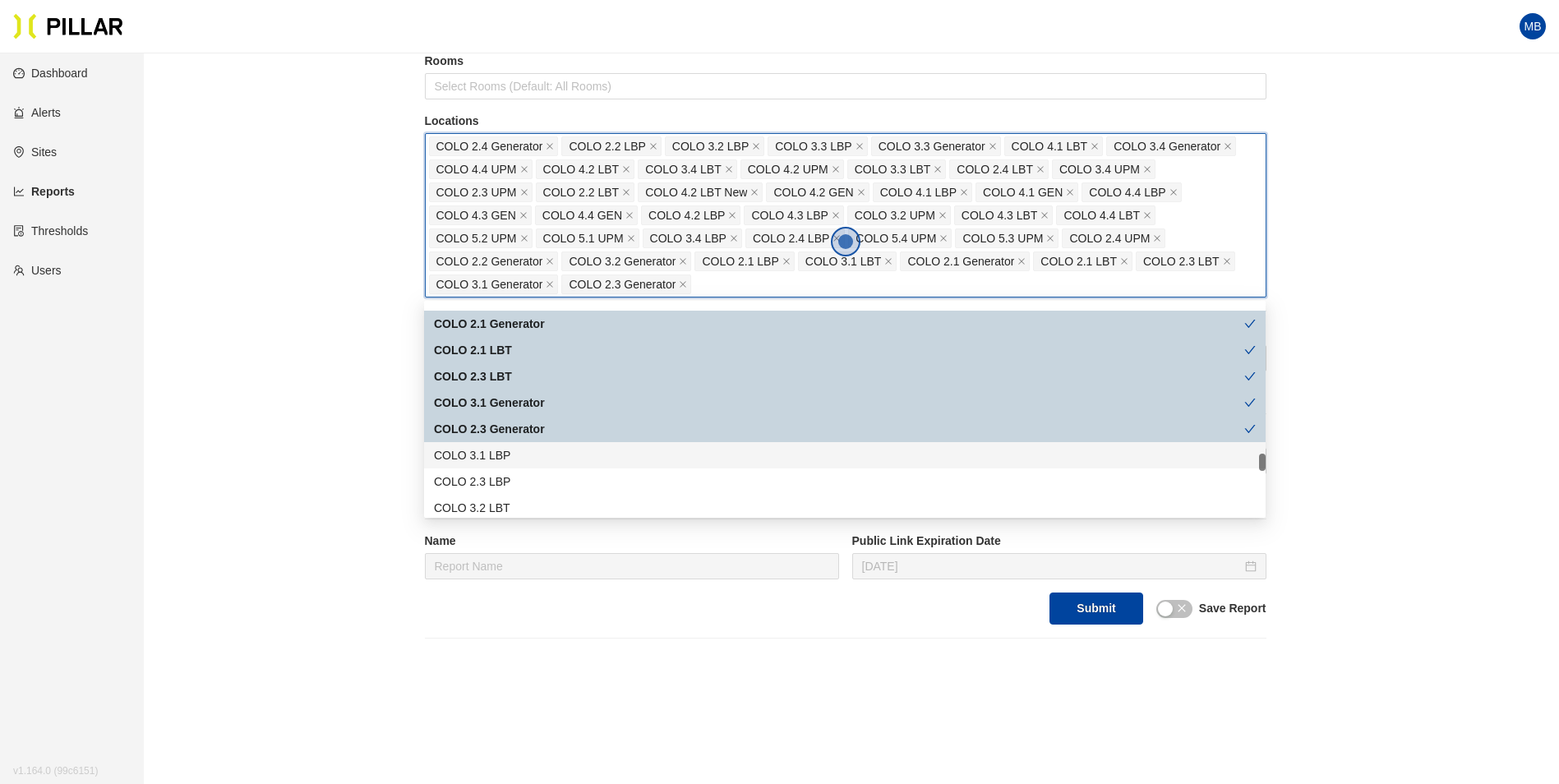
click at [552, 451] on div "COLO 3.1 LBP" at bounding box center [845, 456] width 822 height 18
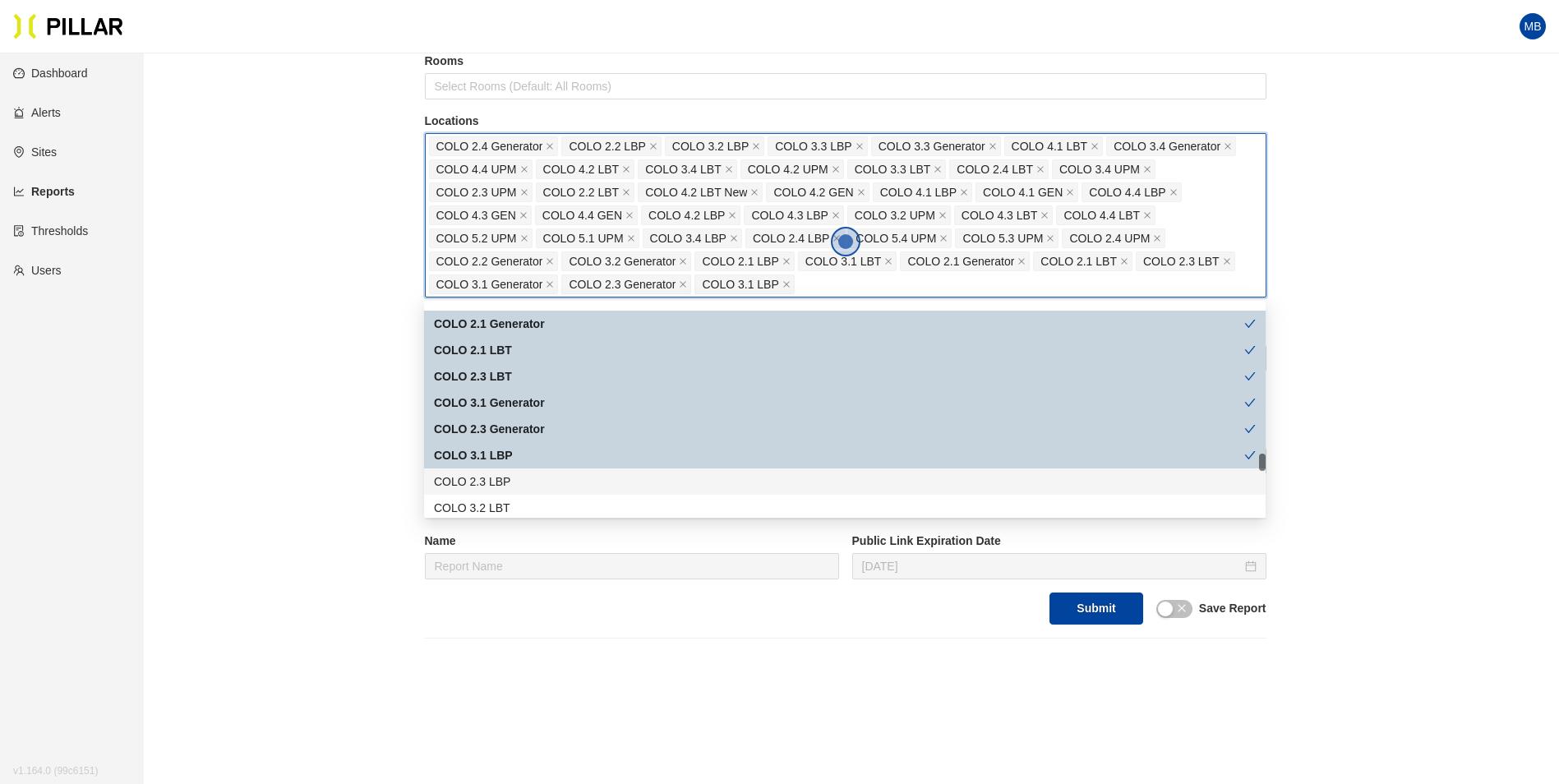
click at [542, 481] on div "COLO 2.3 LBP" at bounding box center [845, 482] width 822 height 18
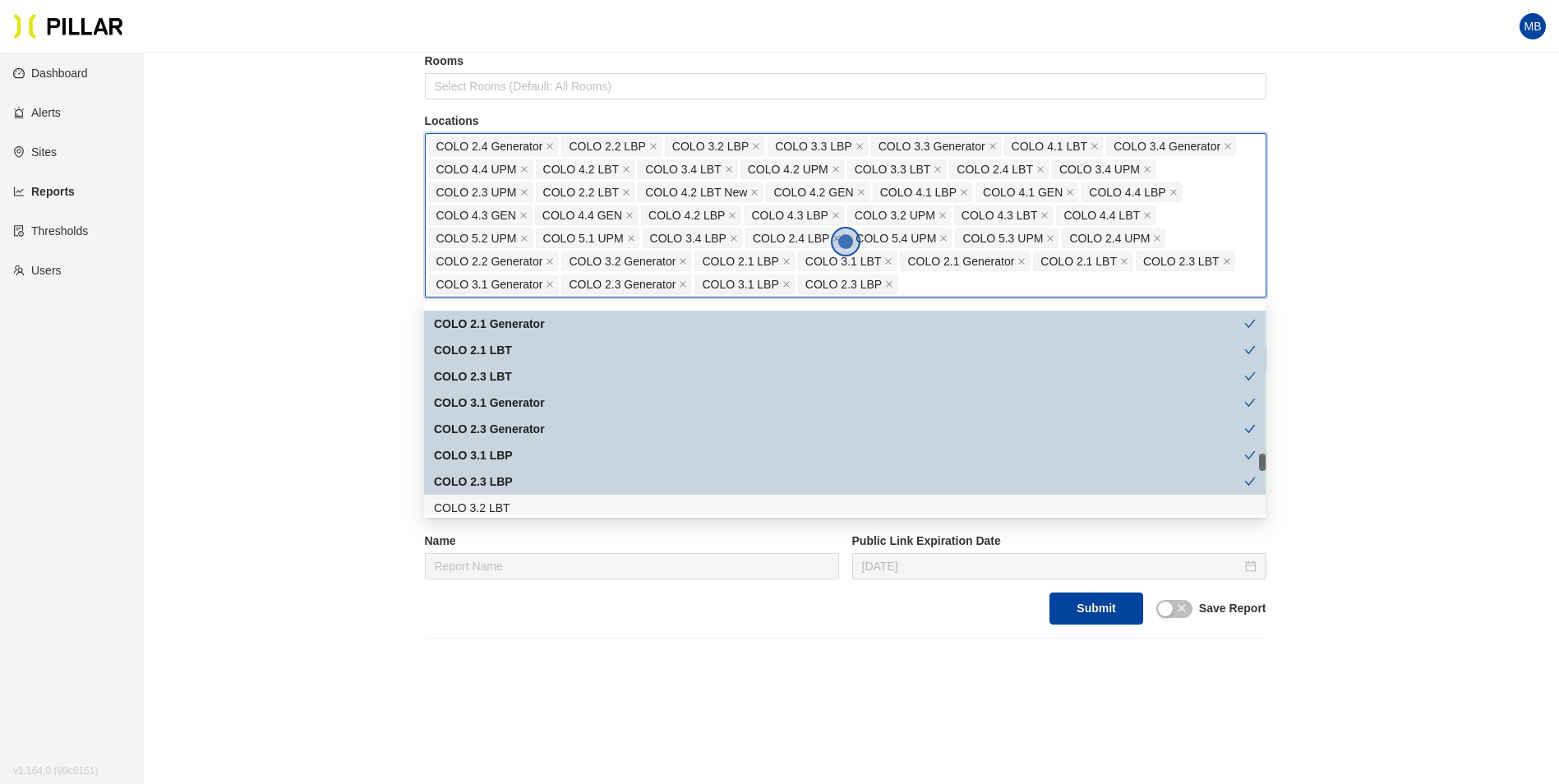
drag, startPoint x: 535, startPoint y: 496, endPoint x: 540, endPoint y: 487, distance: 10.3
click at [535, 497] on div "COLO 3.2 LBT" at bounding box center [844, 507] width 841 height 26
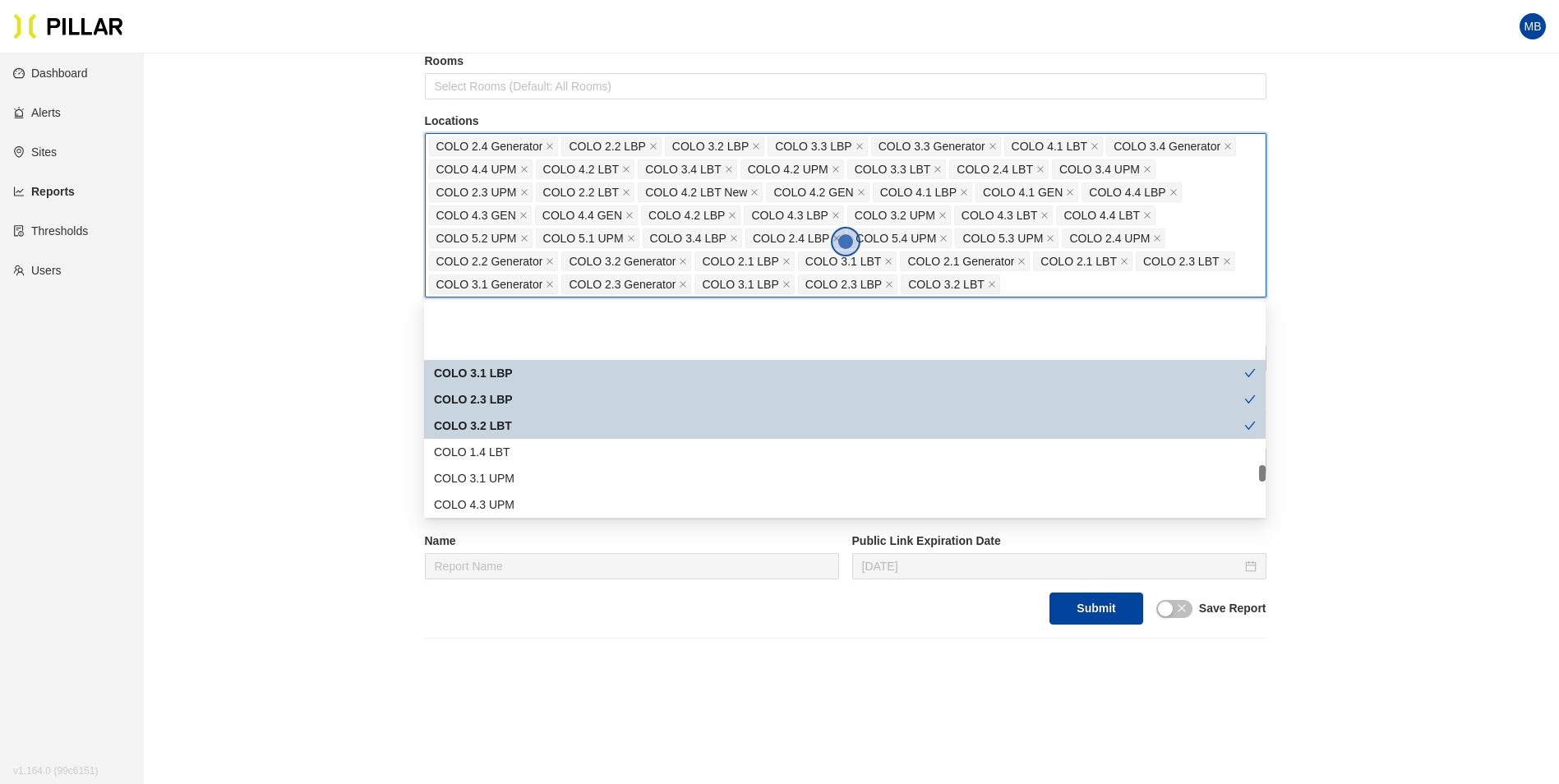
scroll to position [1972, 0]
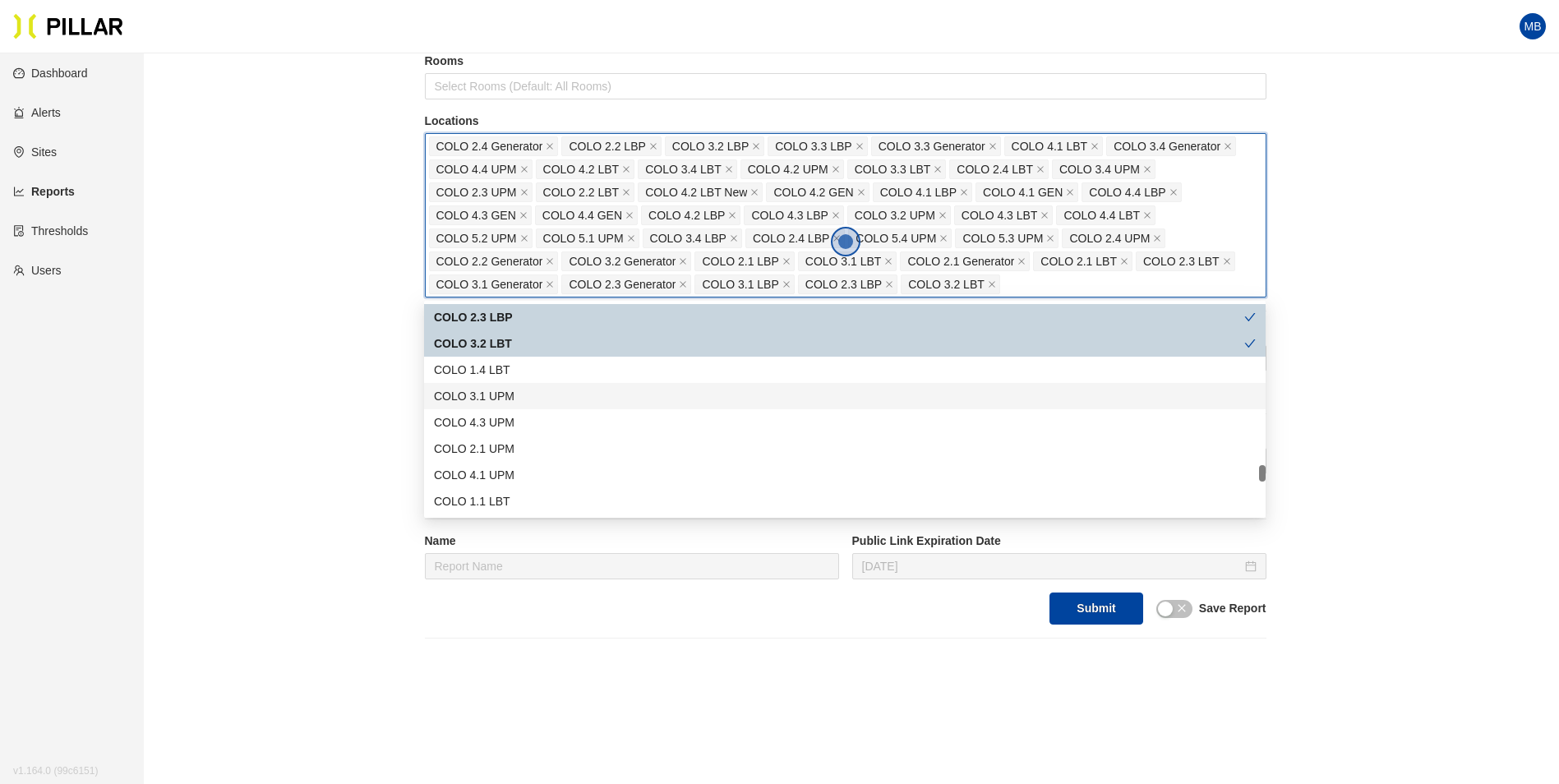
click at [539, 396] on div "COLO 3.1 UPM" at bounding box center [845, 397] width 822 height 18
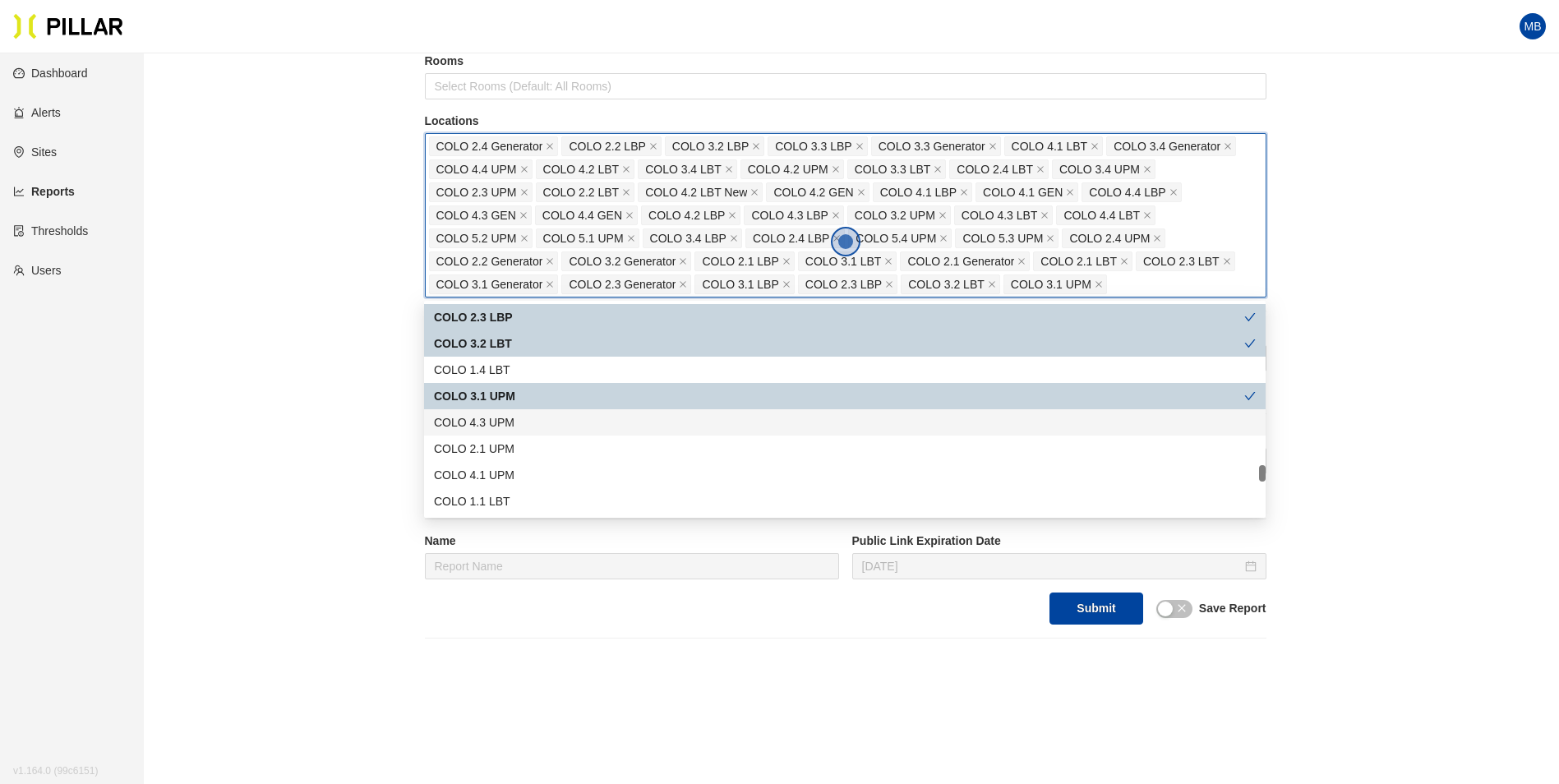
click at [529, 418] on div "COLO 4.3 UPM" at bounding box center [845, 422] width 822 height 18
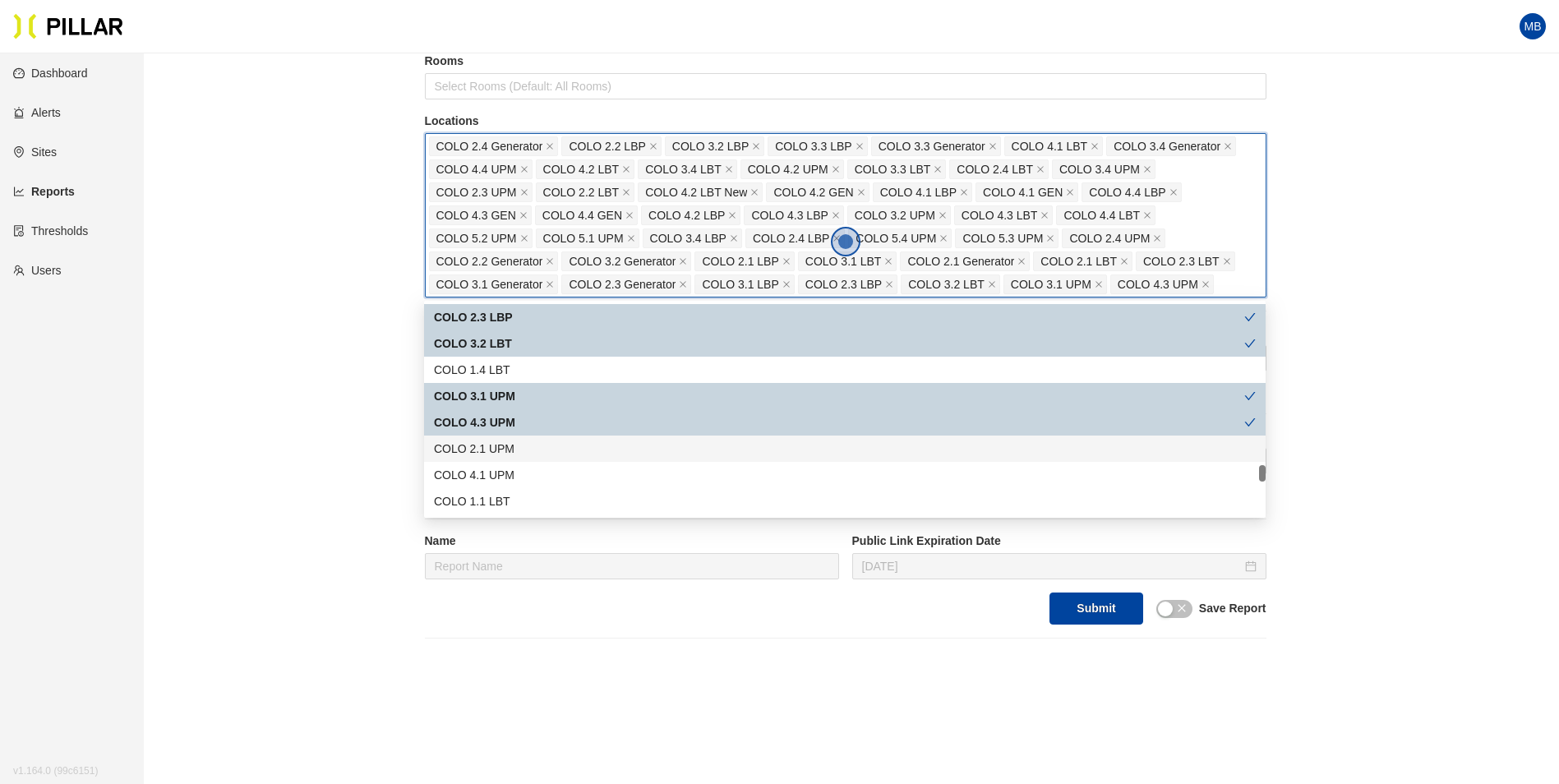
click at [529, 438] on div "COLO 2.1 UPM" at bounding box center [844, 448] width 841 height 26
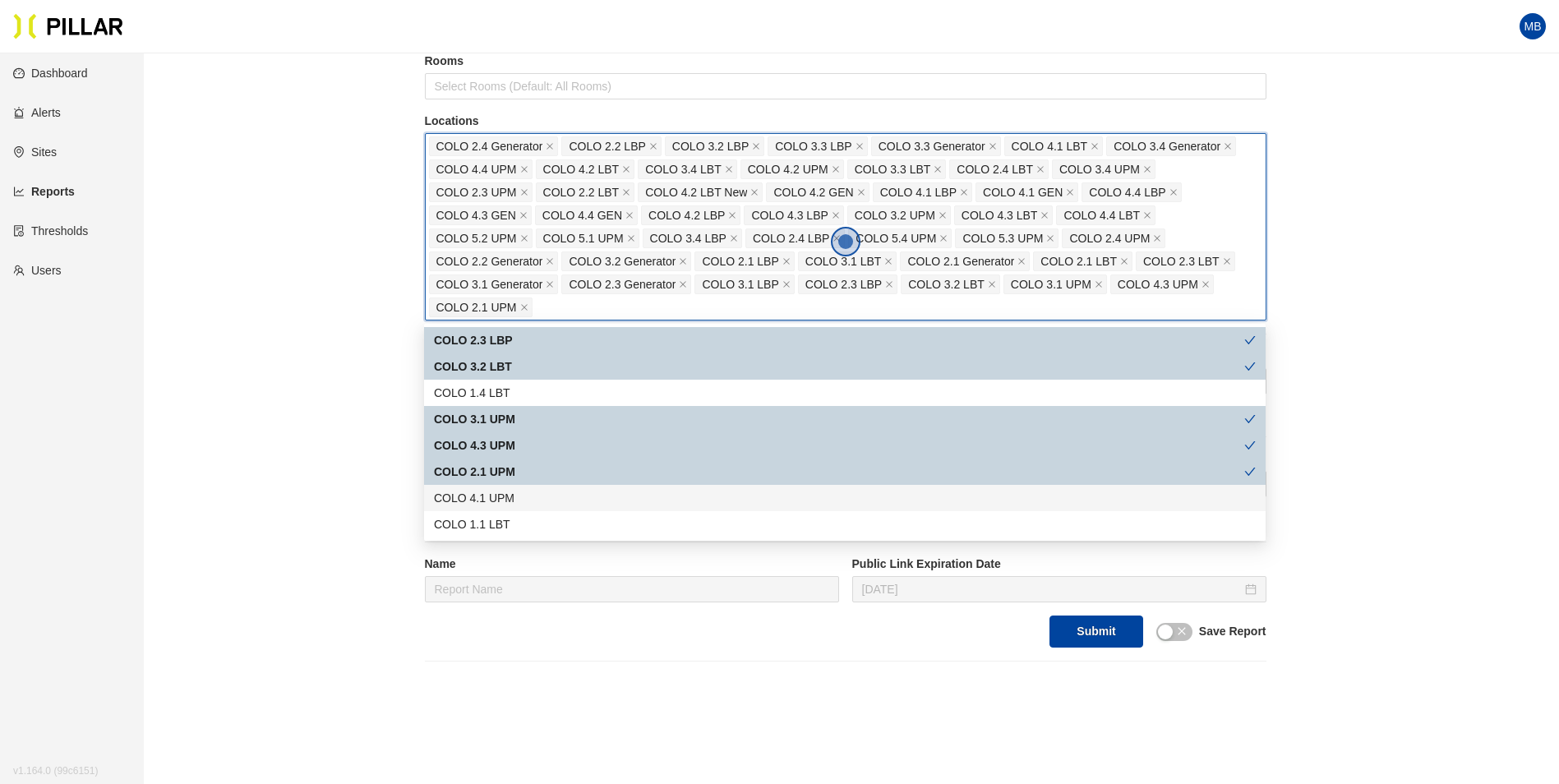
click at [527, 490] on div "COLO 4.1 UPM" at bounding box center [845, 498] width 822 height 18
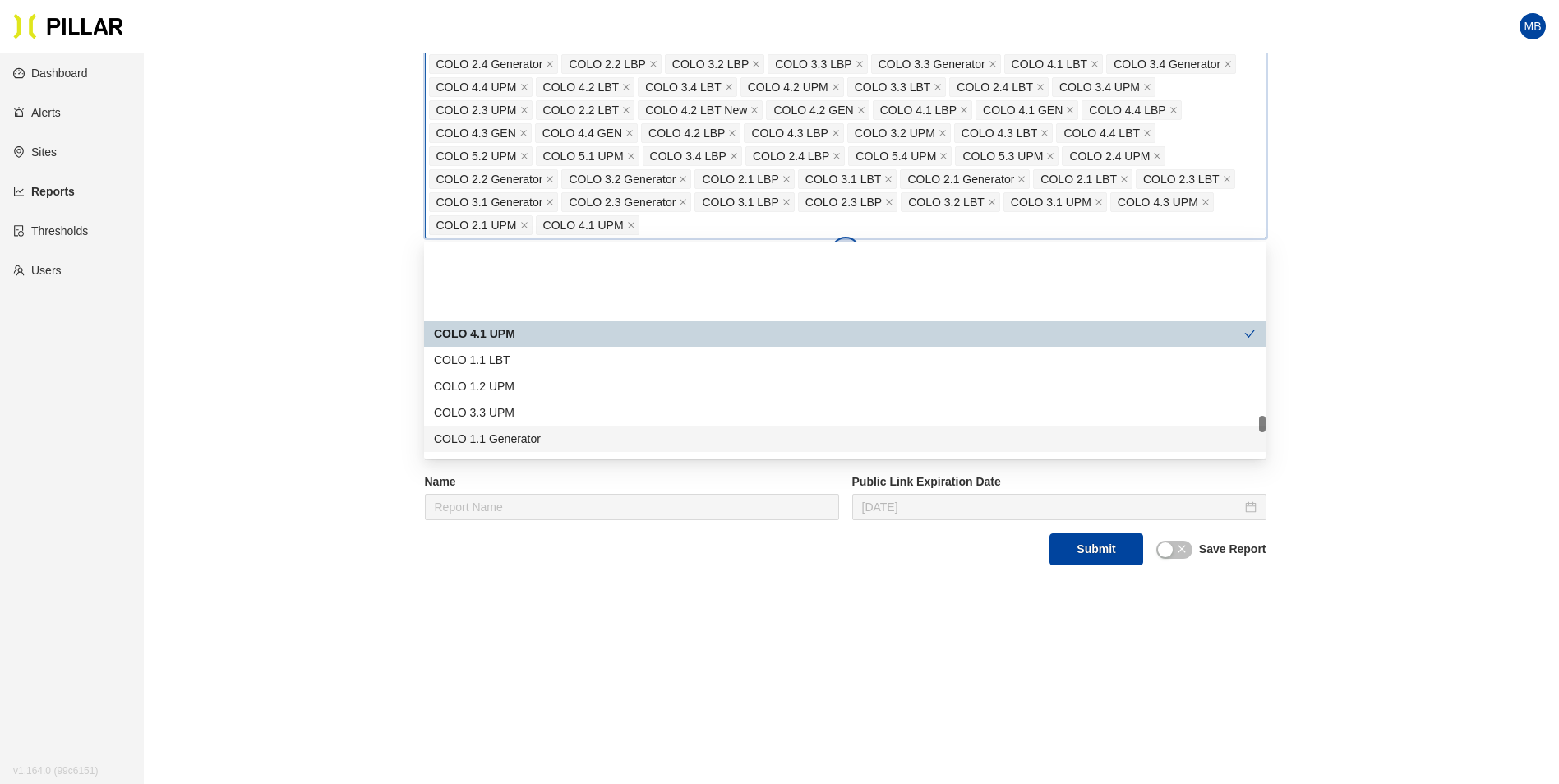
scroll to position [2136, 0]
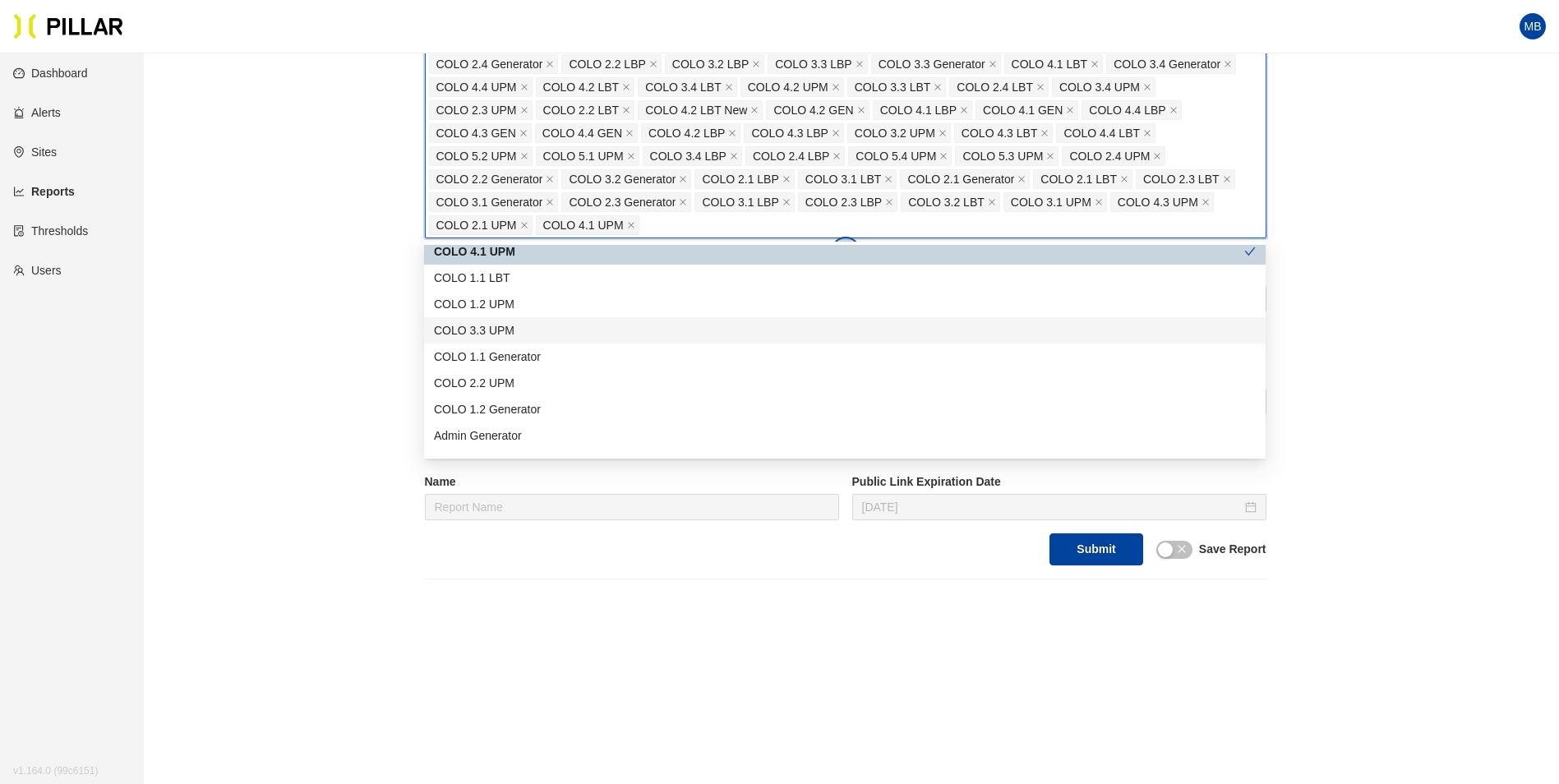
click at [563, 338] on div "COLO 3.3 UPM" at bounding box center [845, 330] width 822 height 18
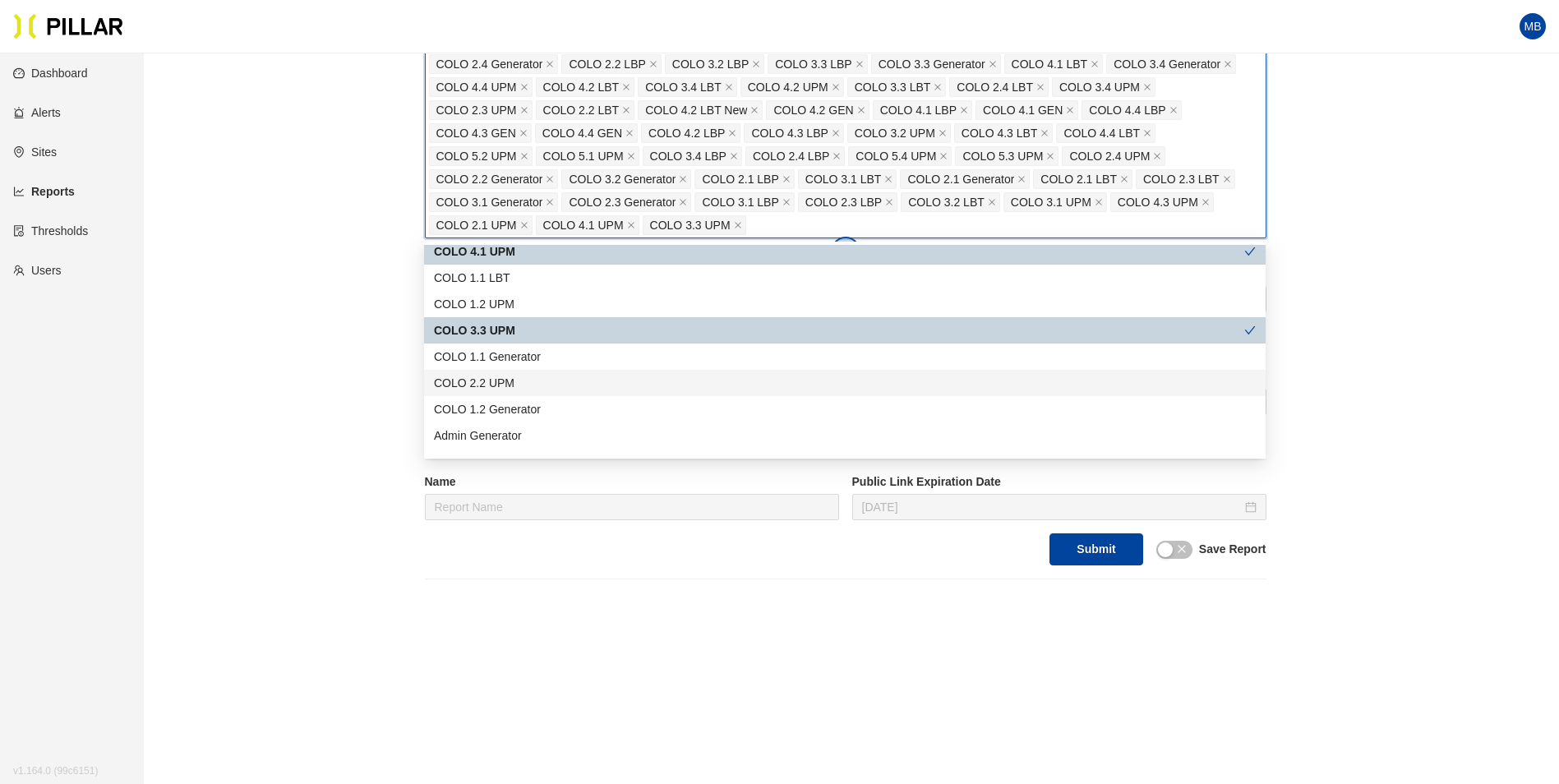
click at [562, 375] on div "COLO 2.2 UPM" at bounding box center [845, 383] width 822 height 18
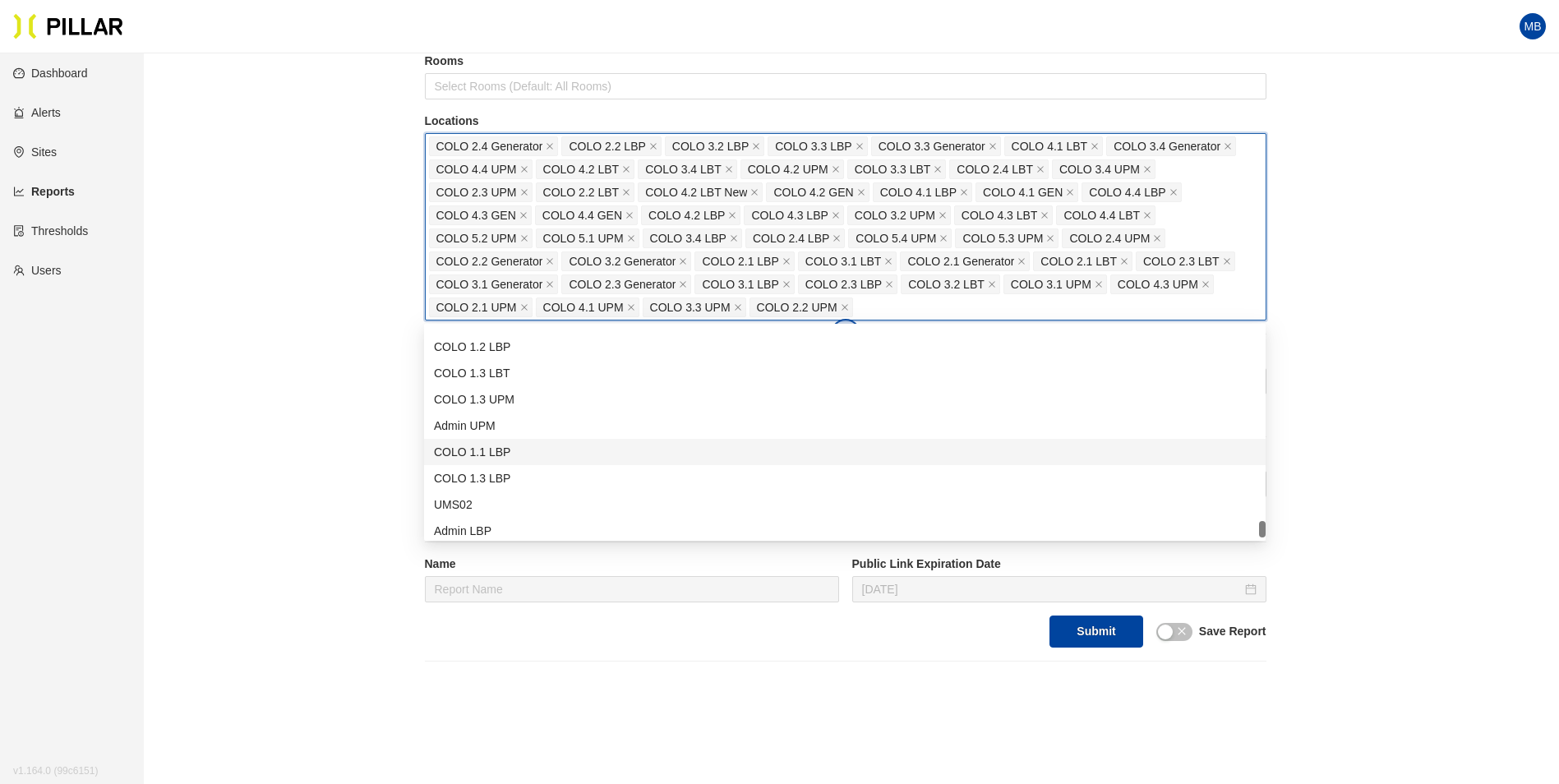
scroll to position [2498, 0]
click at [536, 475] on div "UMS02" at bounding box center [845, 472] width 822 height 18
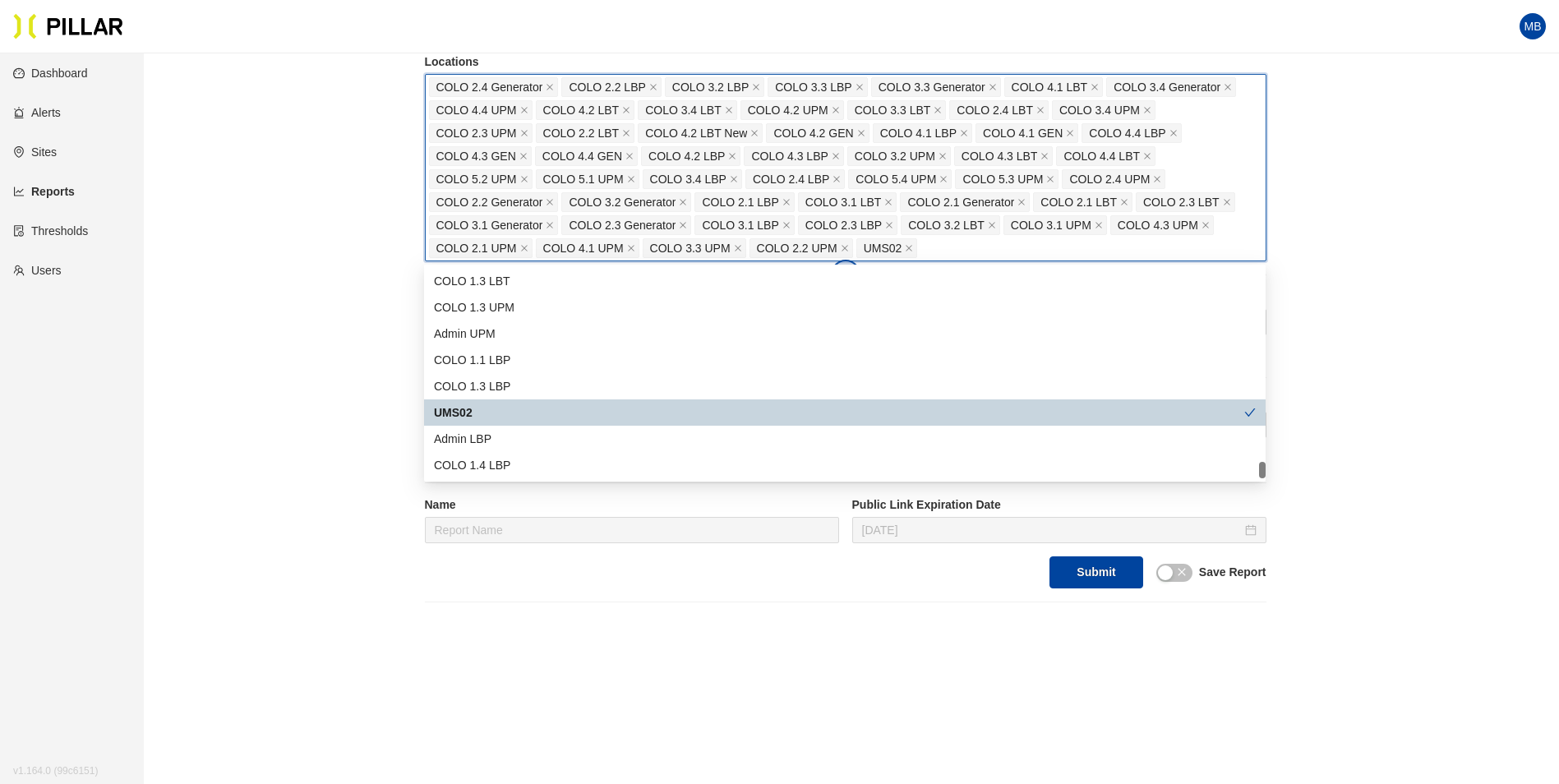
scroll to position [328, 0]
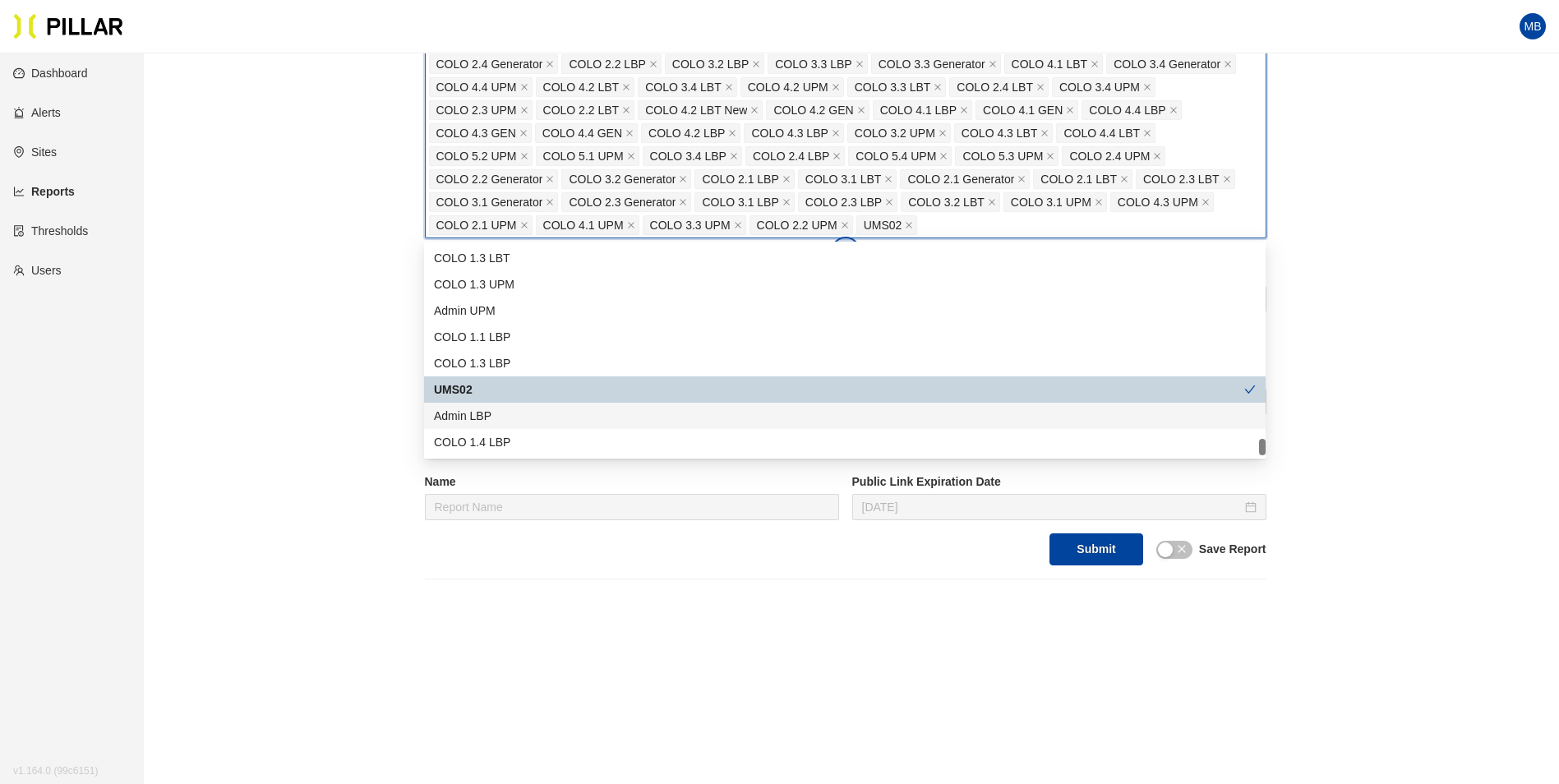
click at [366, 374] on div "Reports / Generate Historical Report / Site Weitz Company_DSM 16 Buildings Sele…" at bounding box center [845, 158] width 1322 height 841
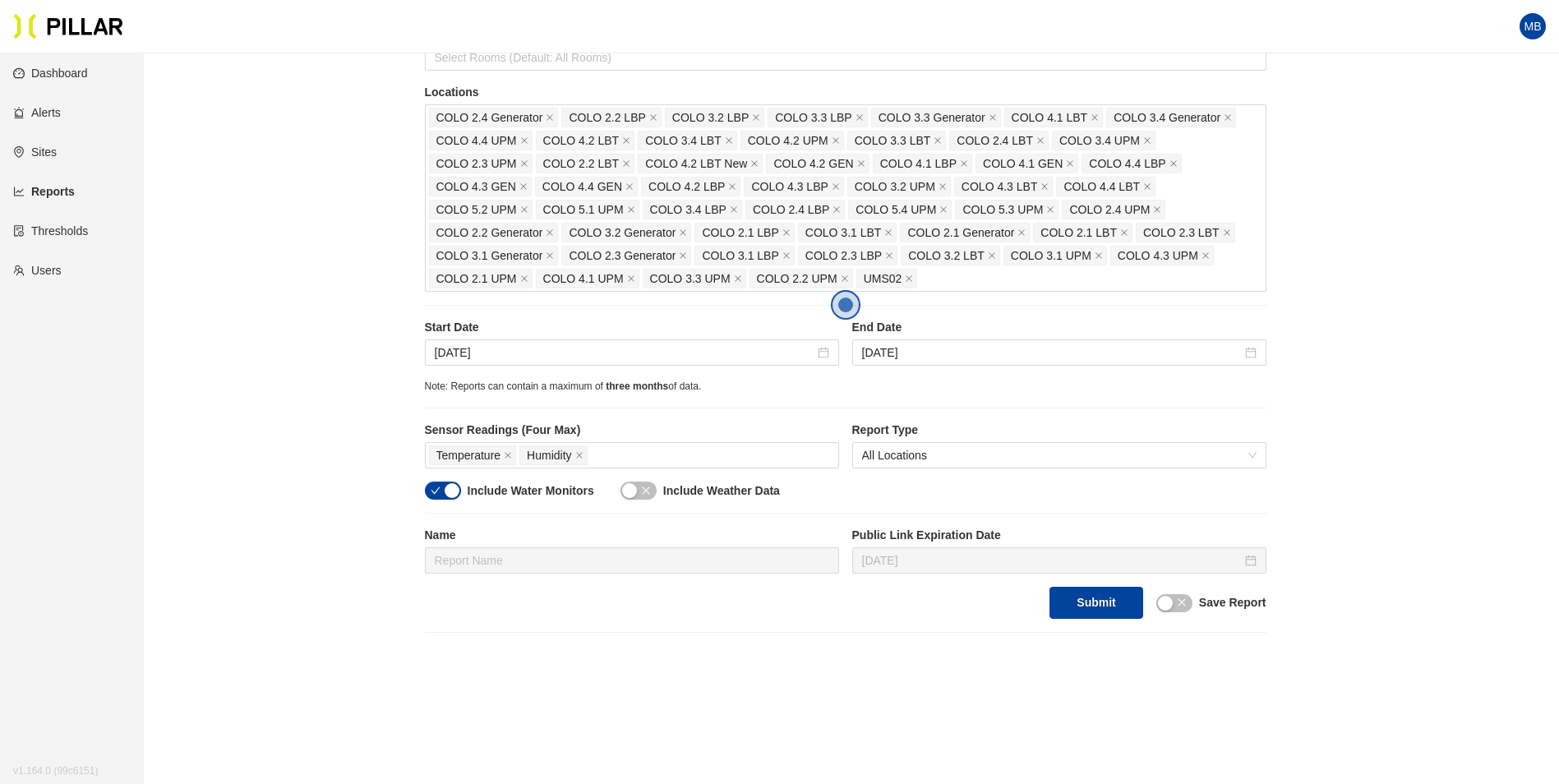
scroll to position [247, 0]
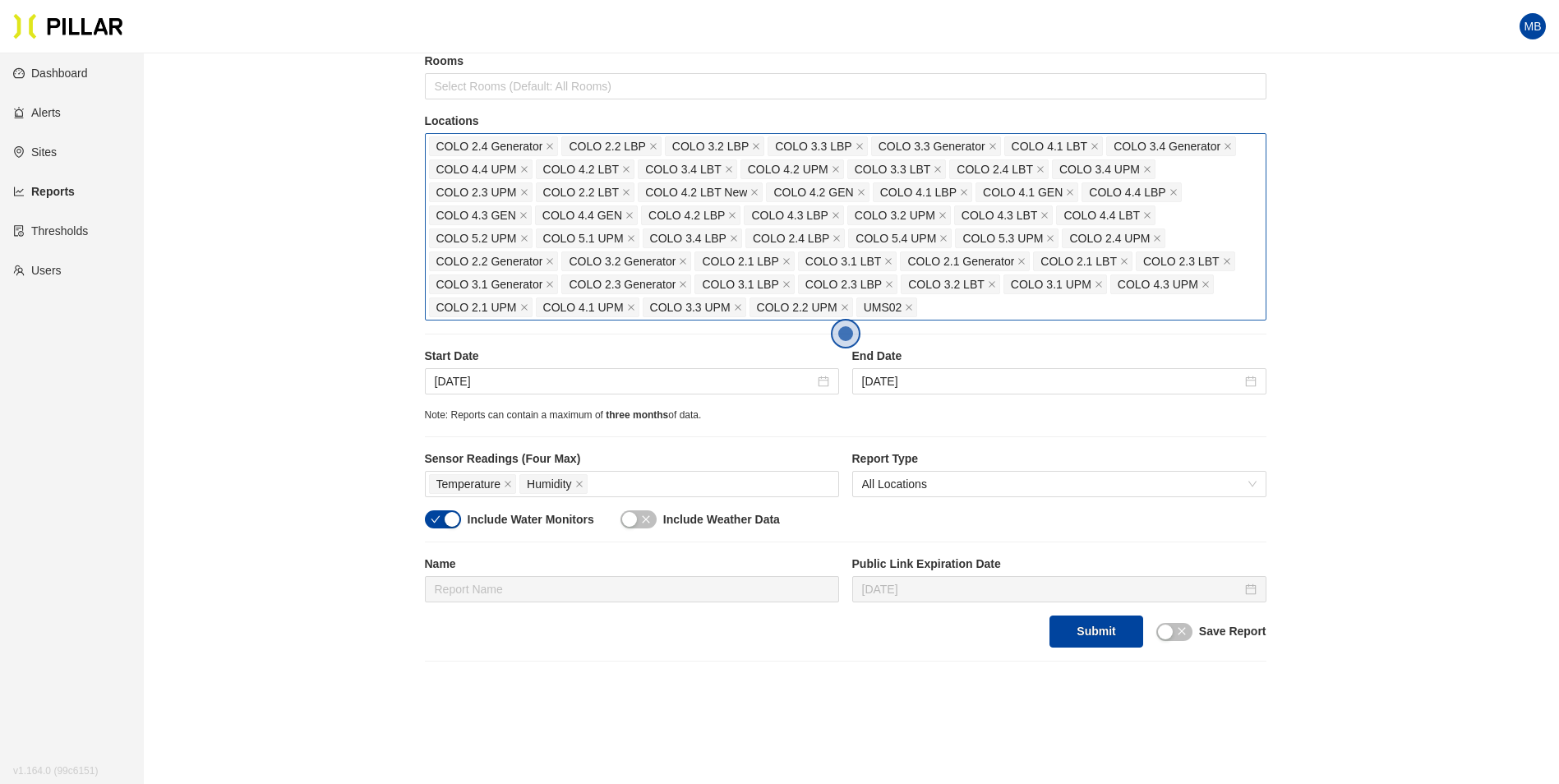
click at [973, 309] on div "COLO 2.4 Generator COLO 2.2 LBP COLO 3.2 LBP COLO 3.3 LBP COLO 3.3 Generator CO…" at bounding box center [846, 227] width 833 height 184
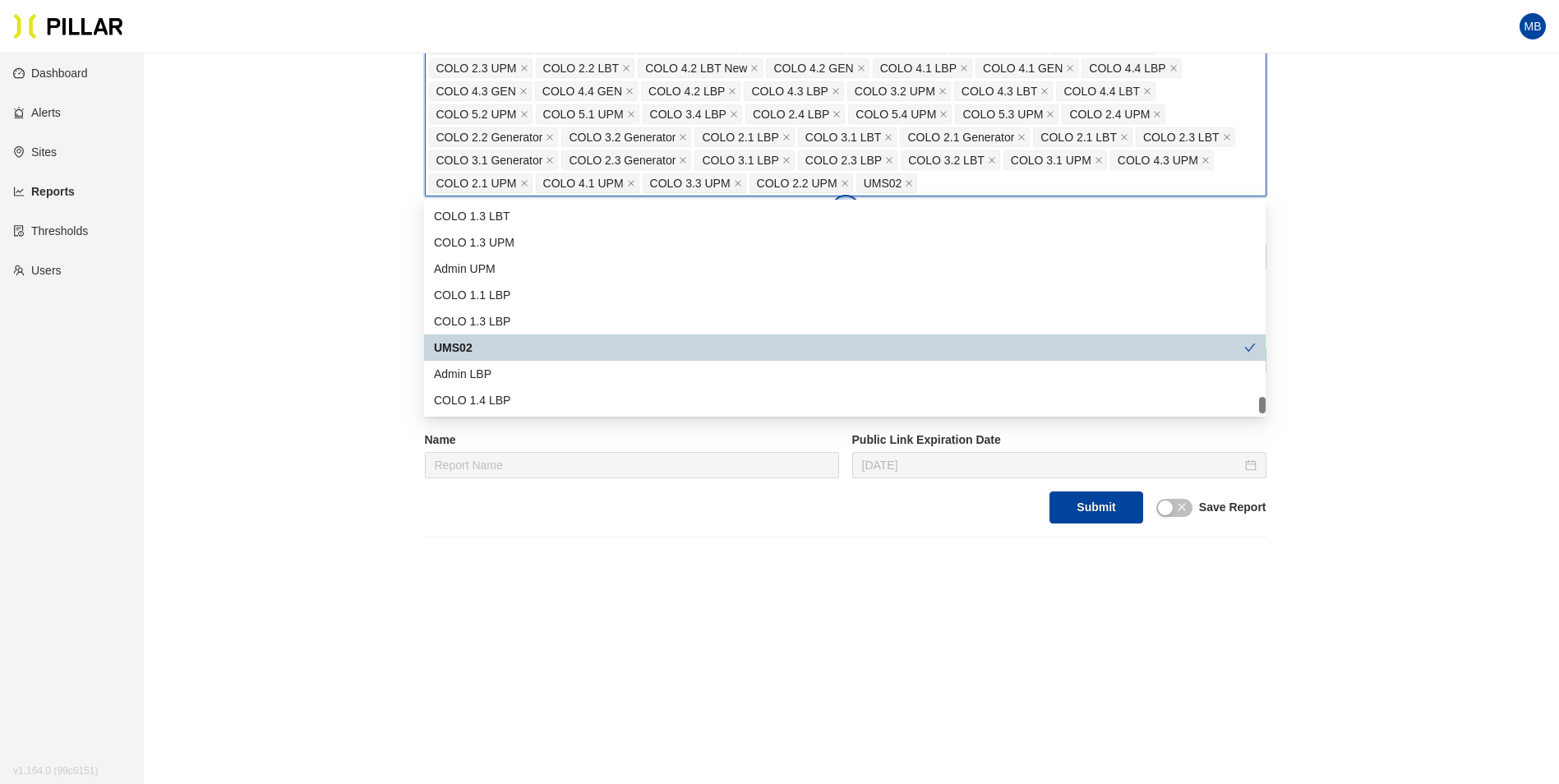
scroll to position [387, 0]
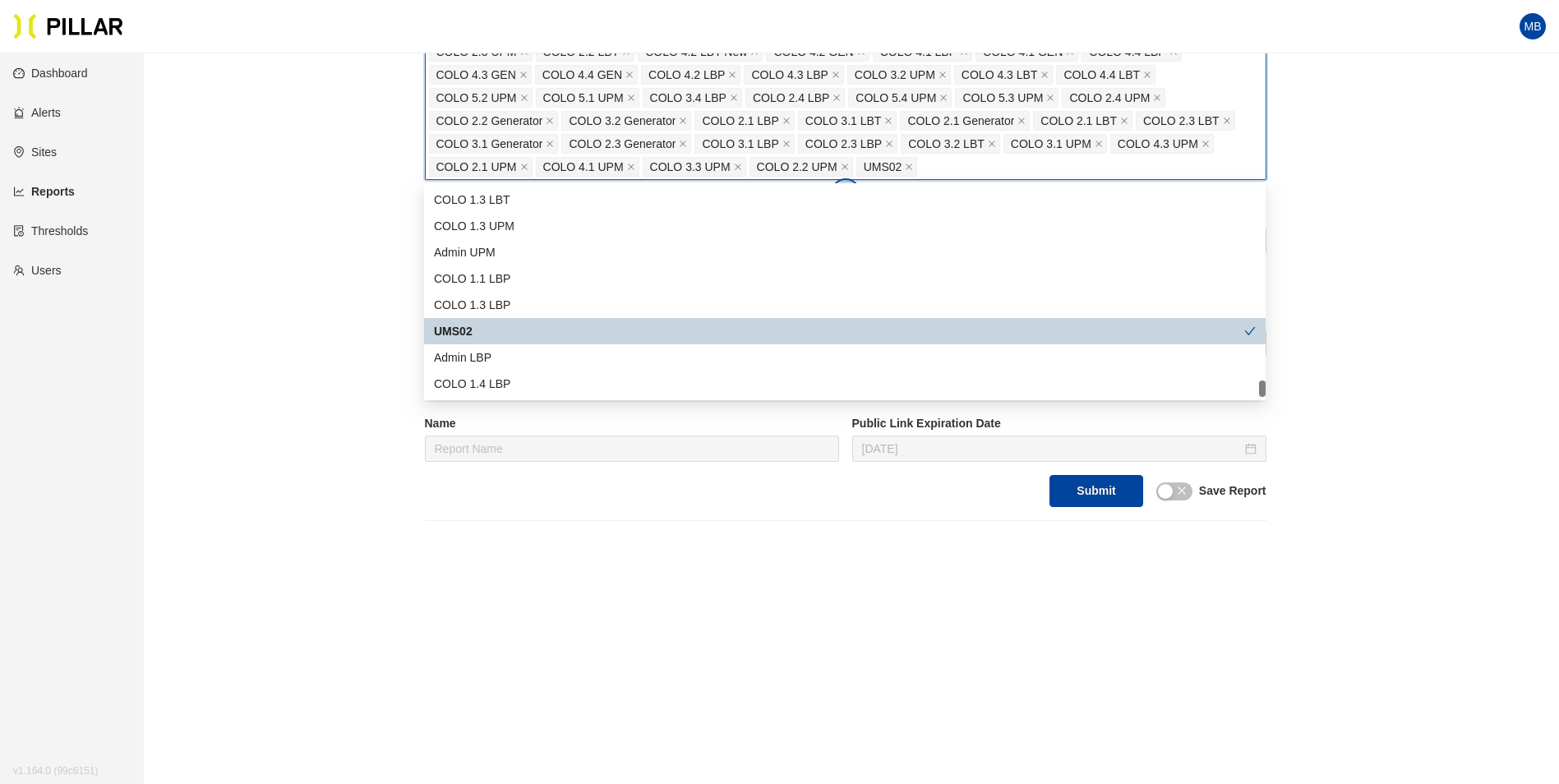
click at [230, 338] on div "Reports / Generate Historical Report / Site Weitz Company_DSM 16 Buildings Sele…" at bounding box center [845, 100] width 1322 height 841
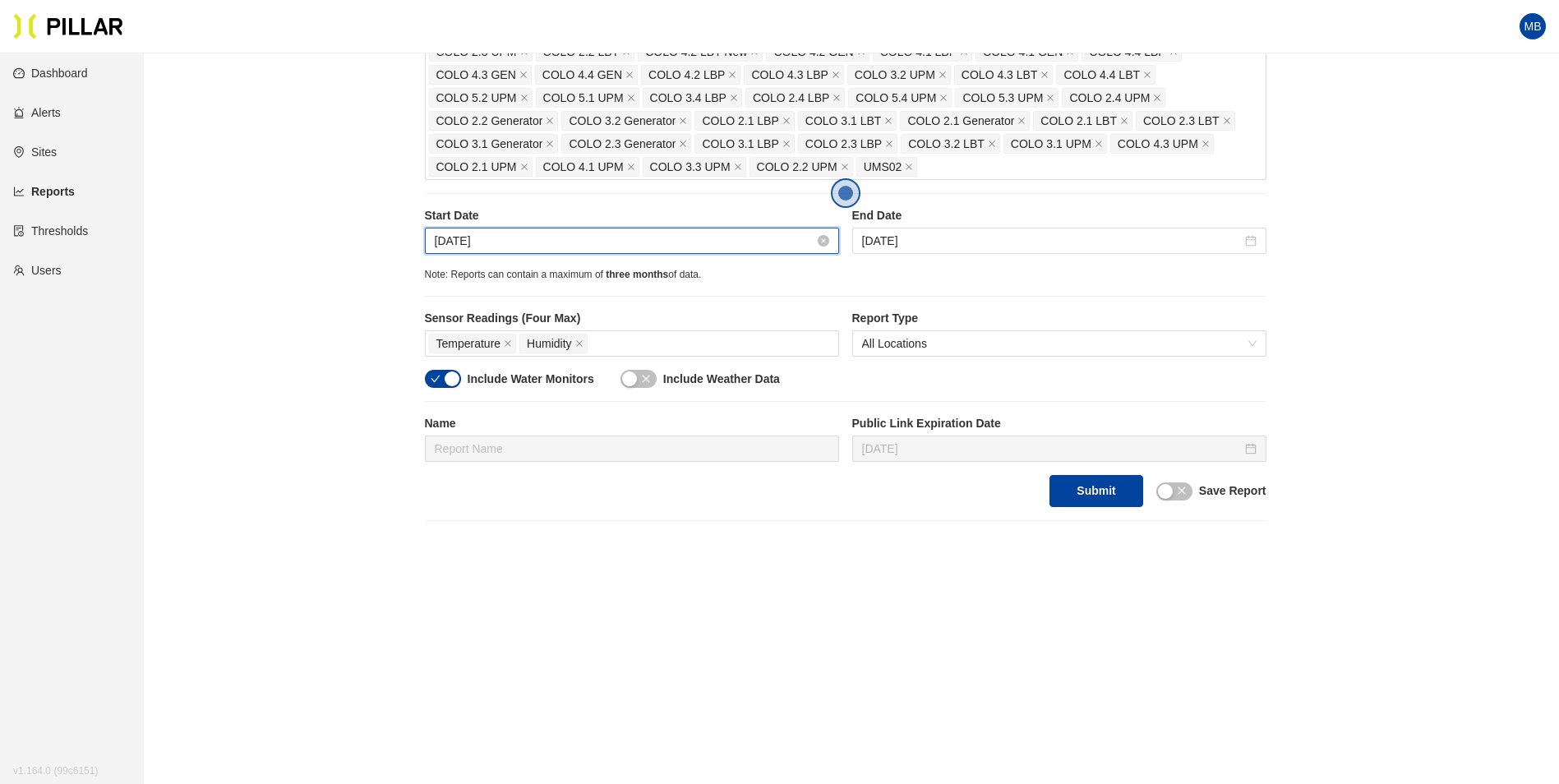
click at [508, 240] on input "[DATE]" at bounding box center [624, 240] width 379 height 18
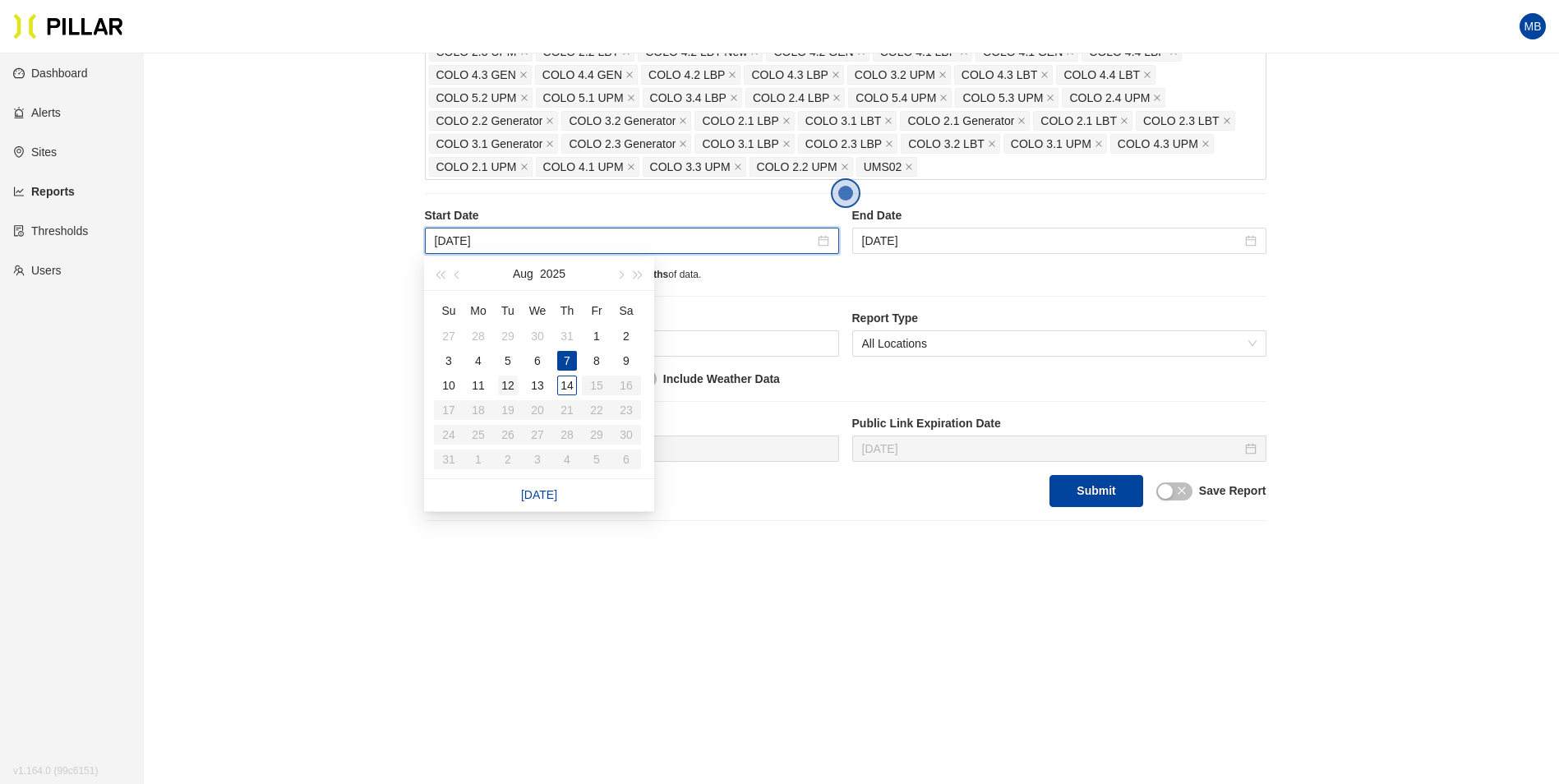
type input "[DATE]"
click at [508, 384] on div "12" at bounding box center [508, 386] width 20 height 20
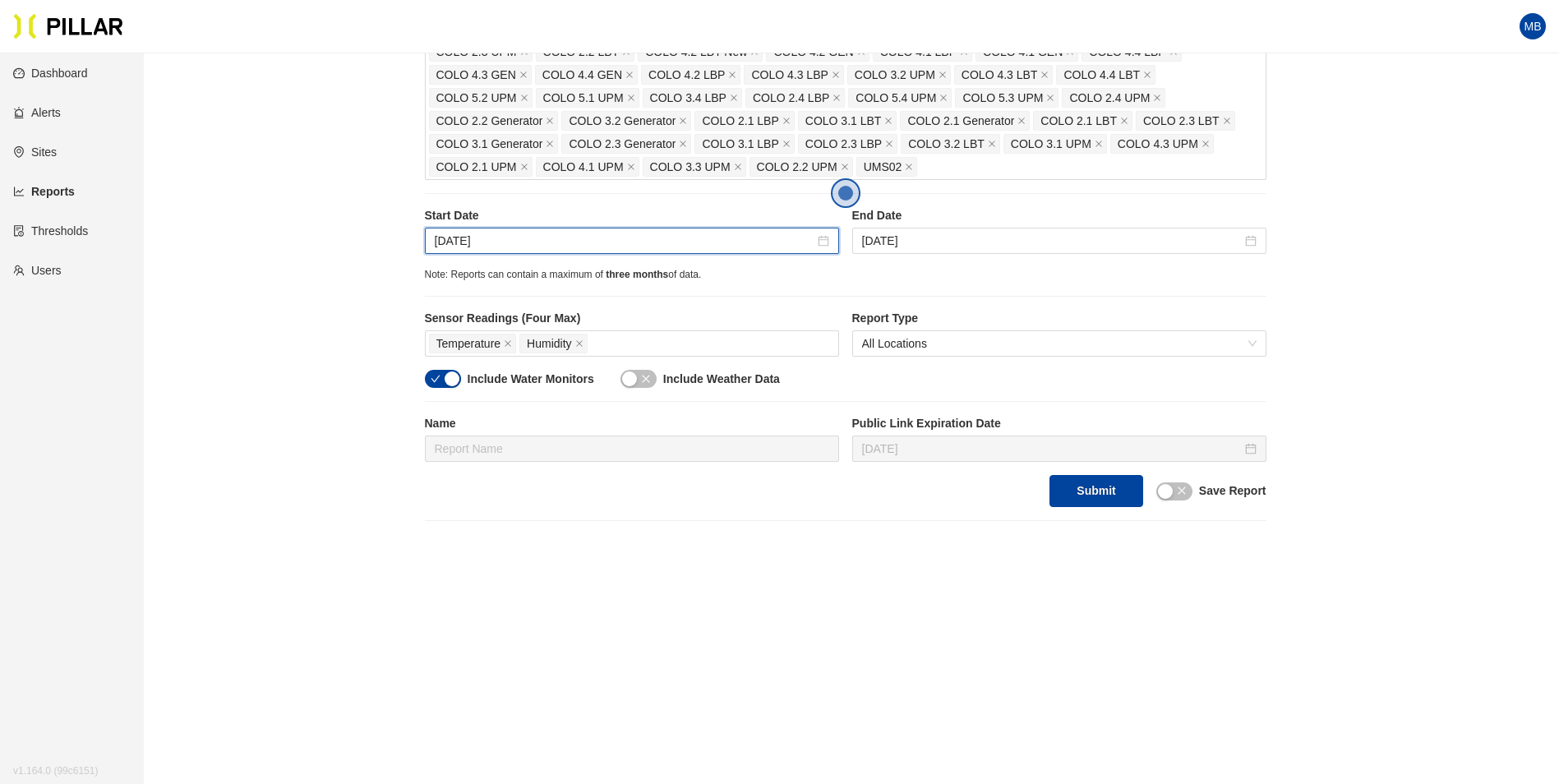
click at [726, 541] on main "Reports / Generate Historical Report / Site Weitz Company_DSM 16 Buildings Sele…" at bounding box center [780, 225] width 1559 height 1118
click at [460, 380] on button "button" at bounding box center [443, 378] width 36 height 18
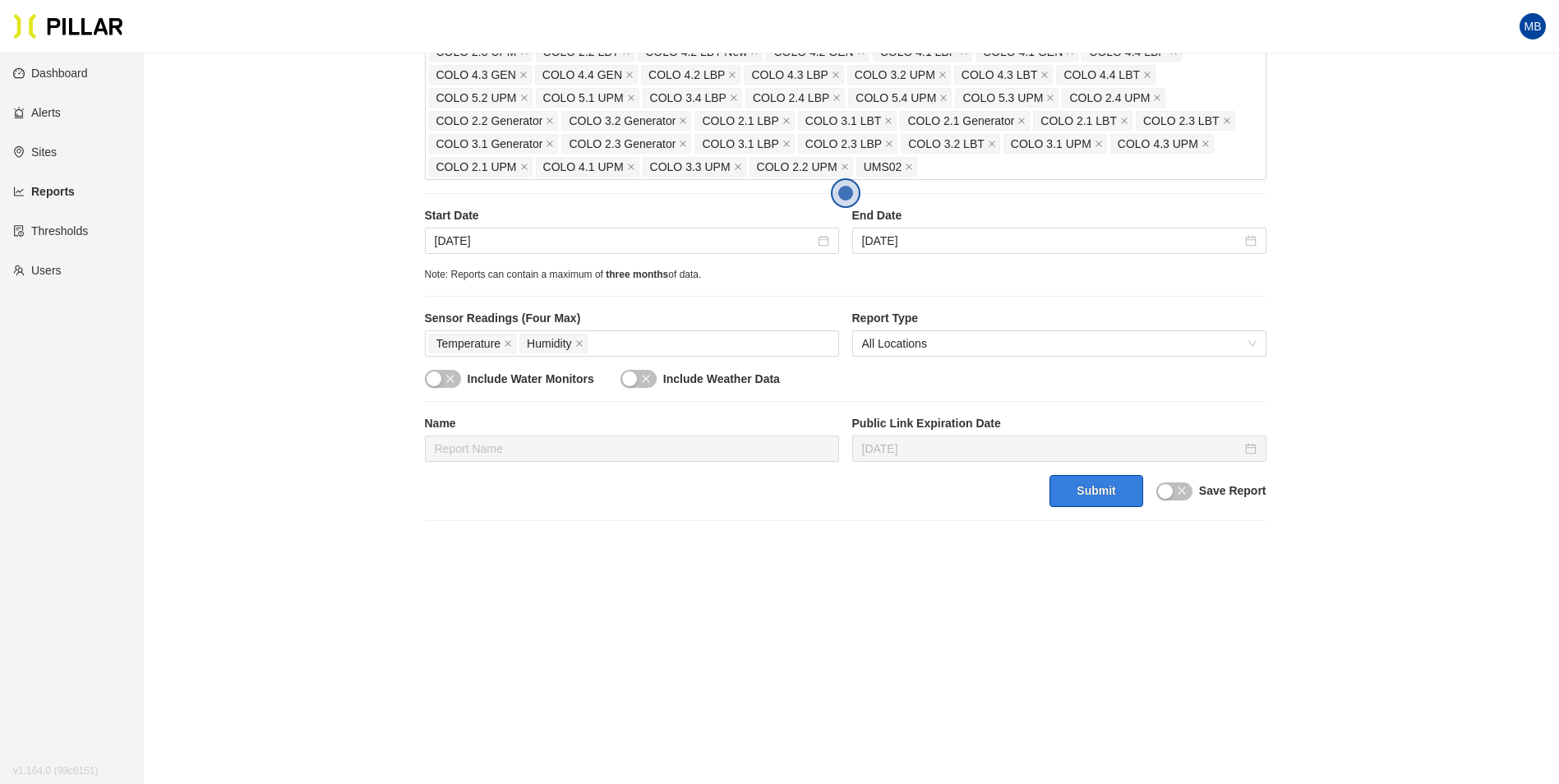
click at [1092, 502] on button "Submit" at bounding box center [1095, 490] width 93 height 32
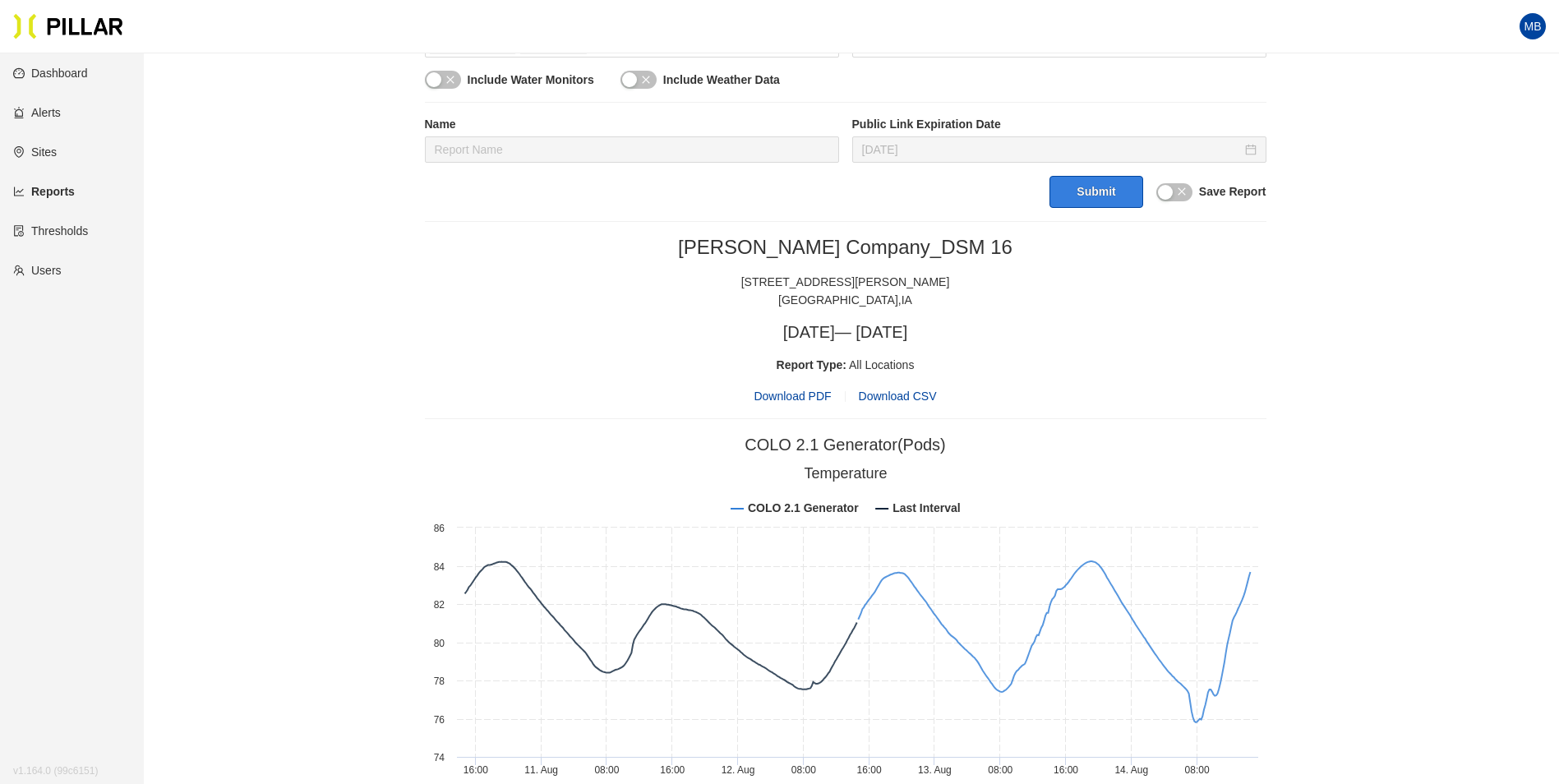
scroll to position [716, 0]
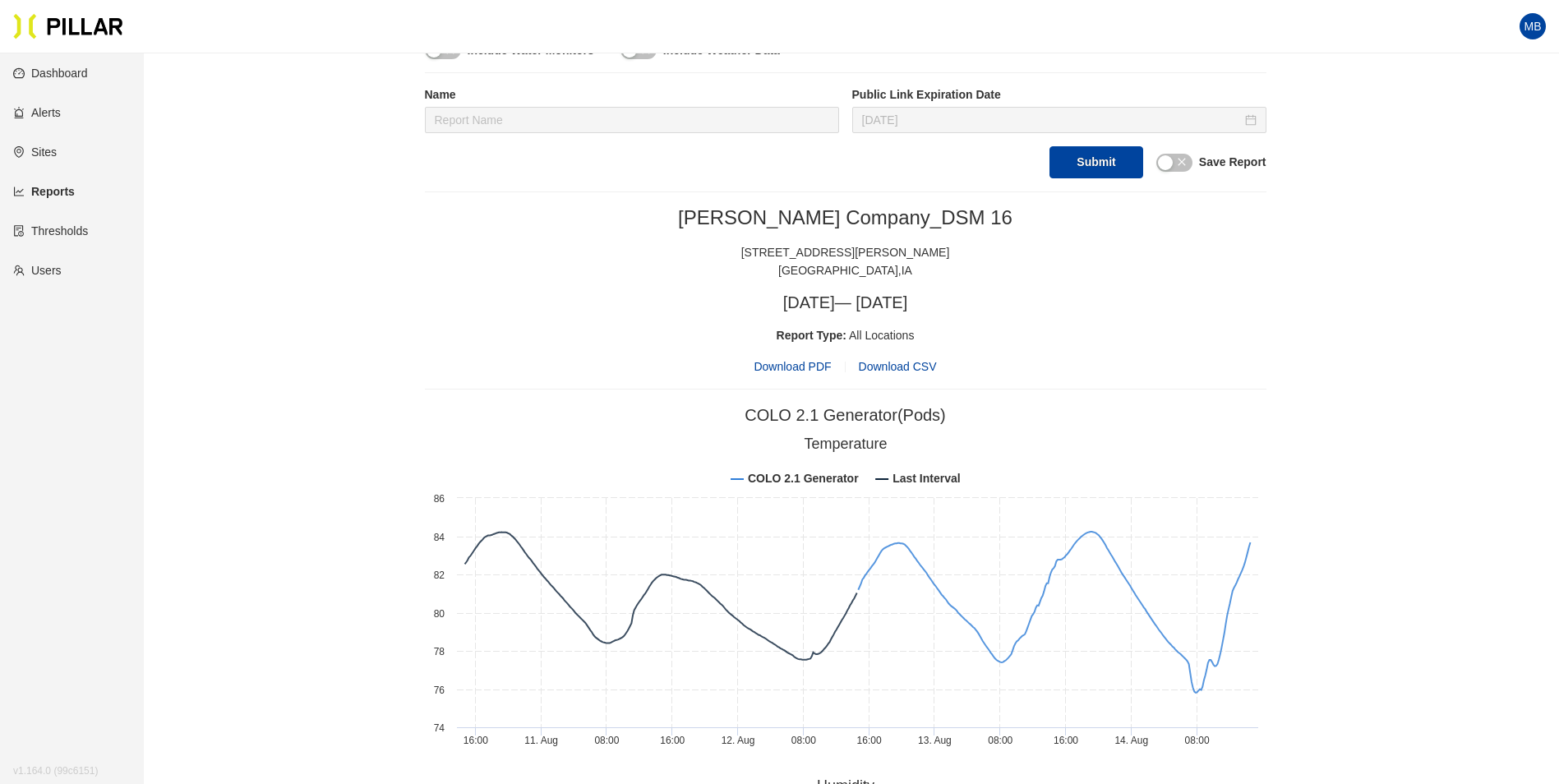
click at [793, 364] on span "Download PDF" at bounding box center [791, 367] width 77 height 18
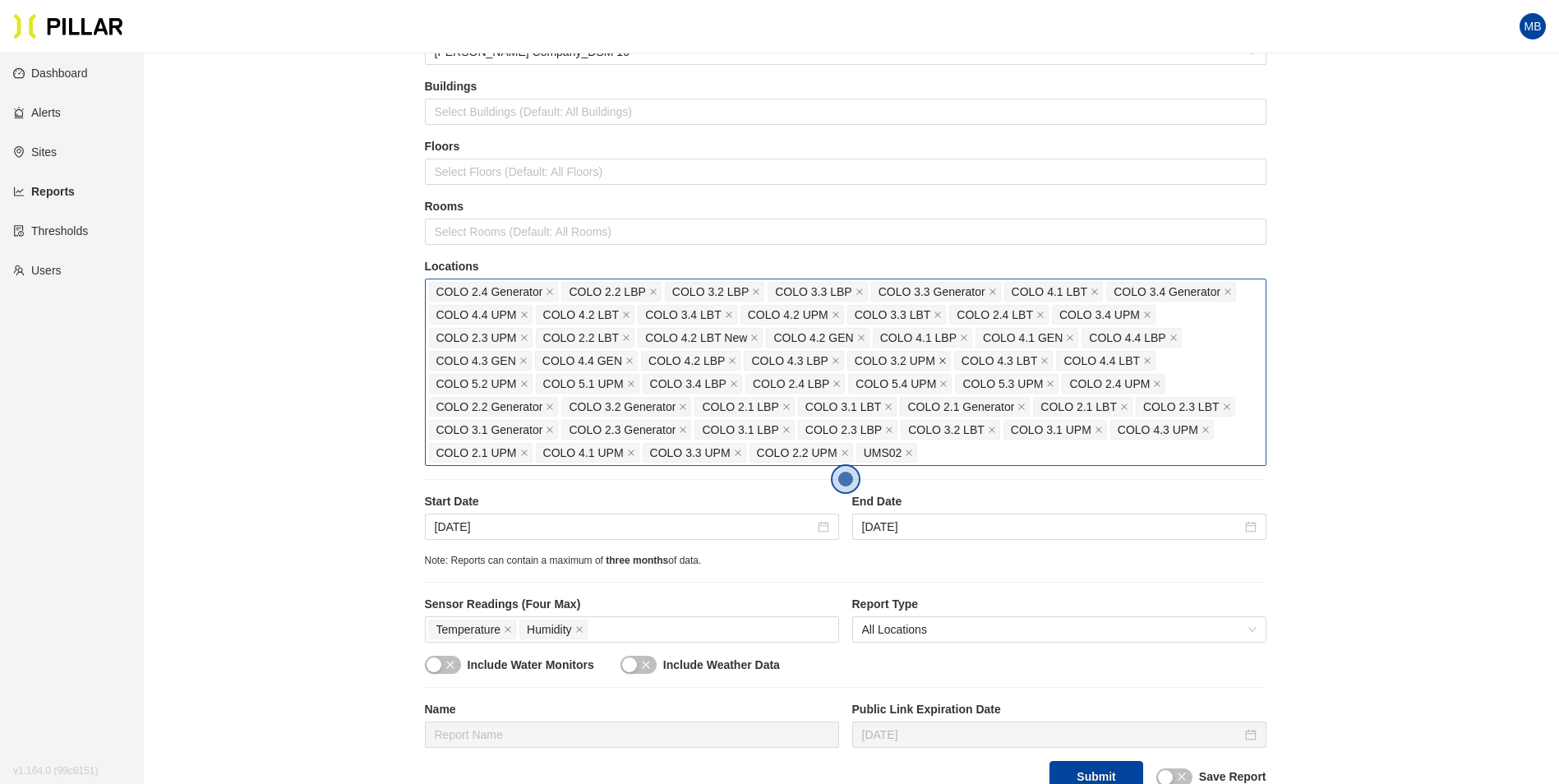
scroll to position [0, 0]
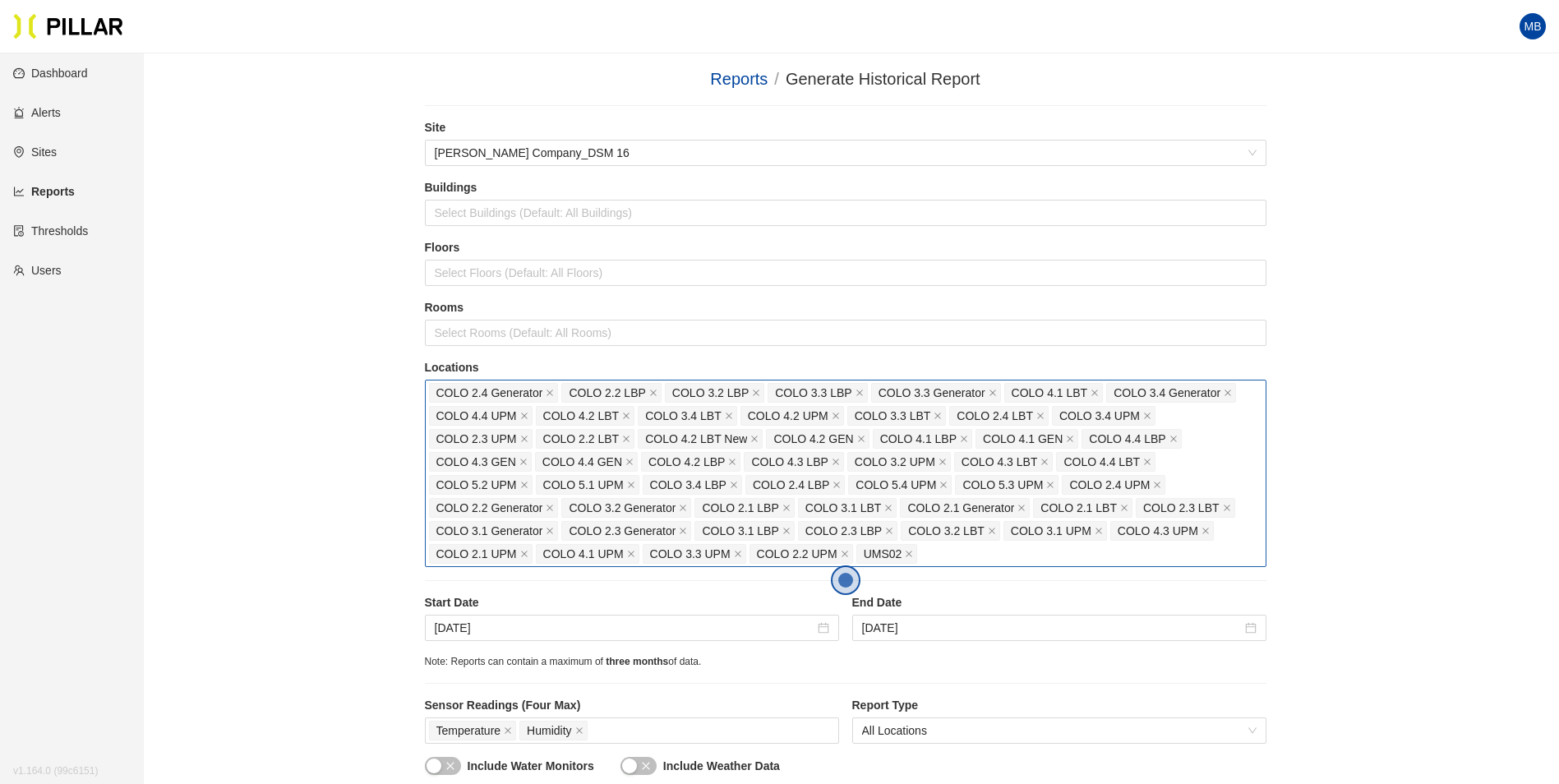
click at [946, 561] on div "COLO 2.4 Generator COLO 2.2 LBP COLO 3.2 LBP COLO 3.3 LBP COLO 3.3 Generator CO…" at bounding box center [846, 473] width 833 height 184
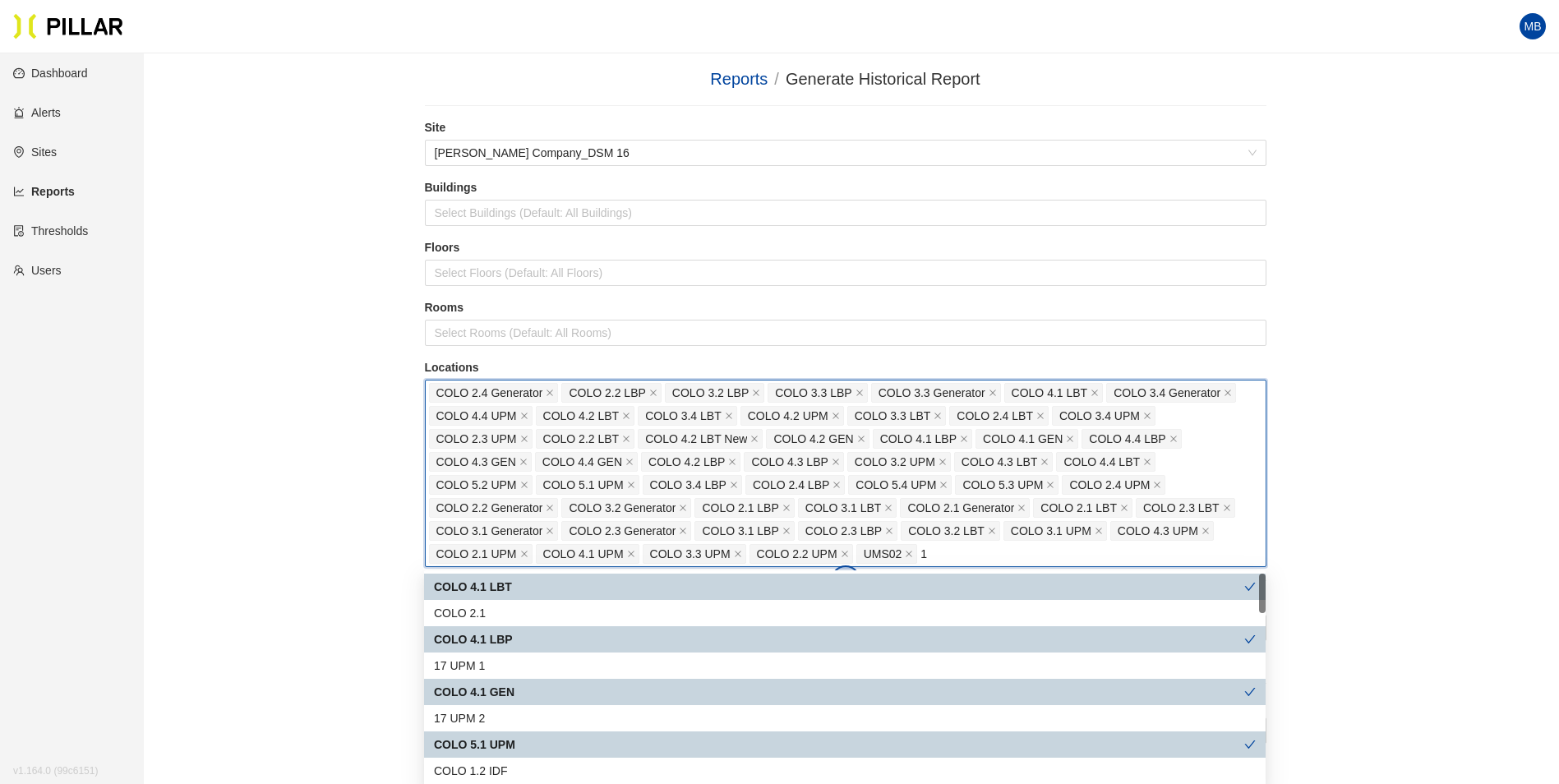
type input "1."
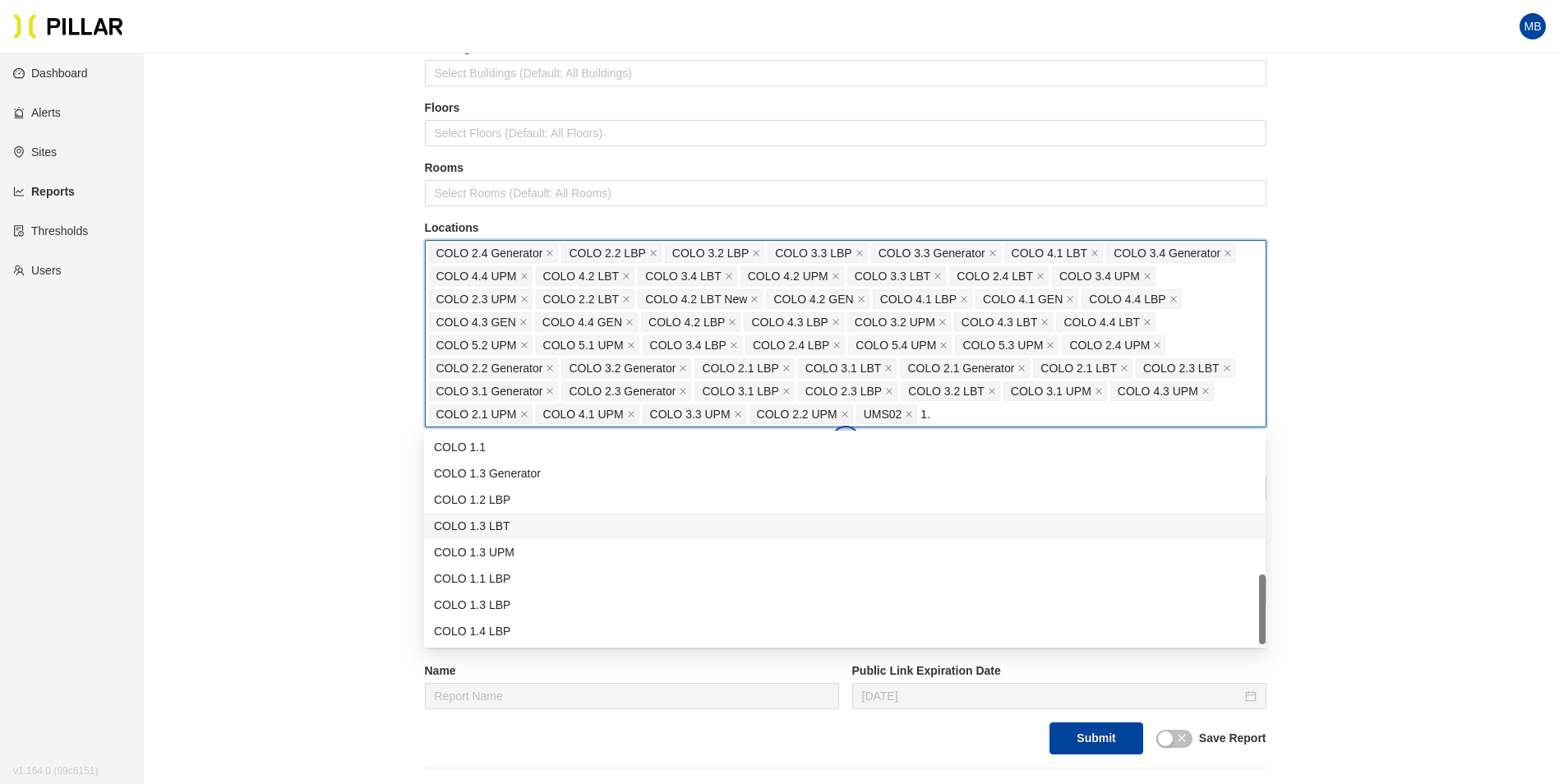
scroll to position [164, 0]
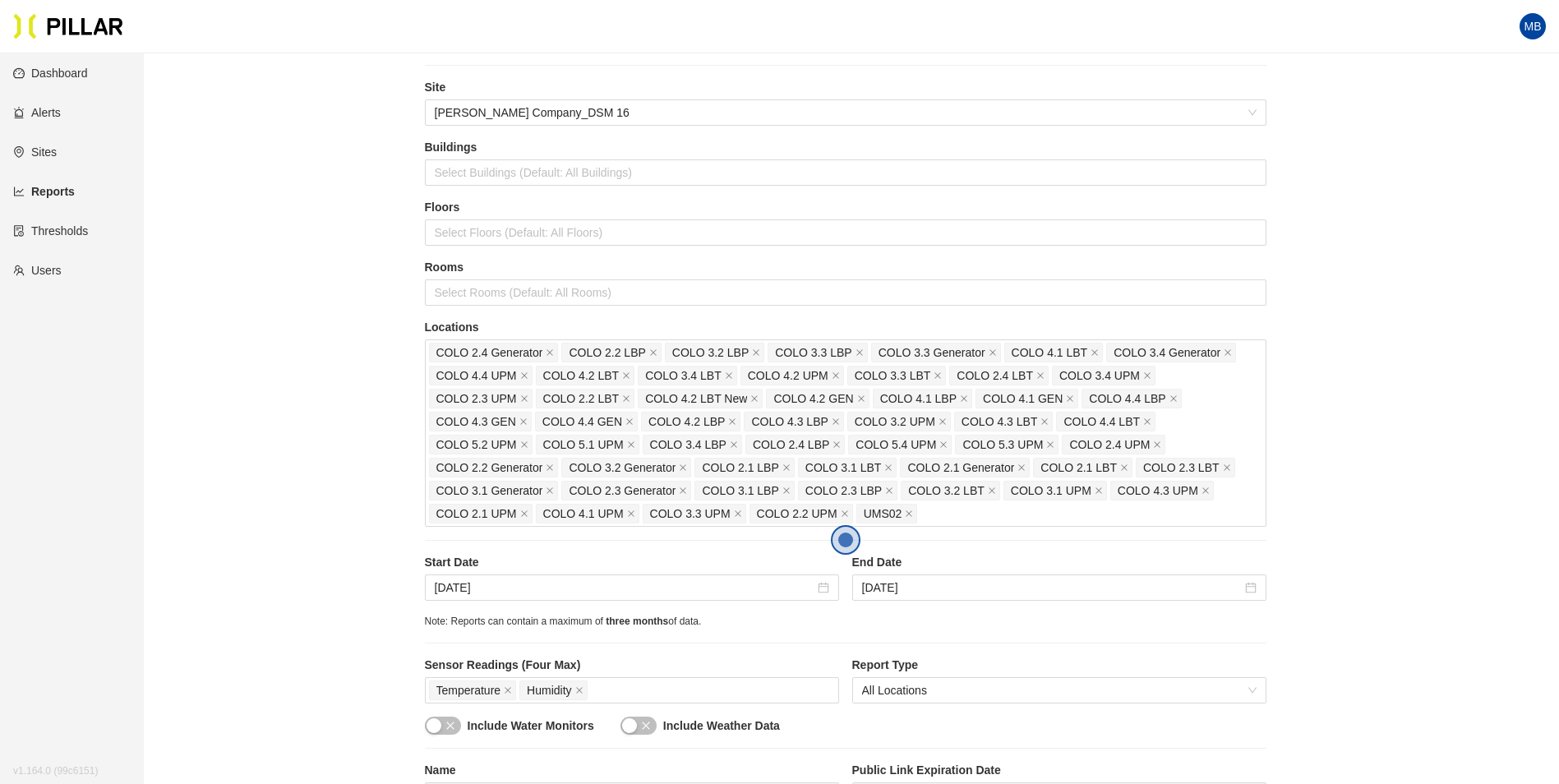
scroll to position [0, 0]
